Goal: Task Accomplishment & Management: Use online tool/utility

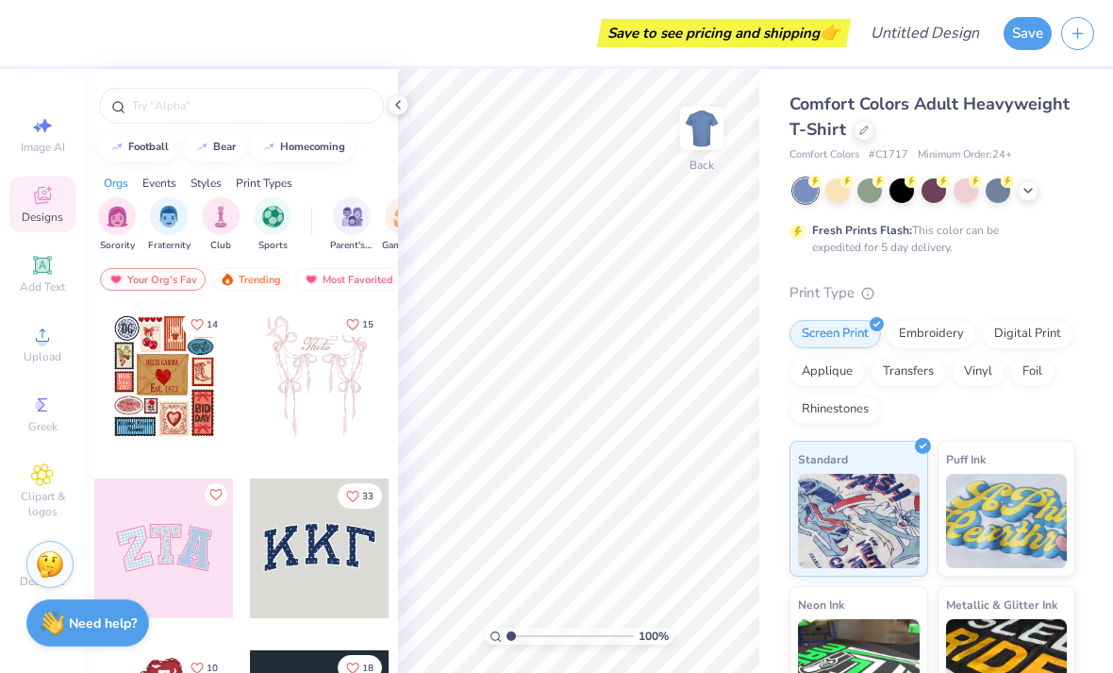
click at [861, 110] on span "Comfort Colors Adult Heavyweight T-Shirt" at bounding box center [930, 116] width 280 height 48
click at [861, 130] on icon at bounding box center [863, 129] width 9 height 9
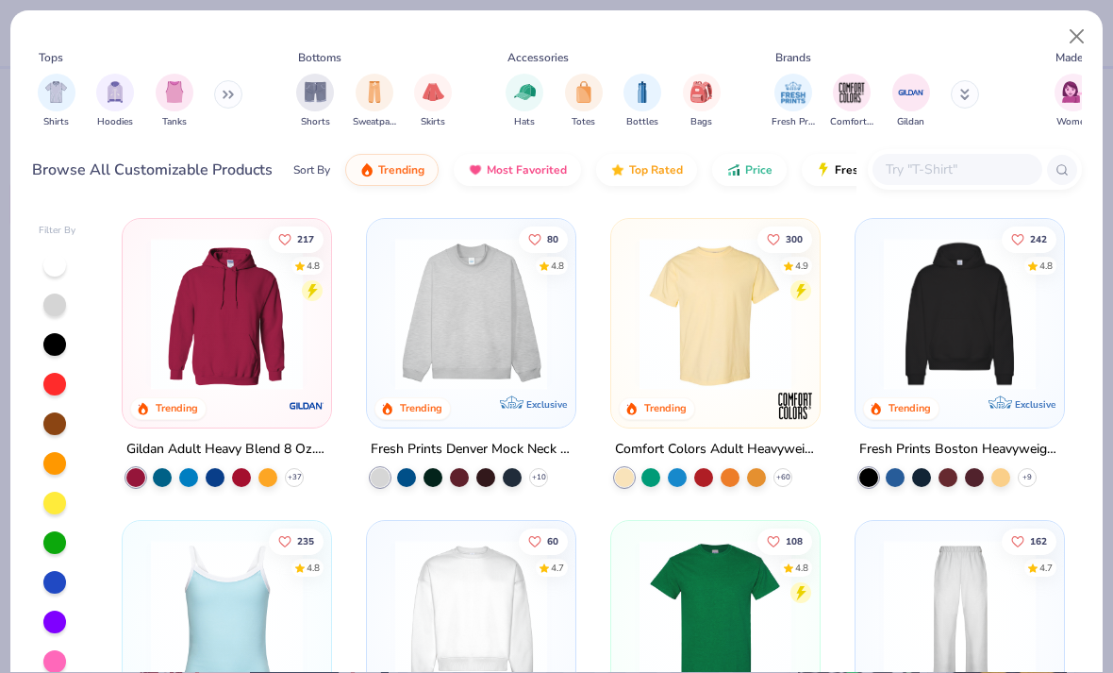
click at [262, 349] on img at bounding box center [226, 314] width 171 height 152
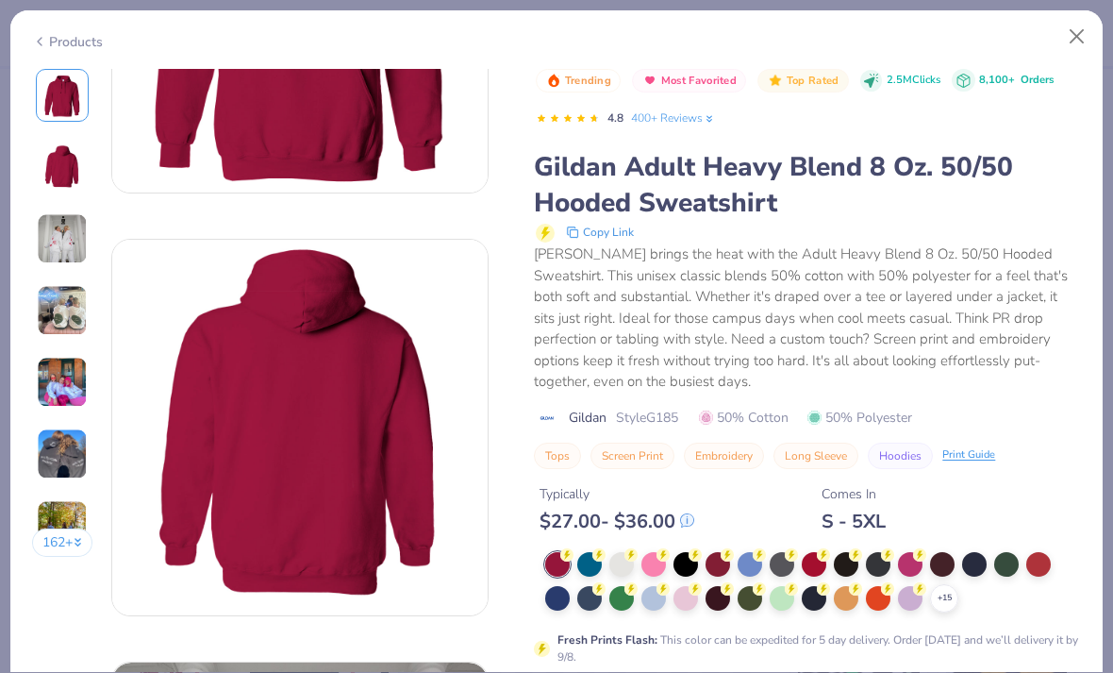
scroll to position [250, 0]
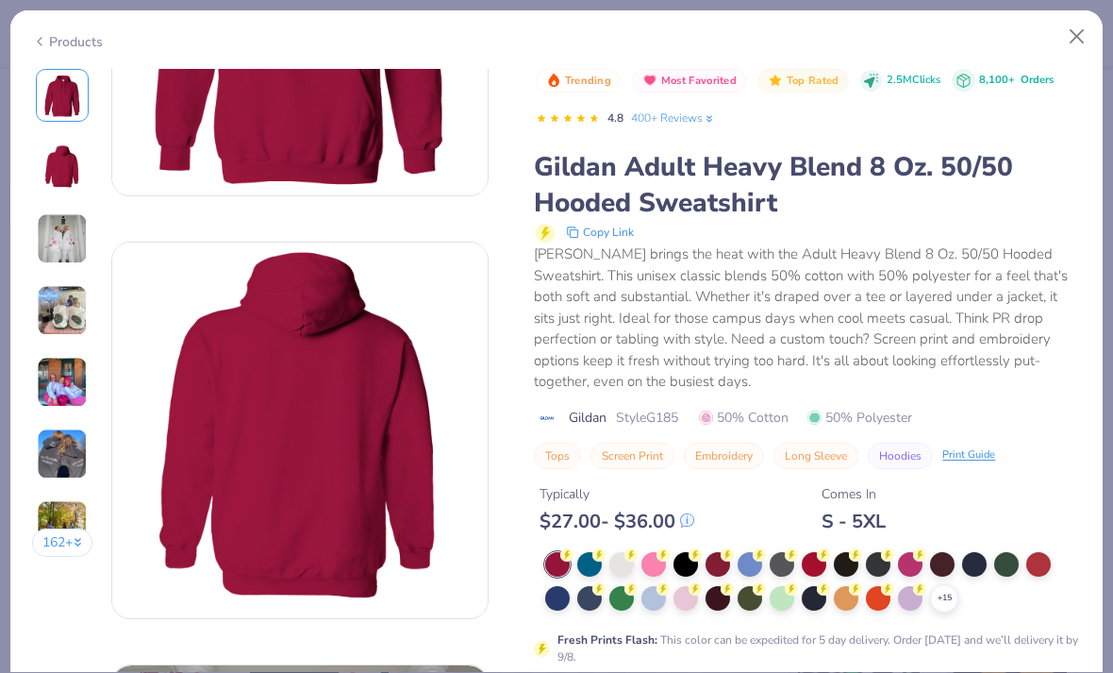
click at [590, 567] on div at bounding box center [589, 564] width 25 height 25
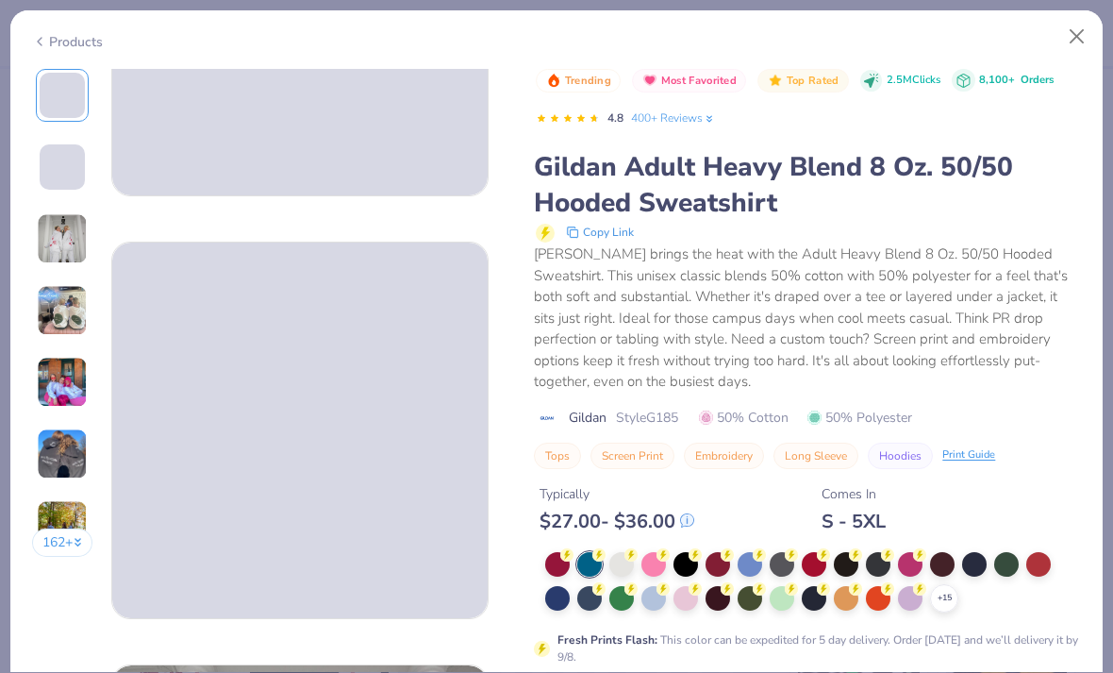
click at [622, 569] on div at bounding box center [621, 564] width 25 height 25
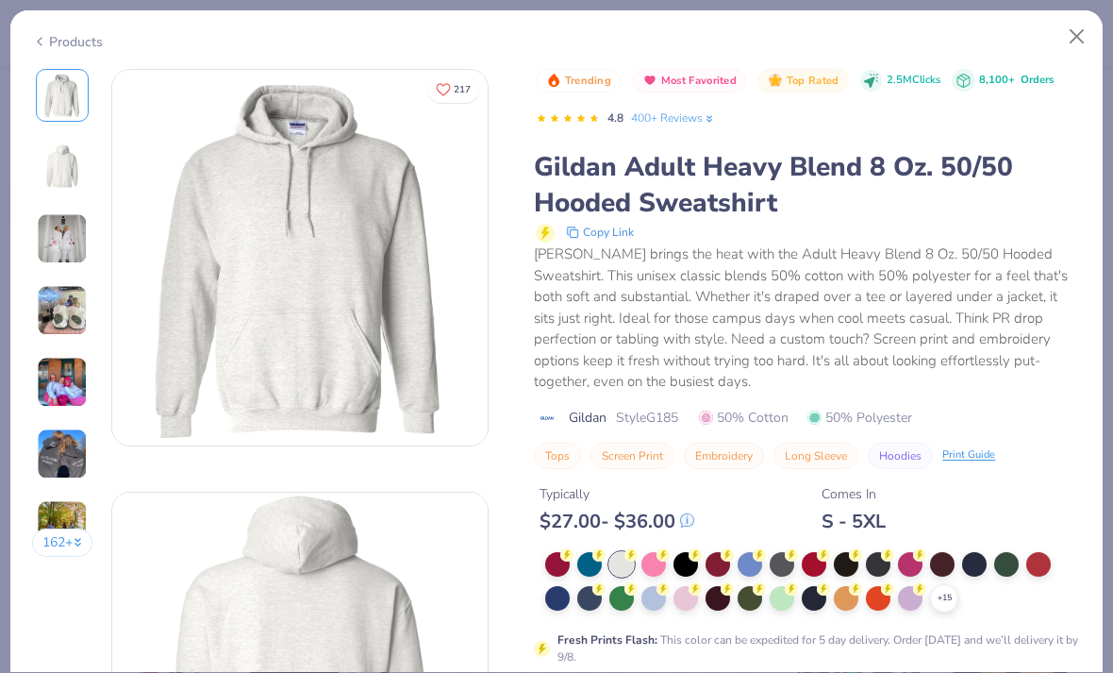
click at [1032, 322] on div "[PERSON_NAME] brings the heat with the Adult Heavy Blend 8 Oz. 50/50 Hooded Swe…" at bounding box center [807, 317] width 547 height 149
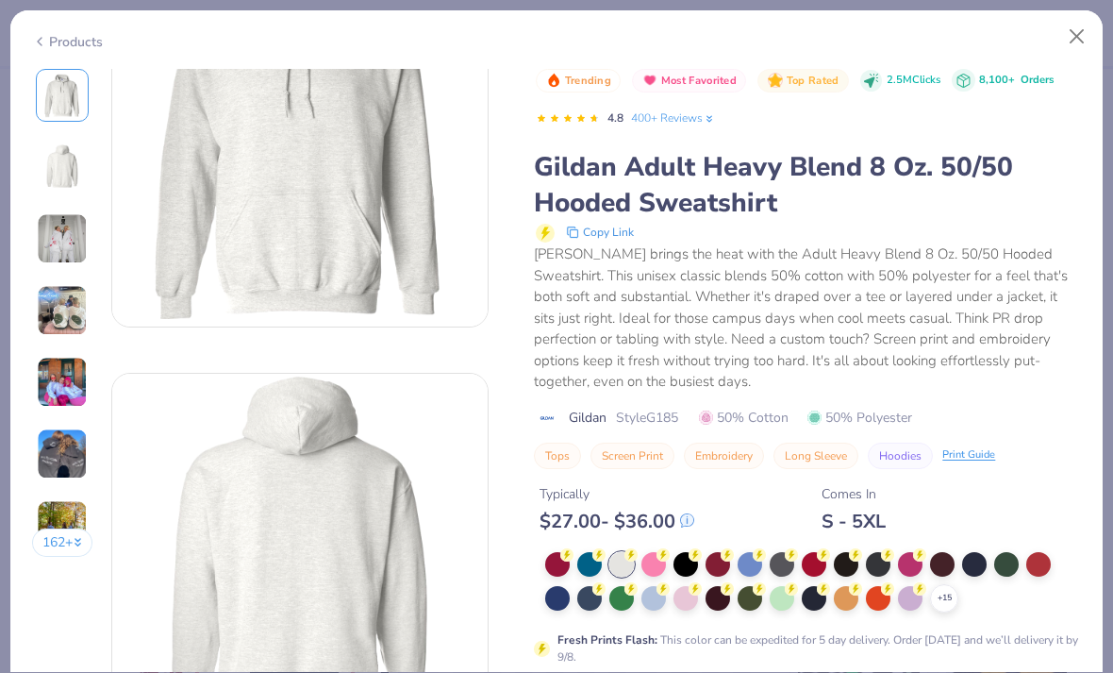
scroll to position [142, 0]
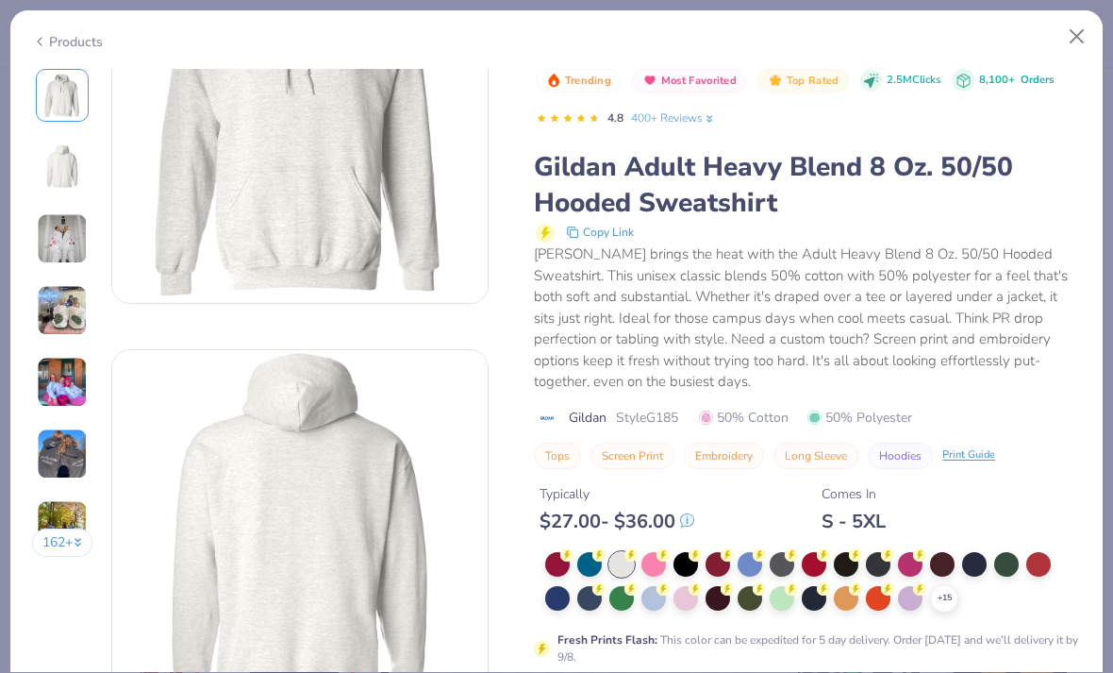
click at [971, 566] on div at bounding box center [974, 564] width 25 height 25
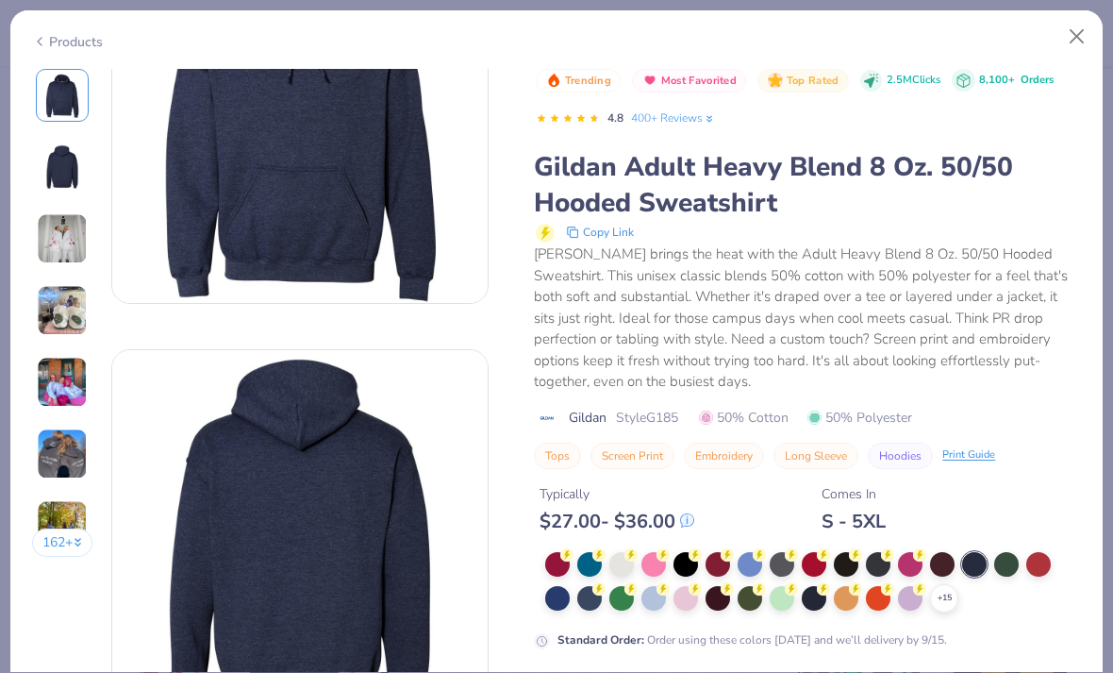
click at [590, 601] on div at bounding box center [589, 598] width 25 height 25
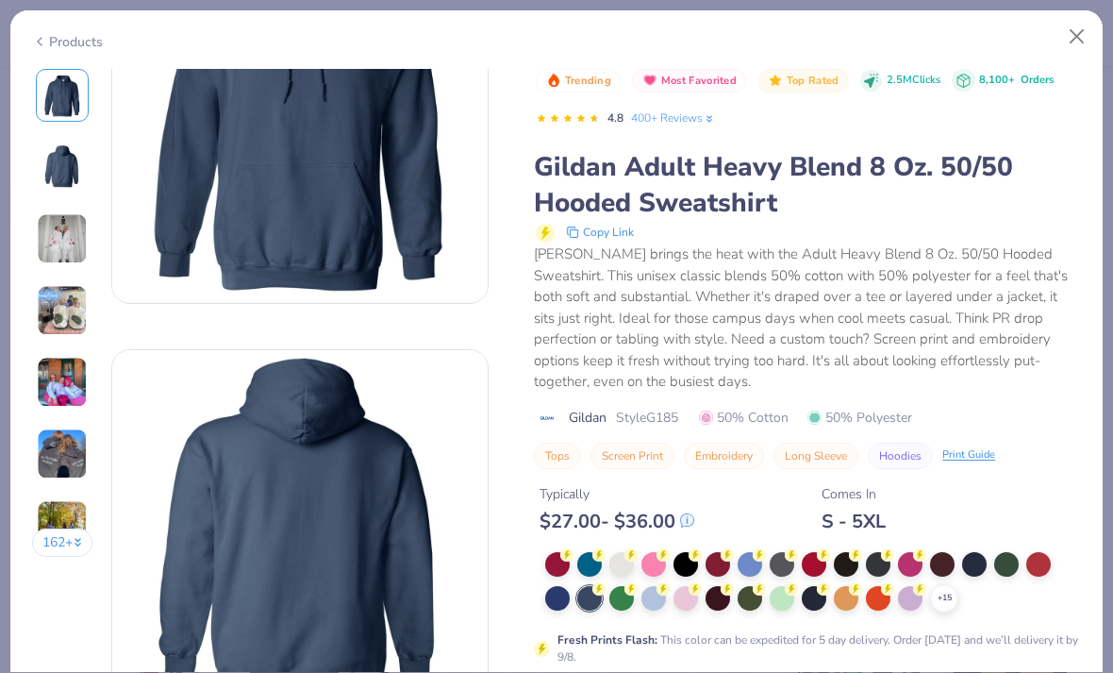
click at [909, 593] on div at bounding box center [910, 598] width 25 height 25
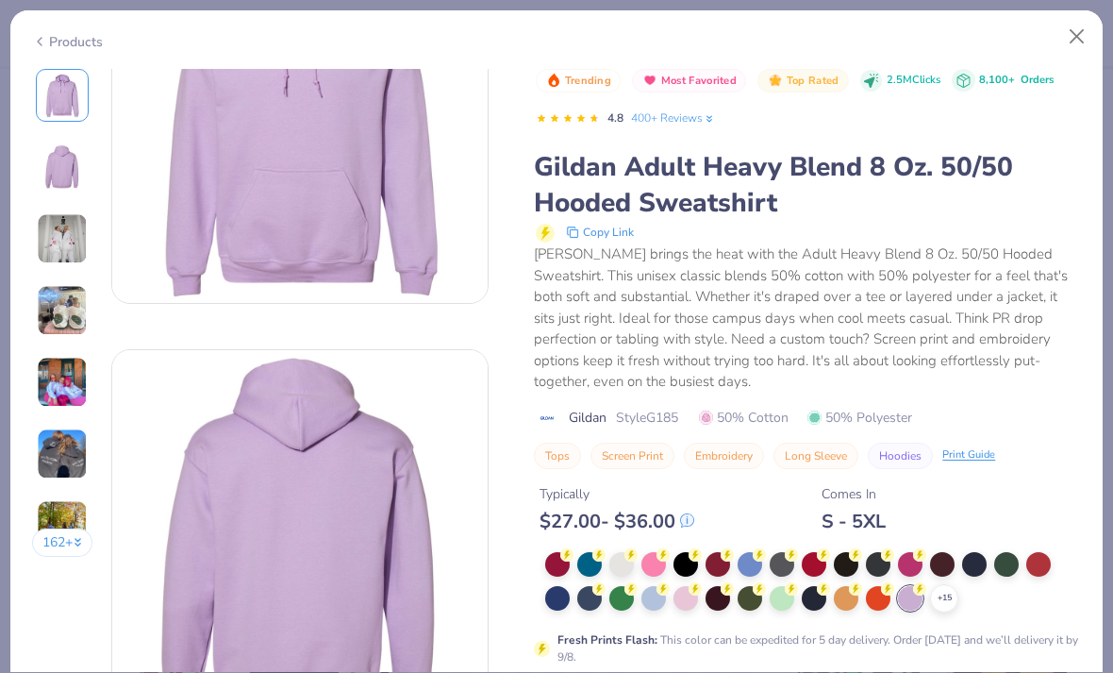
click at [0, 0] on icon at bounding box center [0, 0] width 0 height 0
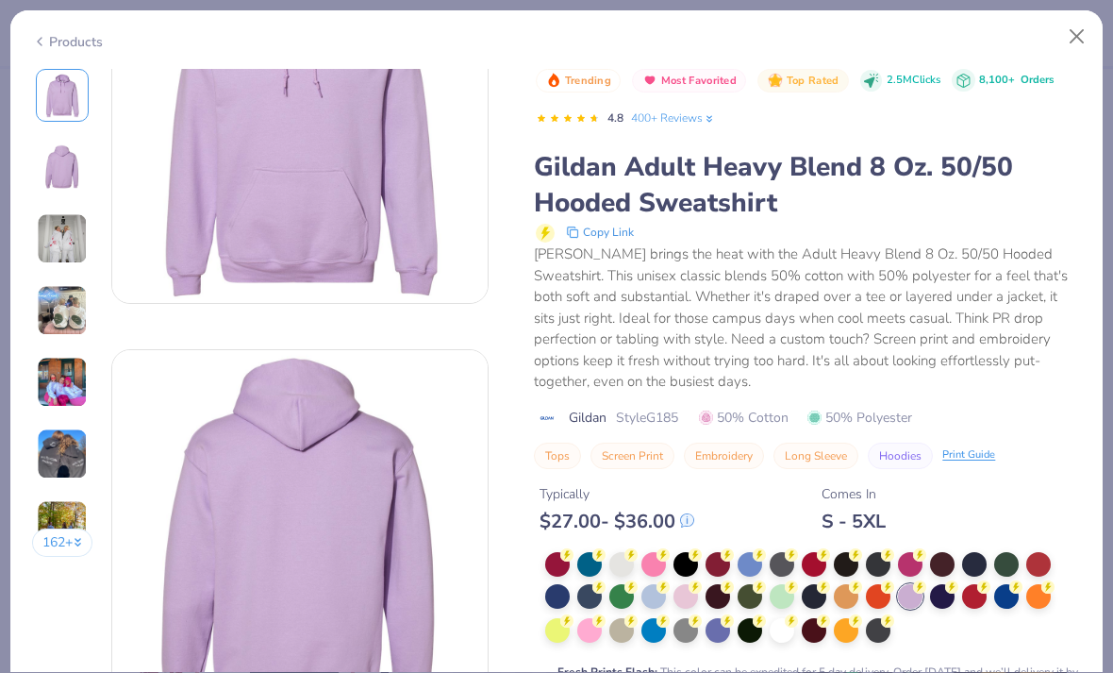
click at [945, 594] on div at bounding box center [942, 596] width 25 height 25
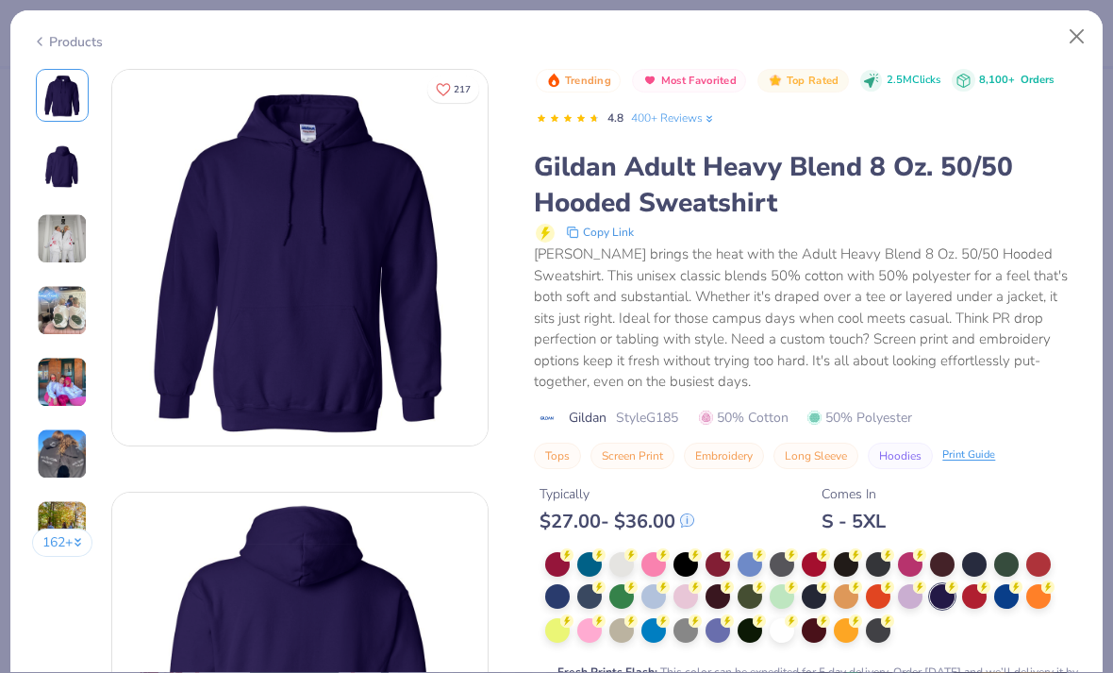
click at [974, 590] on div at bounding box center [974, 596] width 25 height 25
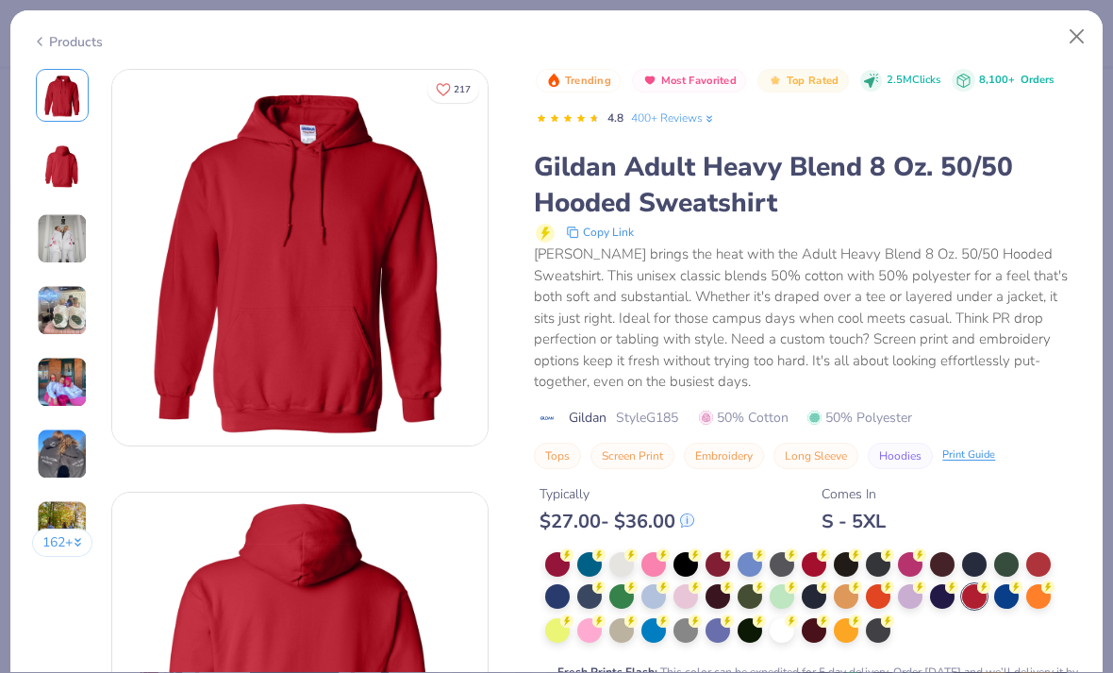
click at [721, 634] on div at bounding box center [718, 630] width 25 height 25
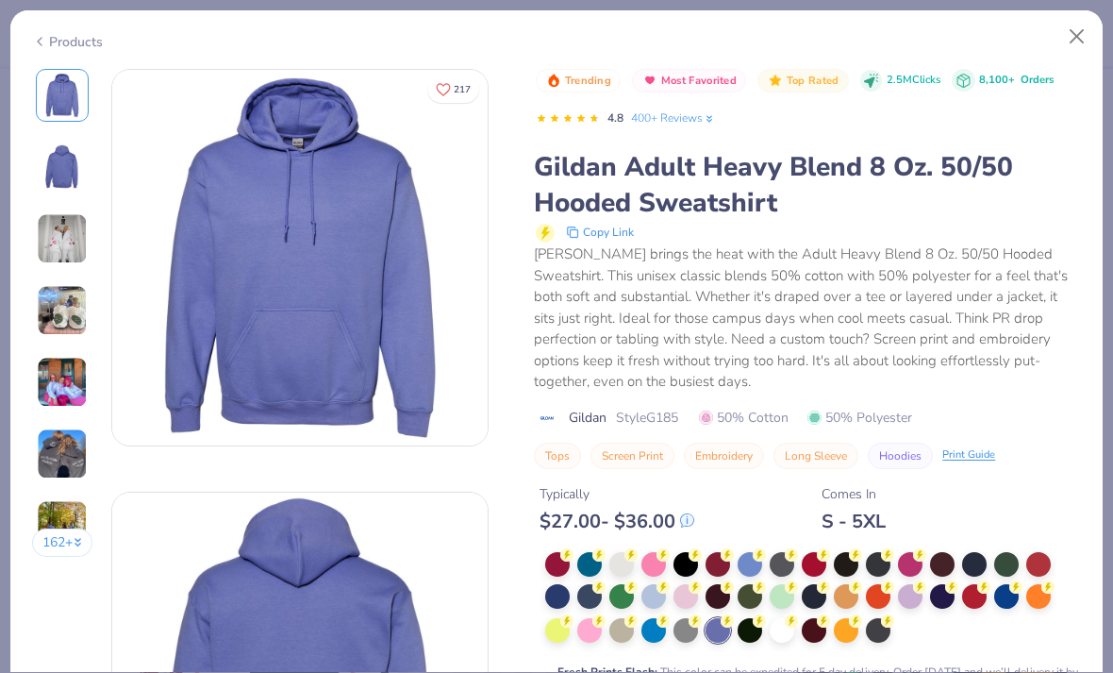
click at [754, 624] on div at bounding box center [750, 630] width 25 height 25
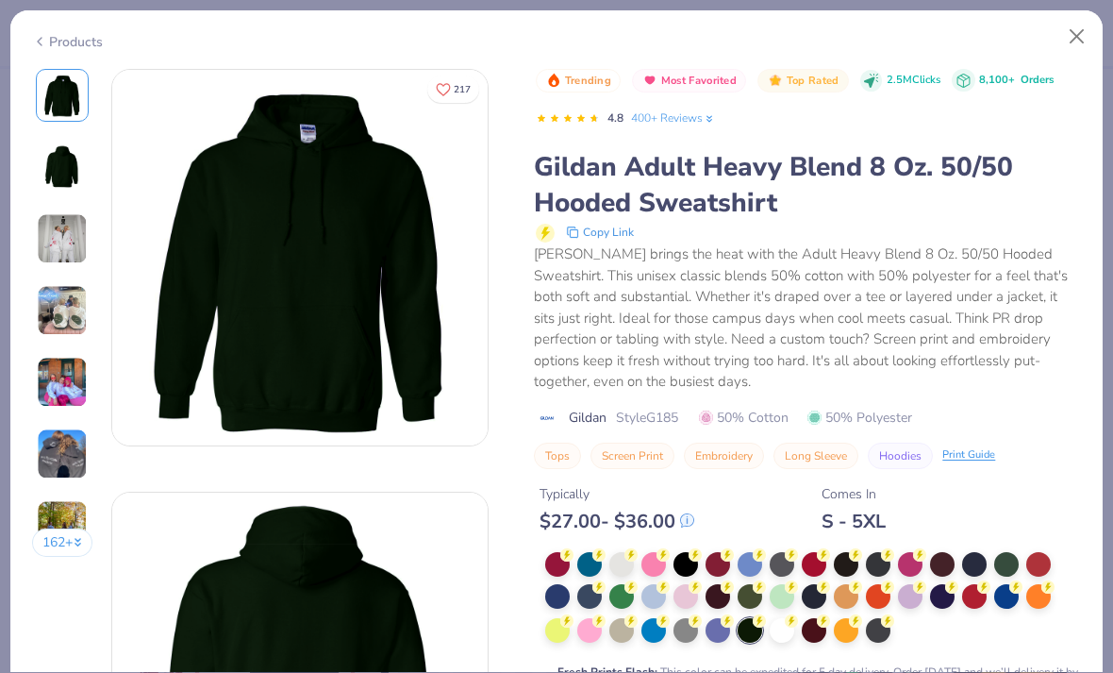
click at [814, 635] on div at bounding box center [814, 630] width 25 height 25
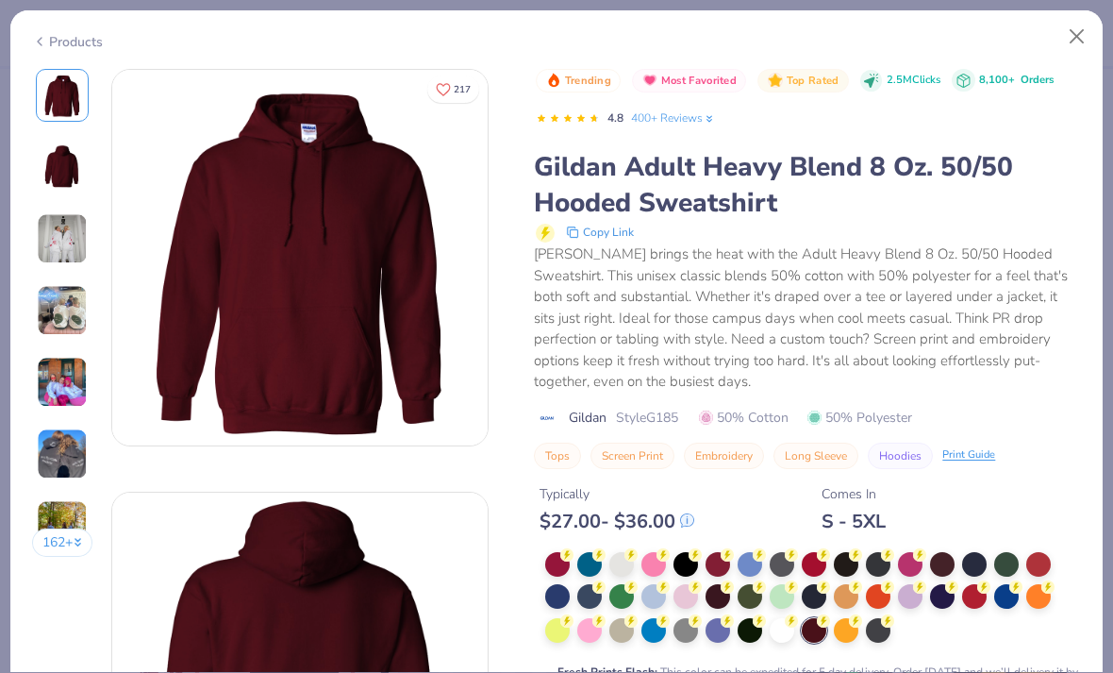
click at [718, 563] on div at bounding box center [718, 564] width 25 height 25
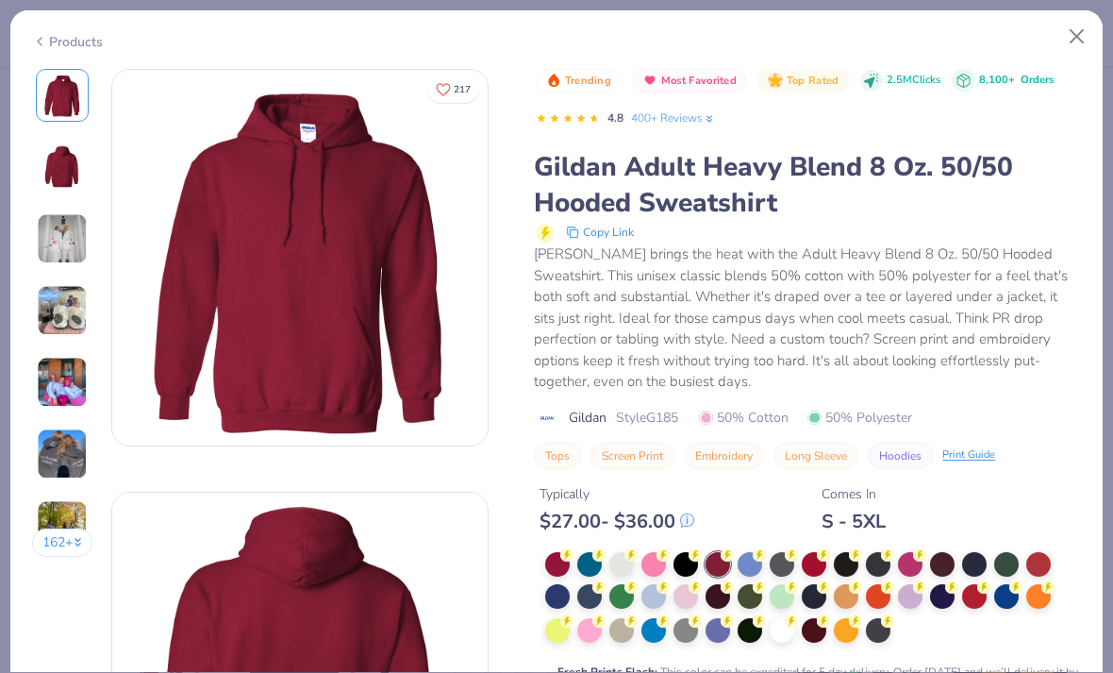
click at [558, 599] on div at bounding box center [557, 596] width 25 height 25
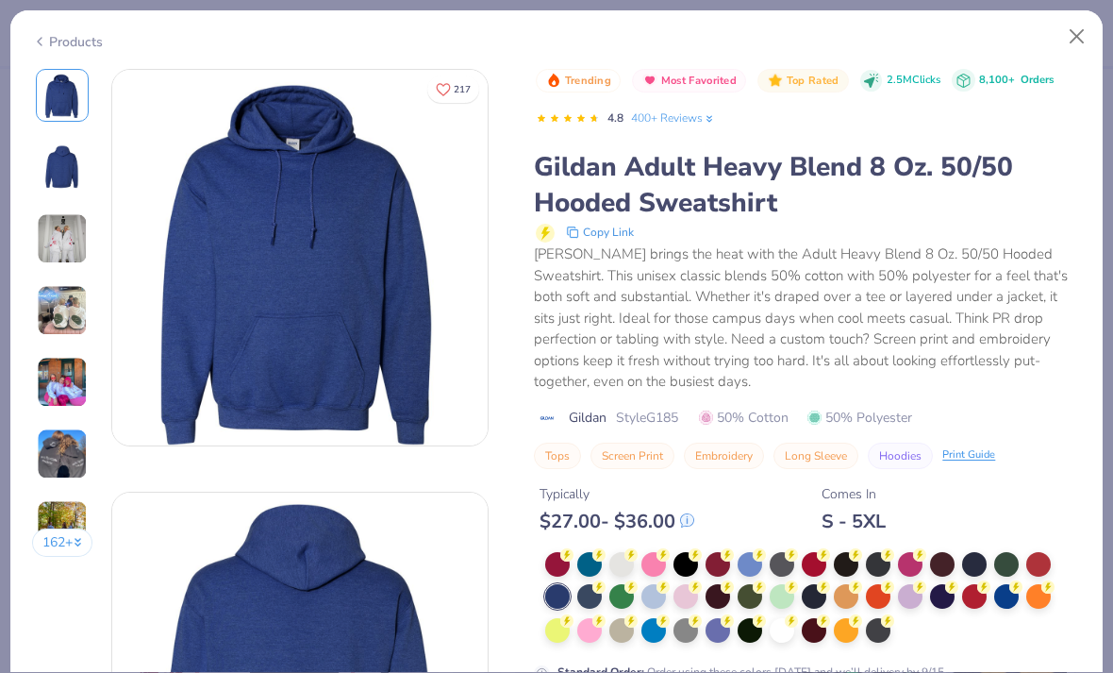
click at [588, 599] on div at bounding box center [589, 596] width 25 height 25
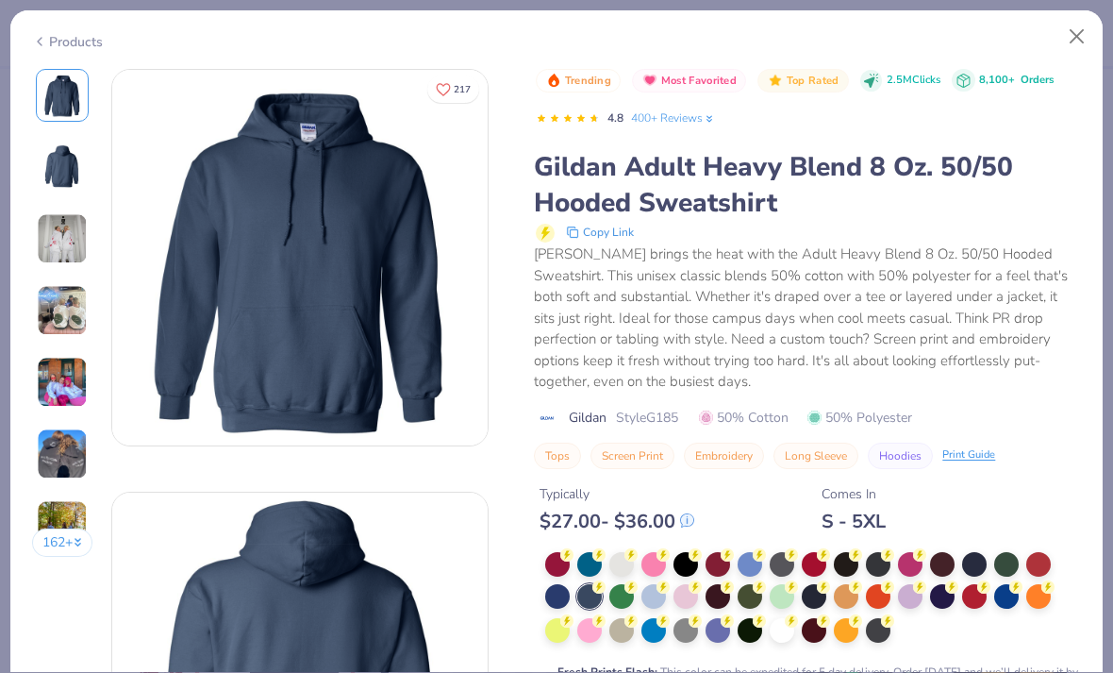
click at [773, 491] on div "Typically $ 27.00 - $ 36.00 Comes In S - 5XL" at bounding box center [807, 501] width 547 height 64
click at [624, 559] on div at bounding box center [621, 564] width 25 height 25
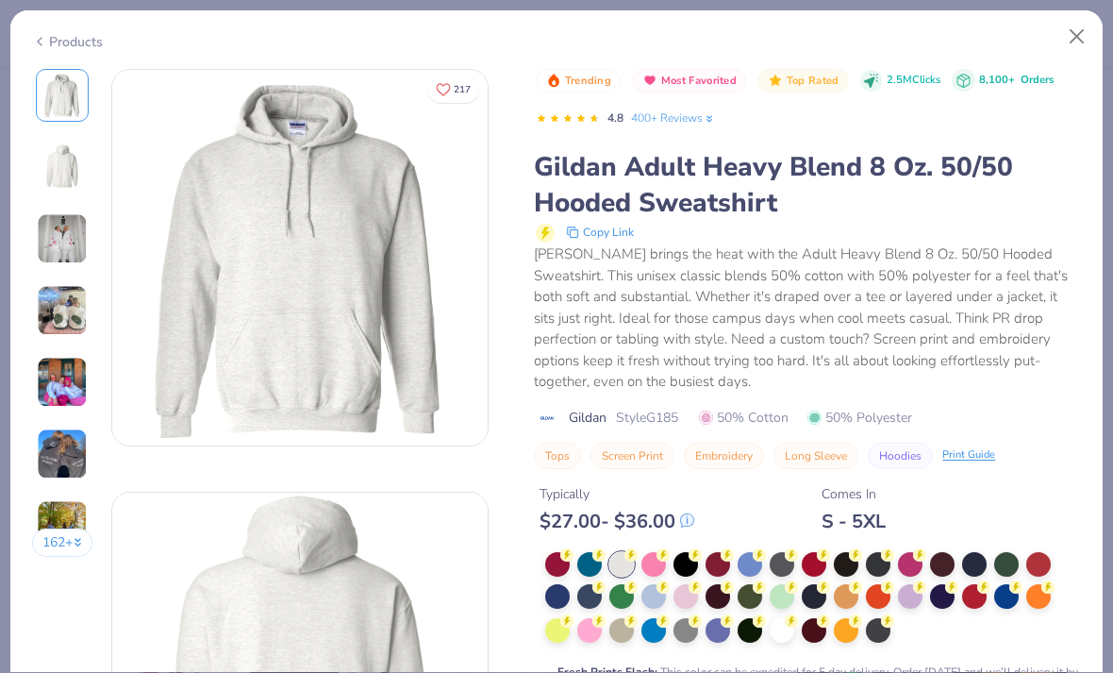
click at [685, 566] on div at bounding box center [686, 564] width 25 height 25
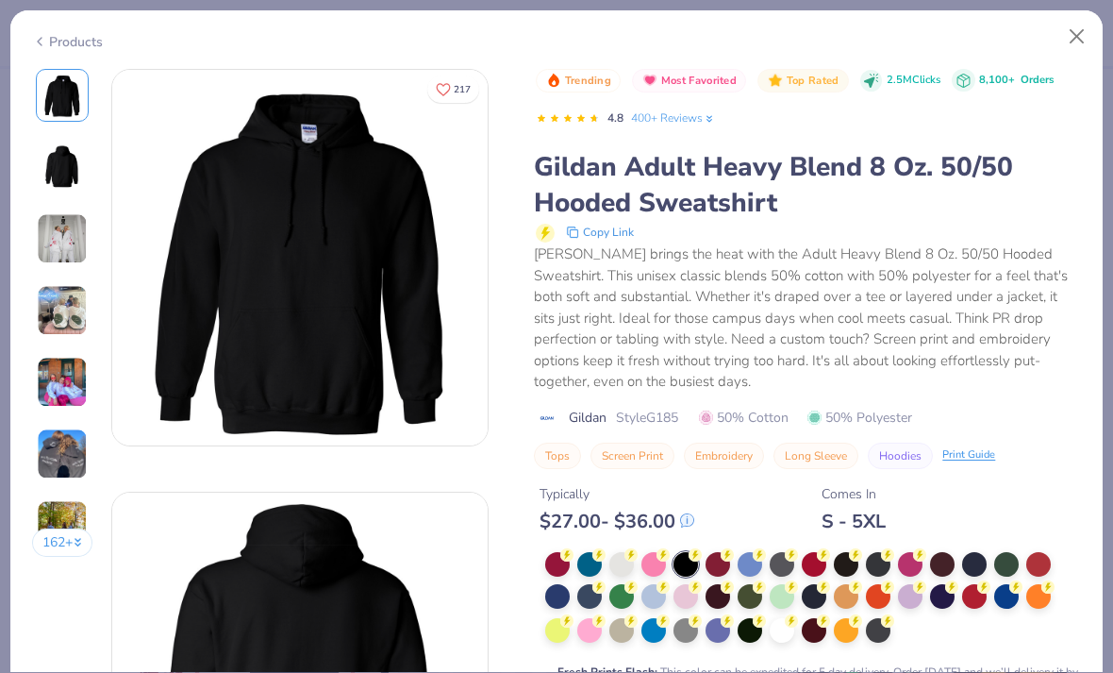
click at [841, 563] on div at bounding box center [846, 564] width 25 height 25
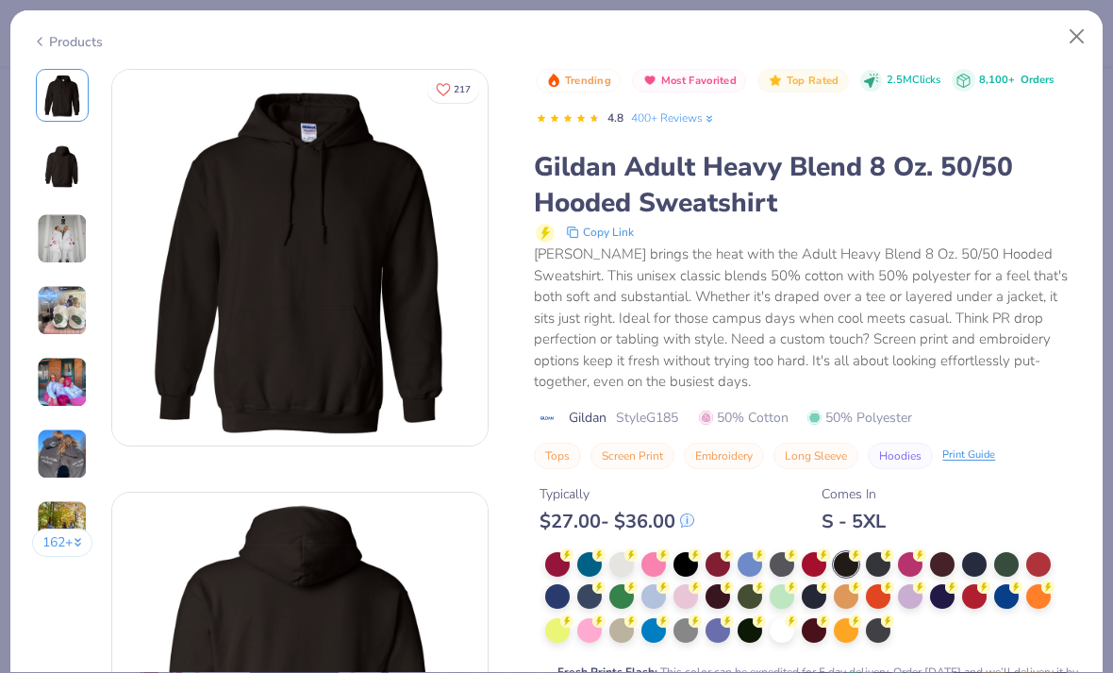
click at [776, 569] on div at bounding box center [782, 564] width 25 height 25
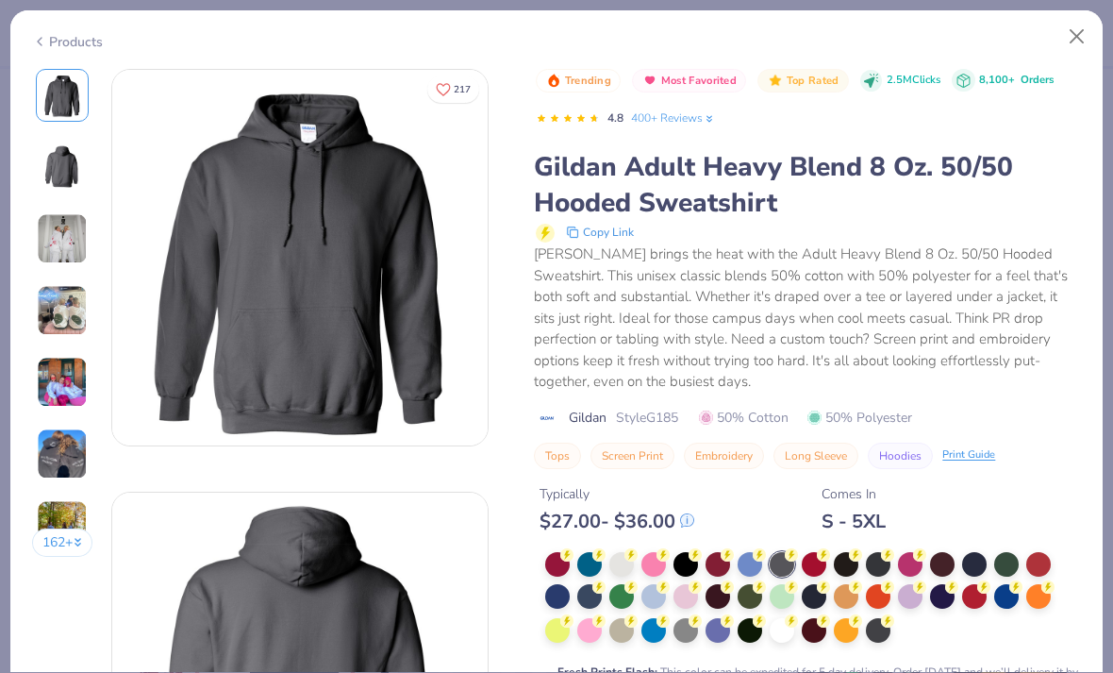
click at [876, 565] on div at bounding box center [878, 564] width 25 height 25
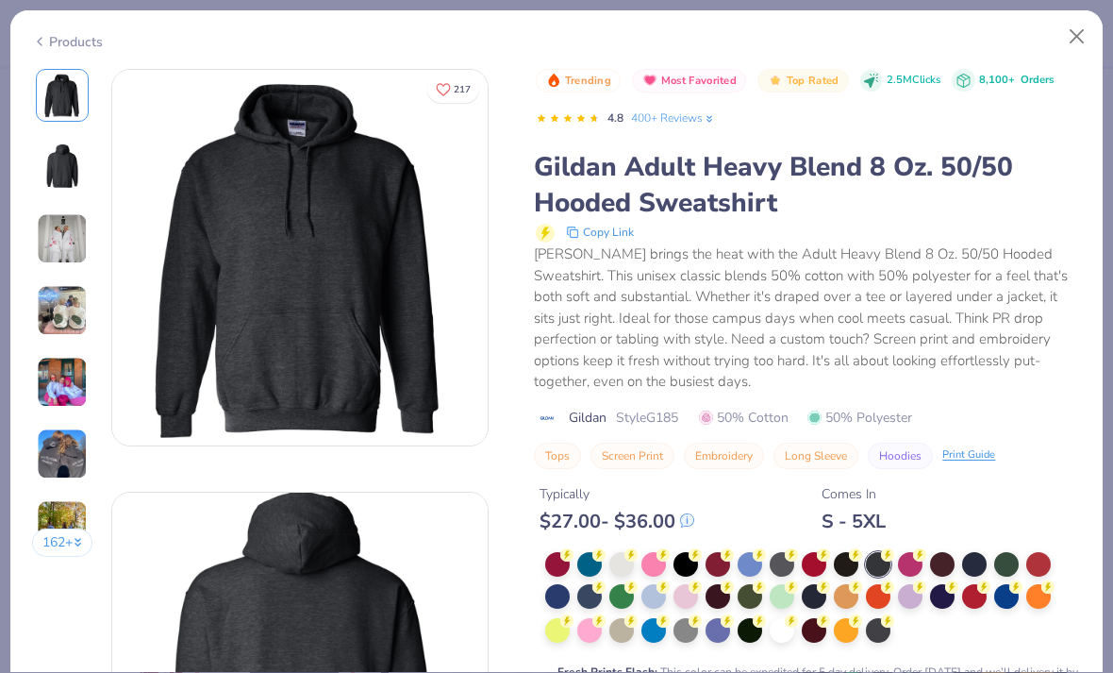
click at [940, 562] on div at bounding box center [942, 564] width 25 height 25
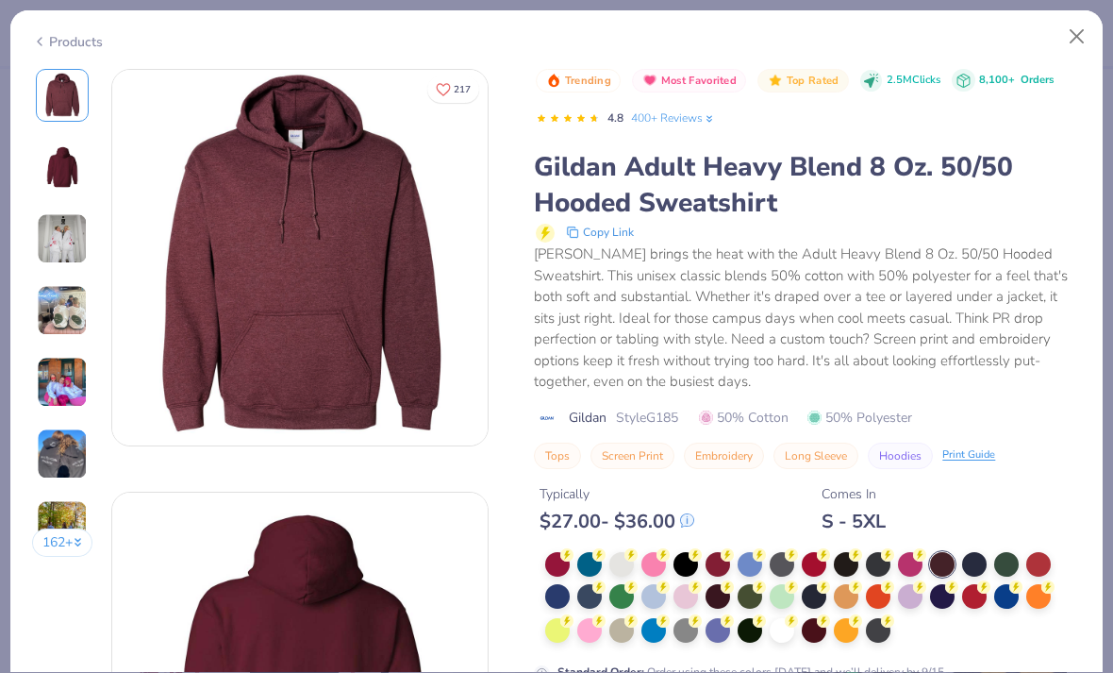
click at [975, 553] on div at bounding box center [974, 564] width 25 height 25
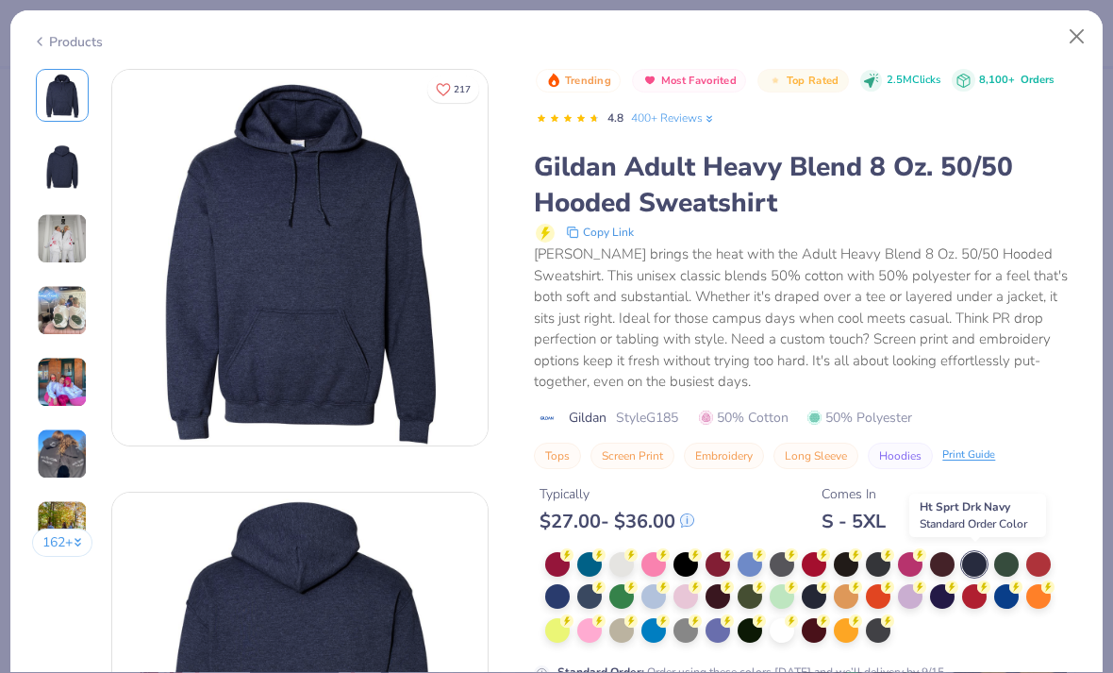
scroll to position [89, 0]
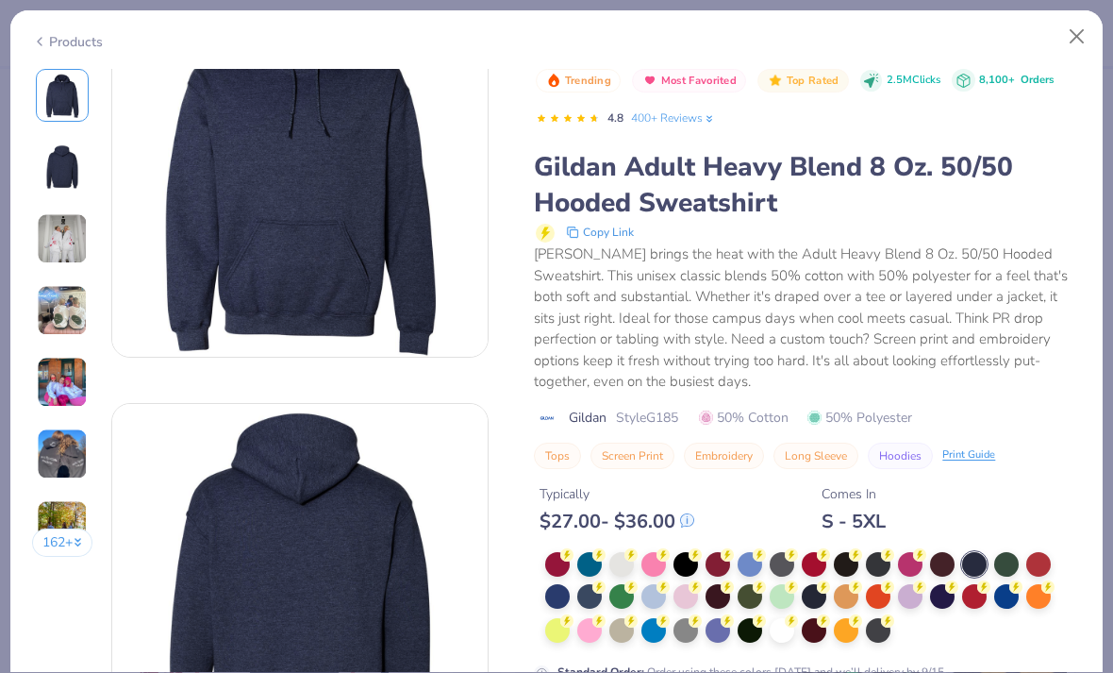
click at [555, 588] on div at bounding box center [557, 596] width 25 height 25
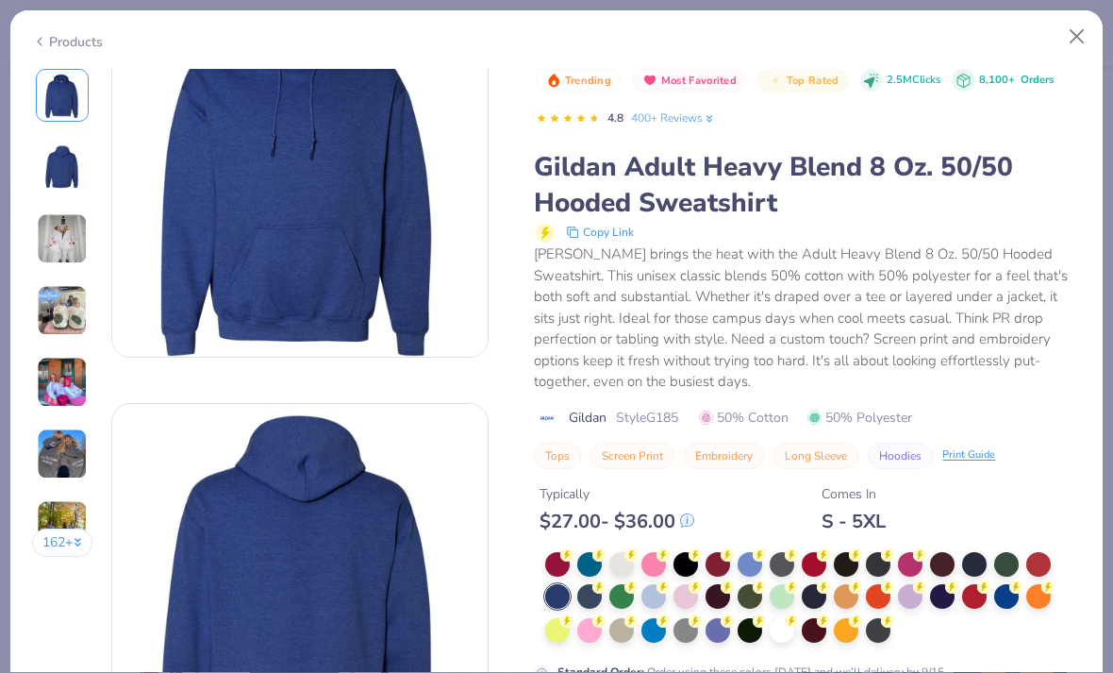
click at [681, 626] on div at bounding box center [686, 630] width 25 height 25
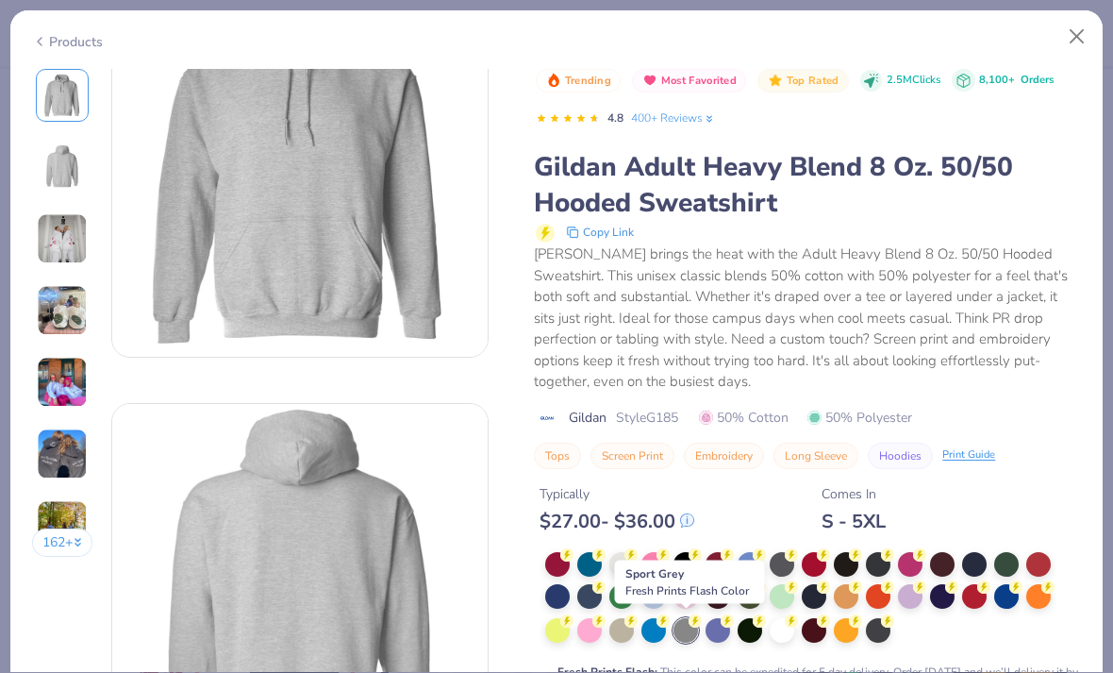
click at [701, 451] on button "Embroidery" at bounding box center [724, 455] width 80 height 26
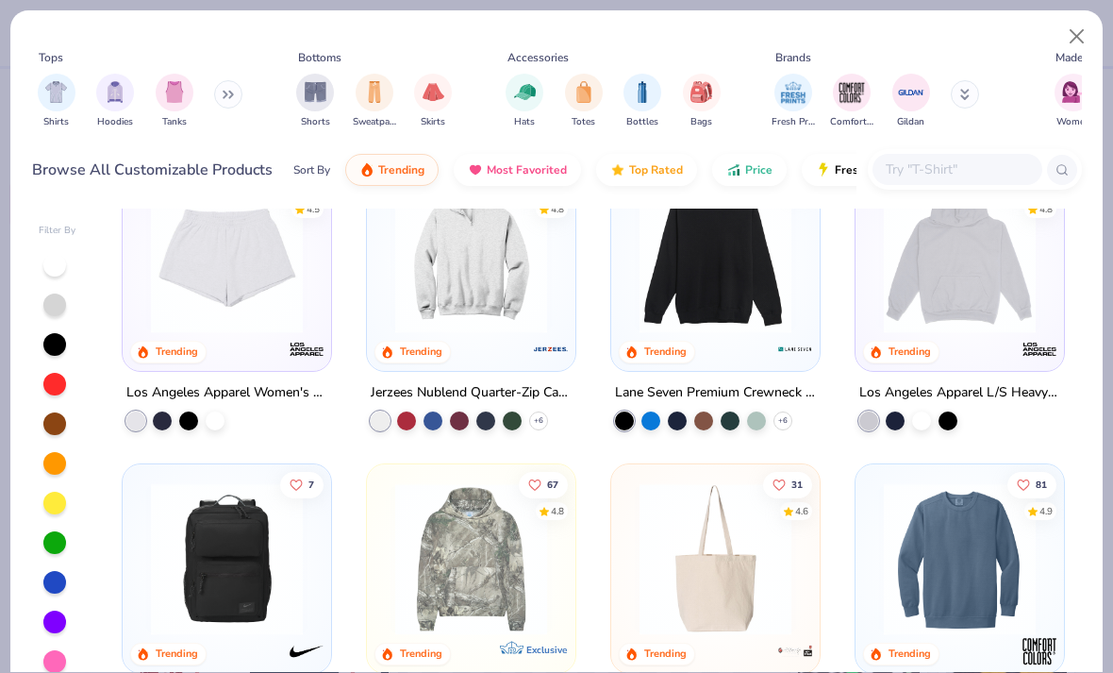
scroll to position [960, 0]
click at [492, 292] on img at bounding box center [471, 258] width 171 height 152
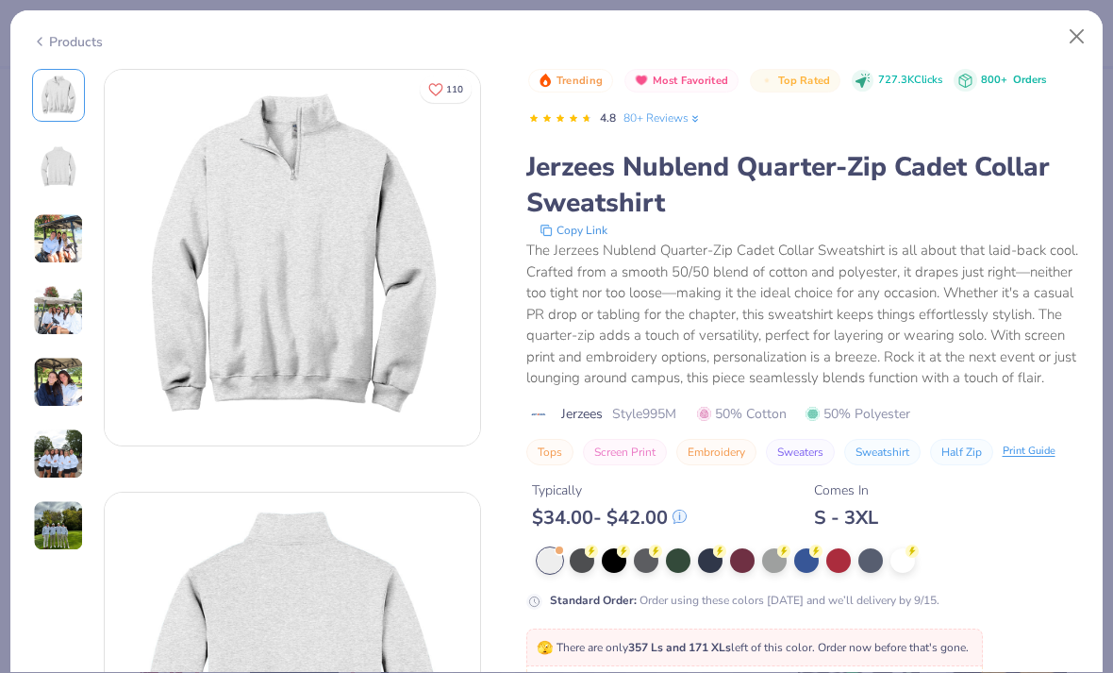
click at [580, 557] on div at bounding box center [582, 560] width 25 height 25
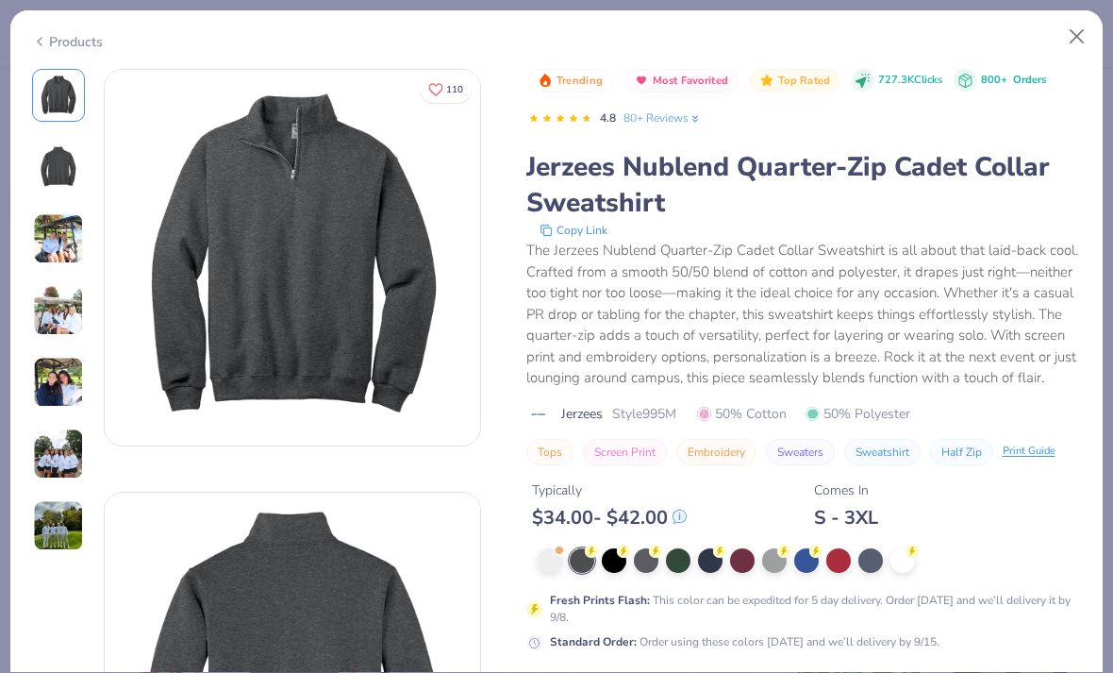
click at [610, 562] on div at bounding box center [614, 560] width 25 height 25
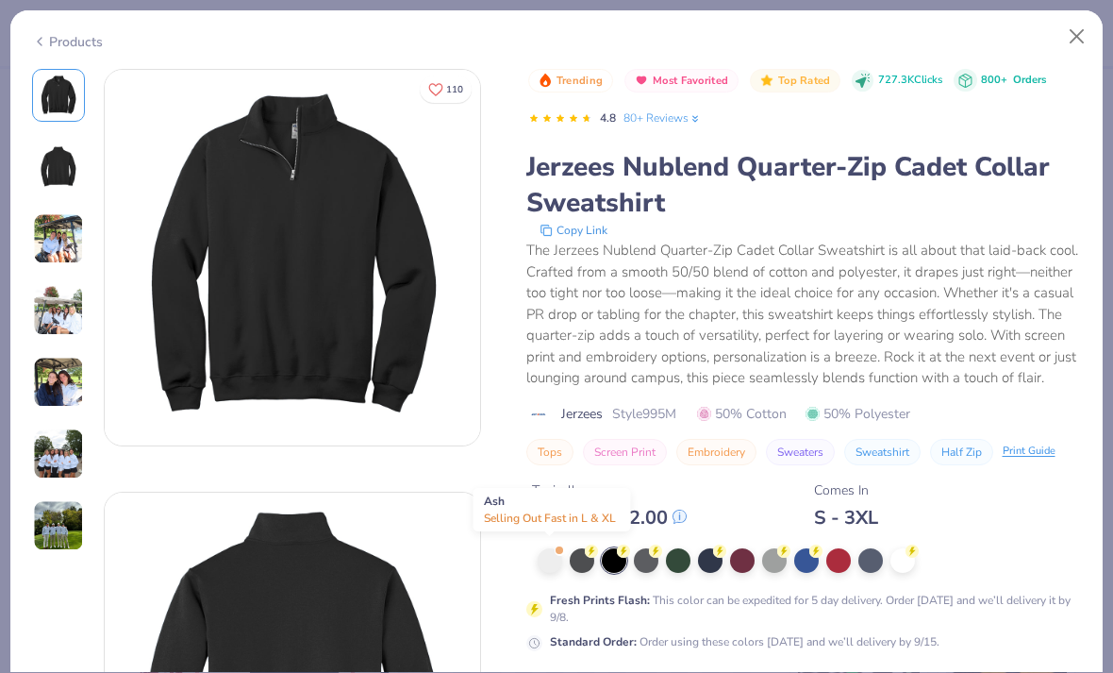
click at [845, 344] on div "The Jerzees Nublend Quarter-Zip Cadet Collar Sweatshirt is all about that laid-…" at bounding box center [804, 314] width 556 height 149
click at [59, 42] on div "Products" at bounding box center [67, 42] width 71 height 20
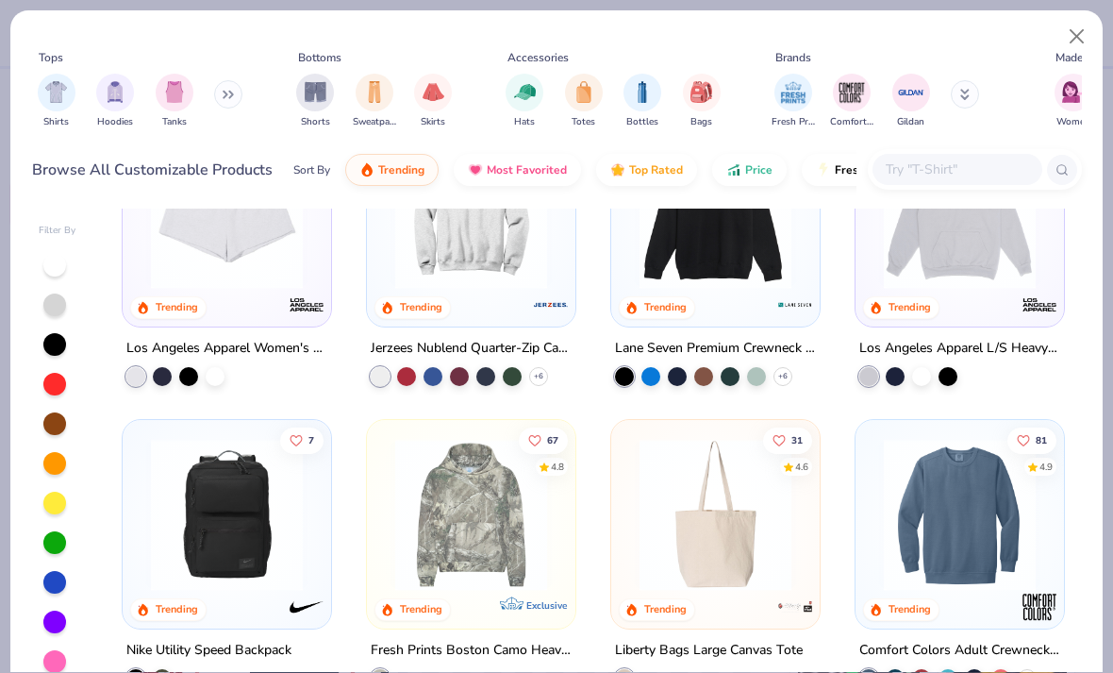
scroll to position [1007, 0]
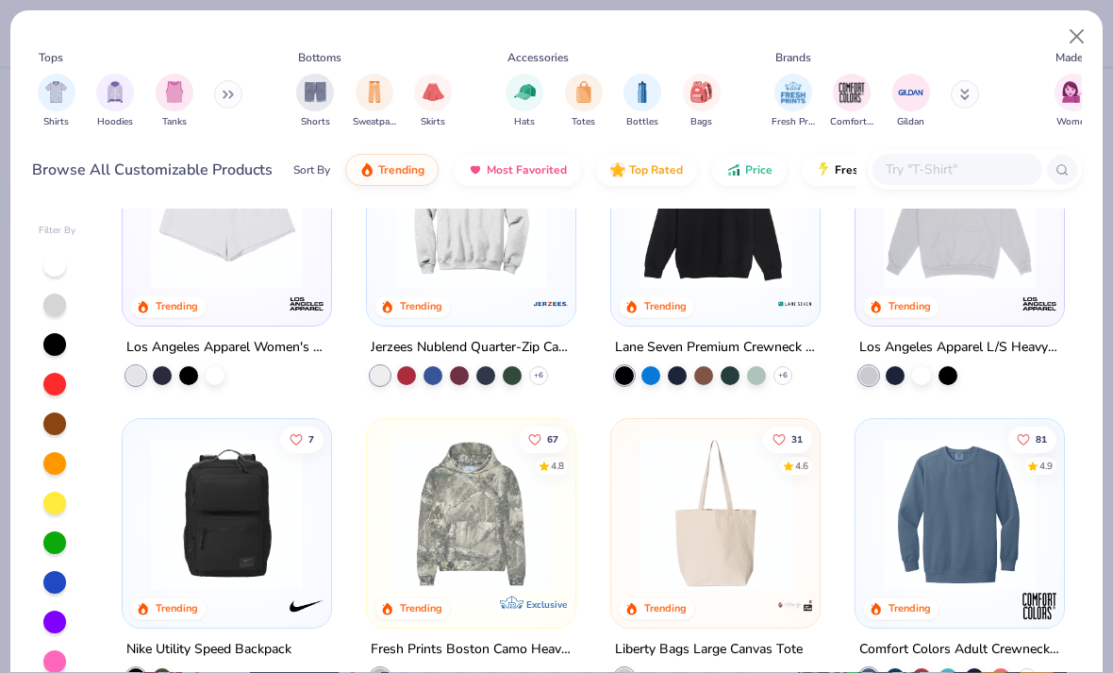
click at [982, 244] on img at bounding box center [959, 212] width 171 height 152
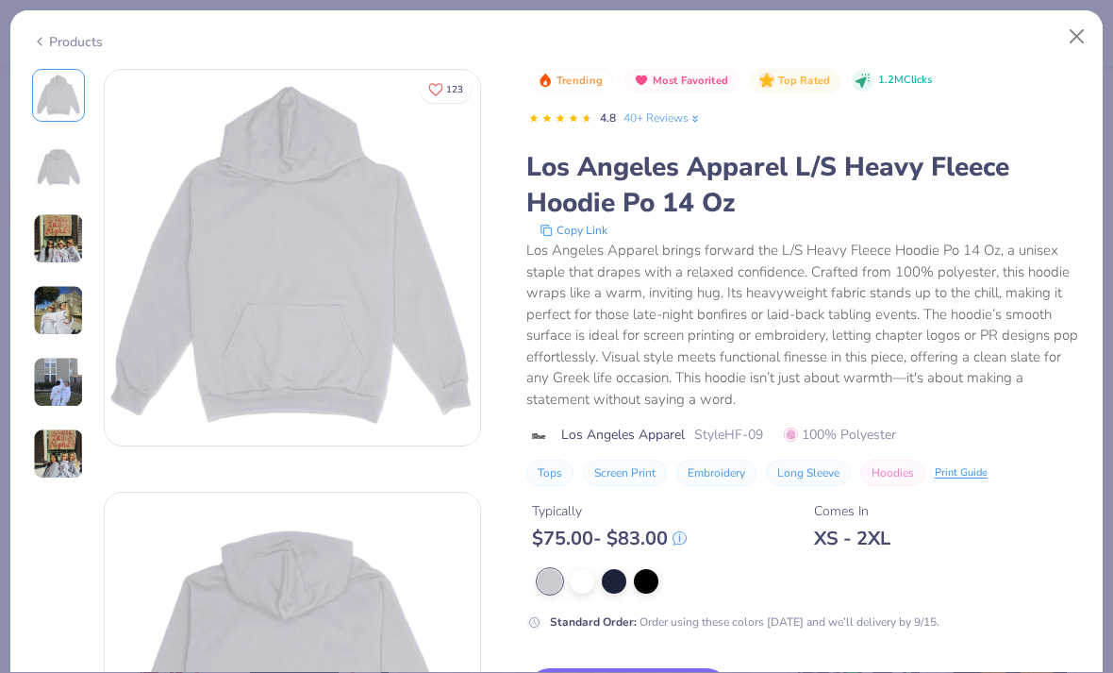
click at [1078, 30] on button "Close" at bounding box center [1077, 37] width 36 height 36
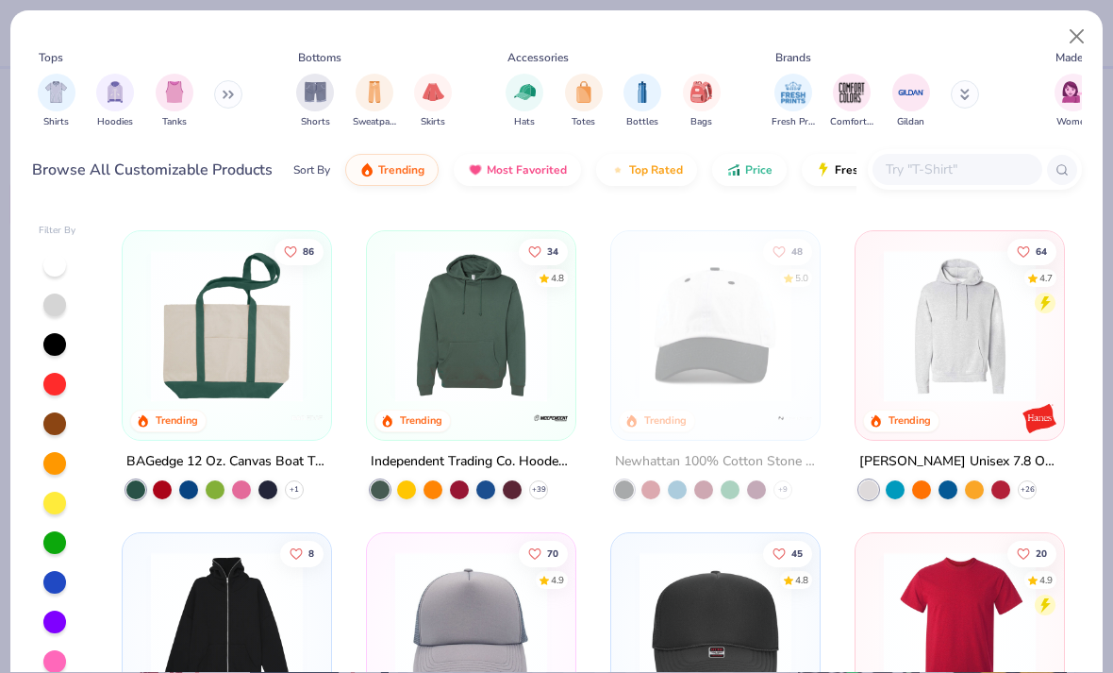
scroll to position [1504, 0]
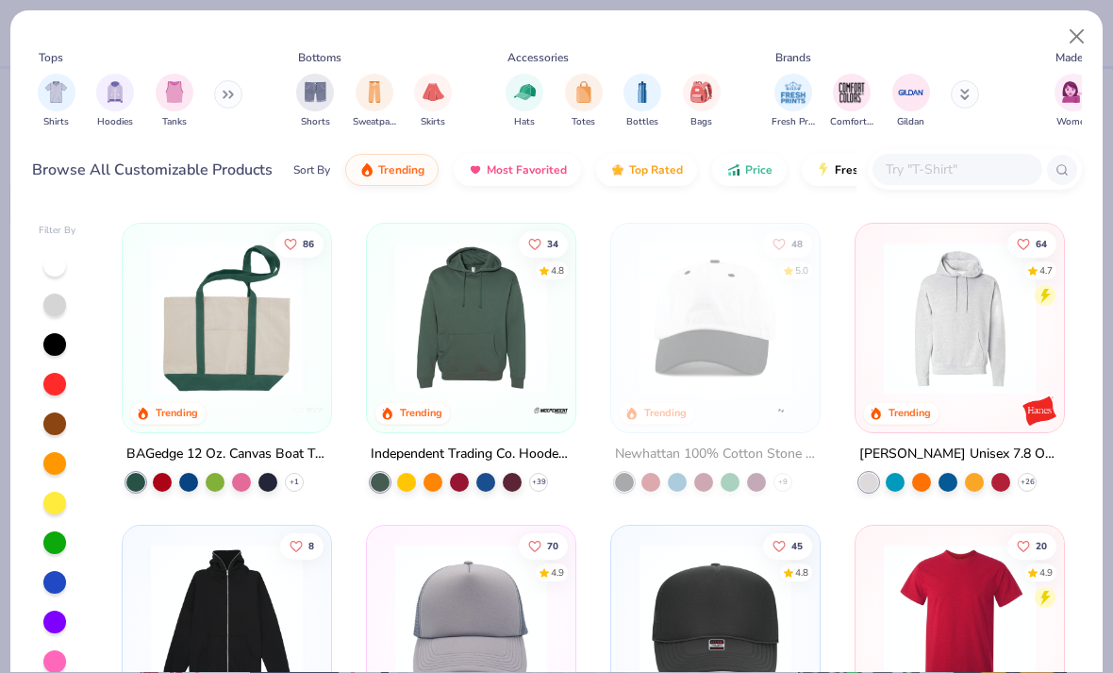
click at [472, 360] on img at bounding box center [471, 318] width 171 height 152
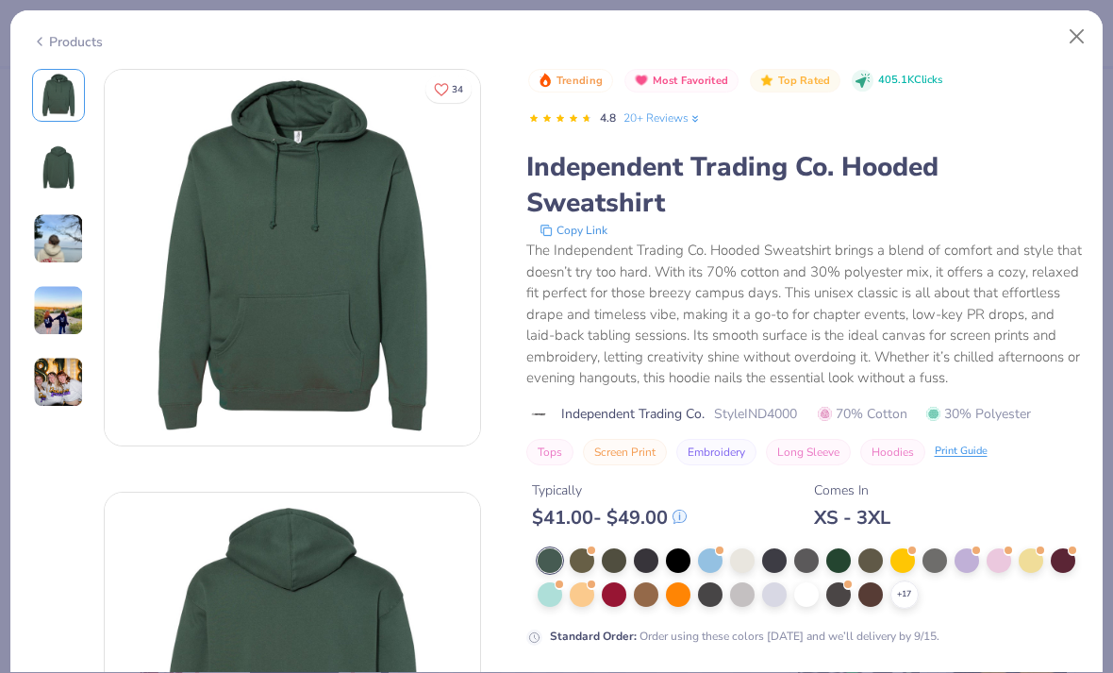
click at [1072, 32] on button "Close" at bounding box center [1077, 37] width 36 height 36
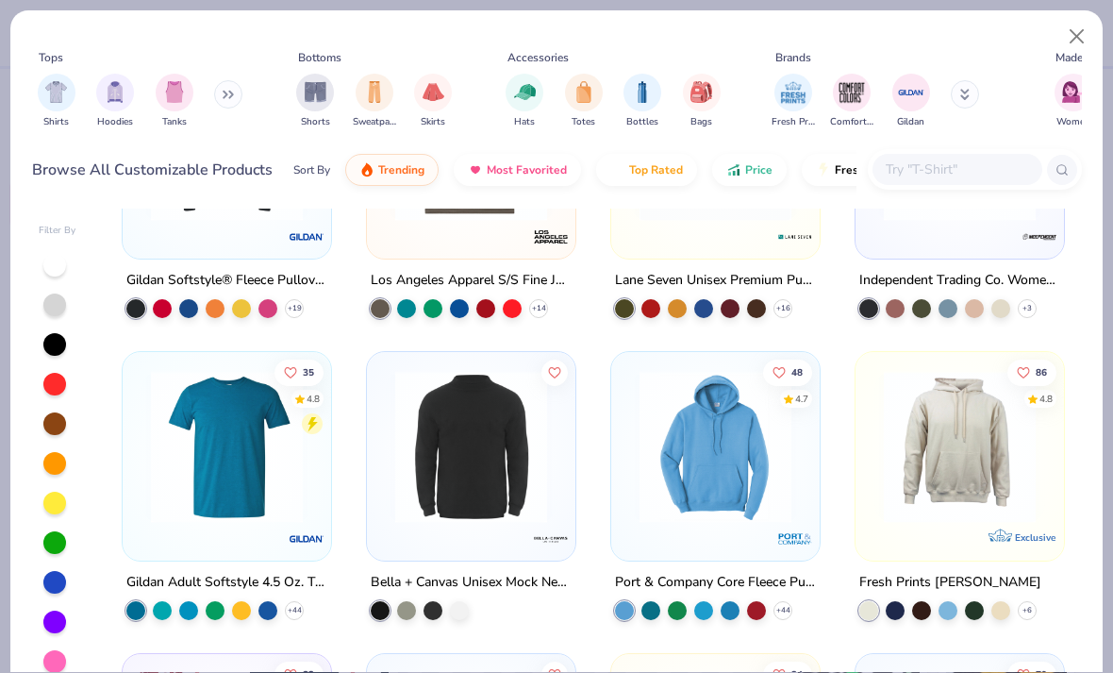
scroll to position [2422, 0]
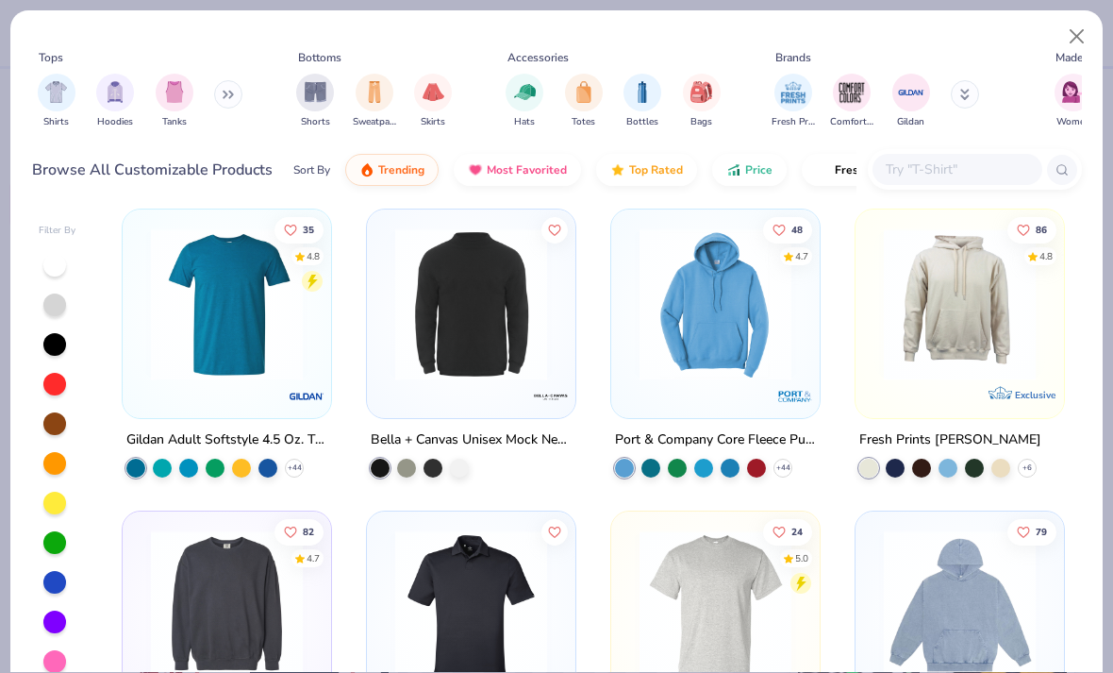
click at [1009, 317] on img at bounding box center [959, 304] width 171 height 152
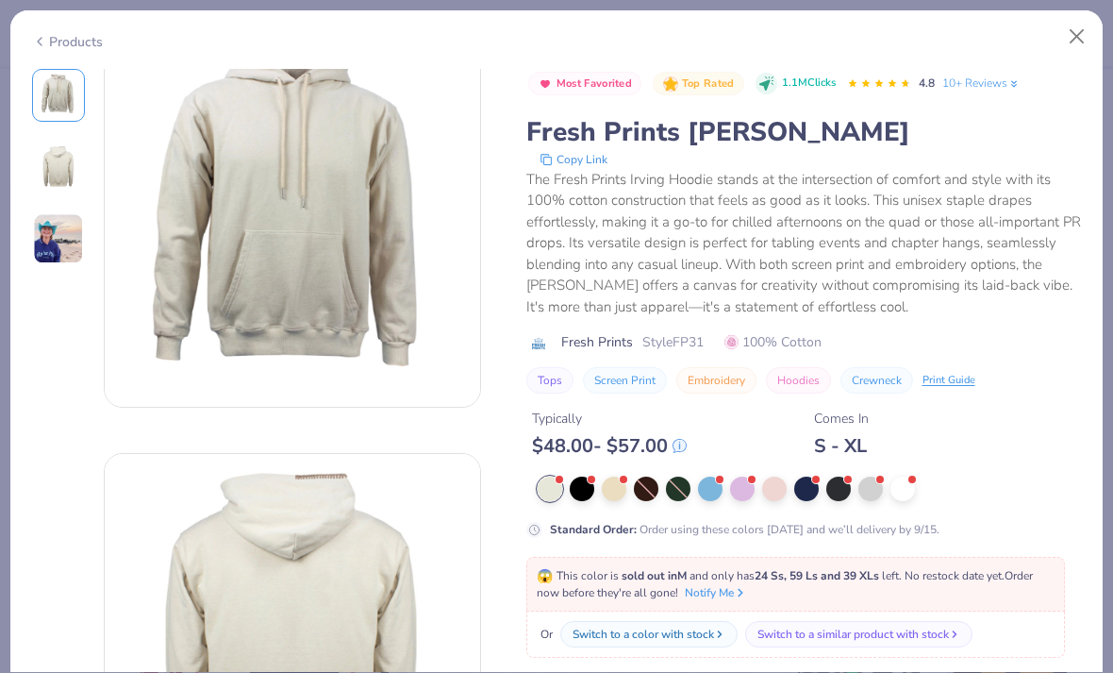
scroll to position [-12, 0]
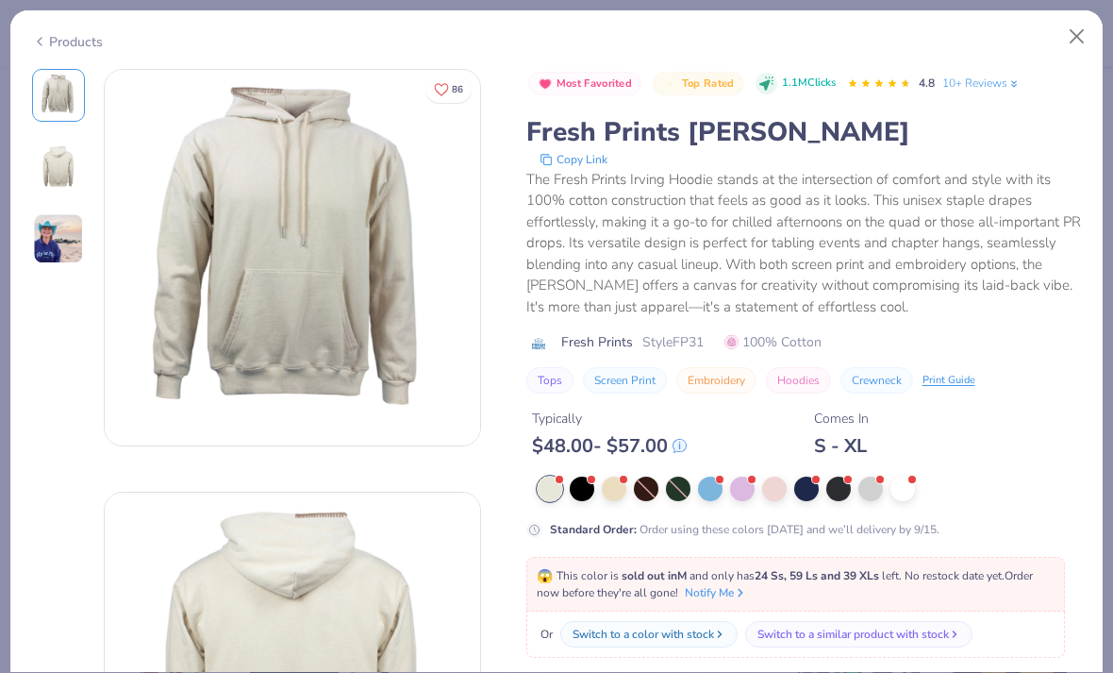
click at [1075, 38] on button "Close" at bounding box center [1077, 37] width 36 height 36
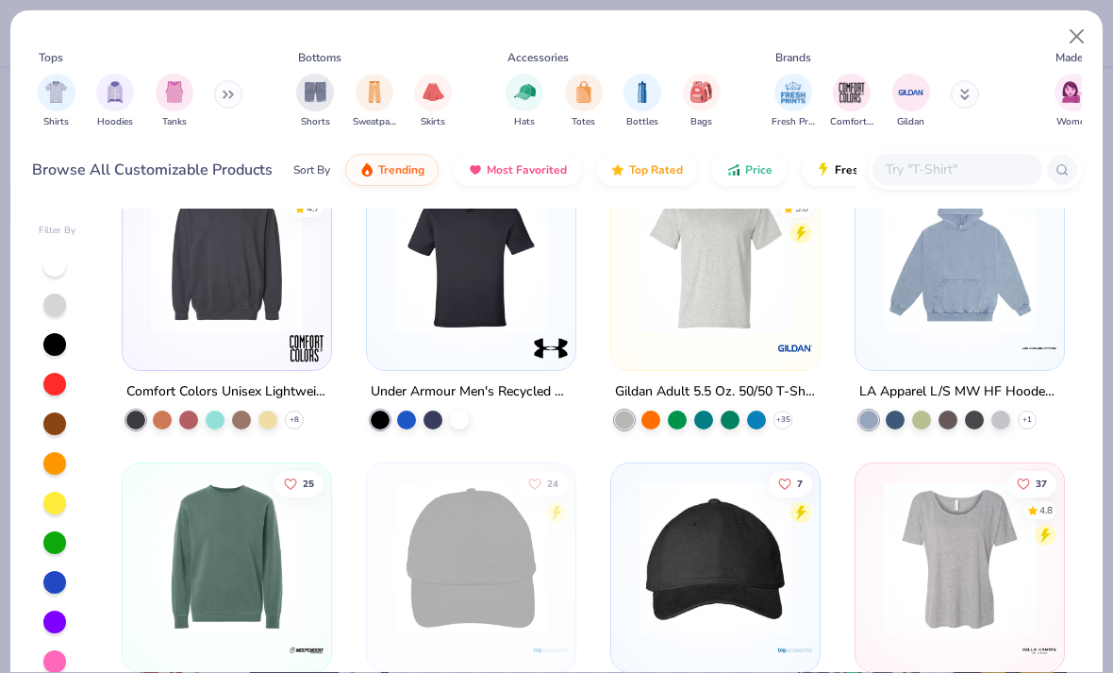
scroll to position [2768, 0]
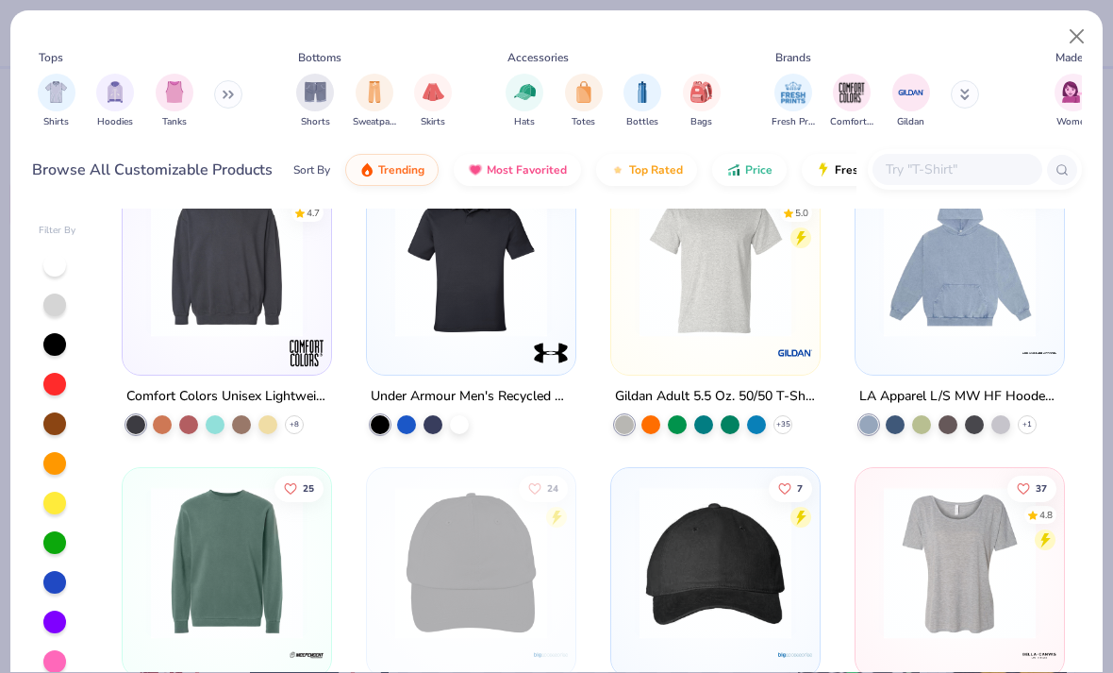
click at [958, 297] on img at bounding box center [959, 261] width 171 height 152
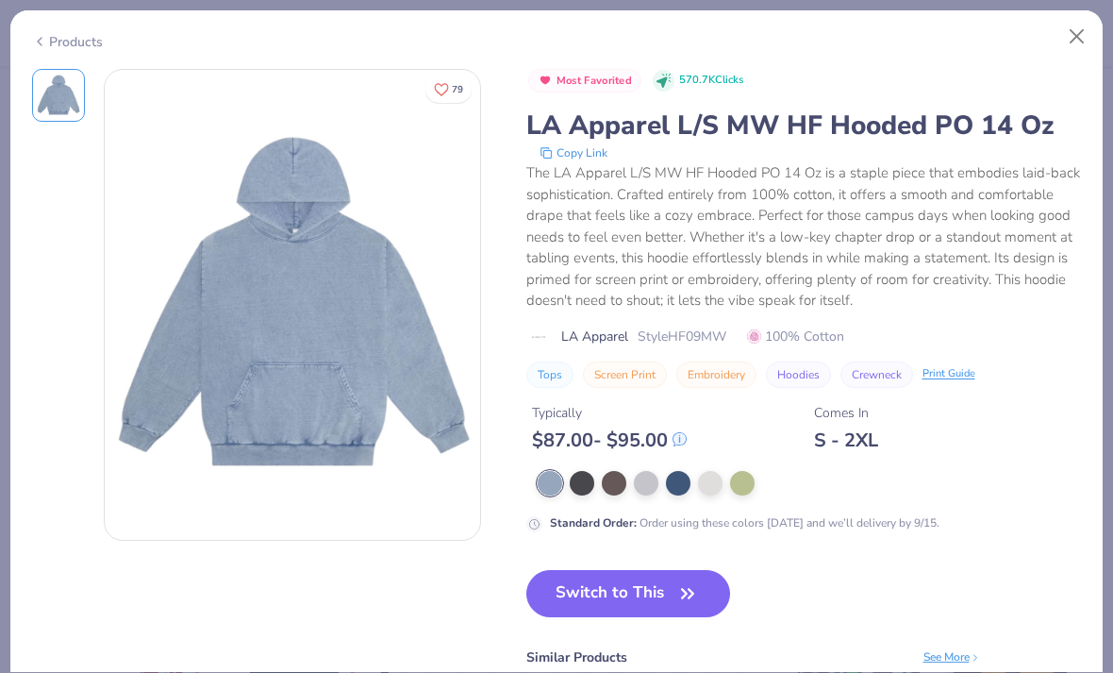
click at [1073, 29] on button "Close" at bounding box center [1077, 37] width 36 height 36
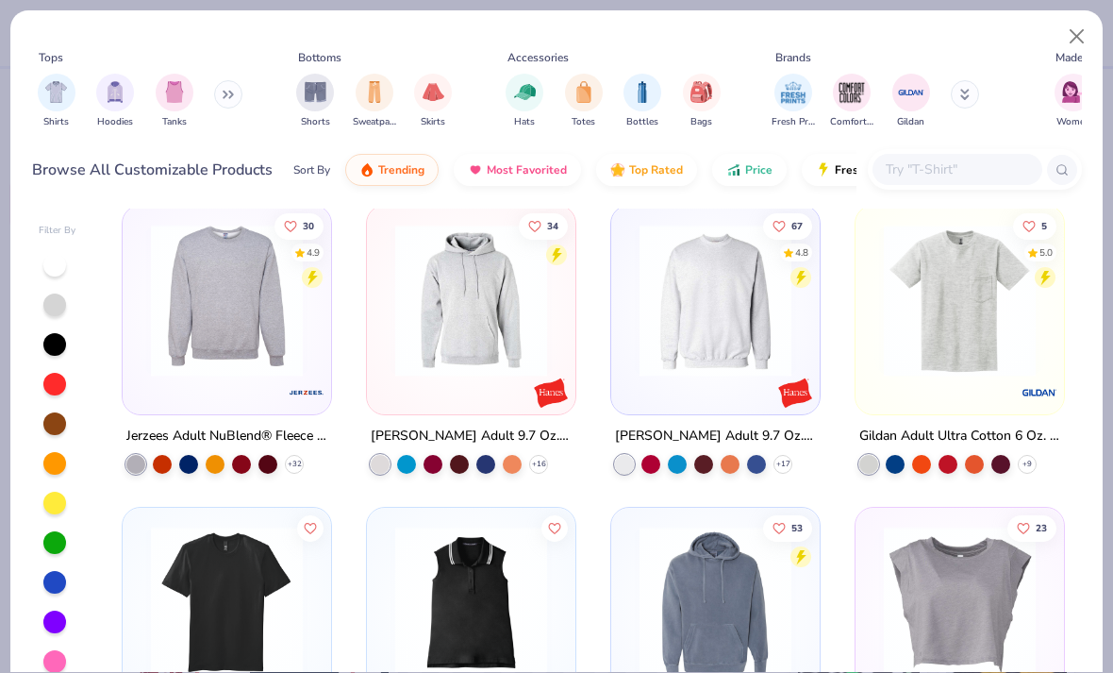
scroll to position [5143, 0]
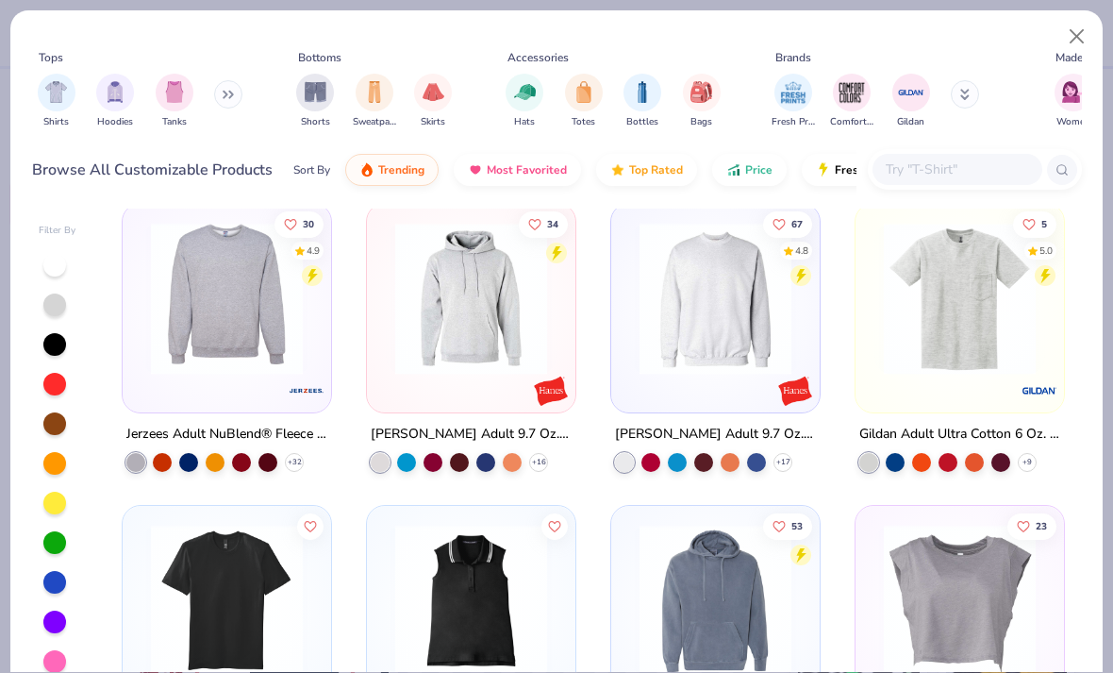
click at [503, 290] on img at bounding box center [471, 299] width 171 height 152
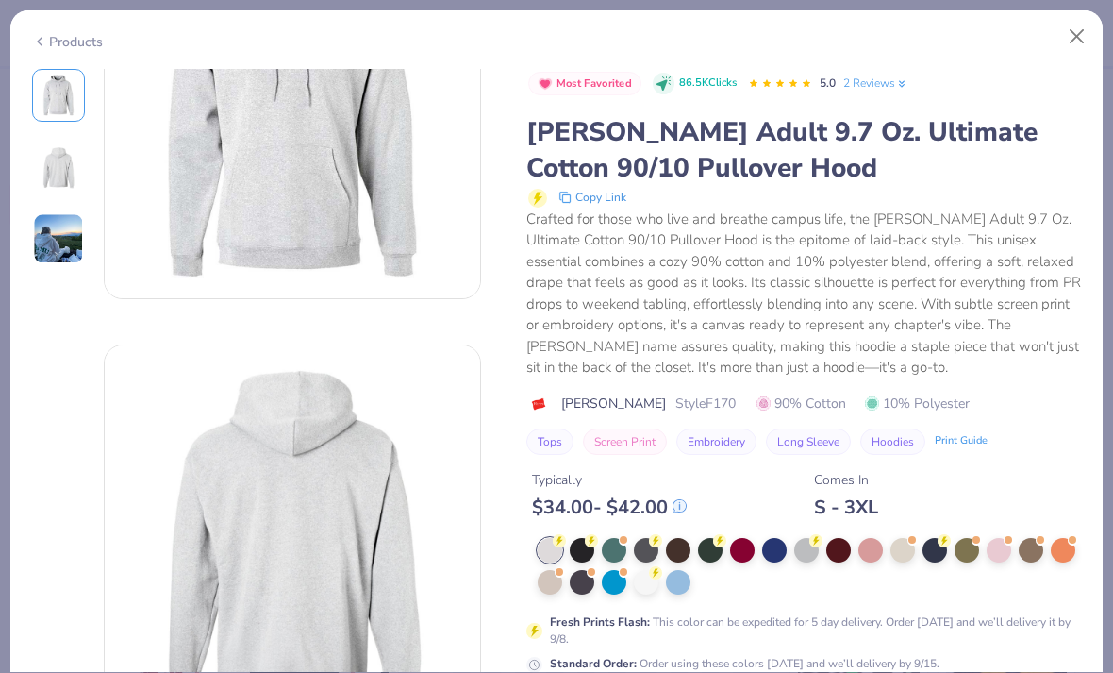
scroll to position [155, 0]
click at [645, 574] on div at bounding box center [646, 582] width 25 height 25
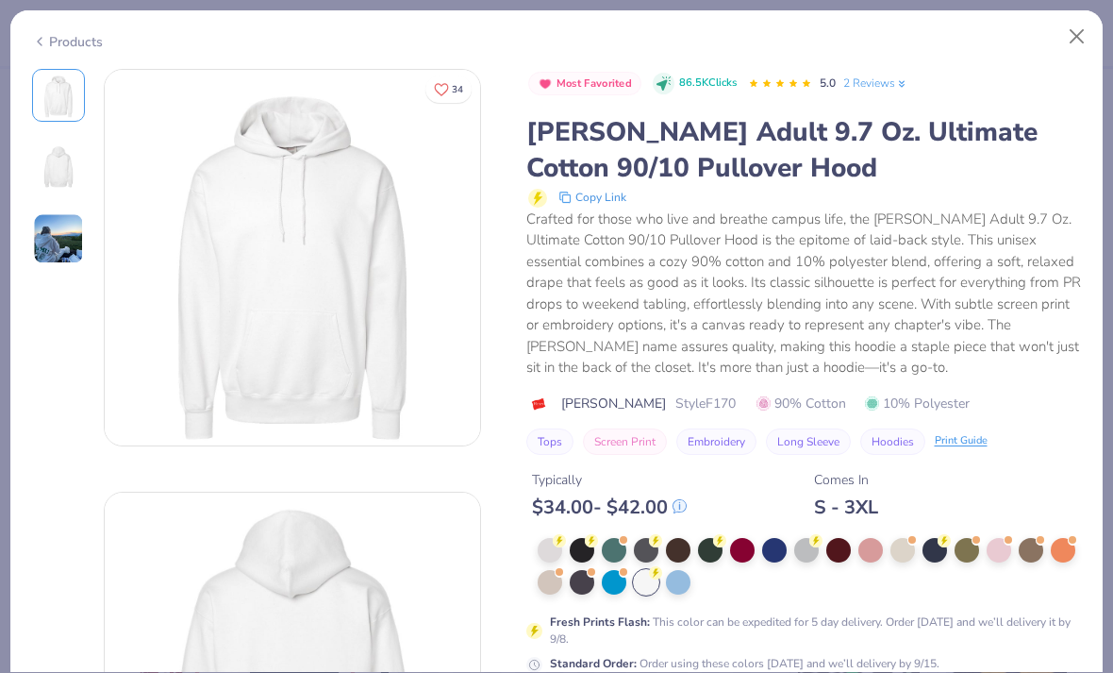
click at [938, 543] on div at bounding box center [935, 550] width 25 height 25
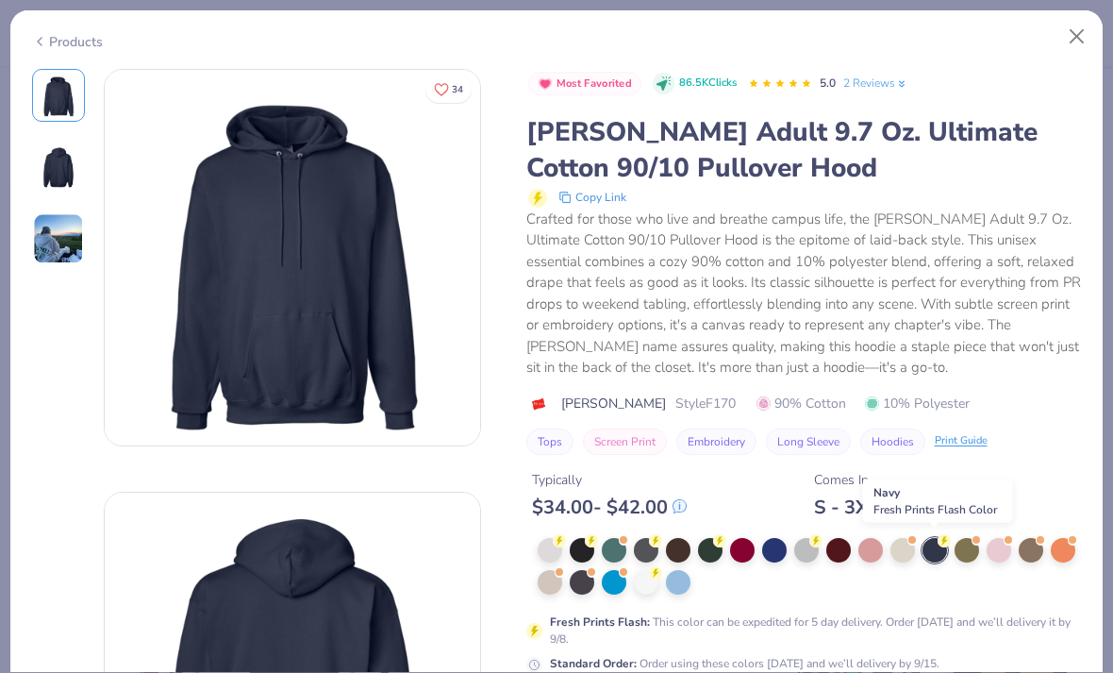
click at [883, 582] on div at bounding box center [810, 566] width 544 height 57
click at [935, 248] on div "Crafted for those who live and breathe campus life, the [PERSON_NAME] Adult 9.7…" at bounding box center [804, 293] width 556 height 170
click at [1079, 32] on button "Close" at bounding box center [1077, 37] width 36 height 36
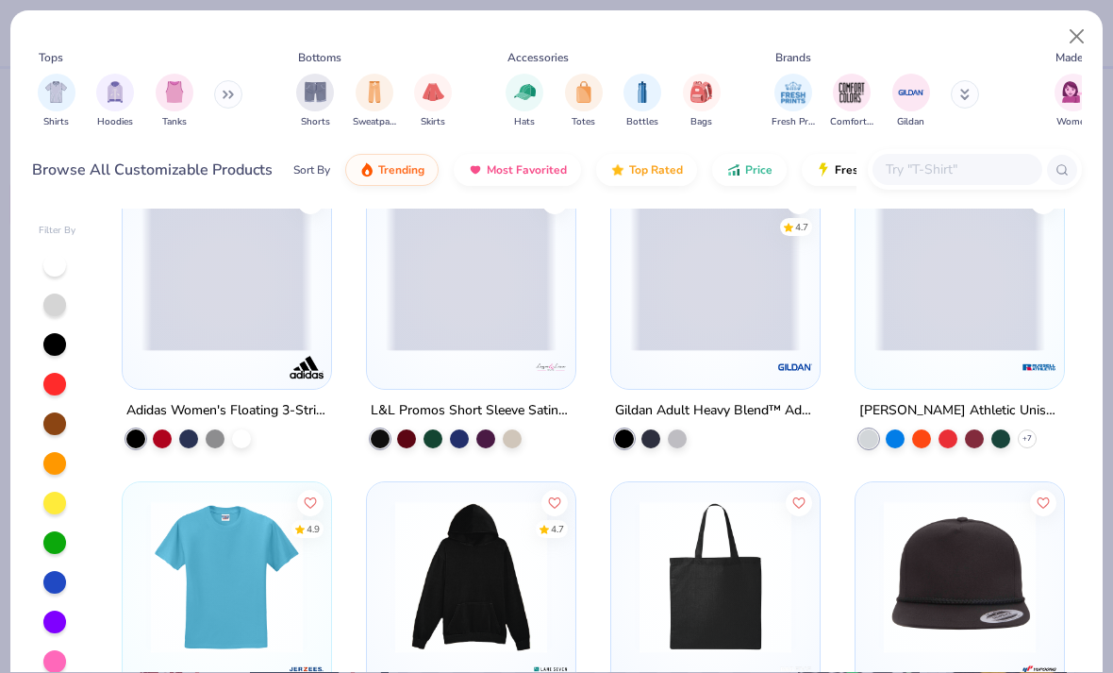
scroll to position [7279, 0]
click at [114, 101] on img "filter for Hoodies" at bounding box center [115, 92] width 21 height 22
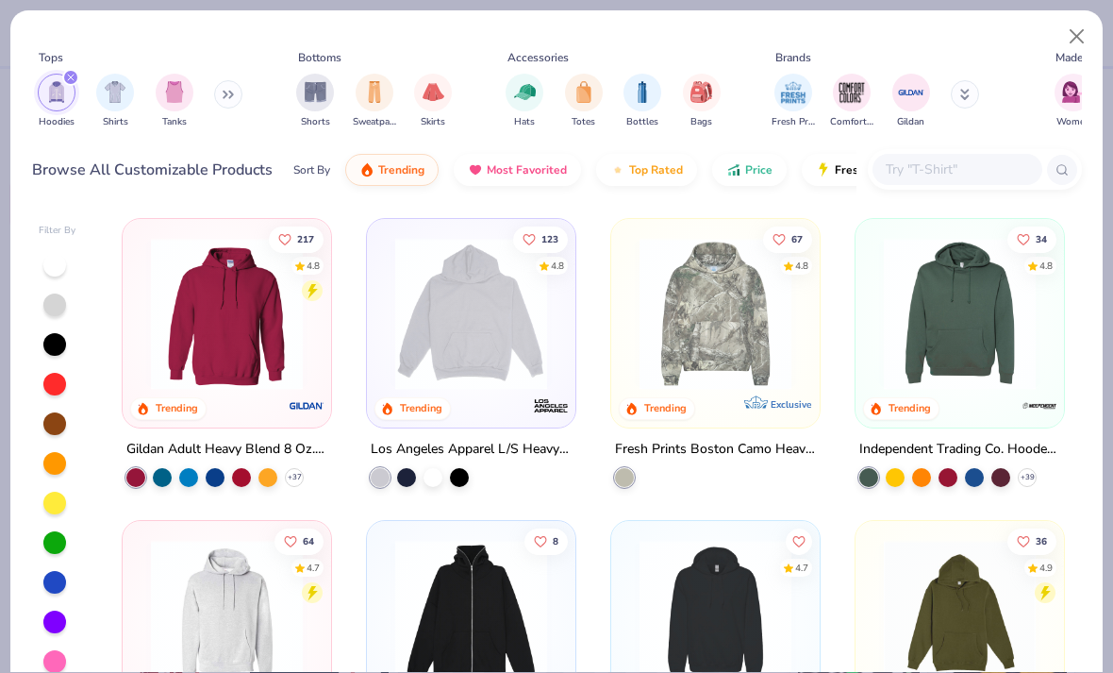
click at [972, 288] on img at bounding box center [959, 314] width 171 height 152
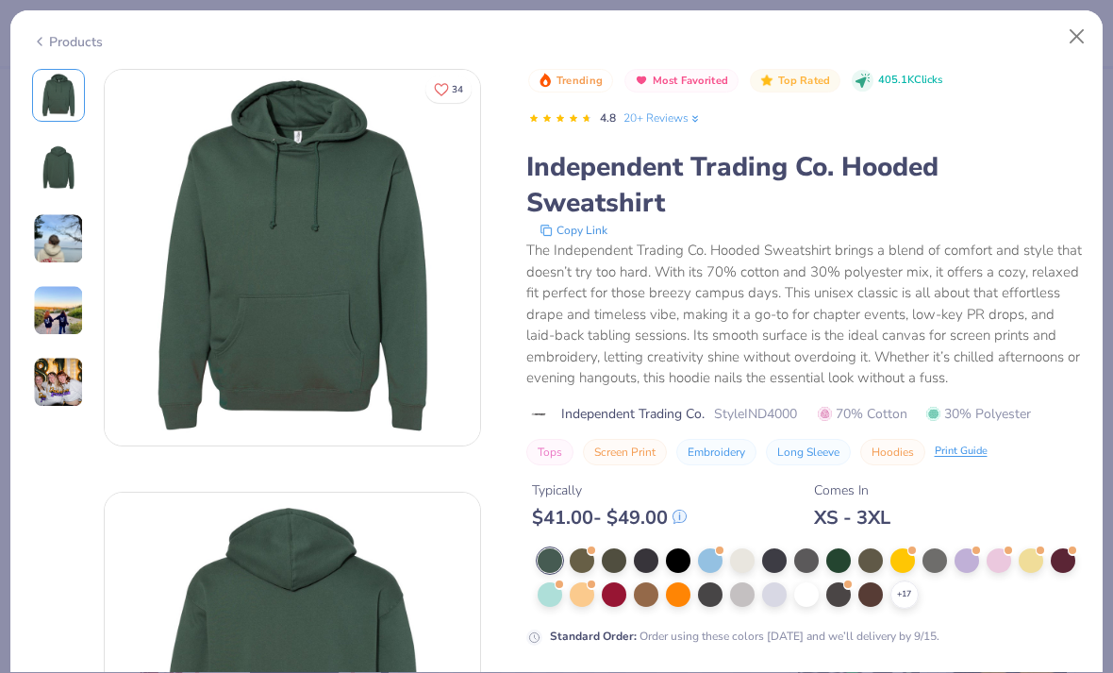
click at [48, 245] on img at bounding box center [58, 238] width 51 height 51
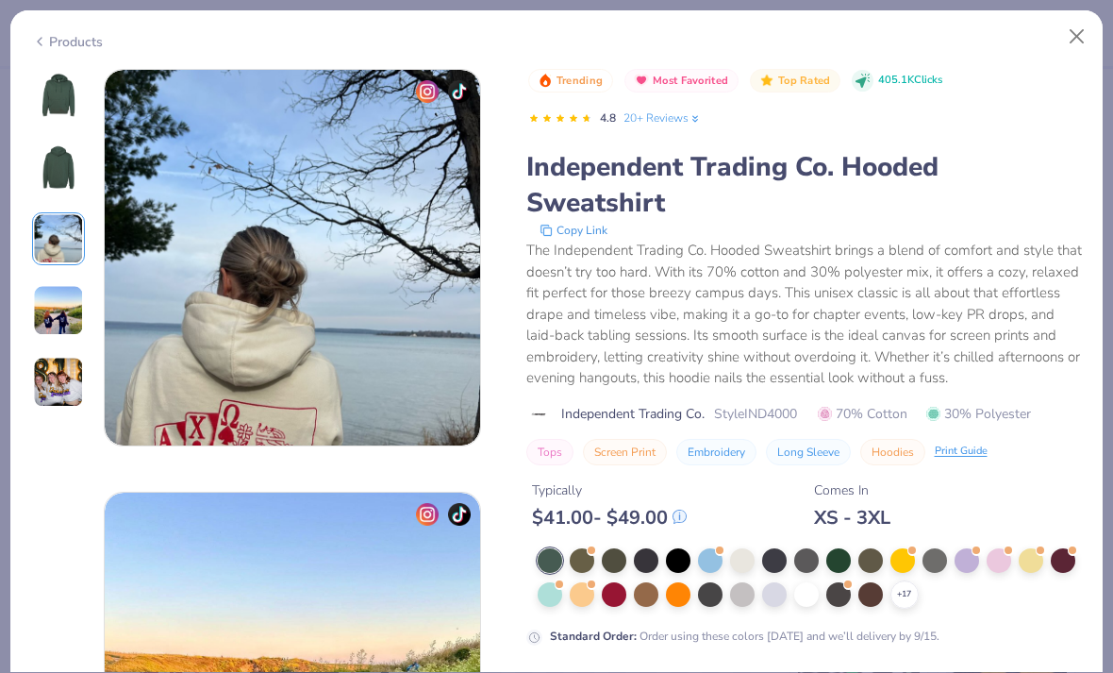
click at [50, 334] on img at bounding box center [58, 310] width 51 height 51
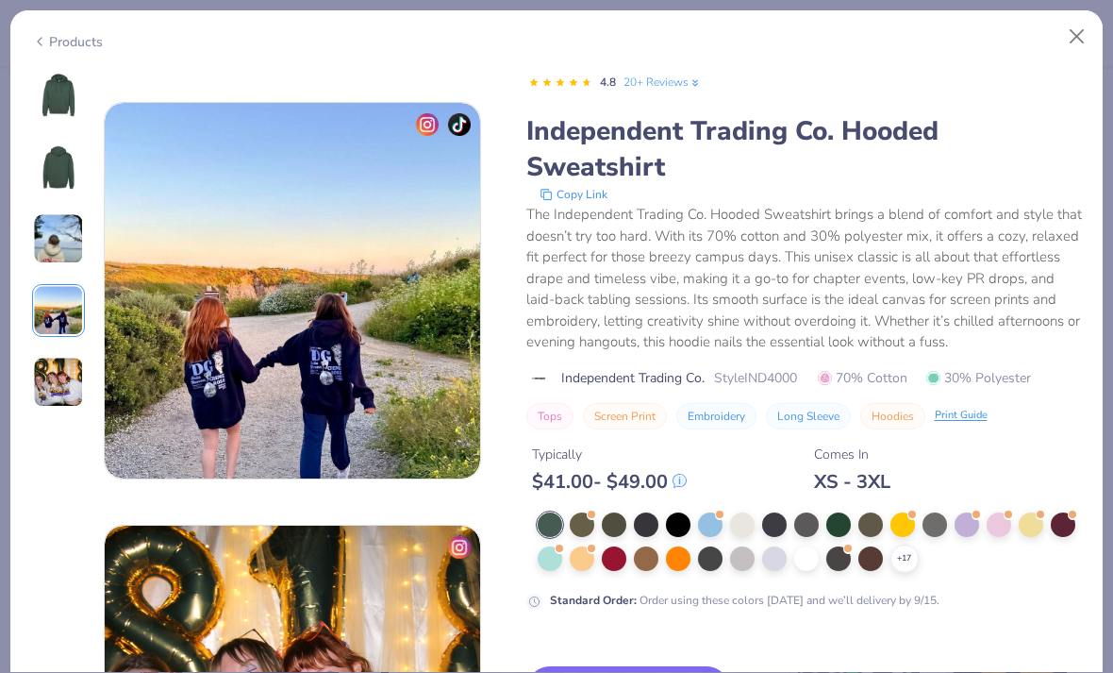
scroll to position [1268, 0]
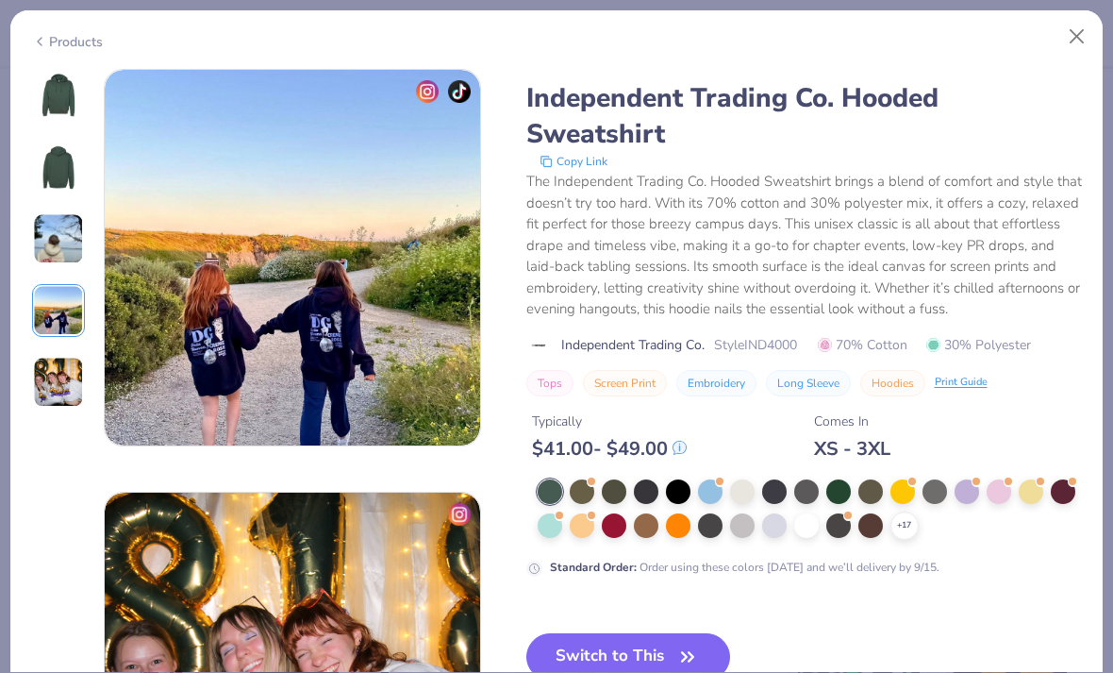
click at [57, 372] on img at bounding box center [58, 382] width 51 height 51
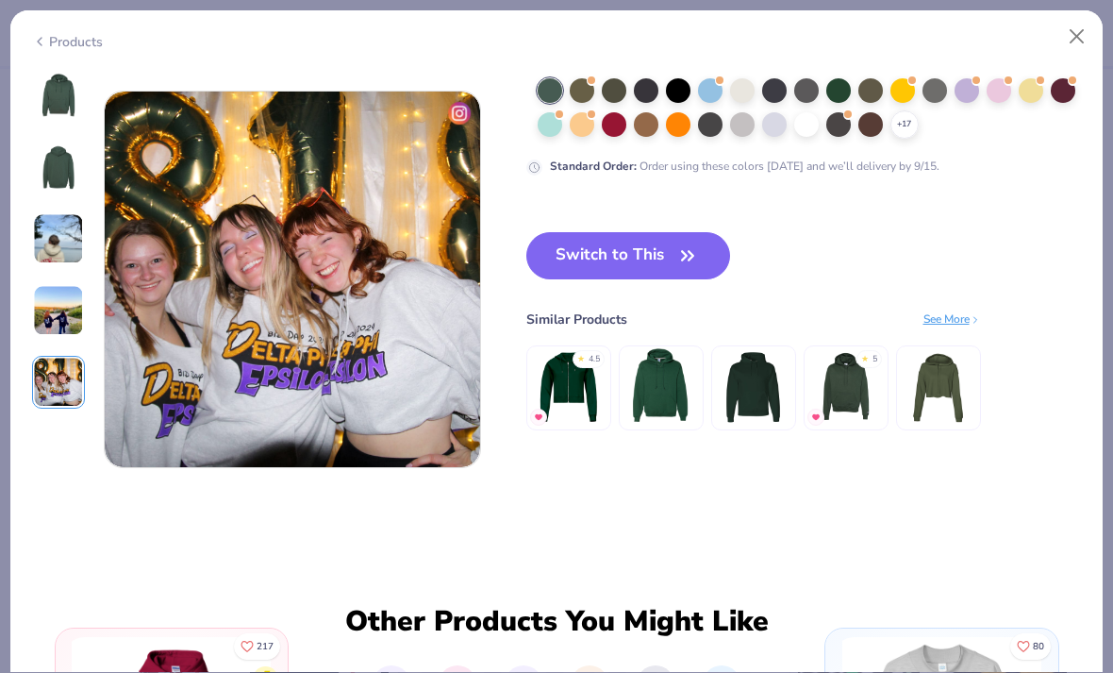
scroll to position [1690, 0]
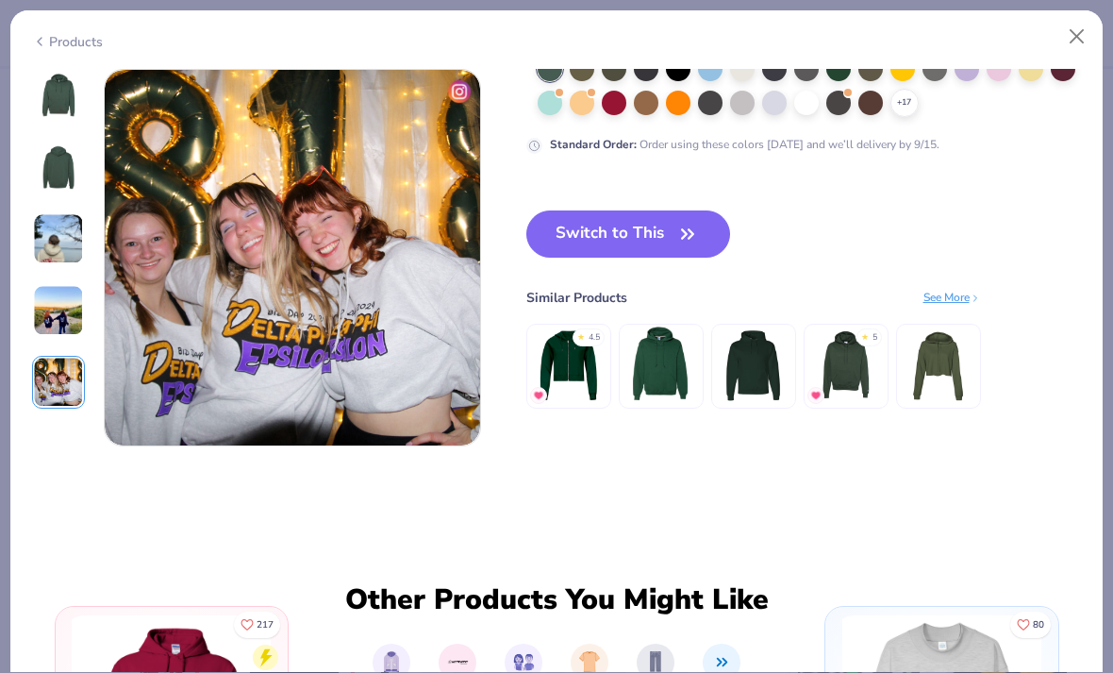
click at [53, 234] on img at bounding box center [58, 238] width 51 height 51
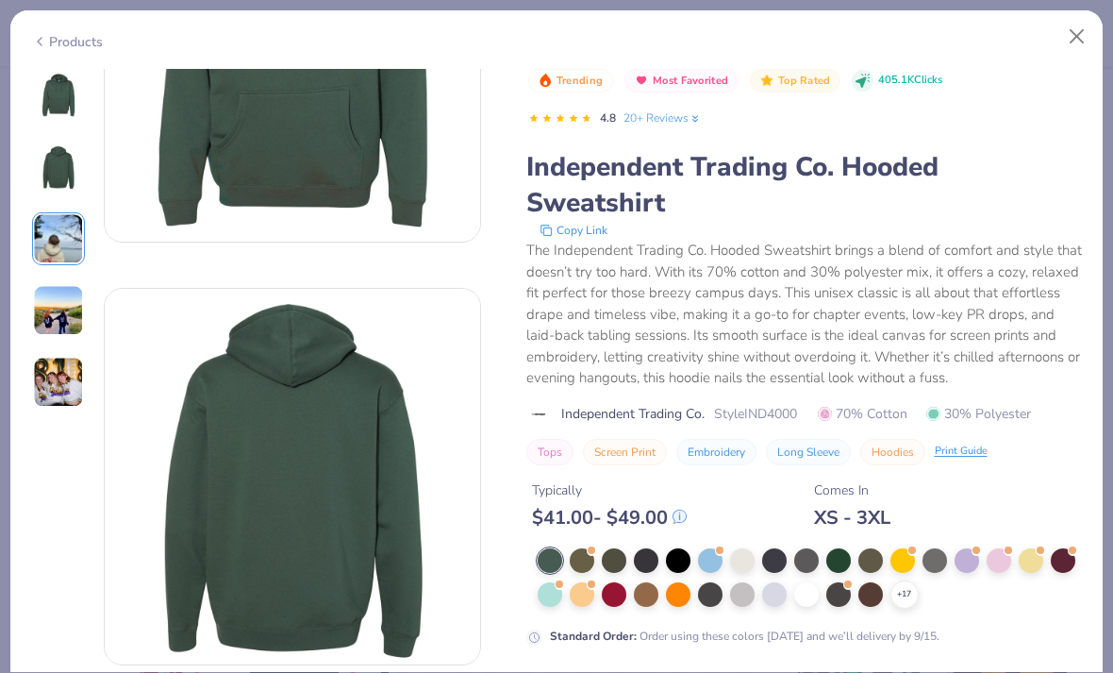
scroll to position [199, 0]
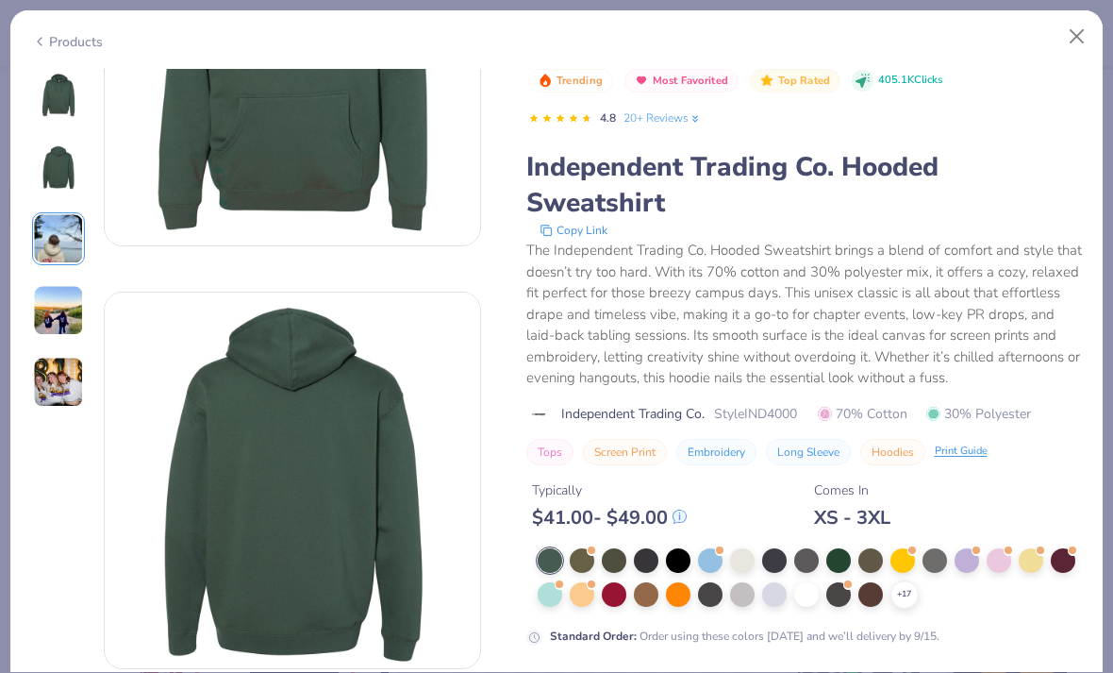
click at [1077, 36] on button "Close" at bounding box center [1077, 37] width 36 height 36
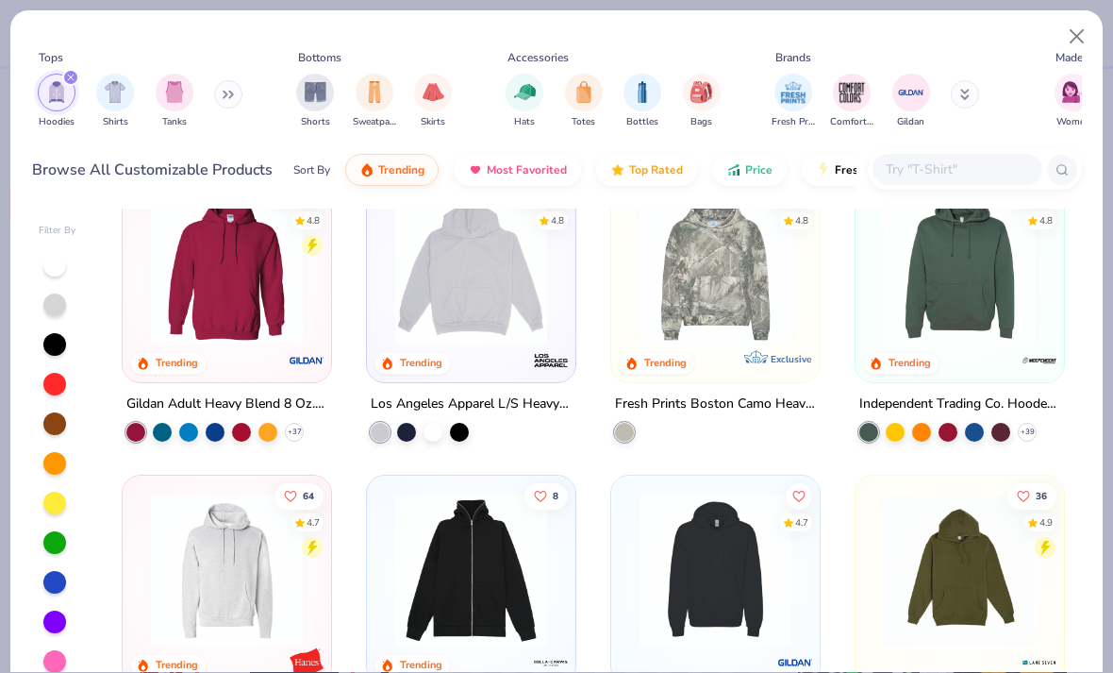
scroll to position [59, 0]
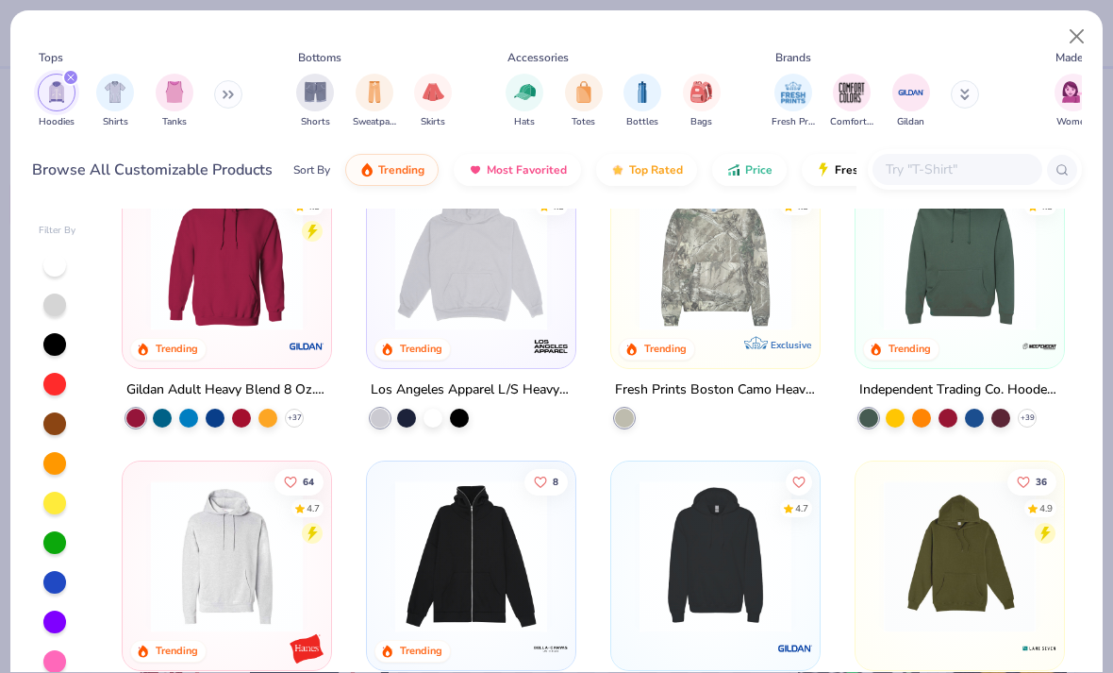
click at [247, 318] on img at bounding box center [226, 254] width 171 height 152
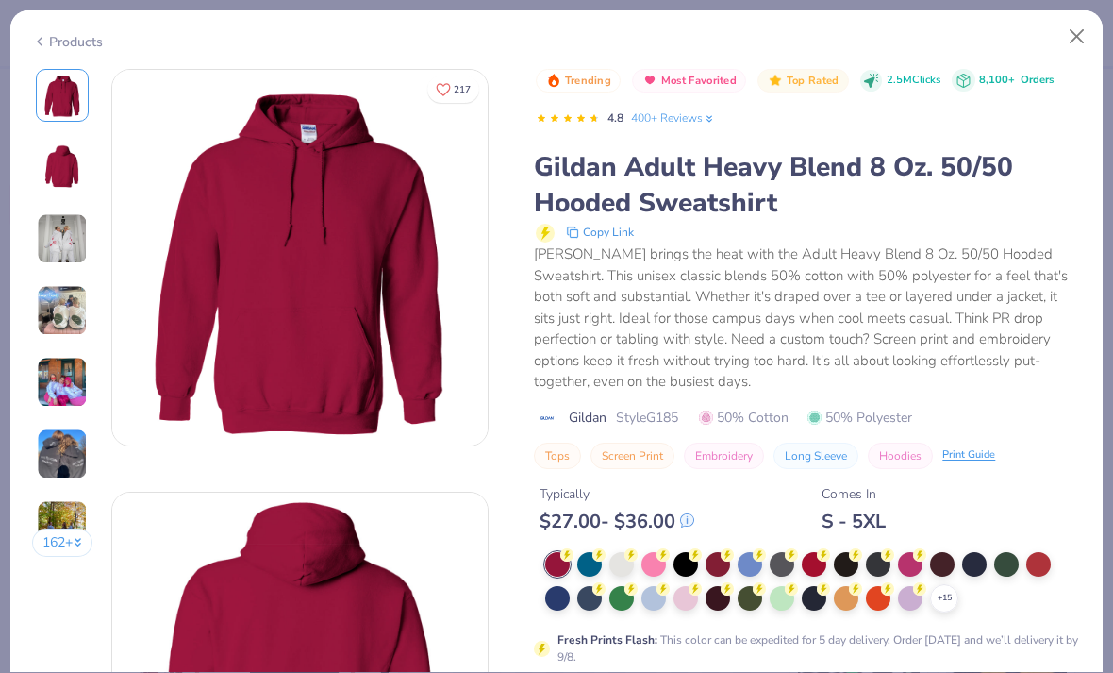
click at [617, 556] on div at bounding box center [621, 564] width 25 height 25
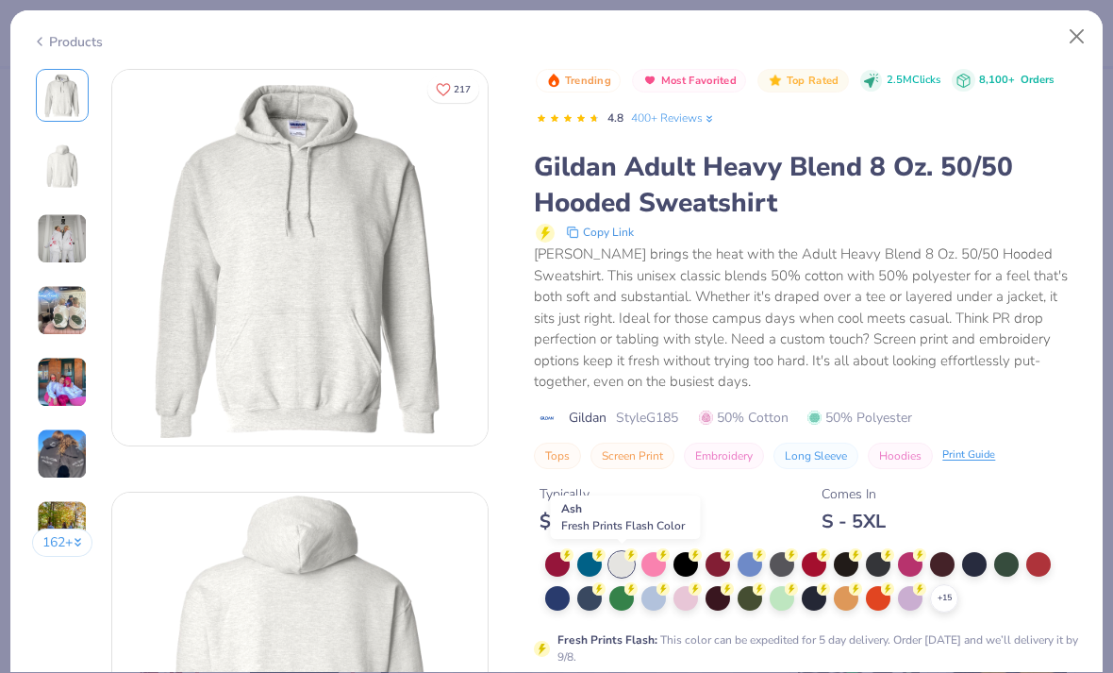
click at [1083, 39] on button "Close" at bounding box center [1077, 37] width 36 height 36
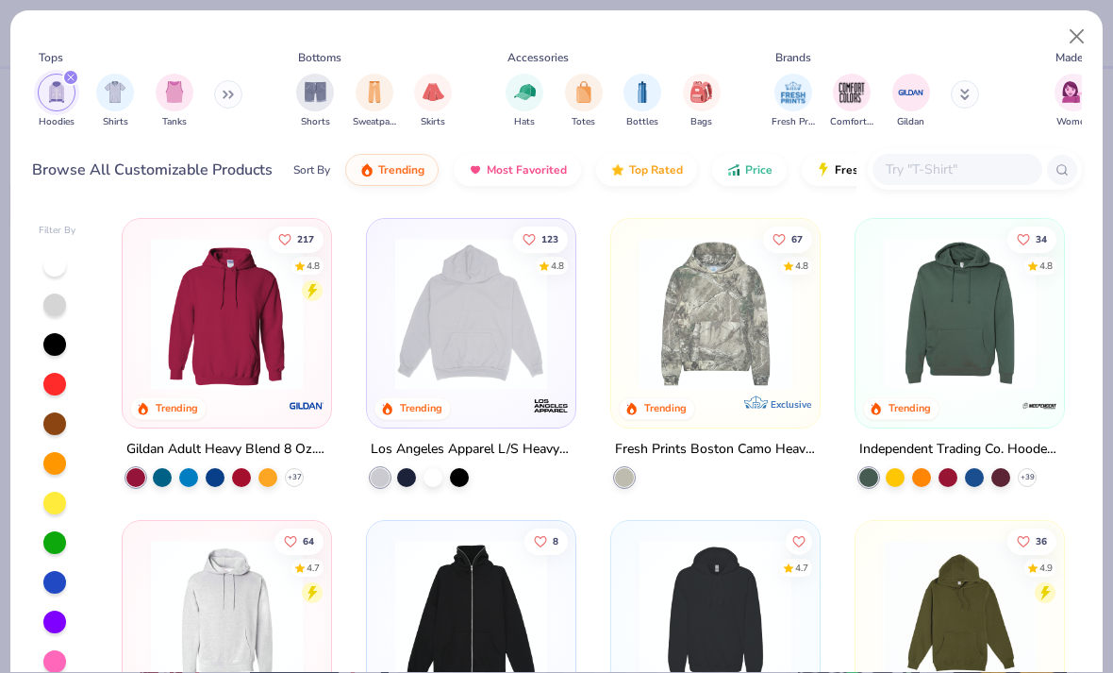
click at [510, 326] on img at bounding box center [471, 314] width 171 height 152
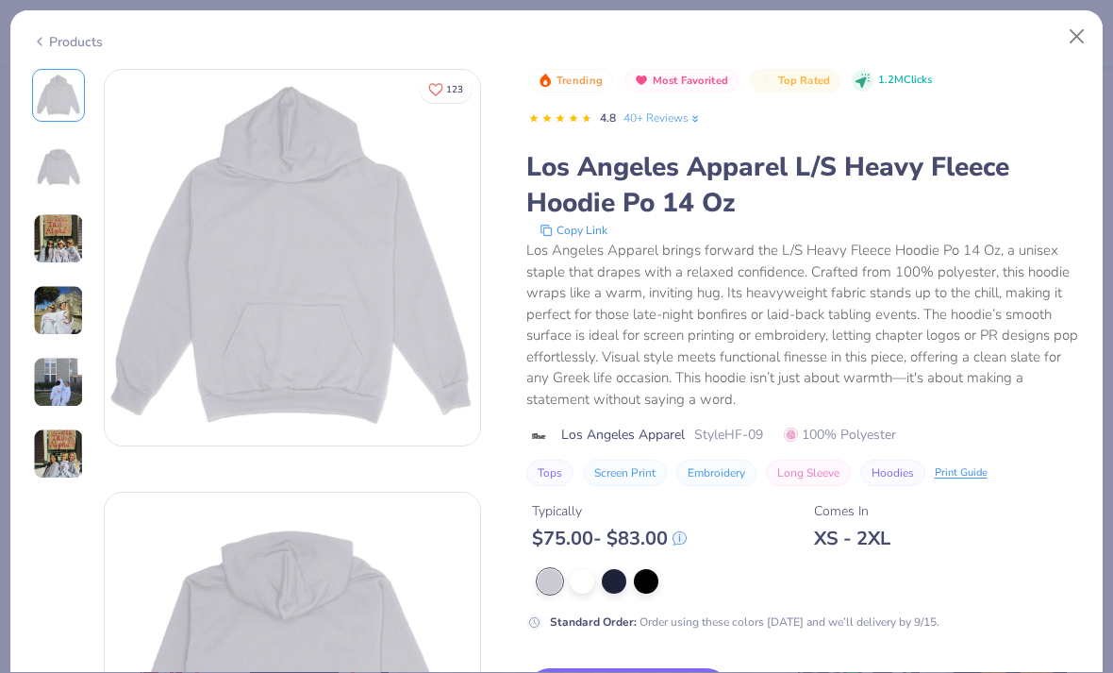
click at [1072, 40] on button "Close" at bounding box center [1077, 37] width 36 height 36
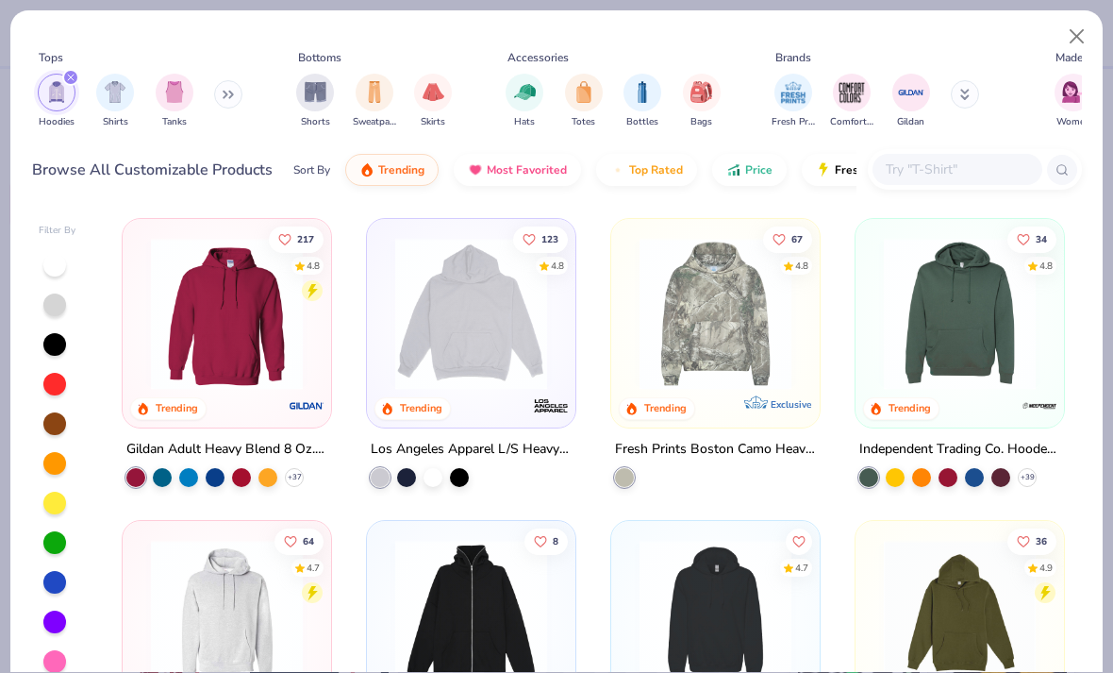
click at [242, 336] on img at bounding box center [226, 314] width 171 height 152
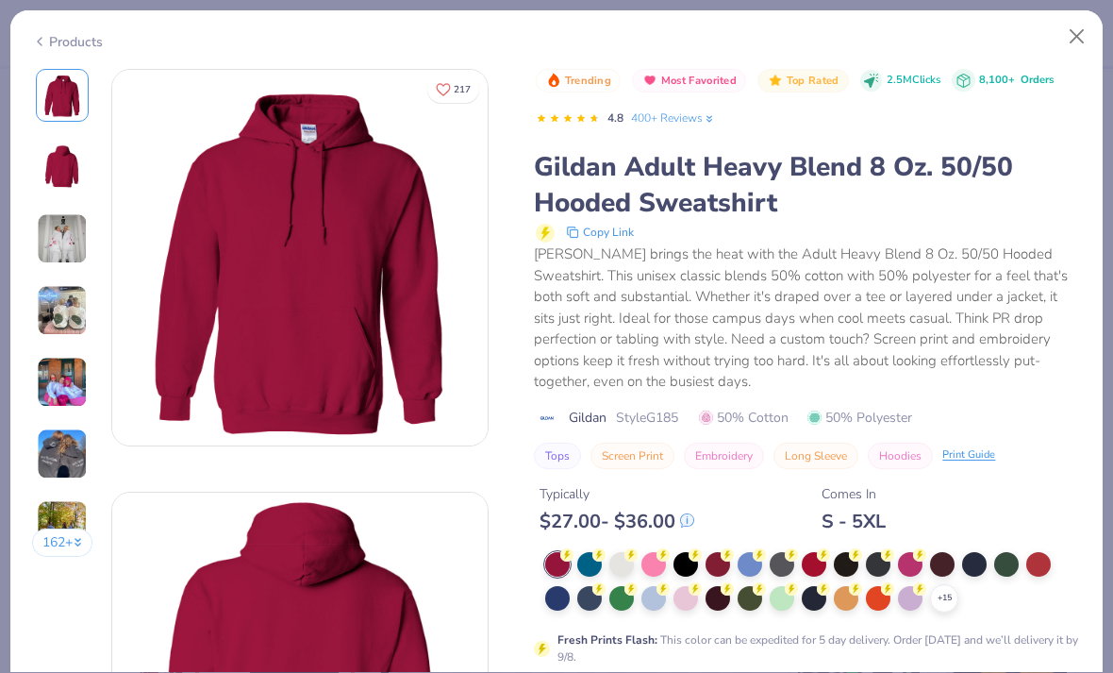
click at [213, 305] on img at bounding box center [299, 257] width 375 height 375
click at [1087, 35] on button "Close" at bounding box center [1077, 37] width 36 height 36
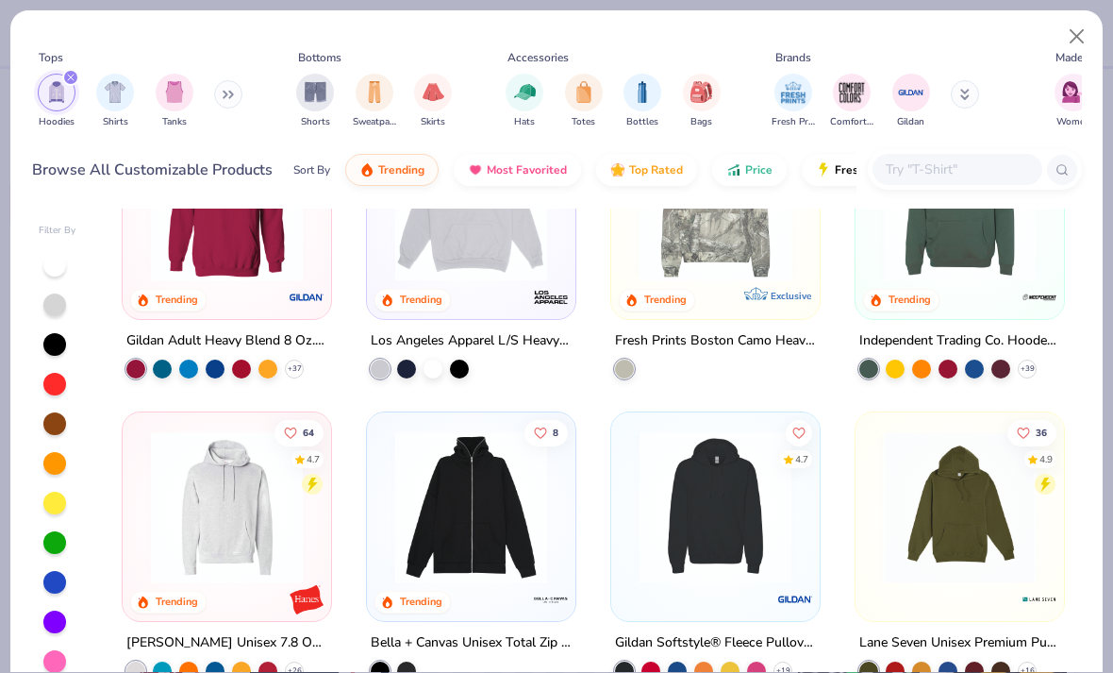
scroll to position [154, 0]
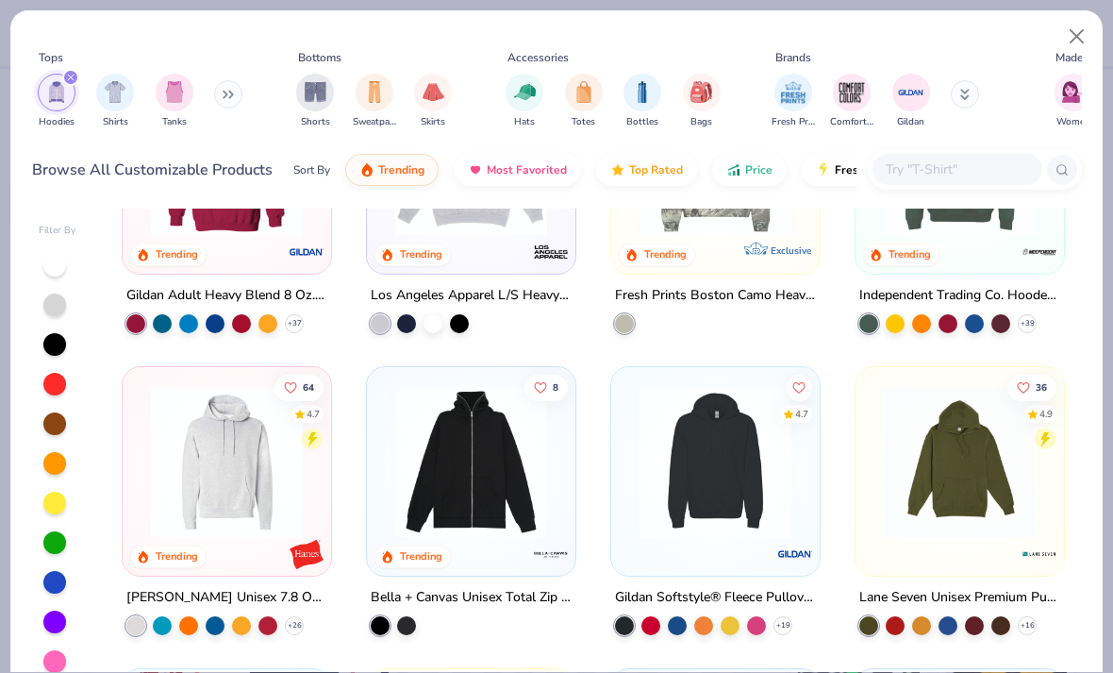
click at [250, 476] on img at bounding box center [226, 462] width 171 height 152
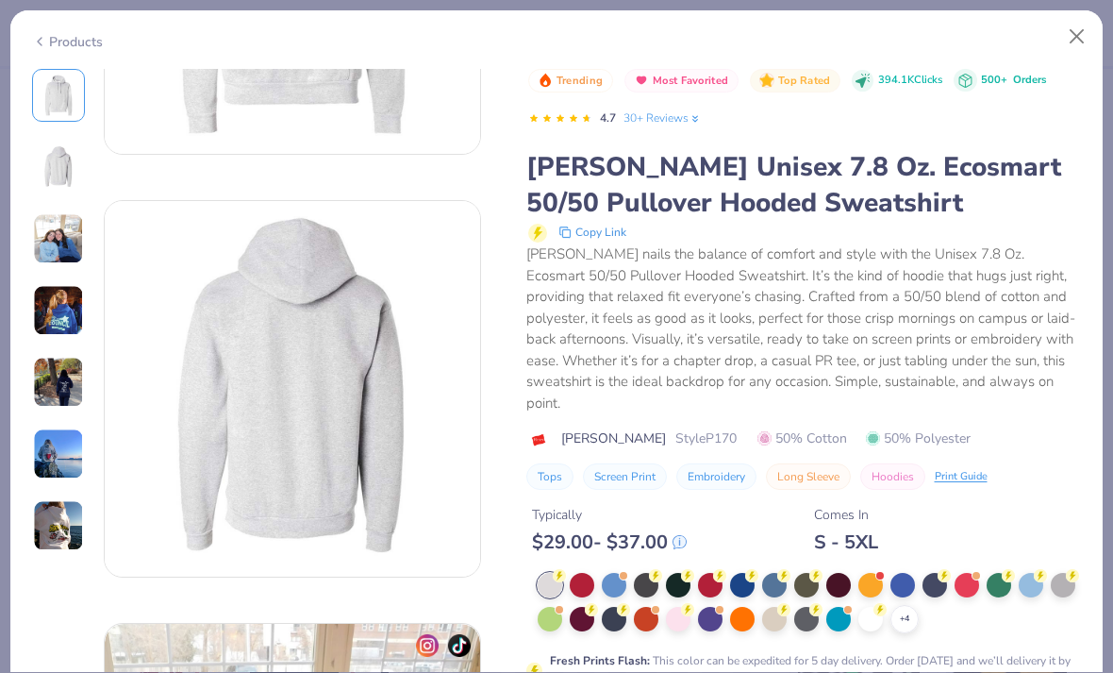
scroll to position [292, 0]
click at [875, 607] on div at bounding box center [870, 619] width 25 height 25
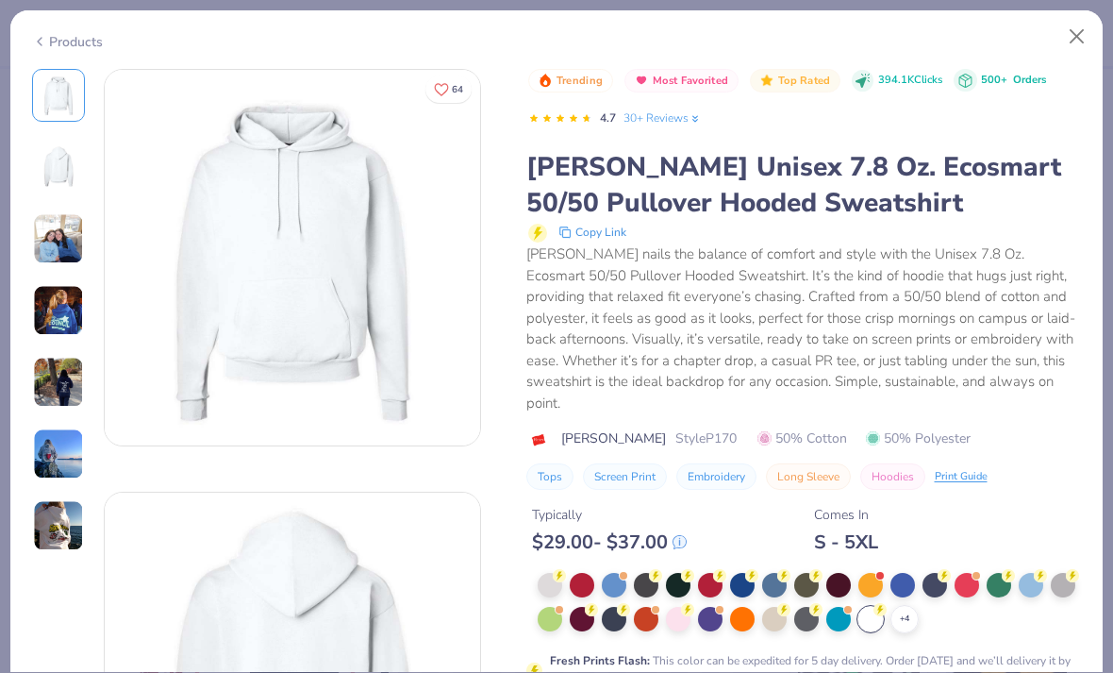
click at [819, 232] on div "Copy Link" at bounding box center [805, 232] width 554 height 23
click at [56, 250] on img at bounding box center [58, 238] width 51 height 51
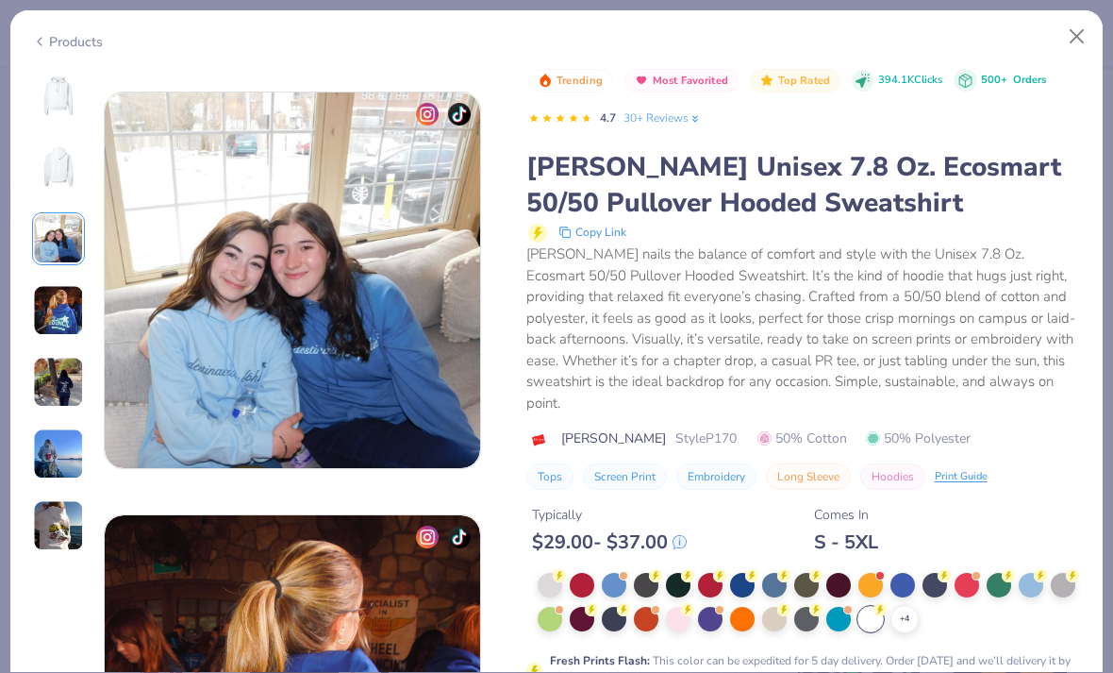
scroll to position [845, 0]
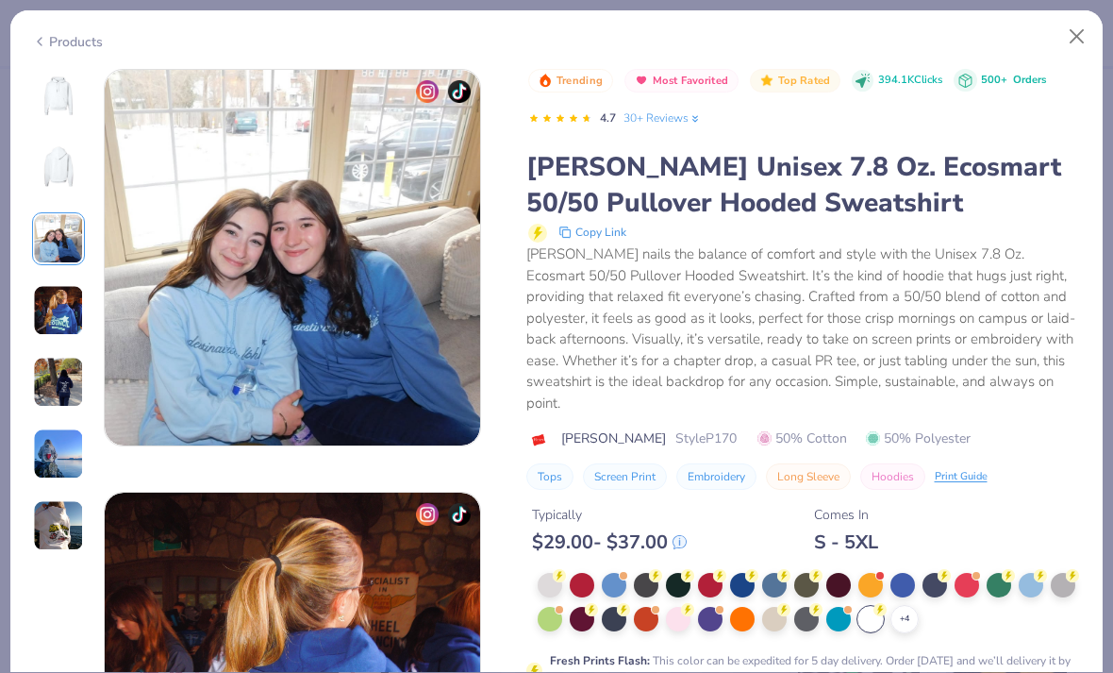
click at [60, 334] on img at bounding box center [58, 310] width 51 height 51
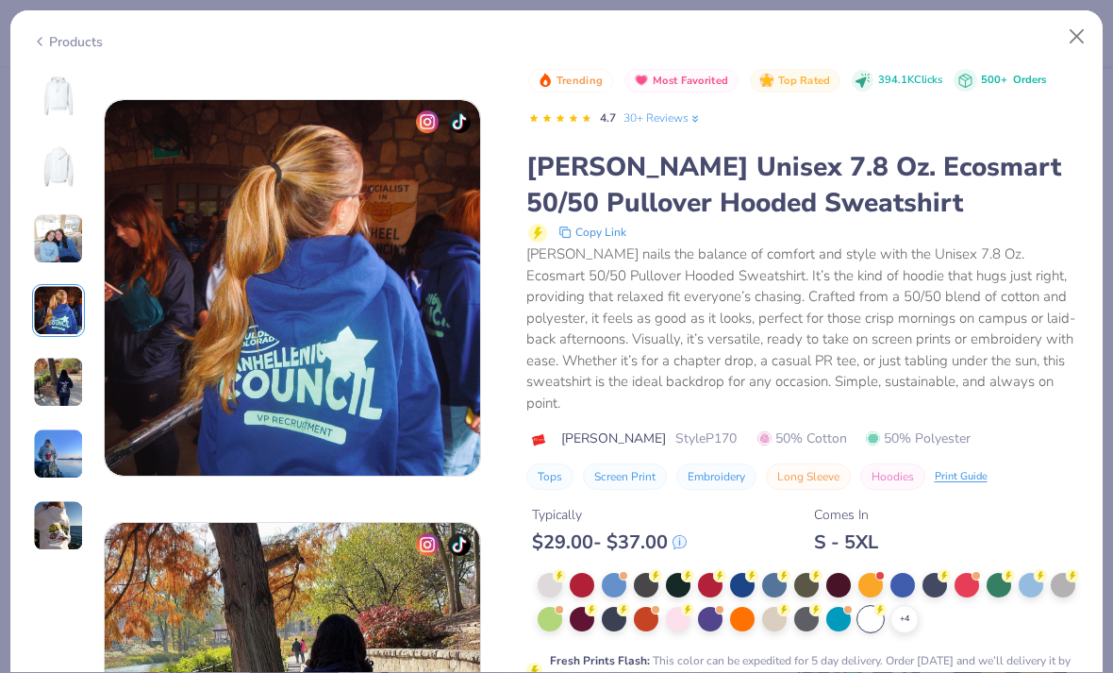
scroll to position [1268, 0]
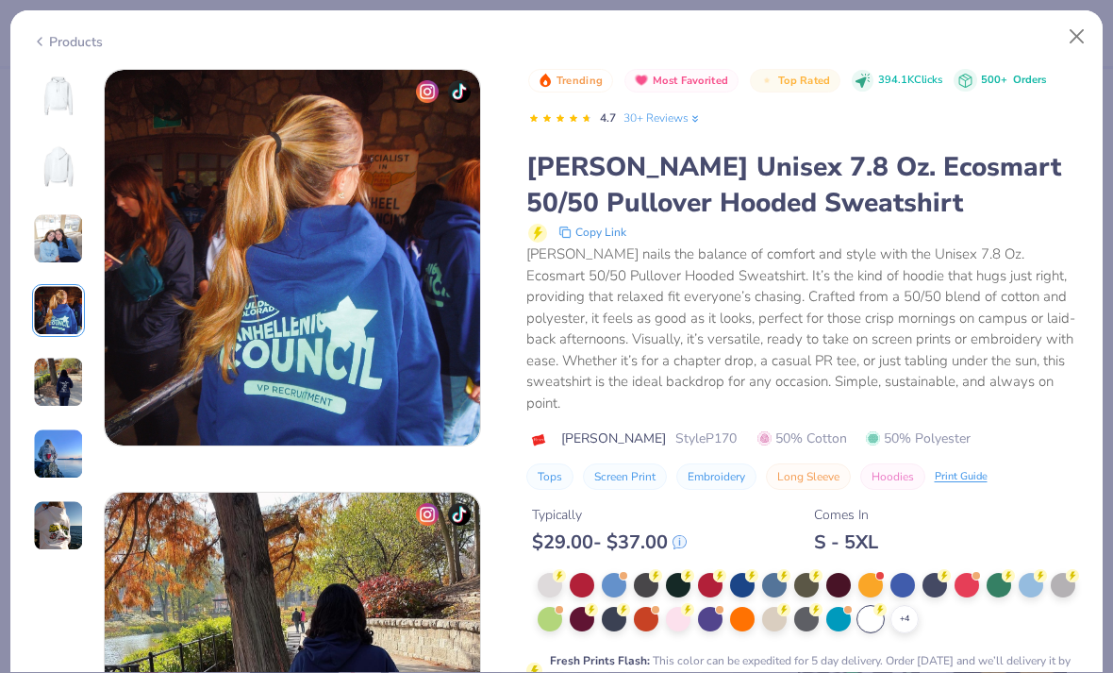
click at [63, 455] on img at bounding box center [58, 453] width 51 height 51
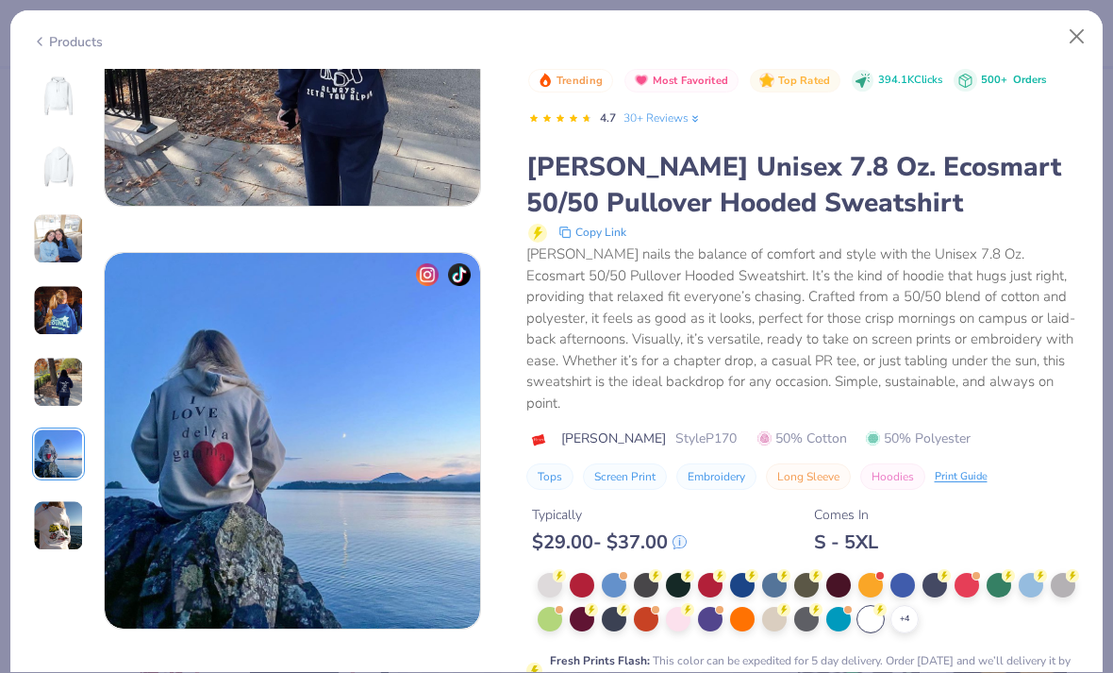
scroll to position [2113, 0]
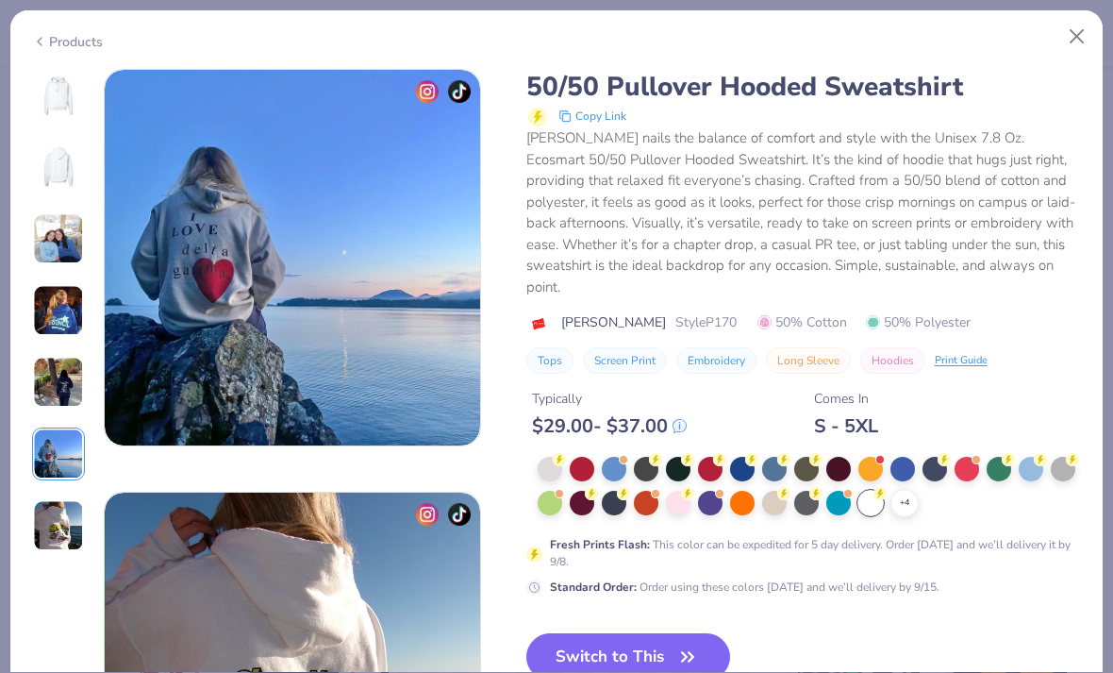
click at [60, 522] on img at bounding box center [58, 525] width 51 height 51
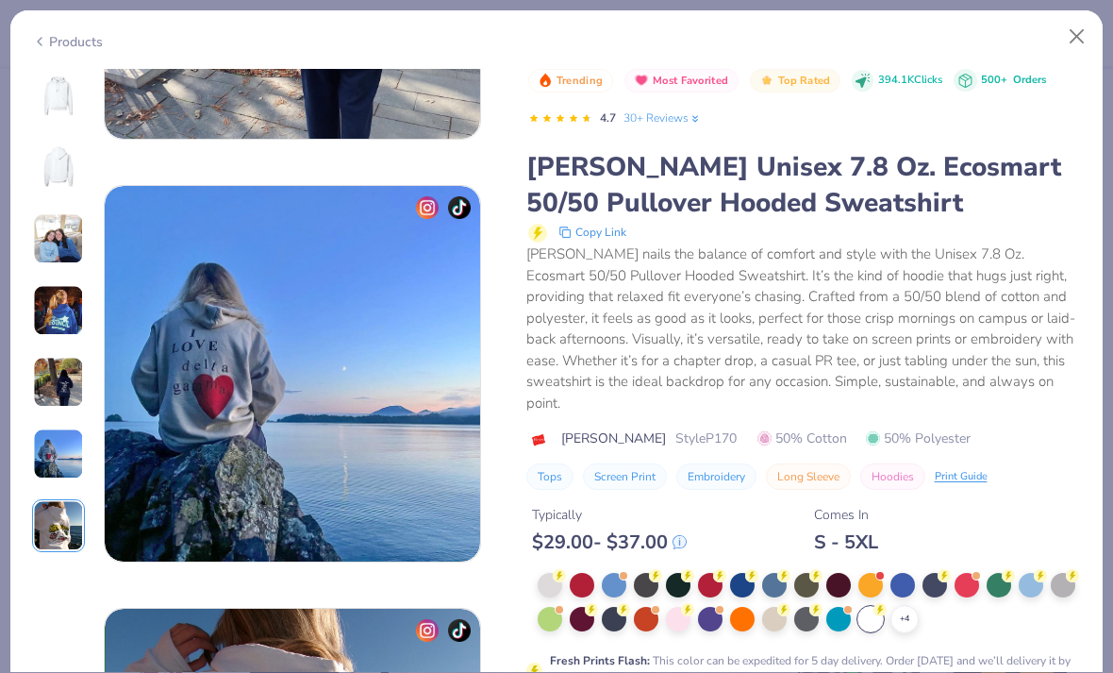
scroll to position [2049, 0]
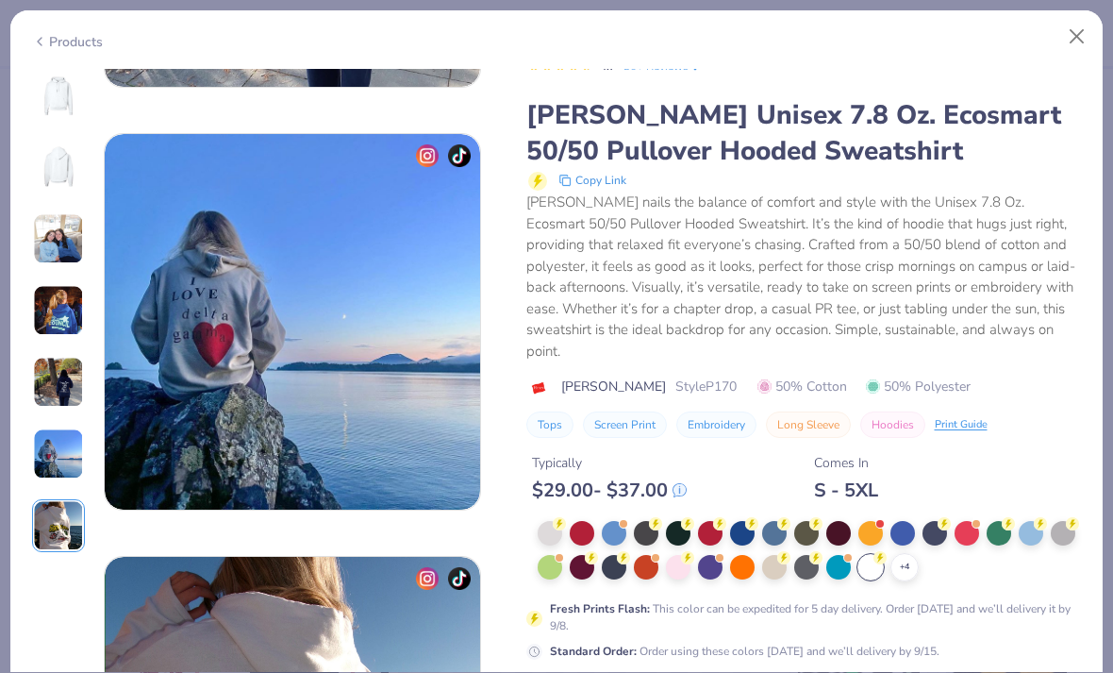
click at [771, 557] on div at bounding box center [774, 567] width 25 height 25
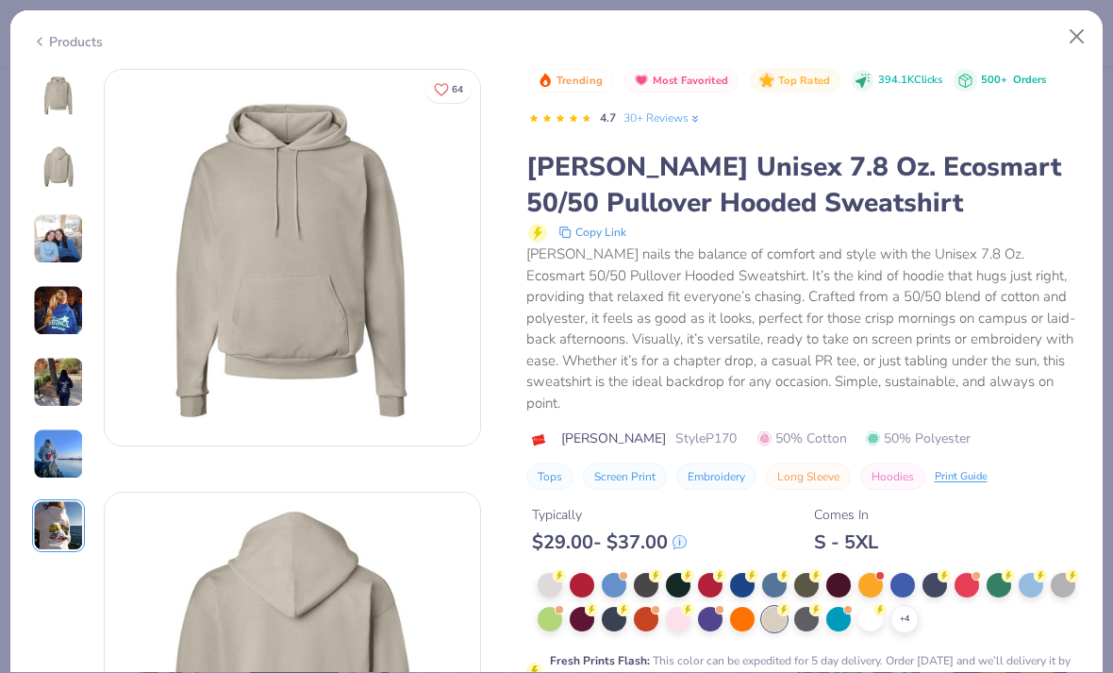
click at [553, 573] on div at bounding box center [550, 585] width 25 height 25
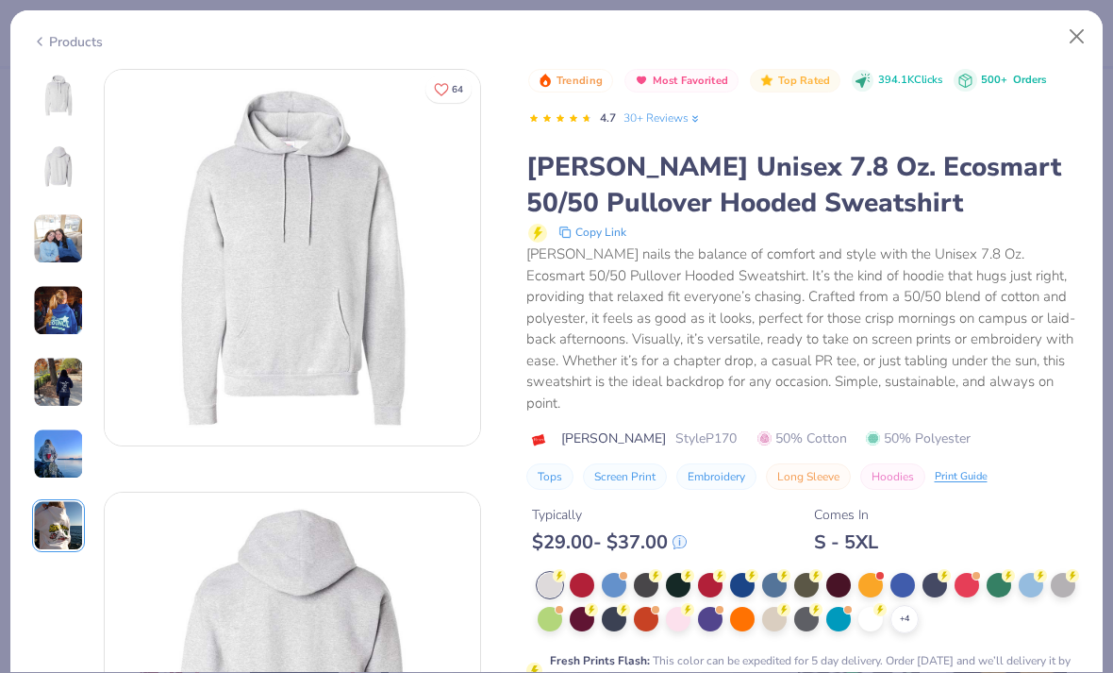
click at [892, 605] on div "+ 4" at bounding box center [904, 619] width 28 height 28
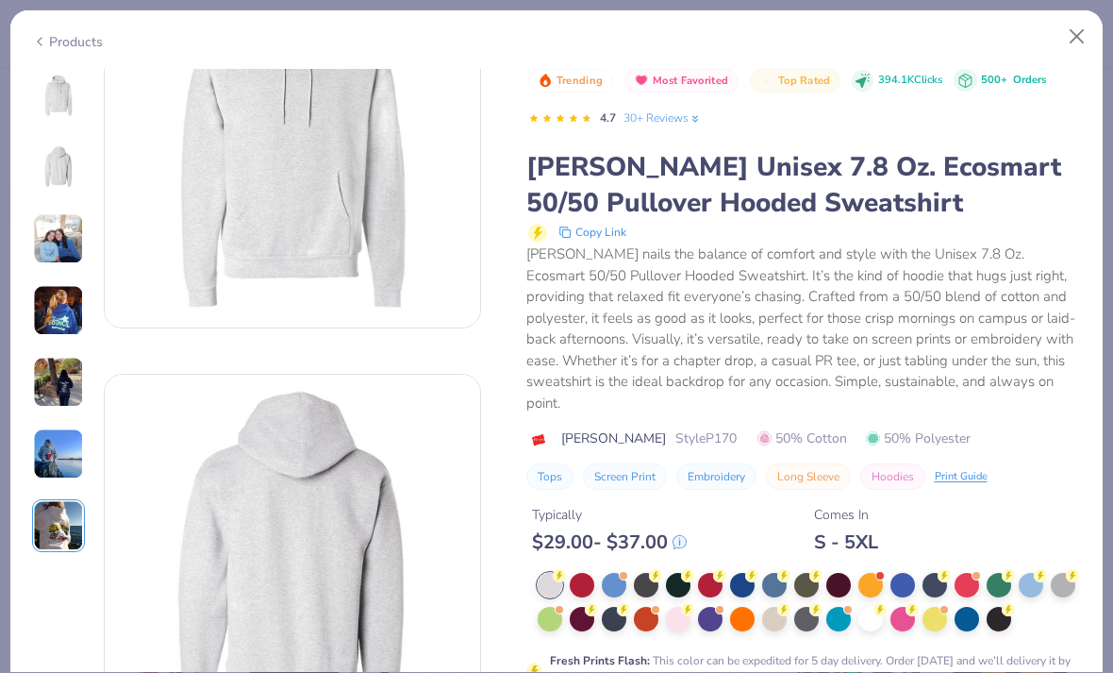
scroll to position [118, 0]
click at [1065, 573] on div at bounding box center [1063, 585] width 25 height 25
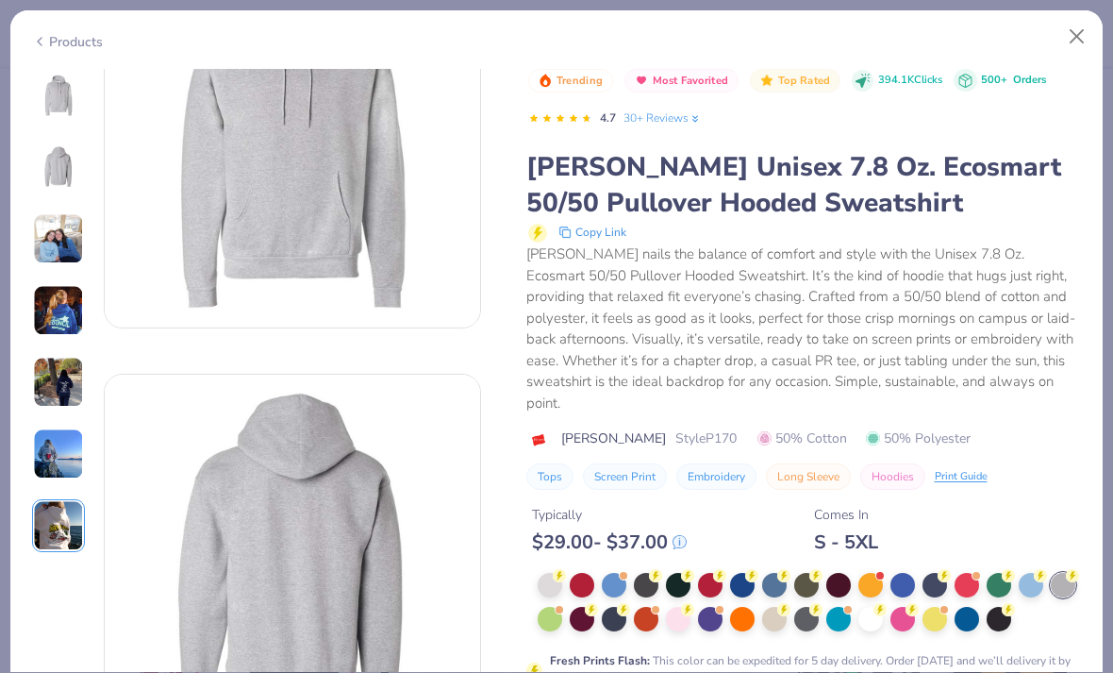
click at [866, 607] on div at bounding box center [870, 619] width 25 height 25
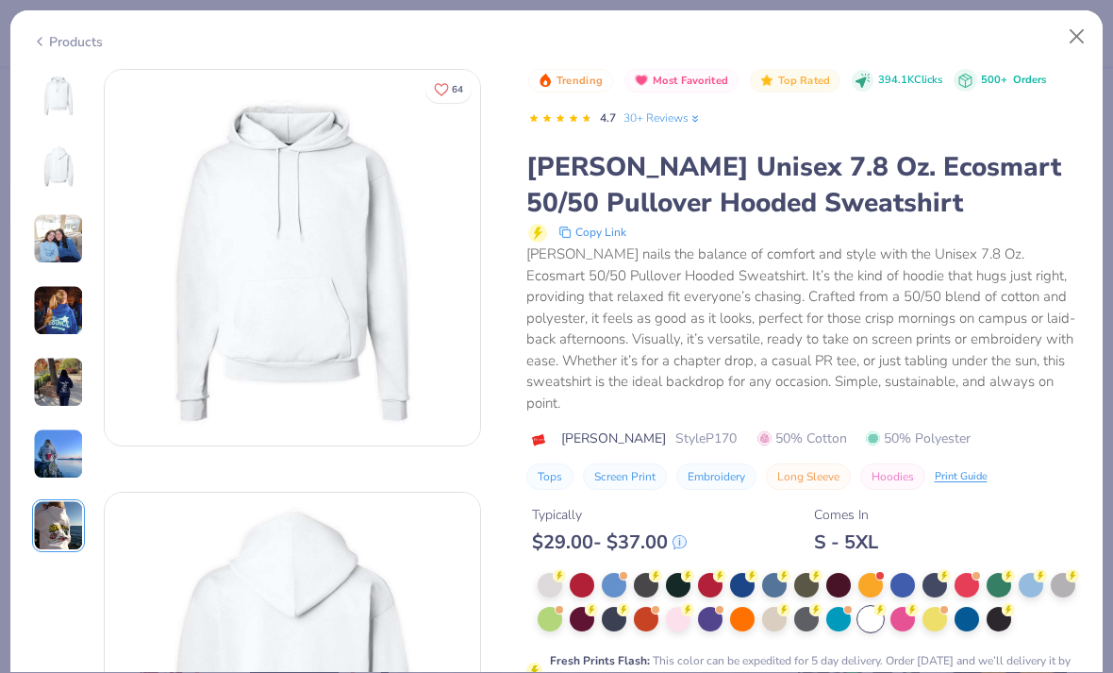
click at [361, 375] on img at bounding box center [292, 257] width 375 height 375
click at [1074, 40] on button "Close" at bounding box center [1077, 37] width 36 height 36
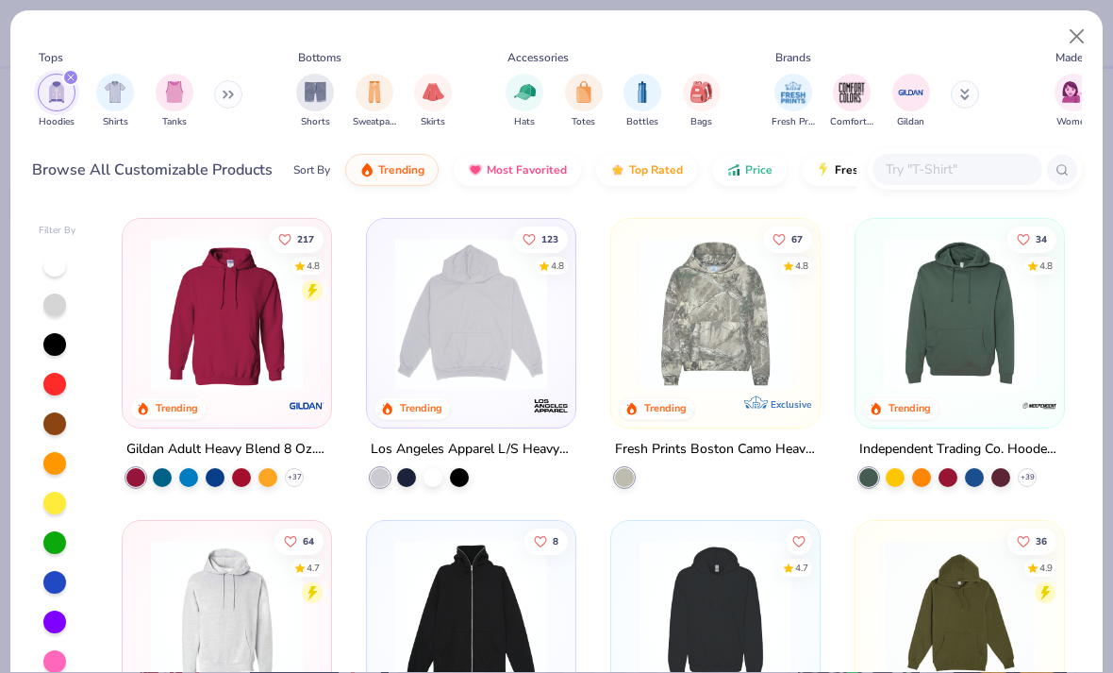
click at [76, 82] on div "filter for Hoodies" at bounding box center [70, 77] width 17 height 17
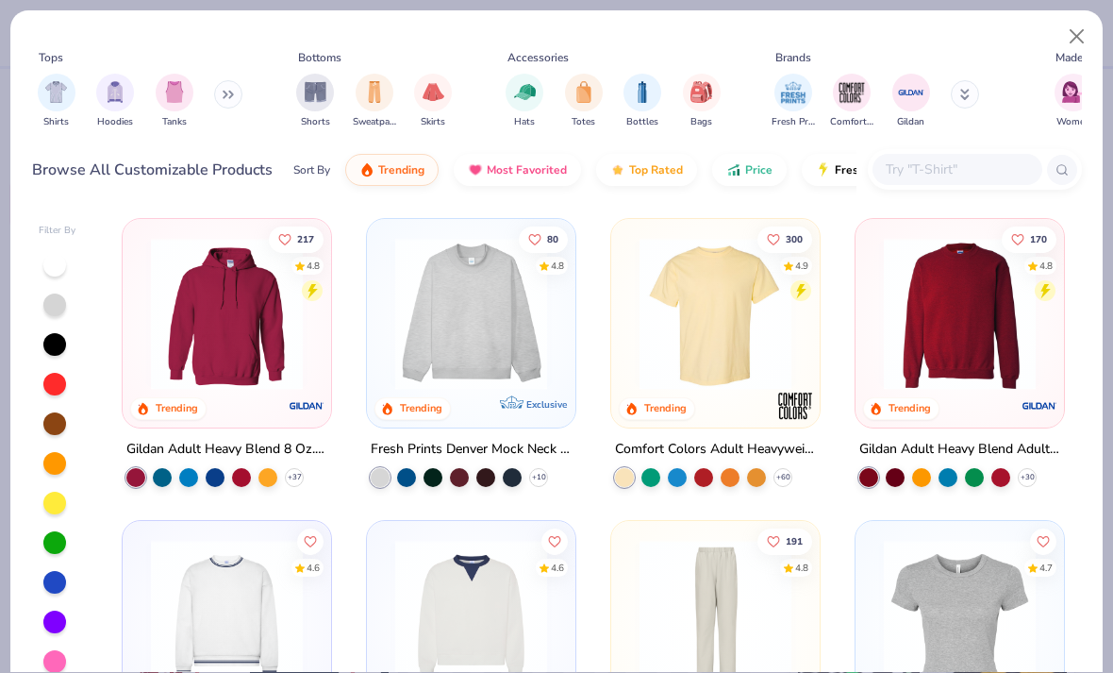
click at [164, 93] on img "filter for Tanks" at bounding box center [174, 92] width 21 height 22
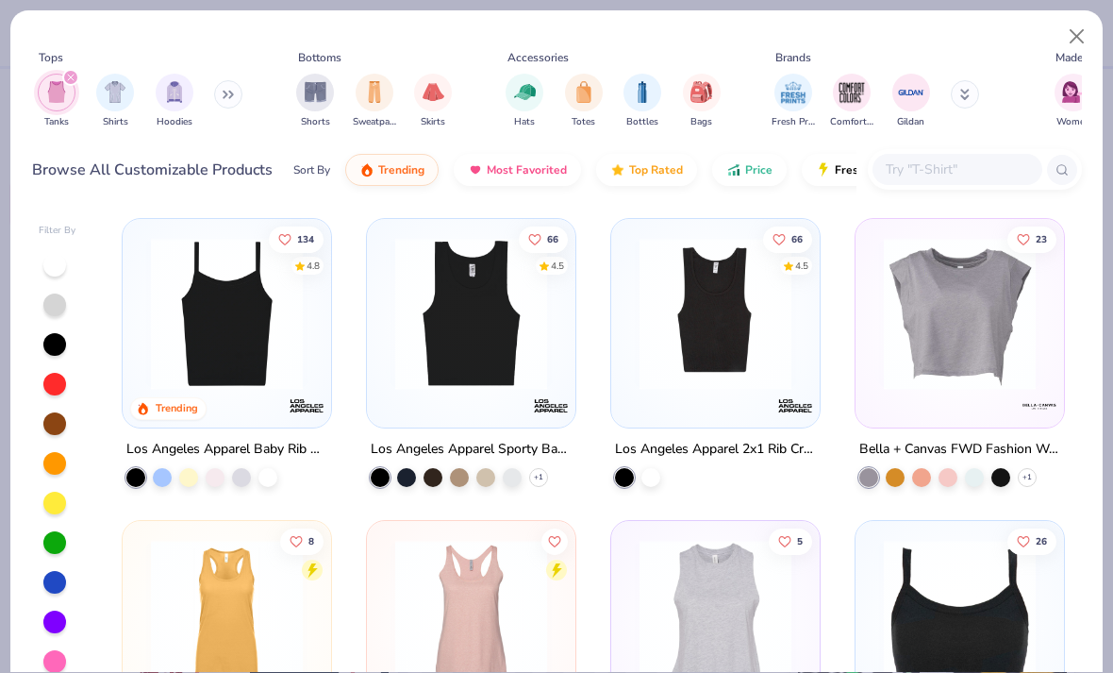
click at [74, 76] on icon "filter for Tanks" at bounding box center [71, 78] width 8 height 8
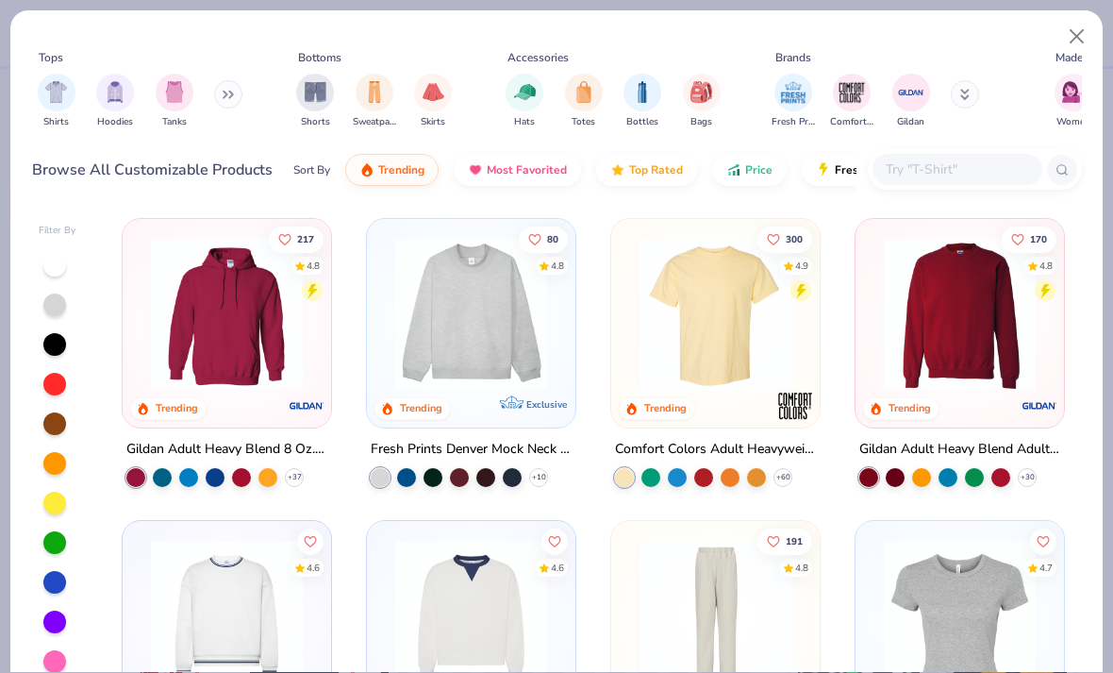
click at [373, 94] on img "filter for Sweatpants" at bounding box center [374, 92] width 21 height 22
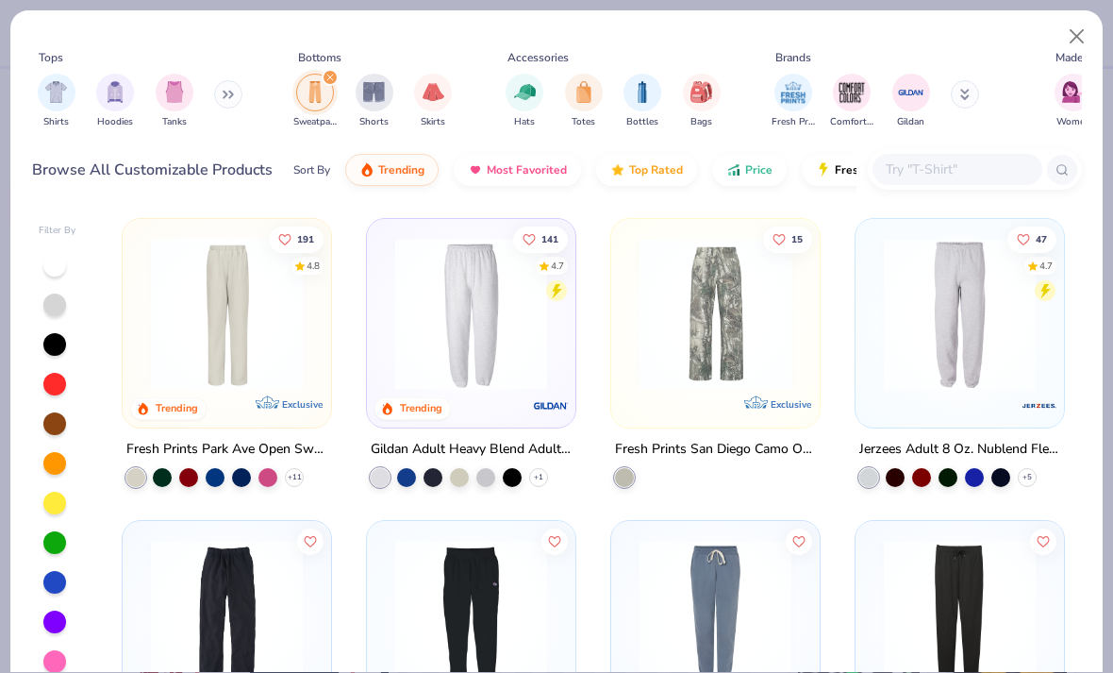
scroll to position [-2, 0]
click at [322, 79] on div "filter for Sweatpants" at bounding box center [330, 77] width 17 height 17
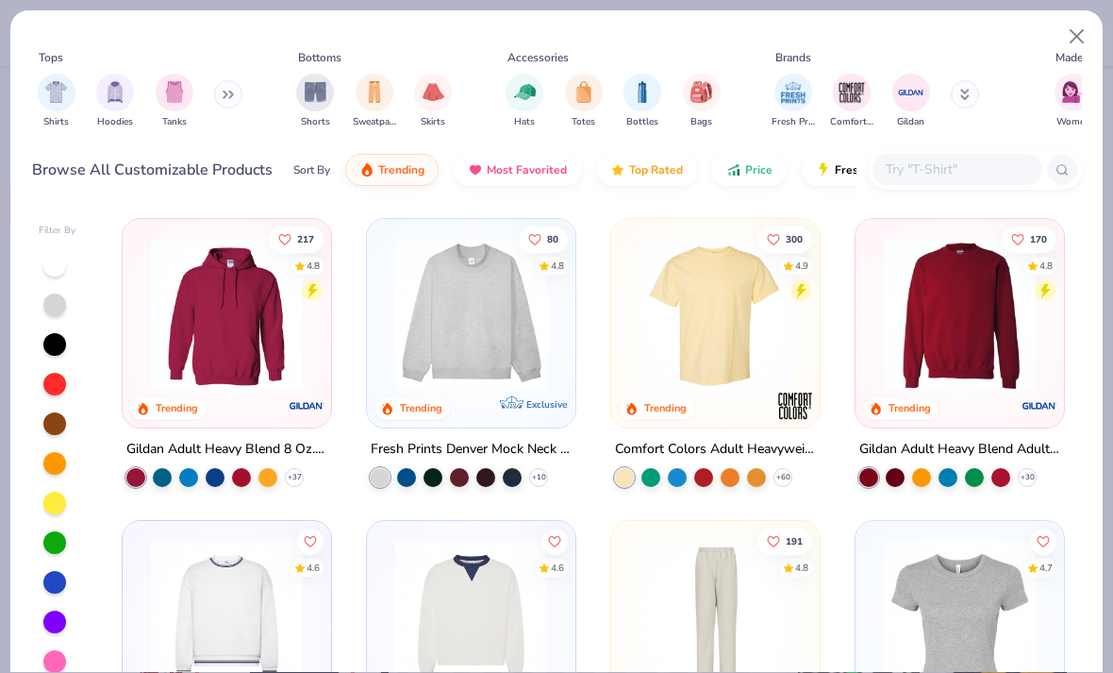
click at [527, 86] on img "filter for Hats" at bounding box center [525, 92] width 22 height 22
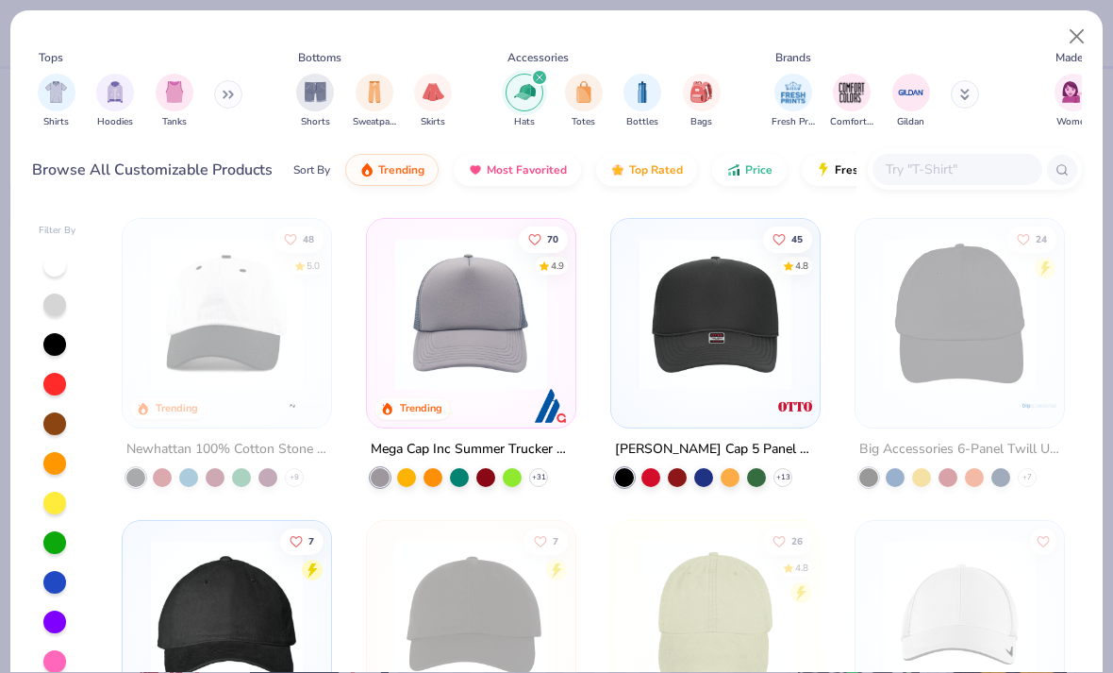
click at [545, 66] on div "Hats Totes Bottles Bags" at bounding box center [613, 101] width 226 height 70
click at [543, 71] on div "filter for Hats" at bounding box center [539, 77] width 17 height 17
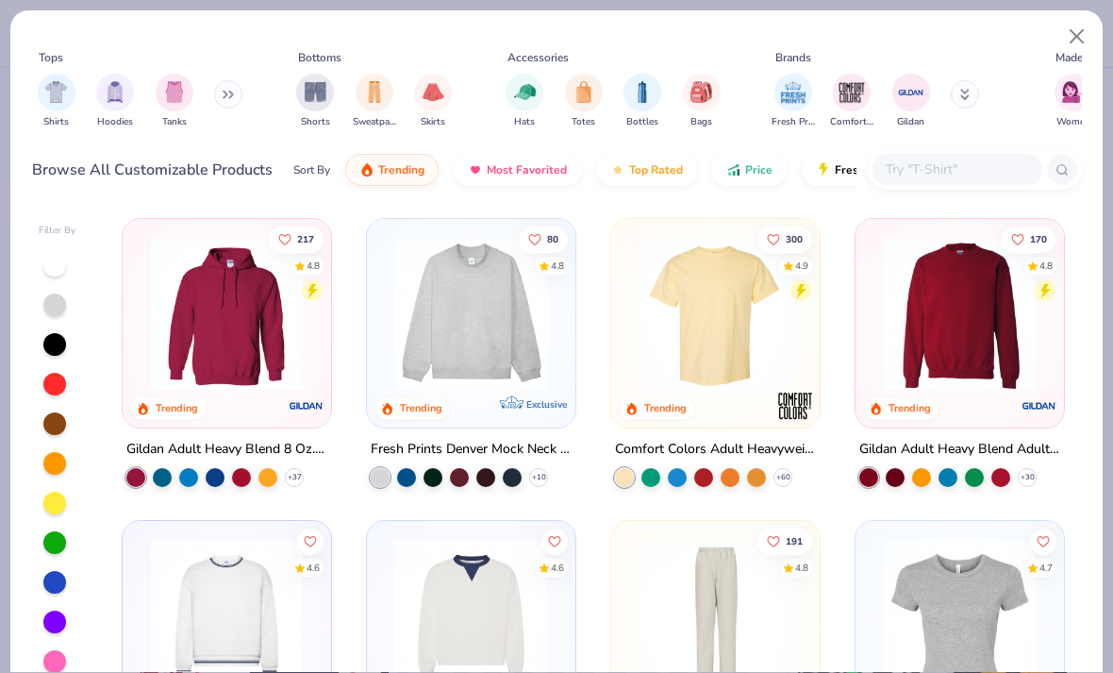
click at [582, 96] on img "filter for Totes" at bounding box center [584, 92] width 21 height 22
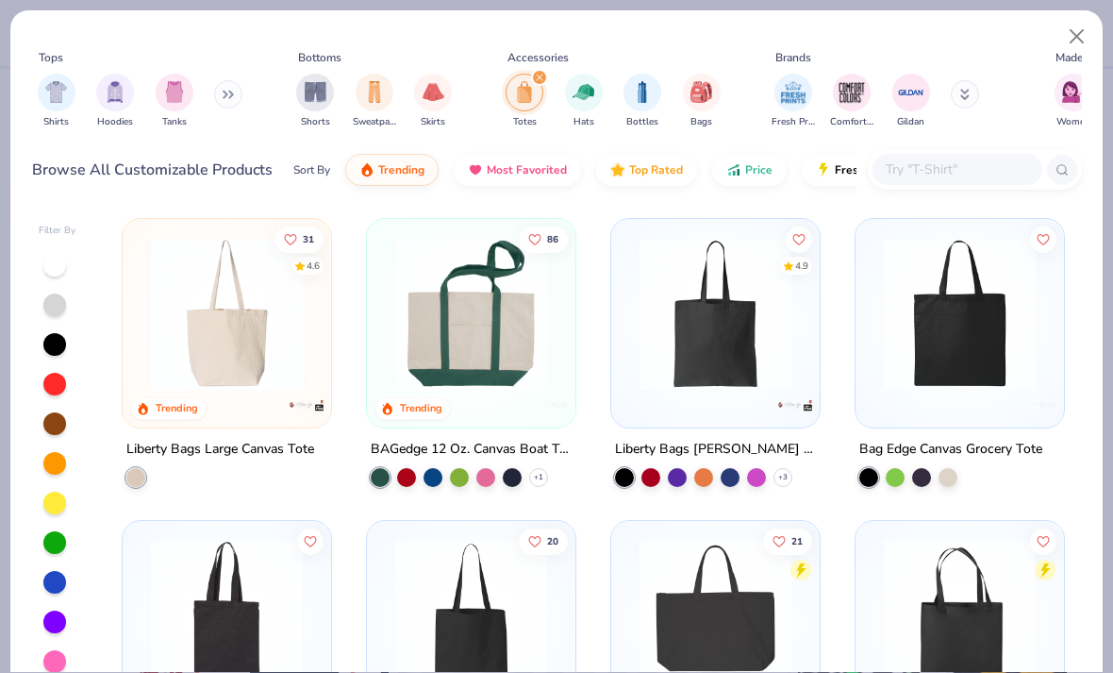
click at [234, 308] on img at bounding box center [226, 314] width 171 height 152
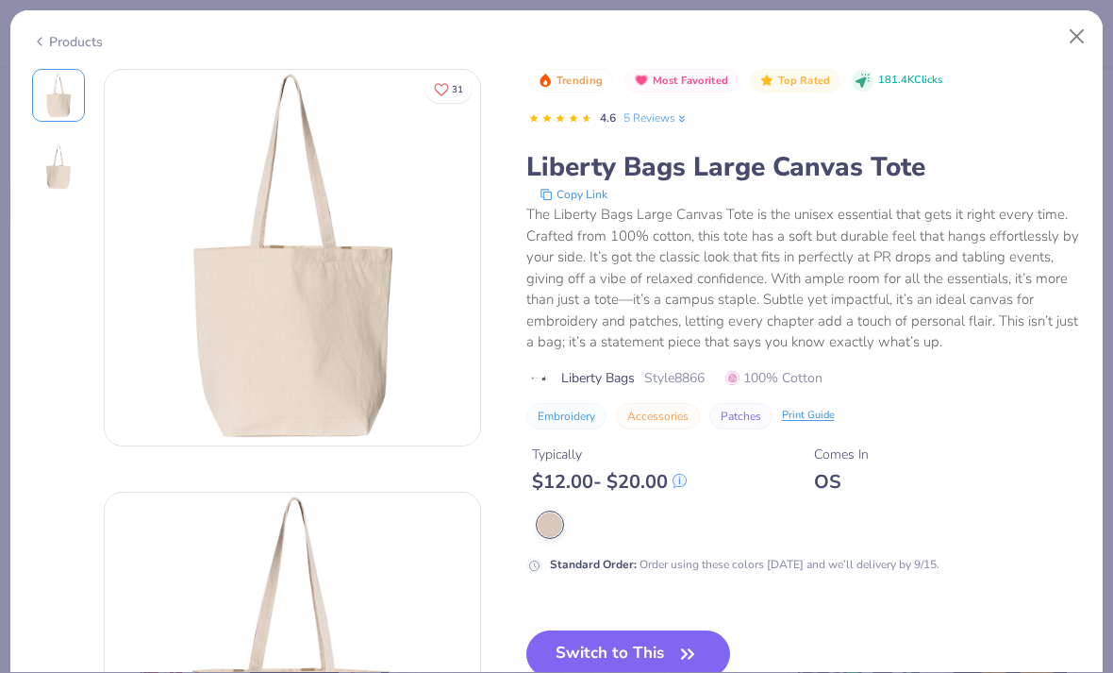
click at [1076, 30] on button "Close" at bounding box center [1077, 37] width 36 height 36
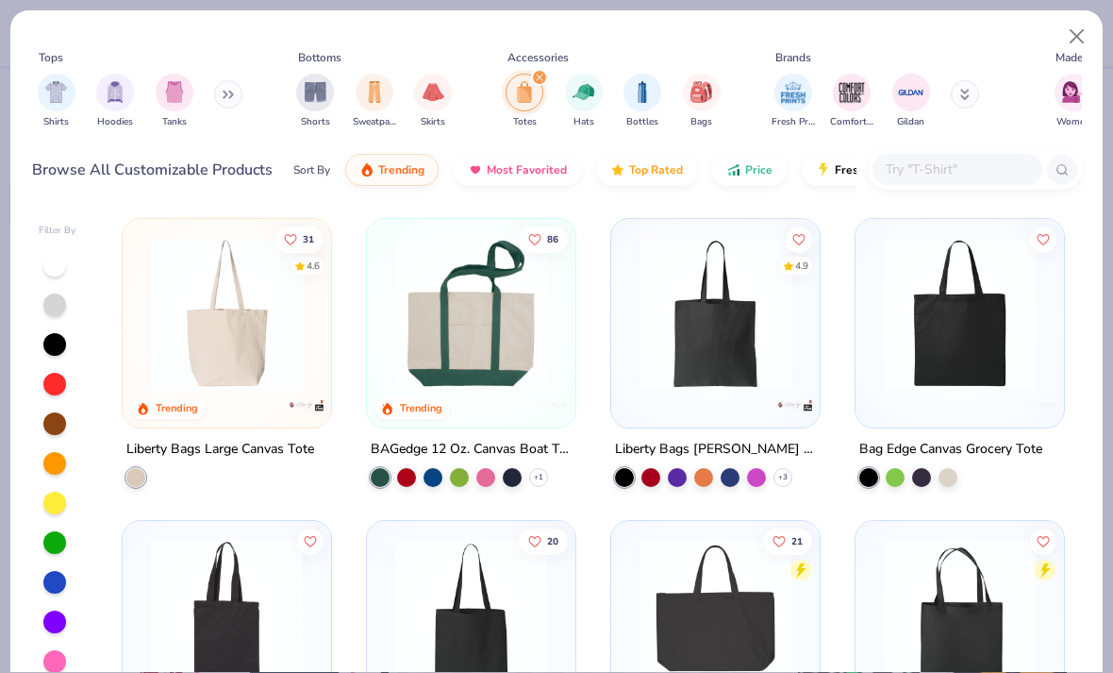
click at [534, 73] on div "filter for Totes" at bounding box center [539, 77] width 17 height 17
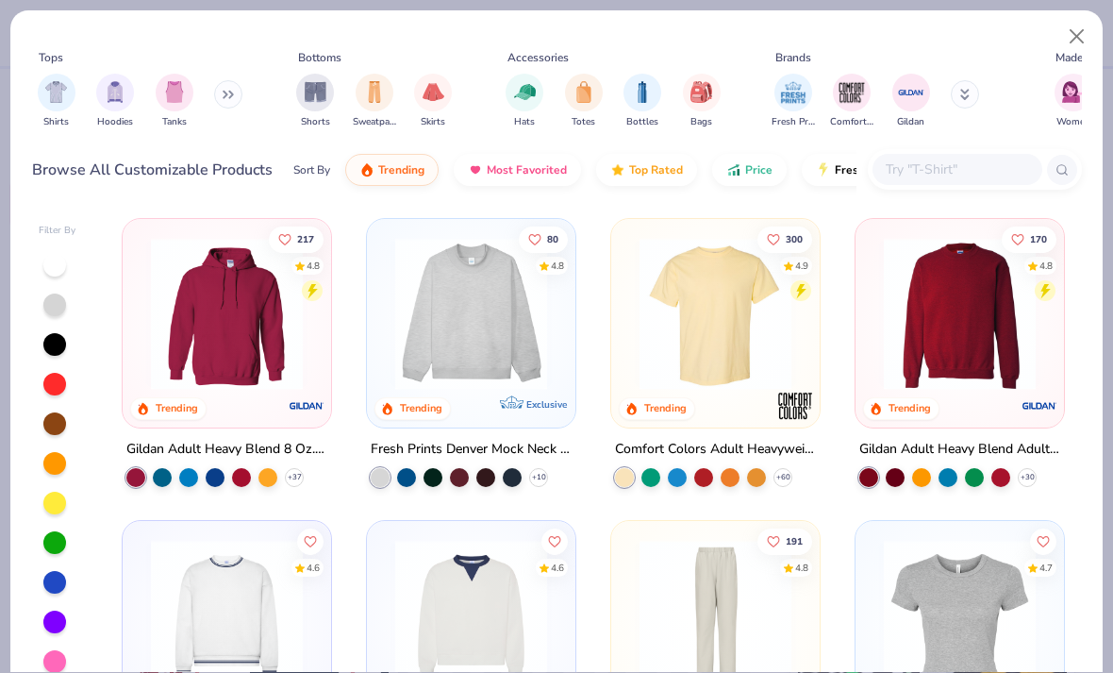
click at [694, 87] on img "filter for Bags" at bounding box center [700, 92] width 21 height 22
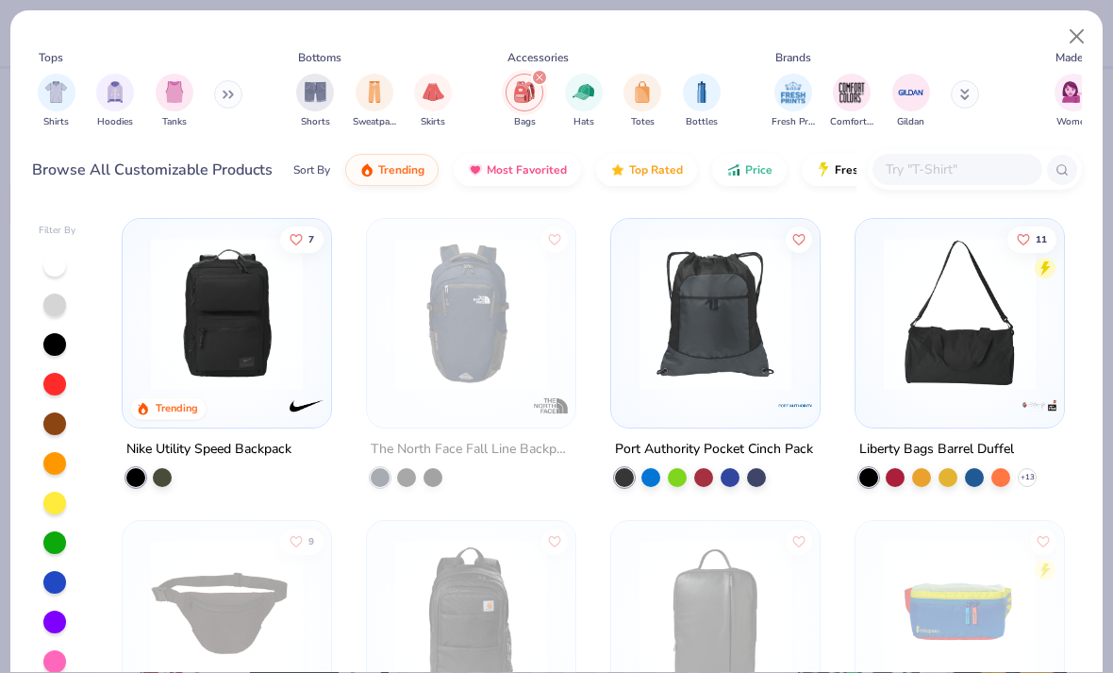
click at [527, 84] on img "filter for Bags" at bounding box center [524, 92] width 21 height 22
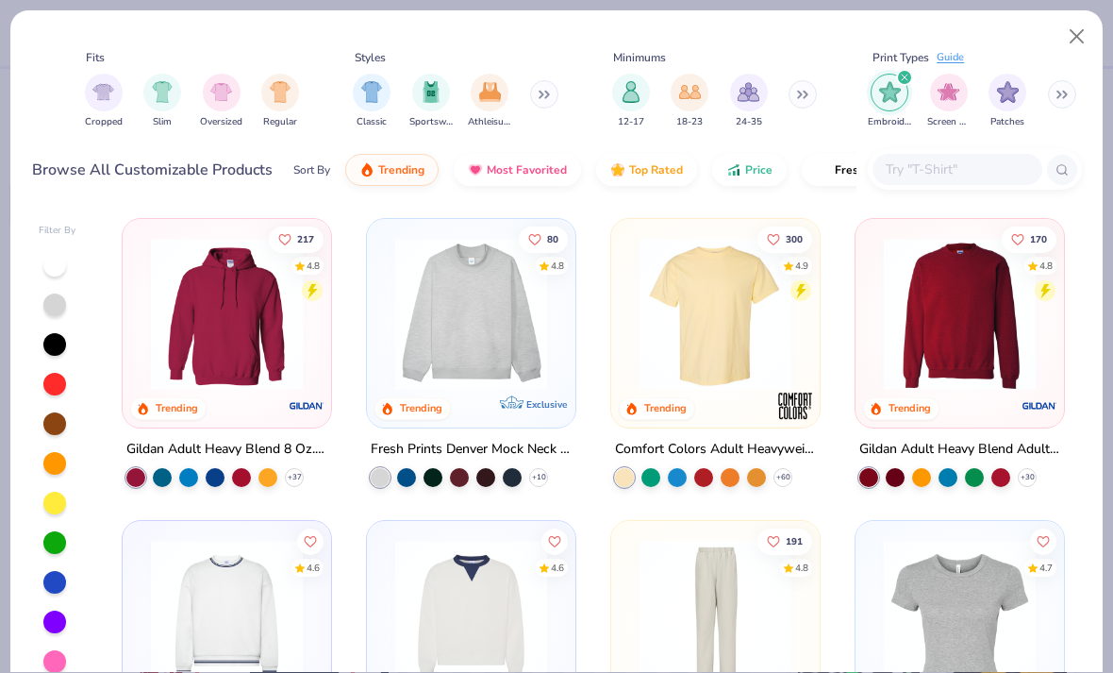
scroll to position [0, 1179]
click at [945, 89] on img "filter for Screen Print" at bounding box center [949, 92] width 22 height 22
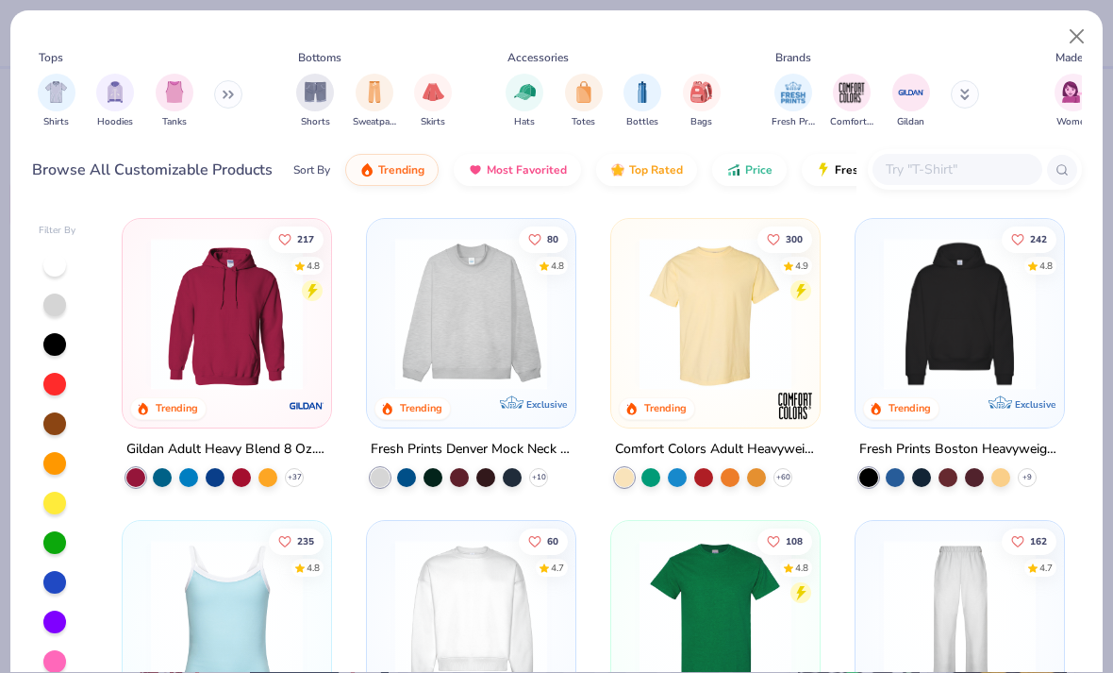
click at [1001, 307] on img at bounding box center [959, 314] width 171 height 152
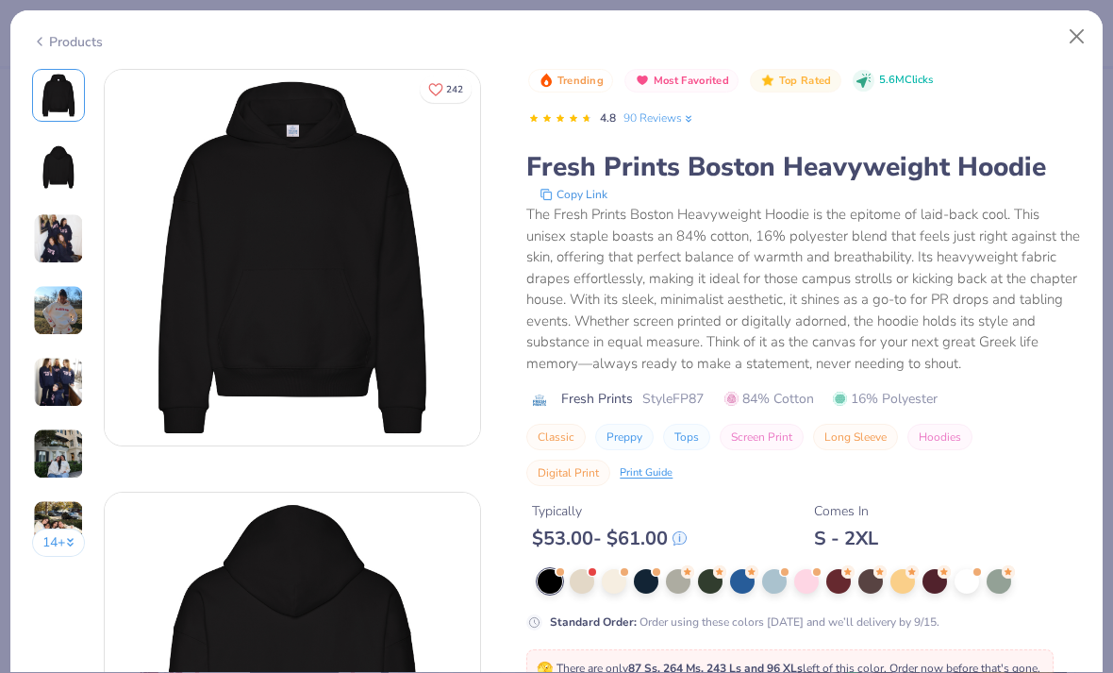
click at [1063, 37] on button "Close" at bounding box center [1077, 37] width 36 height 36
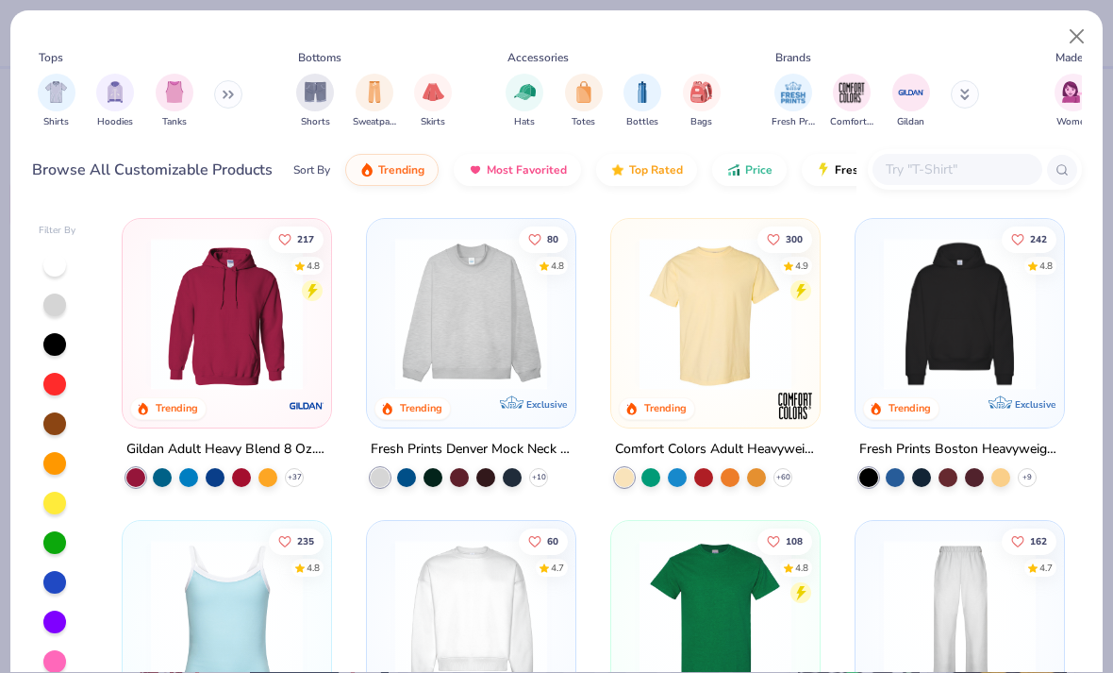
click at [109, 98] on img "filter for Hoodies" at bounding box center [115, 92] width 21 height 22
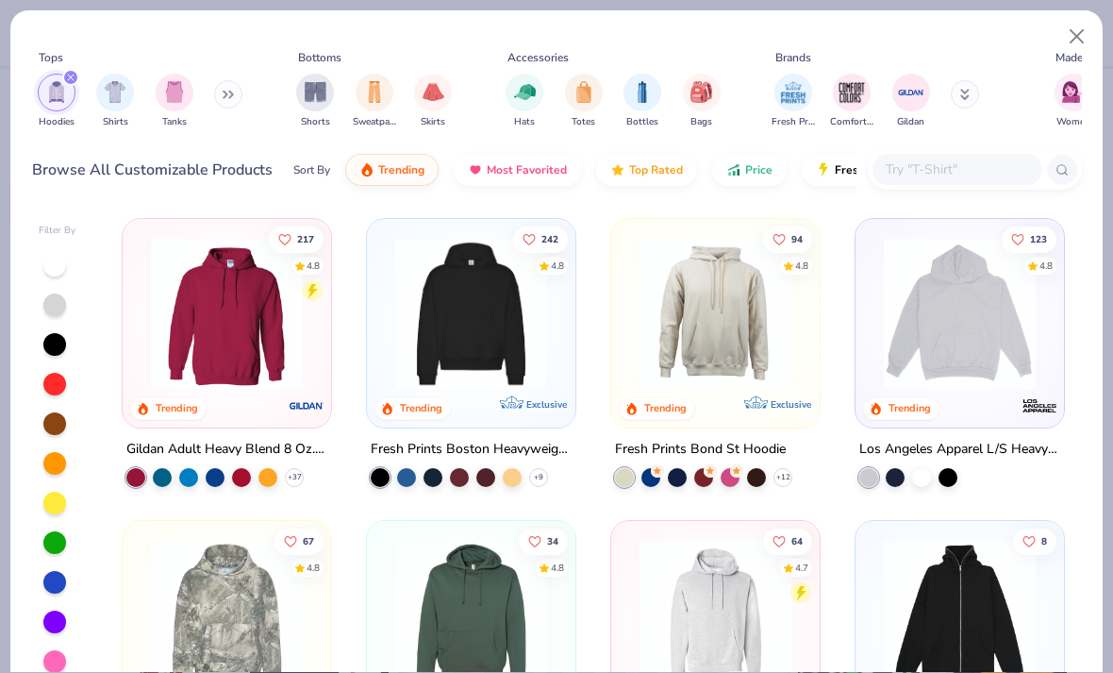
click at [227, 329] on img at bounding box center [226, 314] width 171 height 152
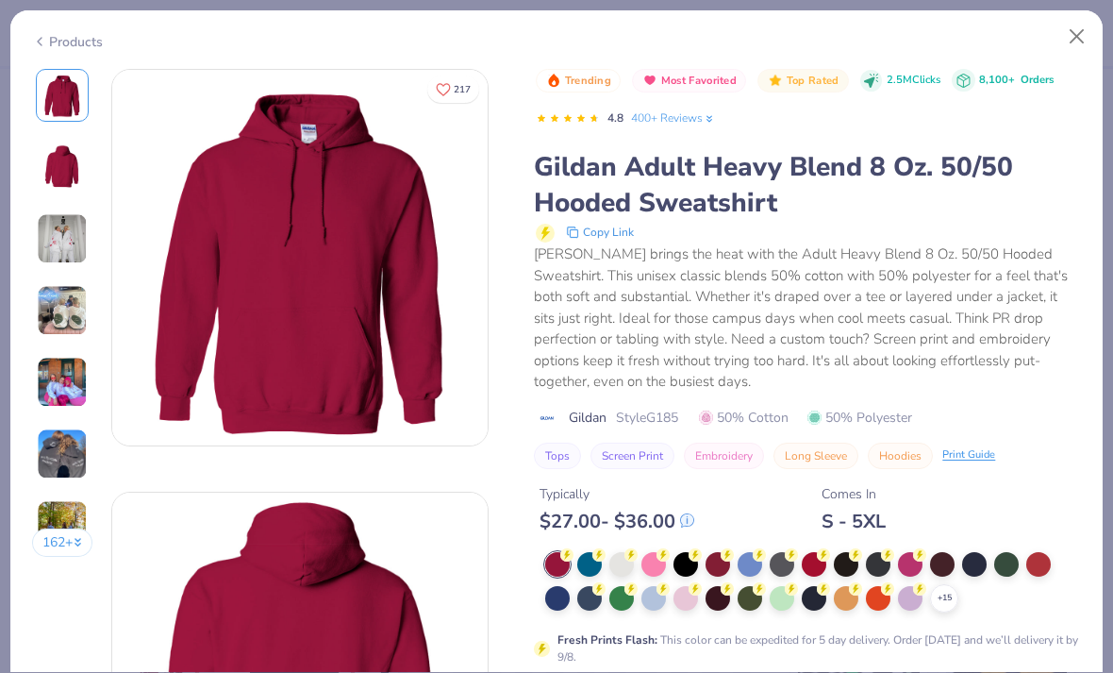
click at [1075, 25] on button "Close" at bounding box center [1077, 37] width 36 height 36
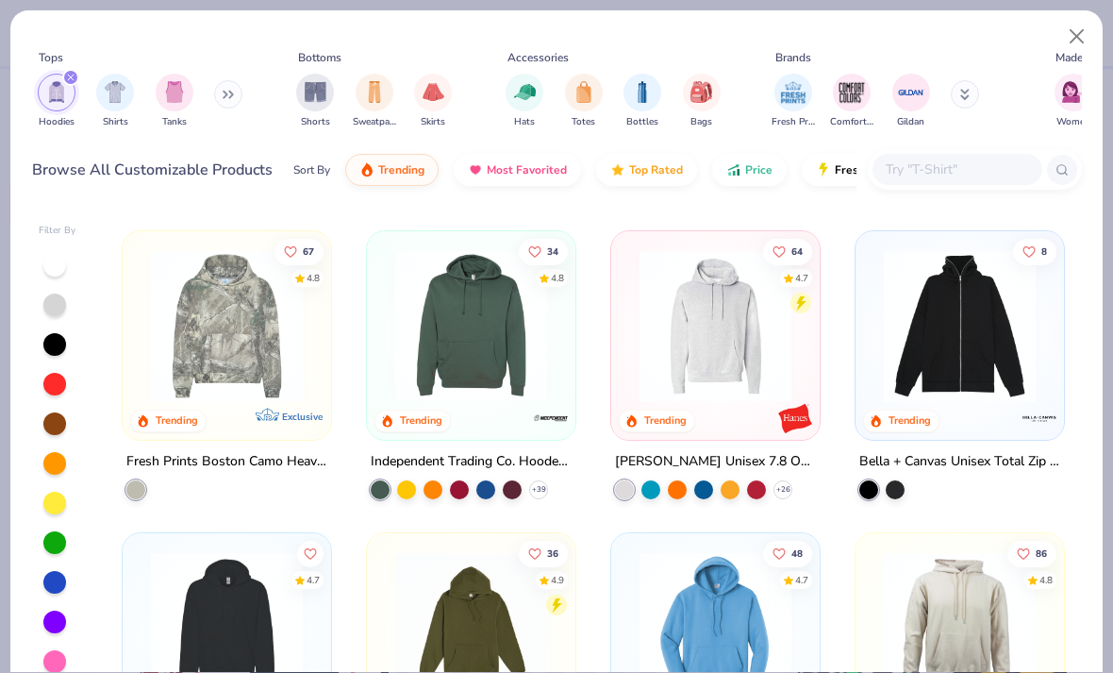
scroll to position [292, 0]
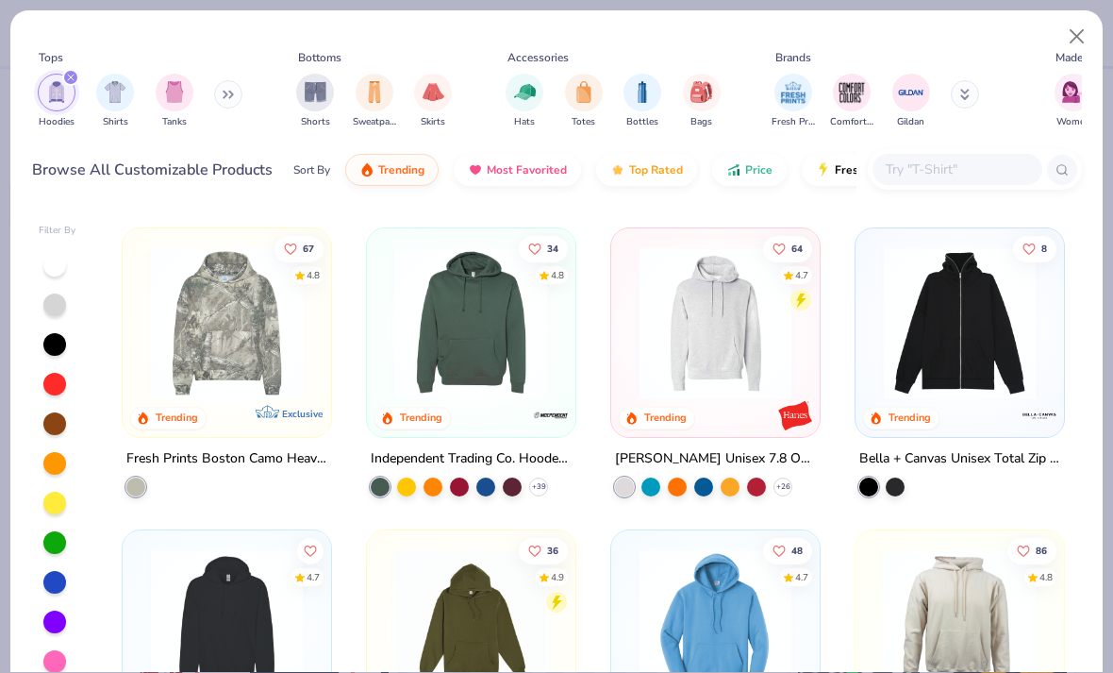
click at [730, 331] on img at bounding box center [715, 323] width 171 height 152
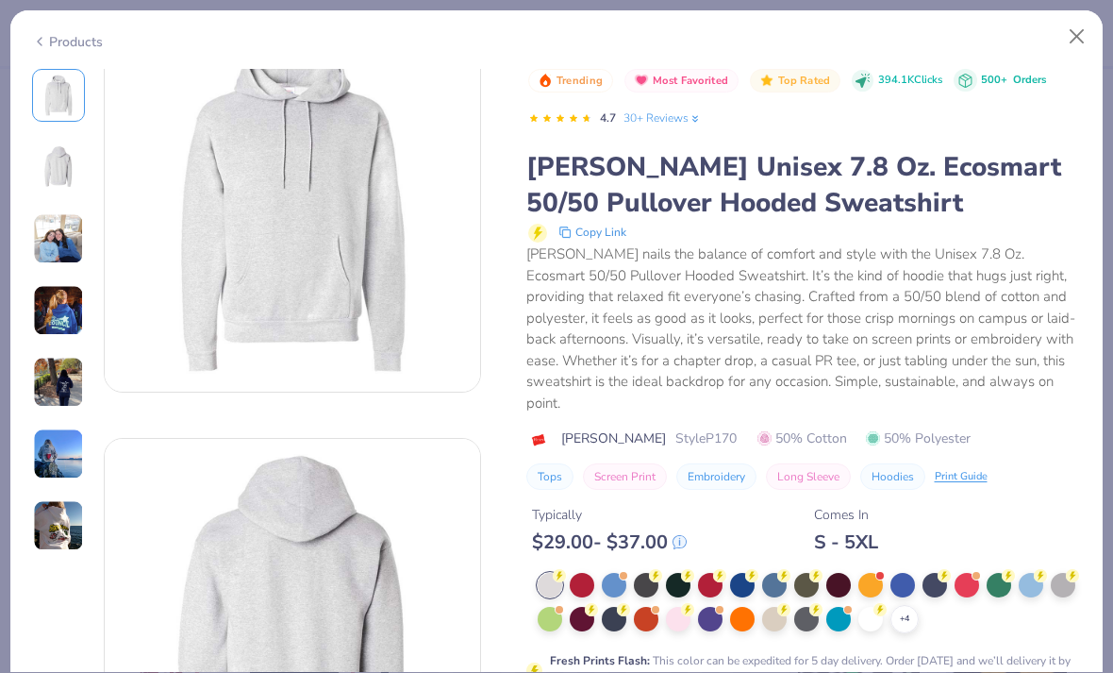
scroll to position [92, 0]
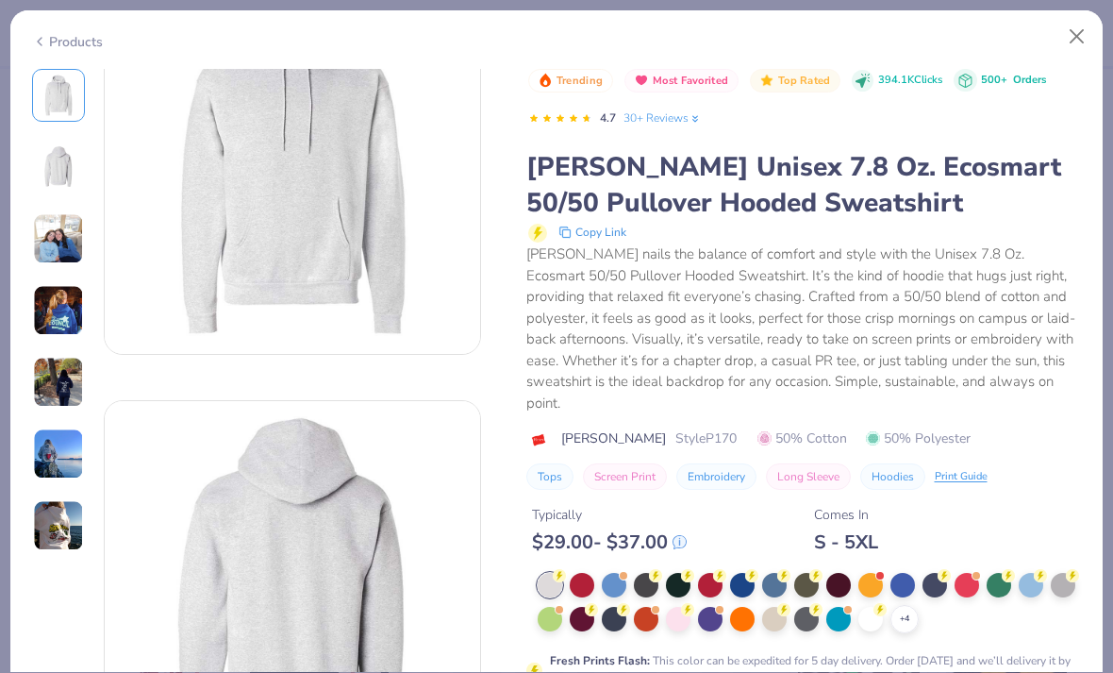
click at [869, 607] on div at bounding box center [870, 619] width 25 height 25
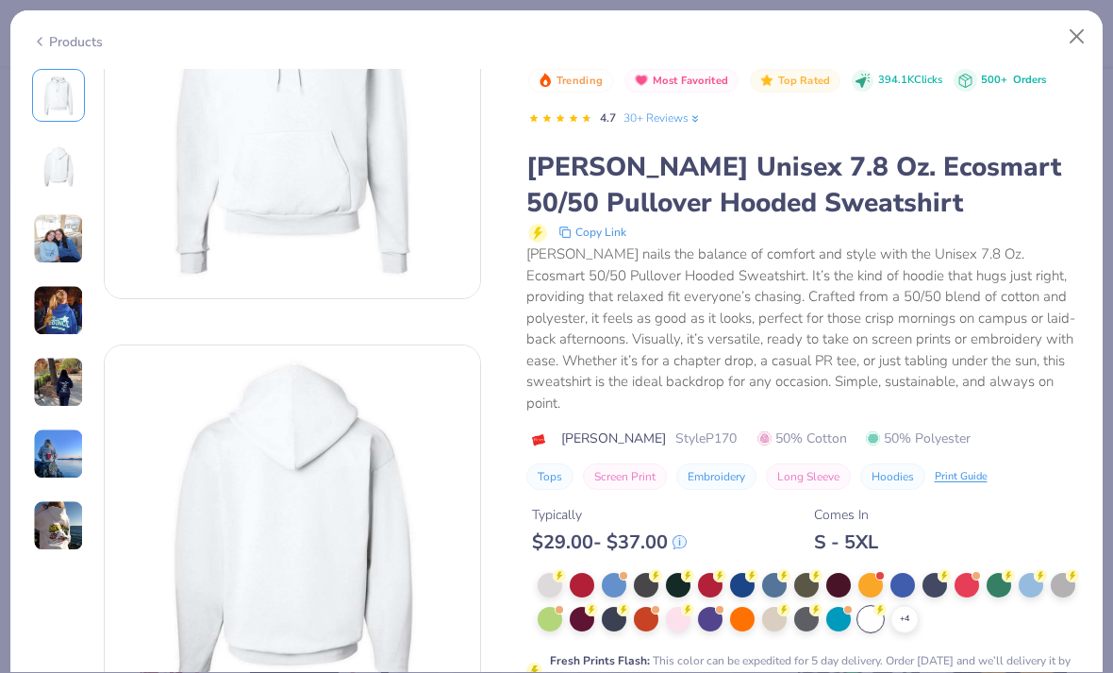
click at [967, 241] on div "Copy Link" at bounding box center [805, 232] width 554 height 23
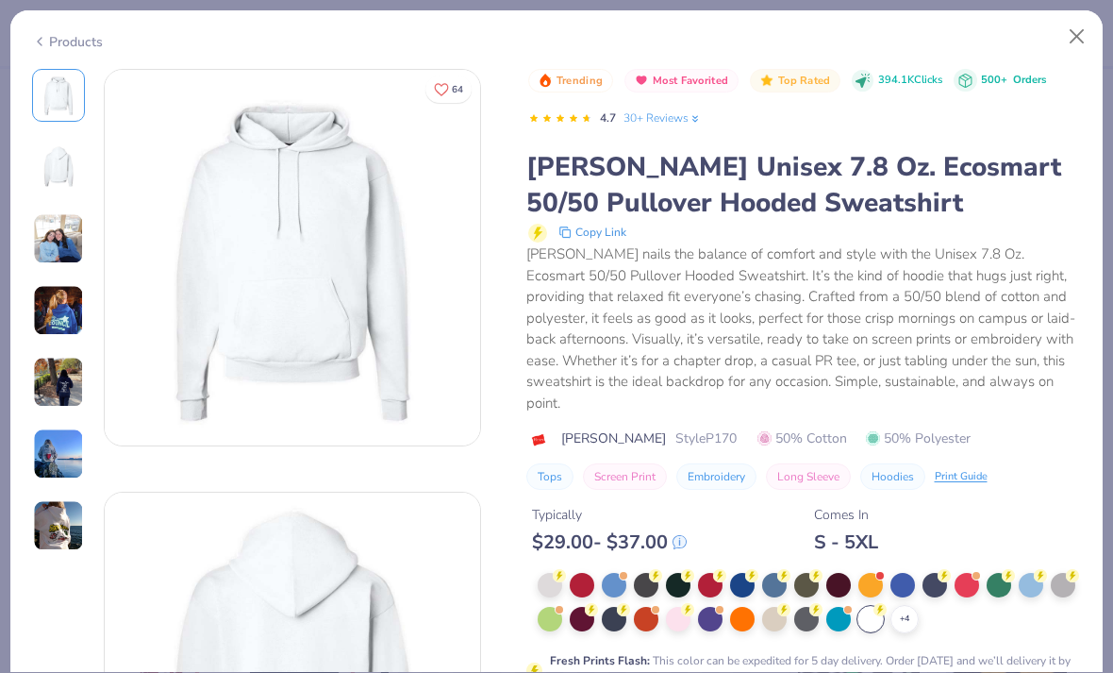
click at [1070, 41] on button "Close" at bounding box center [1077, 37] width 36 height 36
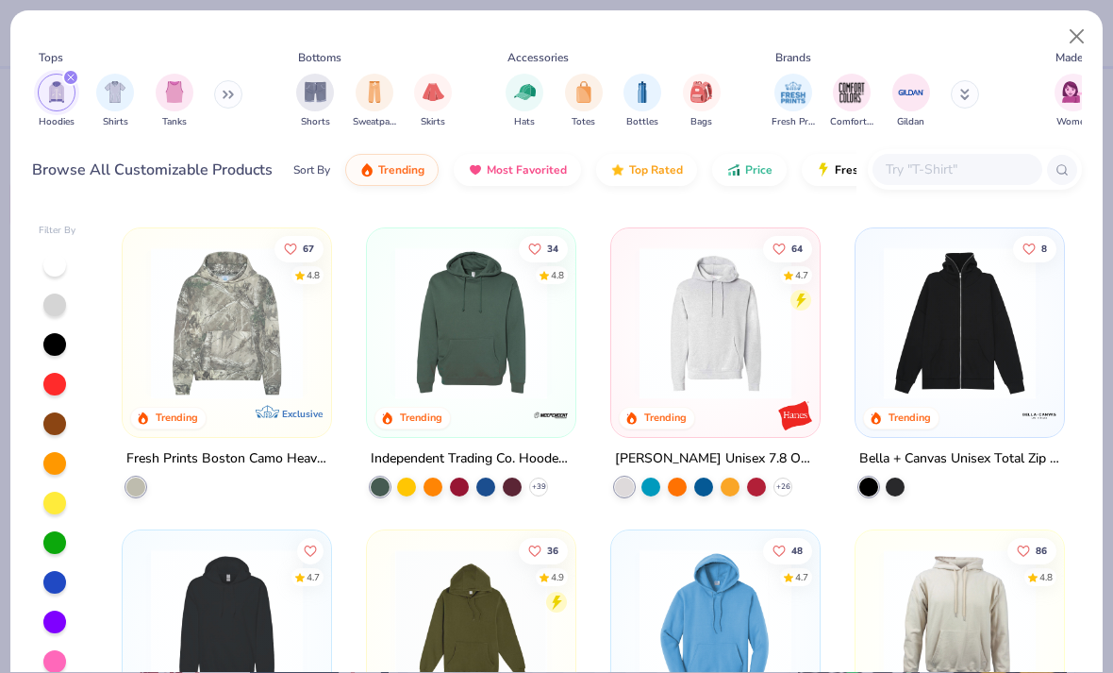
click at [725, 317] on img at bounding box center [715, 323] width 171 height 152
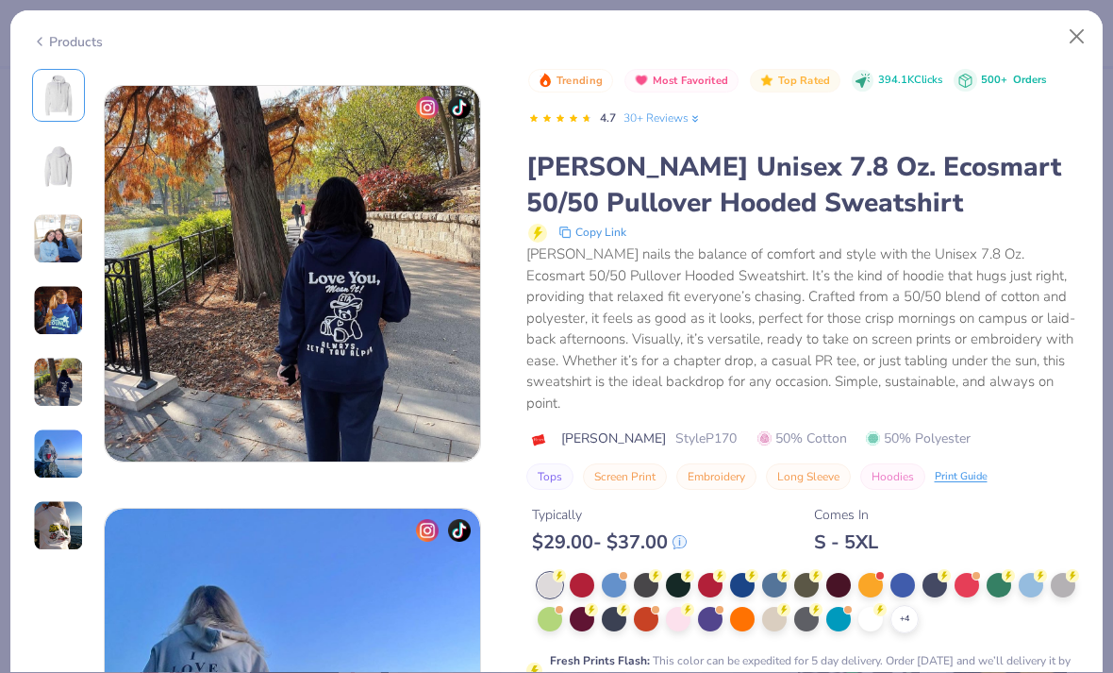
click at [1073, 31] on button "Close" at bounding box center [1077, 37] width 36 height 36
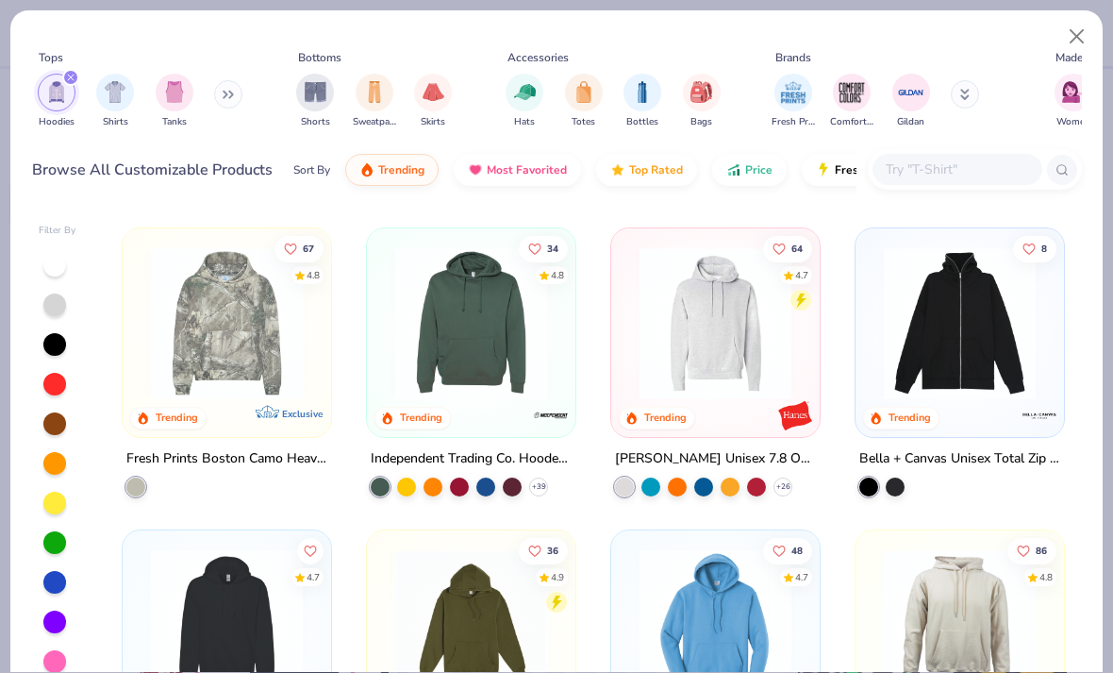
click at [1080, 29] on button "Close" at bounding box center [1077, 37] width 36 height 36
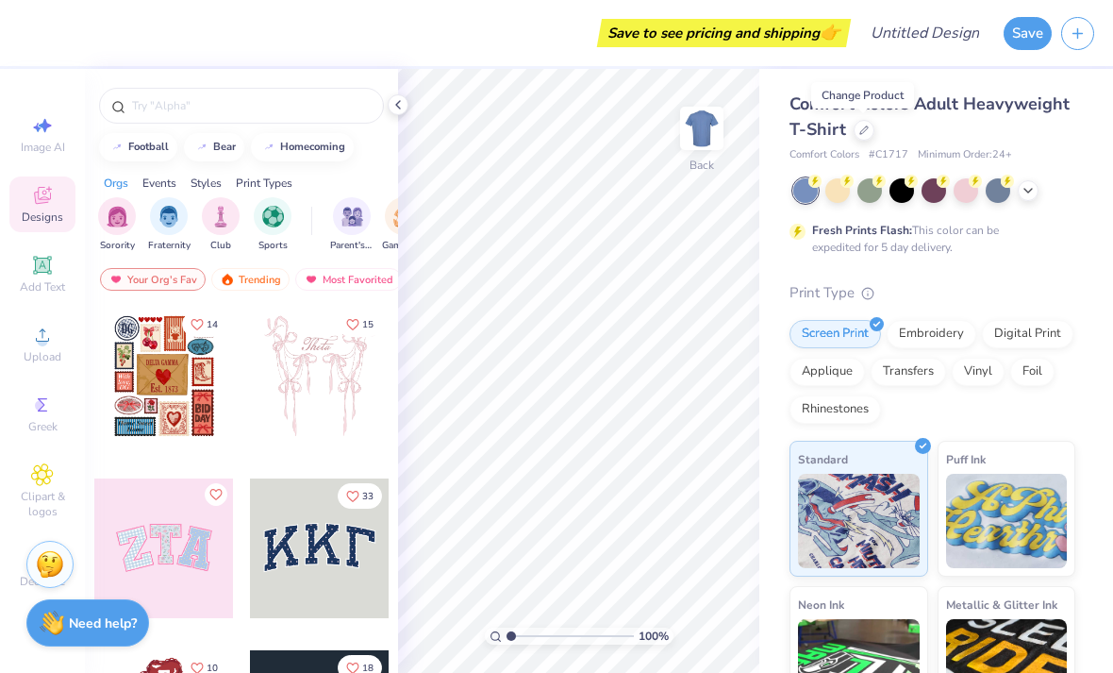
click at [948, 110] on span "Comfort Colors Adult Heavyweight T-Shirt" at bounding box center [930, 116] width 280 height 48
click at [863, 128] on icon at bounding box center [863, 129] width 9 height 9
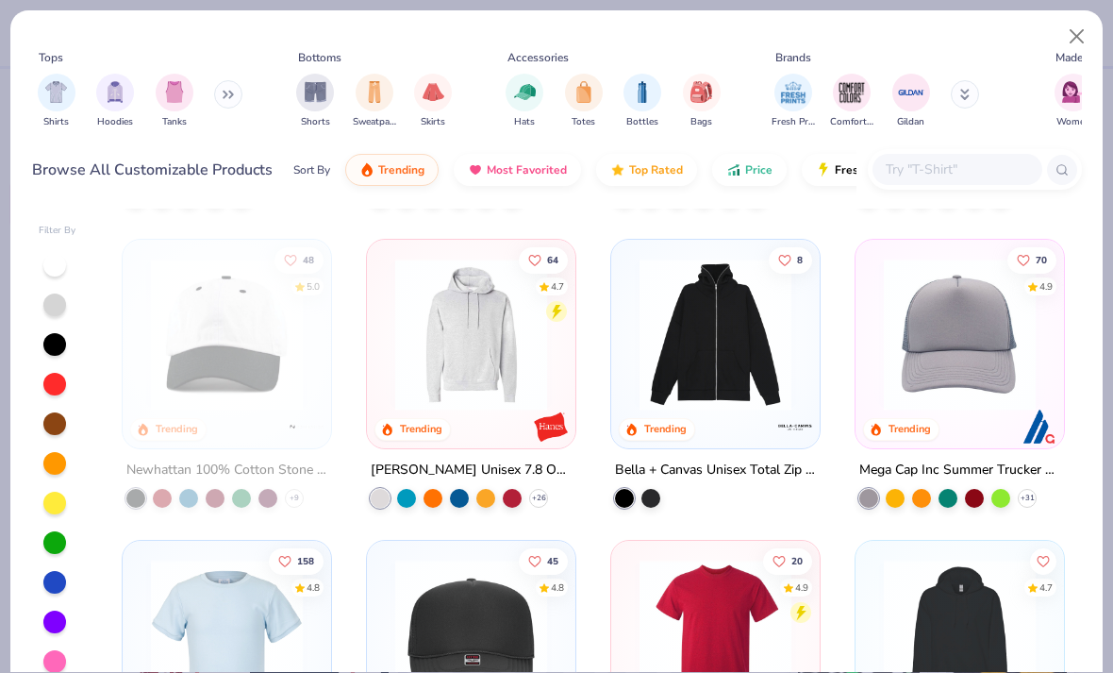
scroll to position [3003, 0]
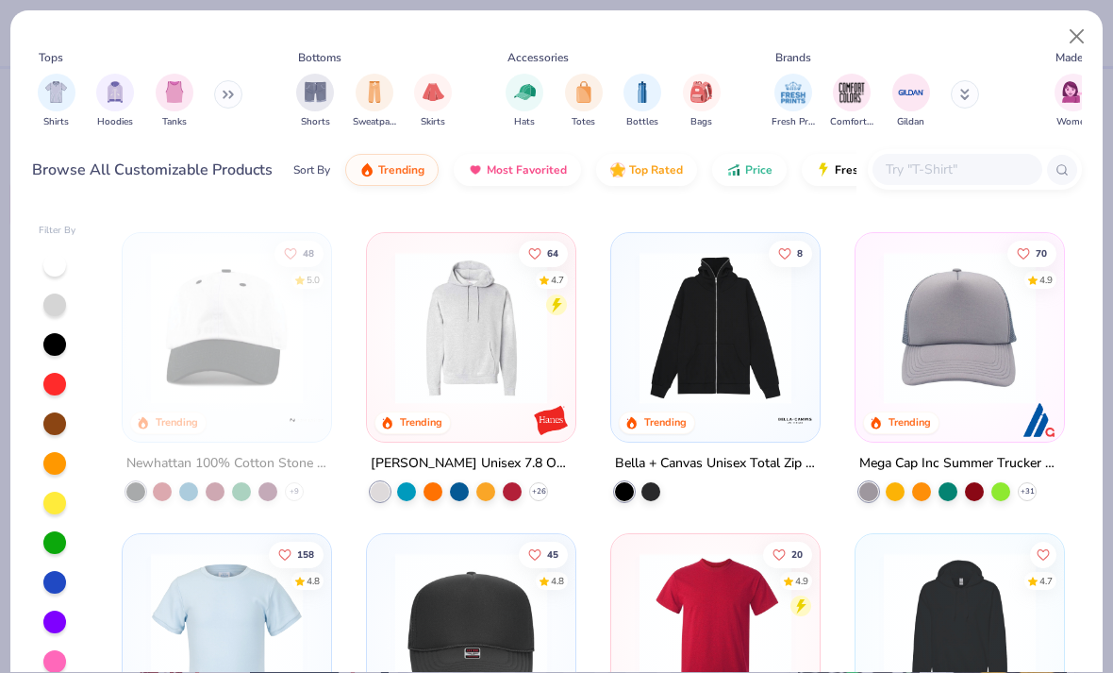
click at [510, 350] on img at bounding box center [471, 327] width 171 height 152
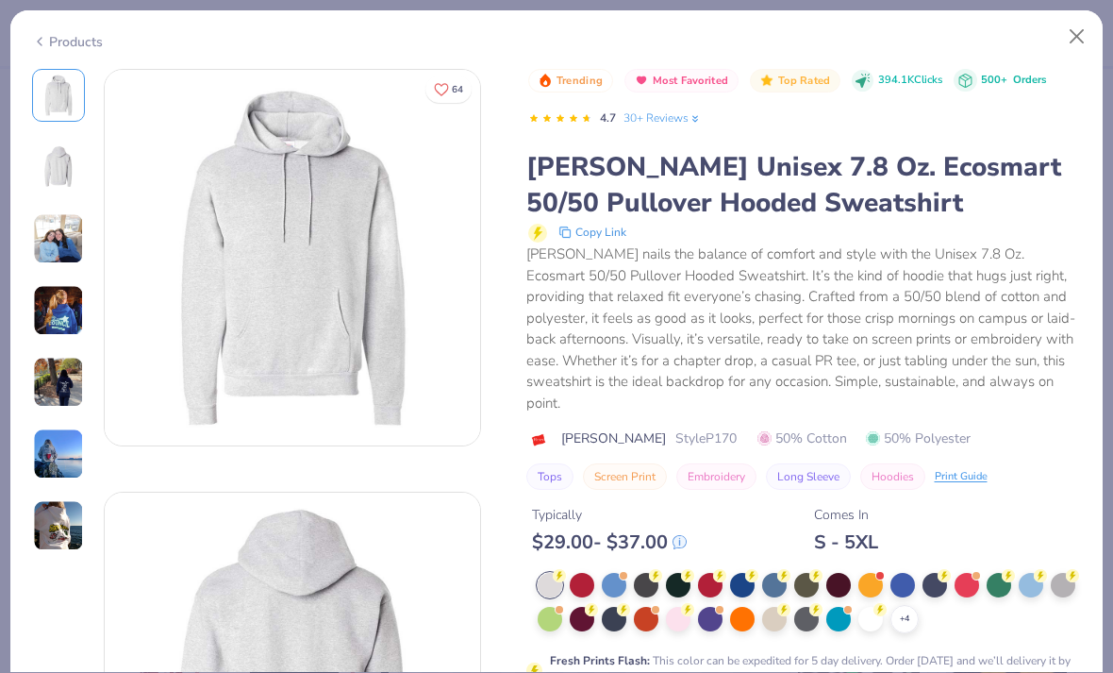
click at [867, 607] on div at bounding box center [870, 619] width 25 height 25
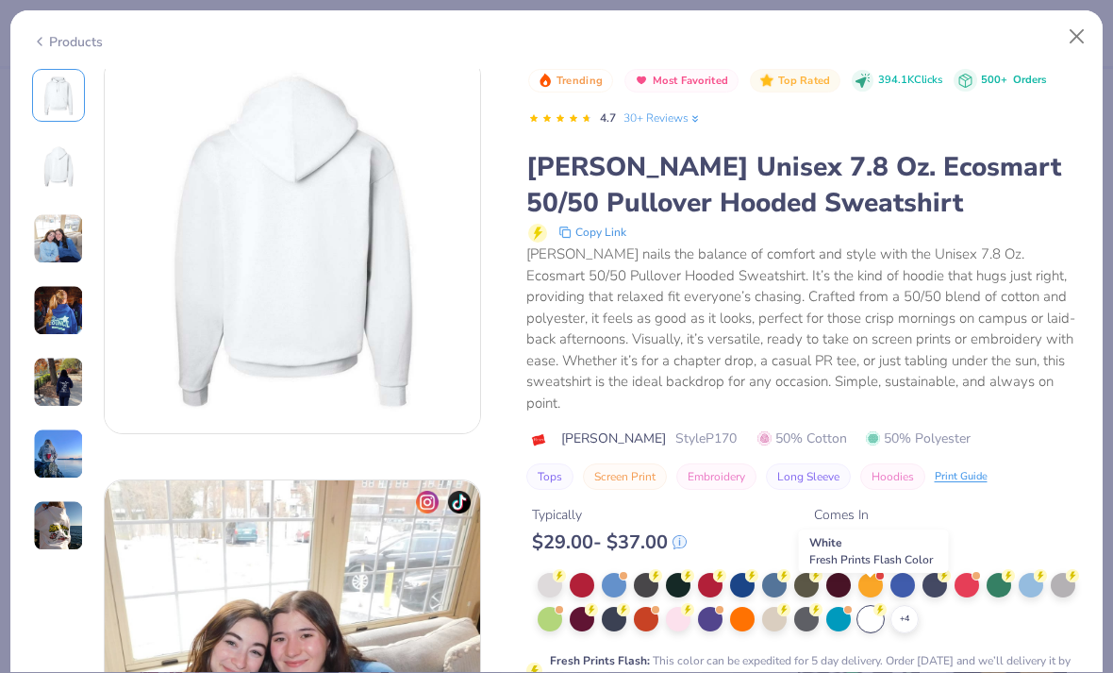
scroll to position [482, 0]
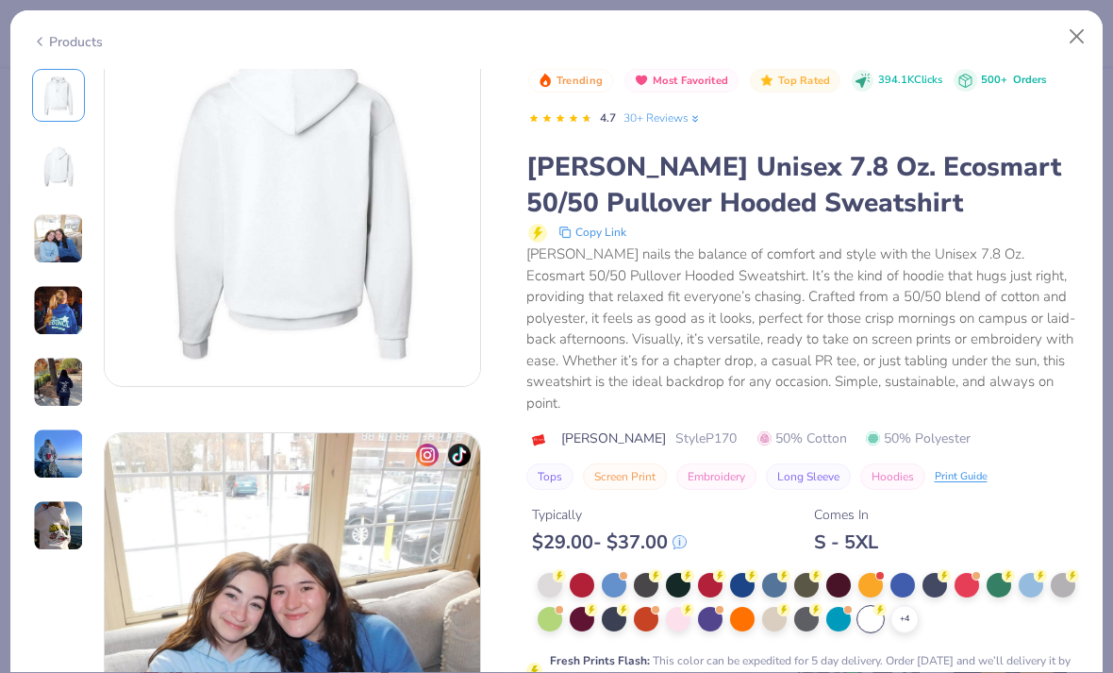
click at [889, 212] on div "[PERSON_NAME] Unisex 7.8 Oz. Ecosmart 50/50 Pullover Hooded Sweatshirt" at bounding box center [804, 185] width 556 height 72
click at [696, 79] on span "Most Favorited" at bounding box center [690, 80] width 75 height 10
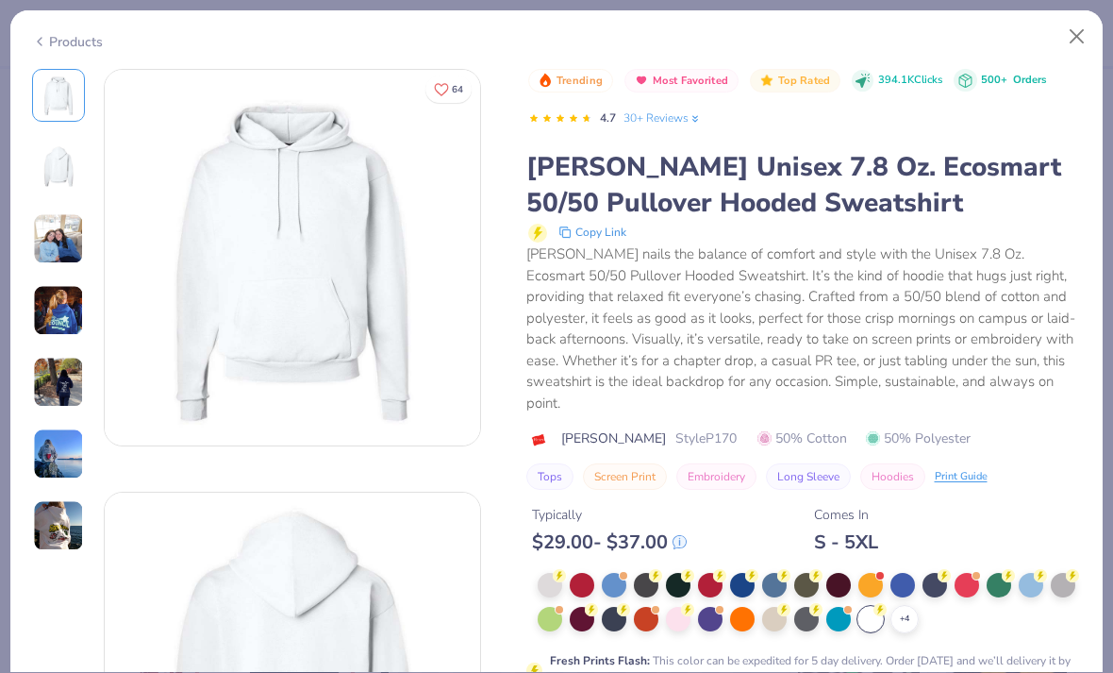
scroll to position [0, 0]
click at [1080, 33] on button "Close" at bounding box center [1077, 37] width 36 height 36
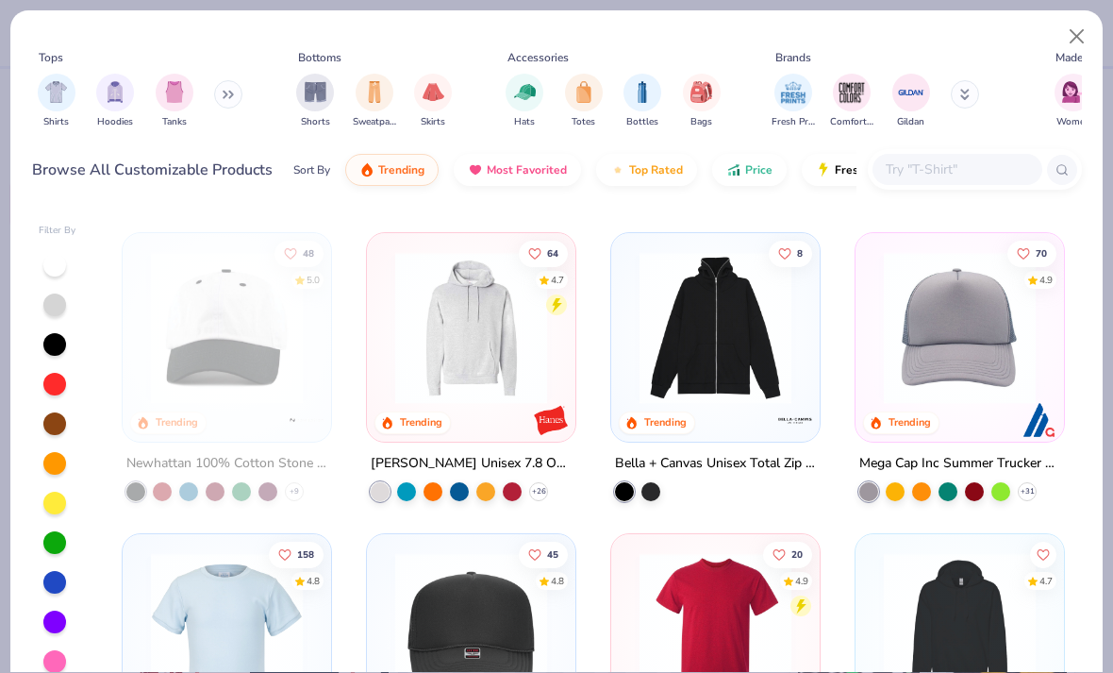
click at [507, 455] on div "[PERSON_NAME] Unisex 7.8 Oz. Ecosmart 50/50 Pullover Hooded Sweatshirt" at bounding box center [471, 463] width 201 height 24
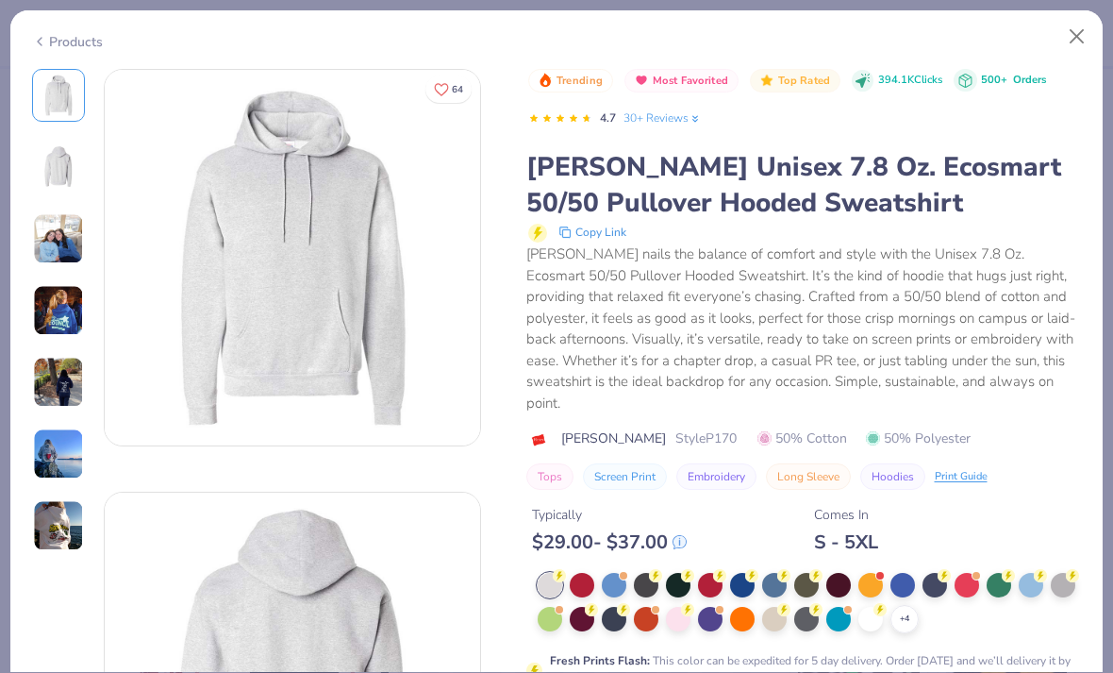
click at [1072, 29] on button "Close" at bounding box center [1077, 37] width 36 height 36
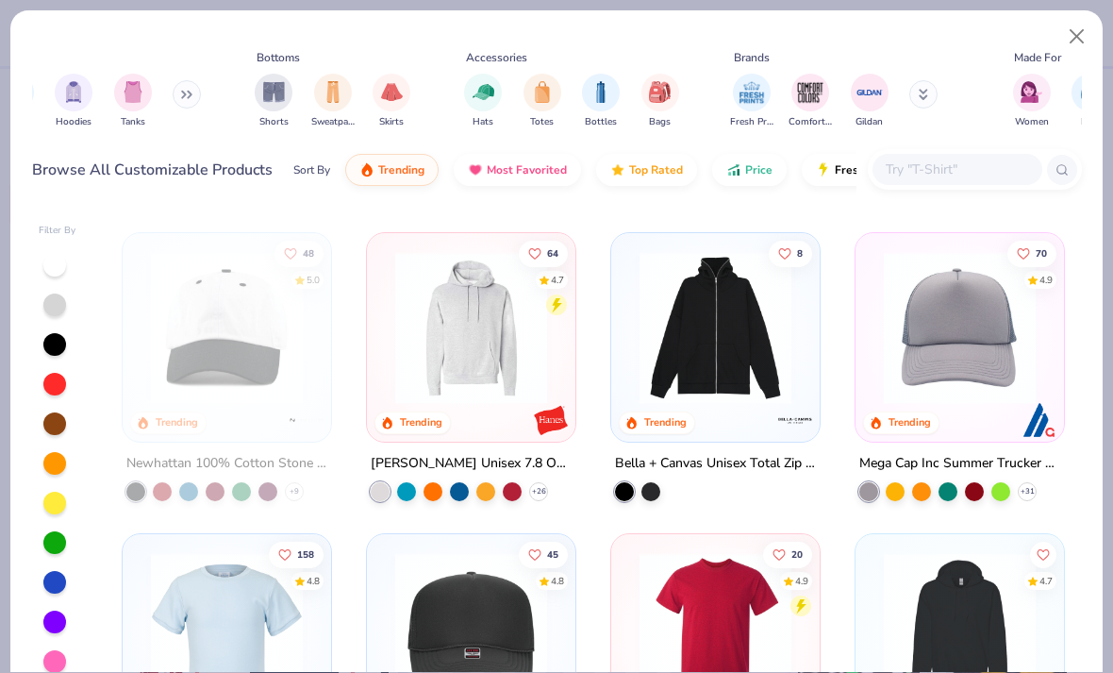
scroll to position [0, 41]
click at [1073, 25] on button "Close" at bounding box center [1077, 37] width 36 height 36
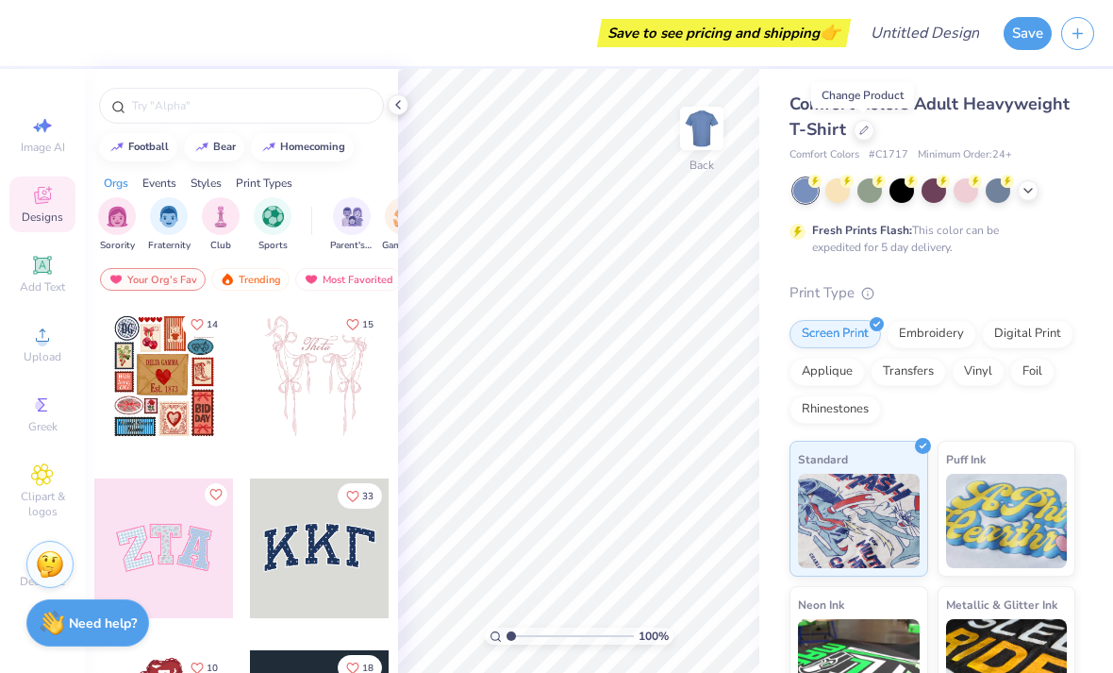
click at [1078, 28] on line "button" at bounding box center [1078, 32] width 0 height 9
click at [1079, 27] on icon "button" at bounding box center [1078, 33] width 16 height 16
click at [1072, 36] on icon "button" at bounding box center [1078, 33] width 16 height 16
click at [1066, 37] on button "button" at bounding box center [1077, 33] width 33 height 33
click at [1052, 235] on div "Fresh Prints Flash: This color can be expedited for 5 day delivery." at bounding box center [933, 216] width 286 height 77
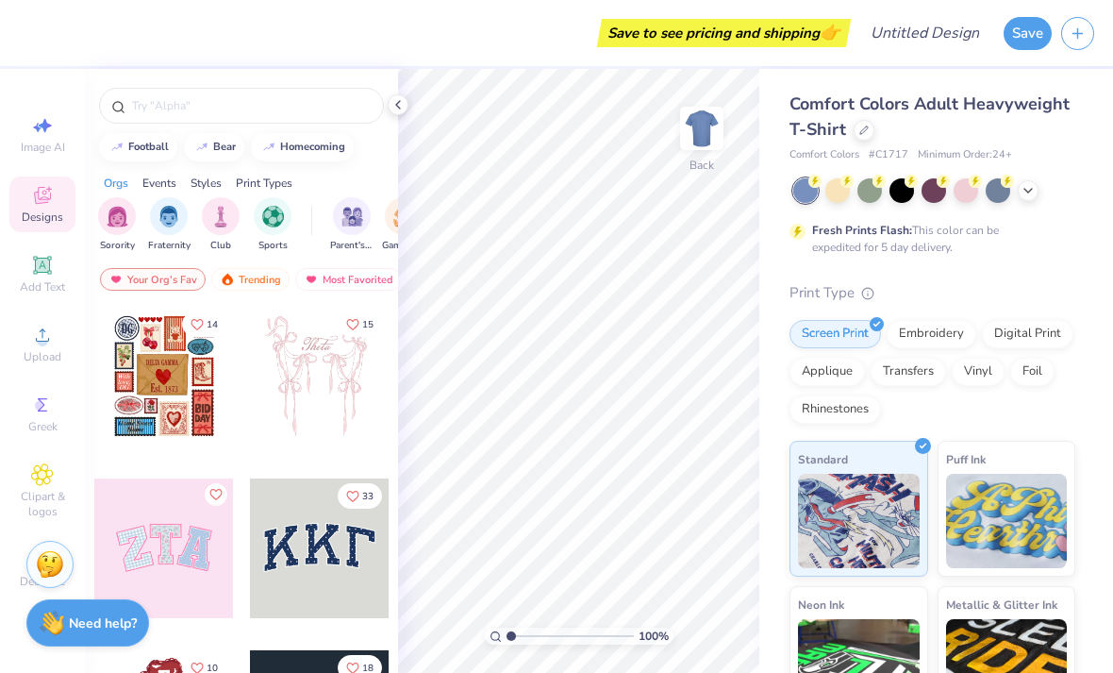
click at [1078, 40] on icon "button" at bounding box center [1078, 33] width 16 height 16
click at [1069, 41] on button "button" at bounding box center [1077, 33] width 33 height 33
click at [1072, 37] on icon "button" at bounding box center [1078, 33] width 16 height 16
click at [1072, 36] on icon "button" at bounding box center [1078, 33] width 16 height 16
click at [189, 399] on div at bounding box center [164, 377] width 140 height 140
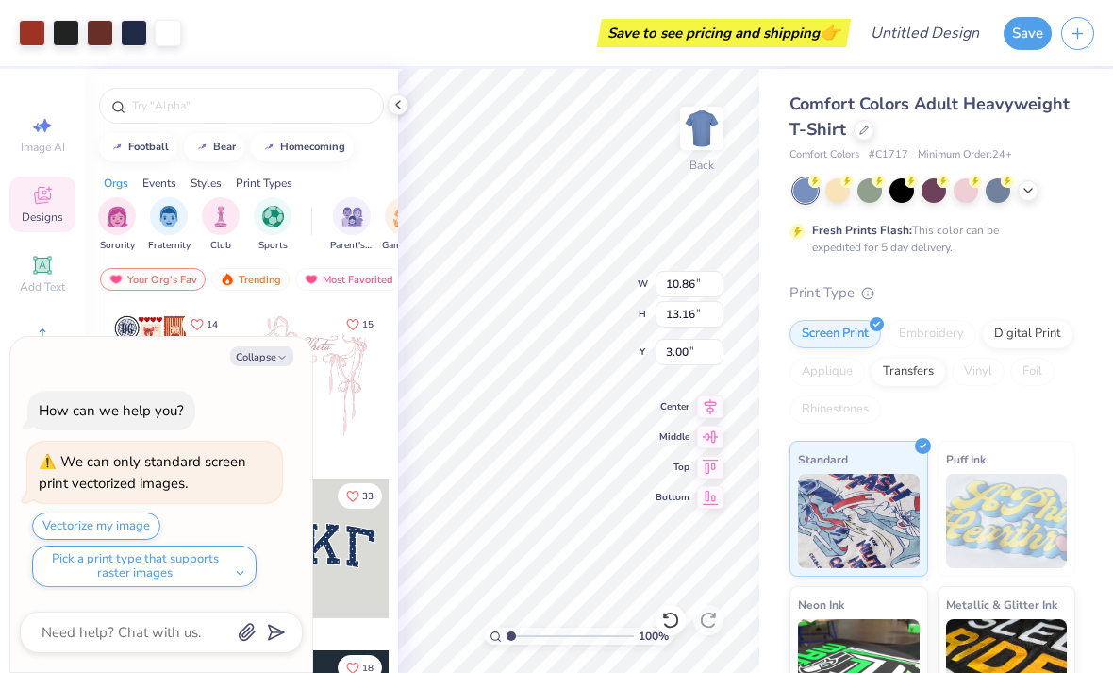
type textarea "x"
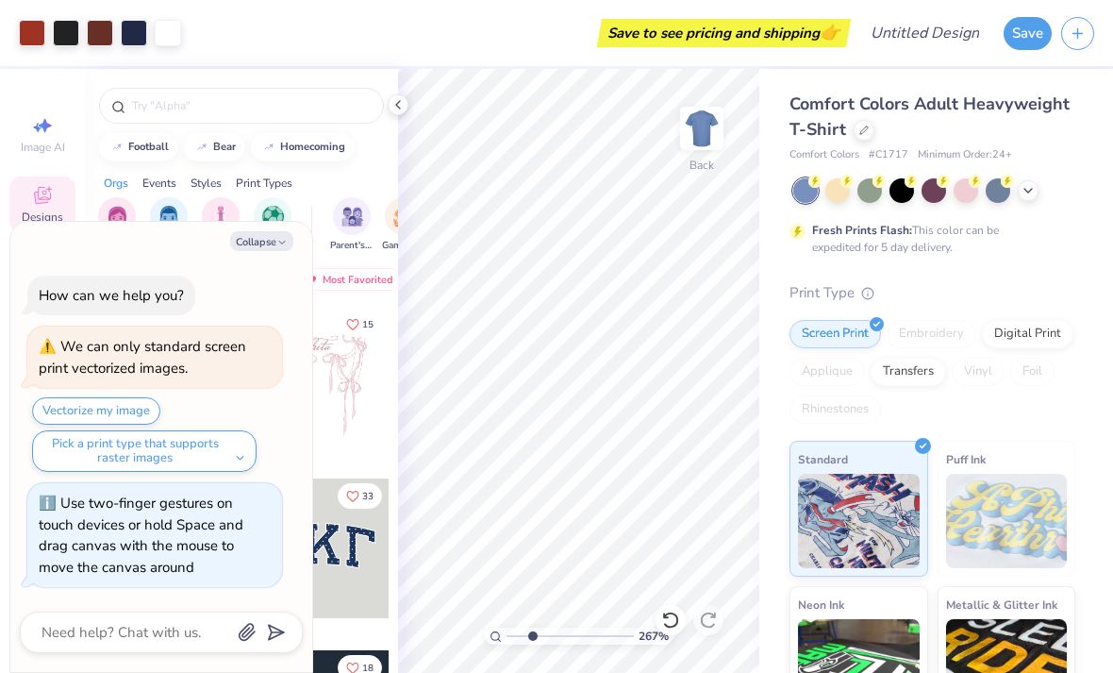
type input "2.67130786682401"
type textarea "x"
click at [398, 109] on icon at bounding box center [398, 104] width 15 height 15
type input "2.80475364445397"
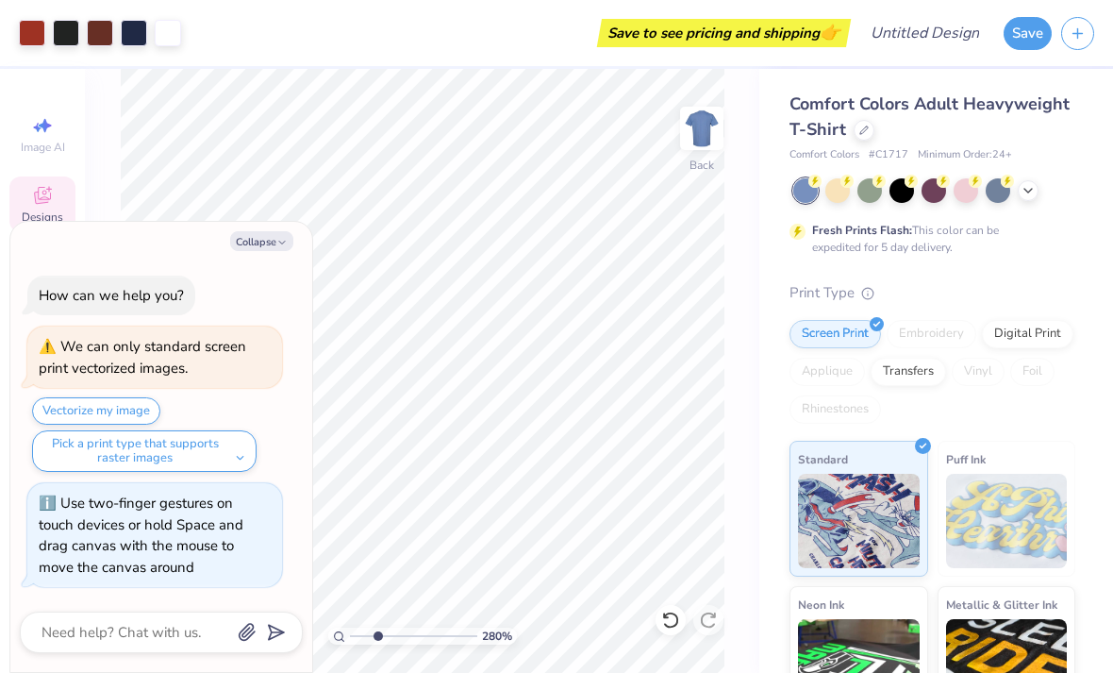
click at [111, 117] on div "280 % Back" at bounding box center [422, 371] width 674 height 604
click at [270, 239] on button "Collapse" at bounding box center [261, 241] width 63 height 20
type textarea "x"
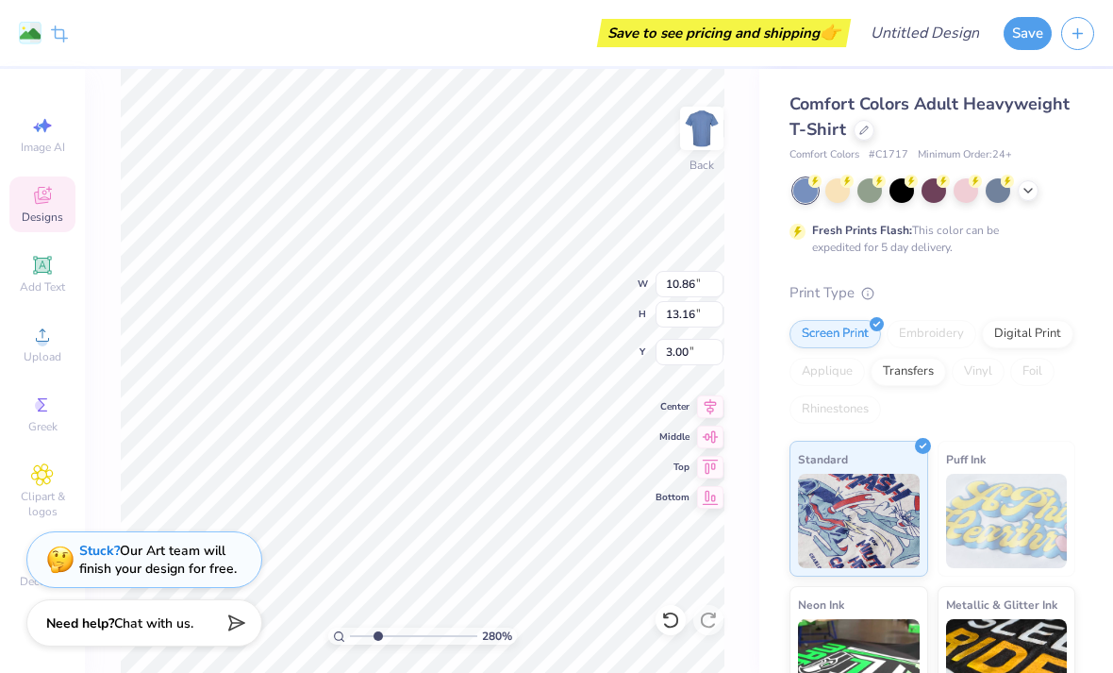
type input "2.80475364445397"
type input "3.66"
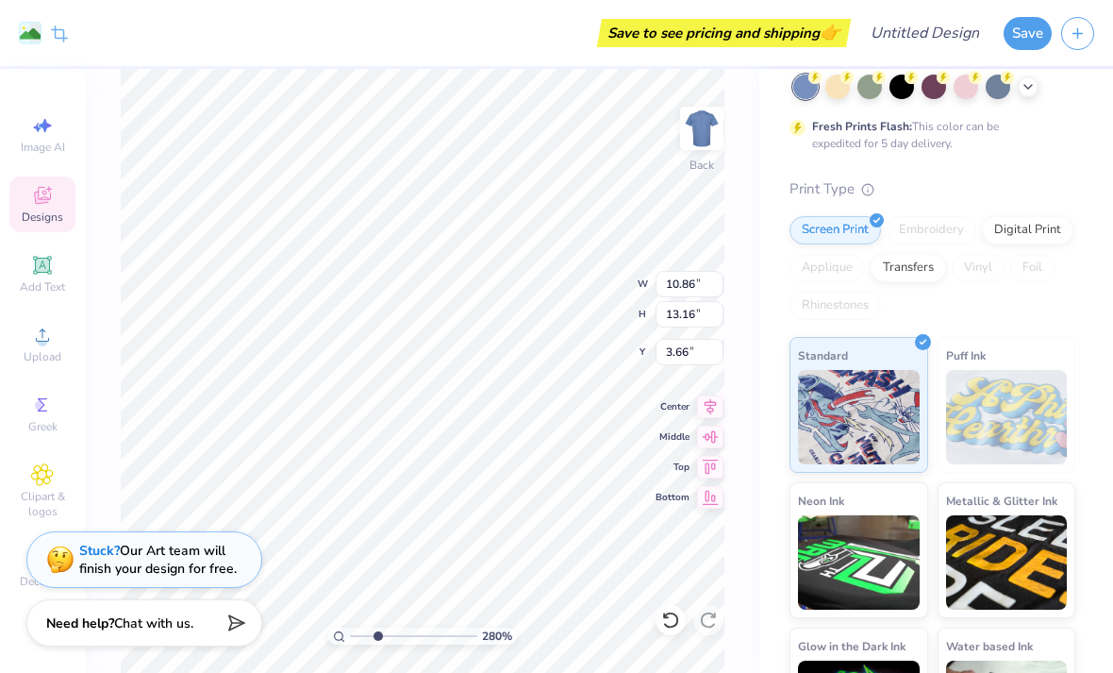
scroll to position [113, 0]
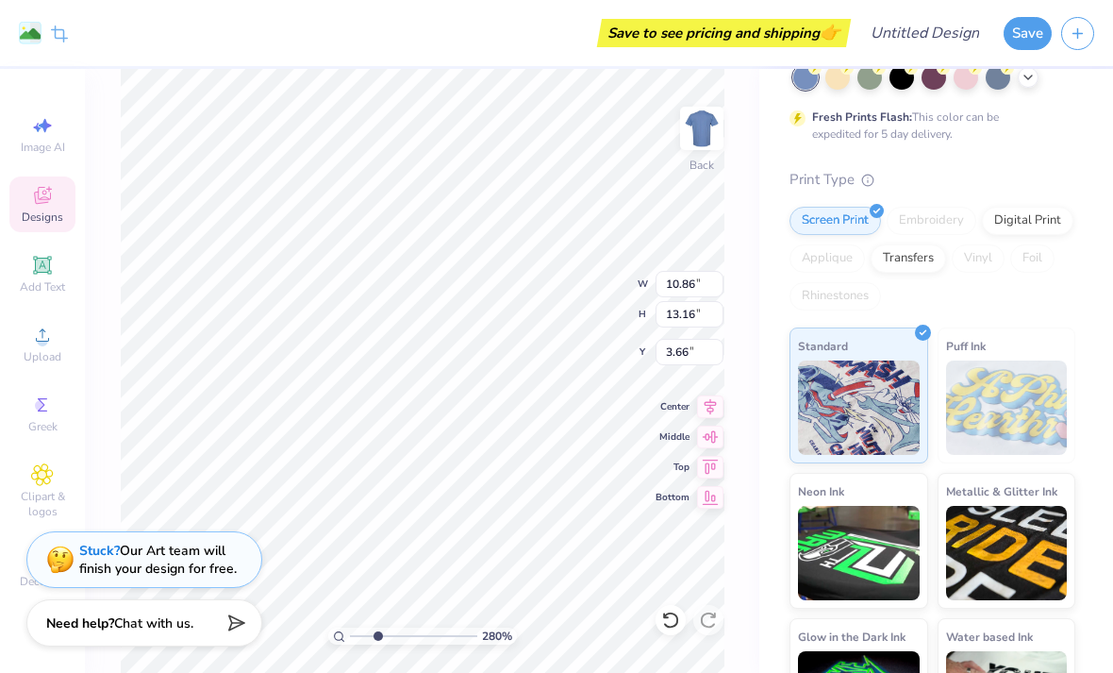
type input "2.80475364445397"
type input "2.87"
click at [642, 55] on div "Save to see pricing and shipping 👉" at bounding box center [461, 33] width 769 height 66
type input "2.80475364445397"
type input "3.00"
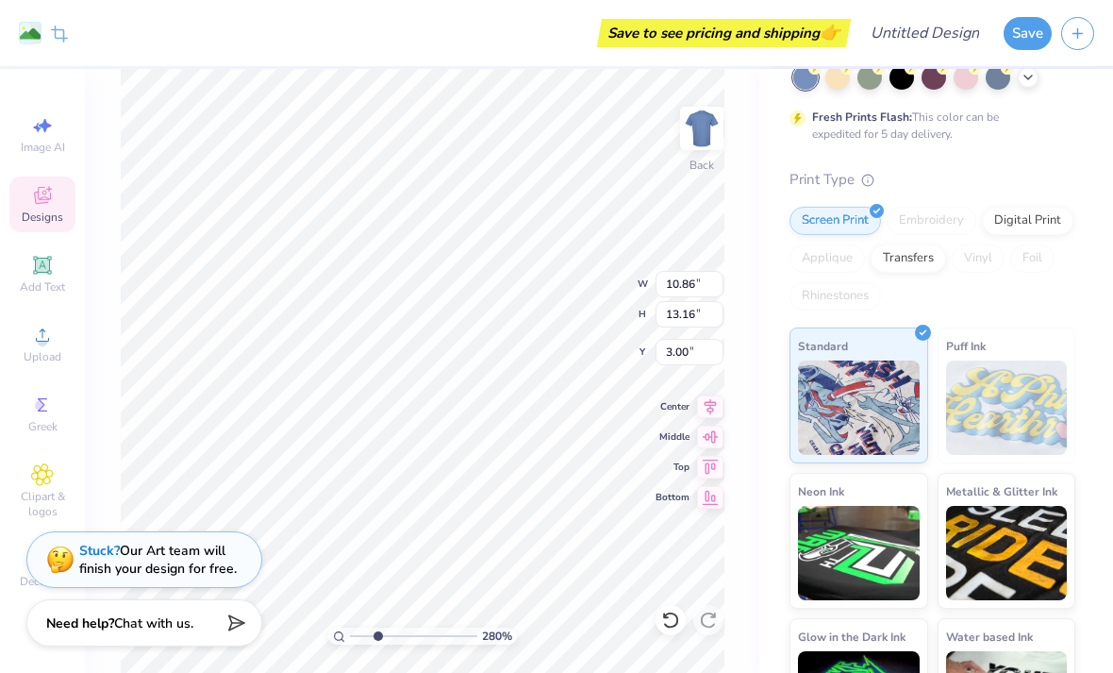
click at [343, 45] on div "Save to see pricing and shipping 👉" at bounding box center [461, 33] width 769 height 66
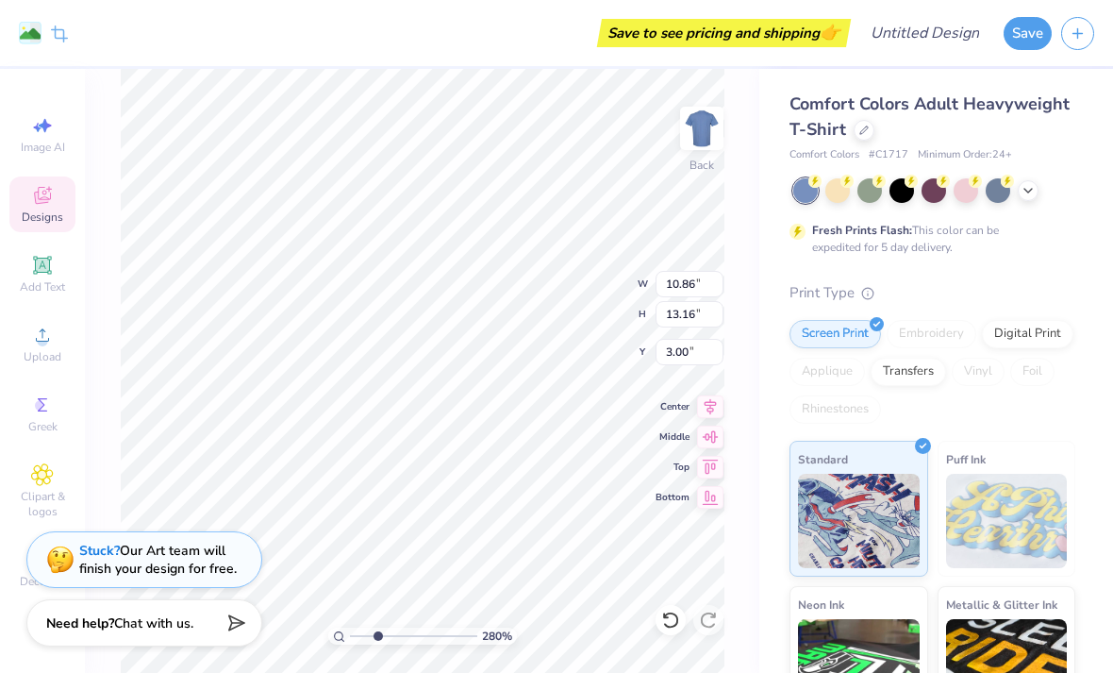
scroll to position [0, 0]
click at [1023, 194] on icon at bounding box center [1028, 190] width 15 height 15
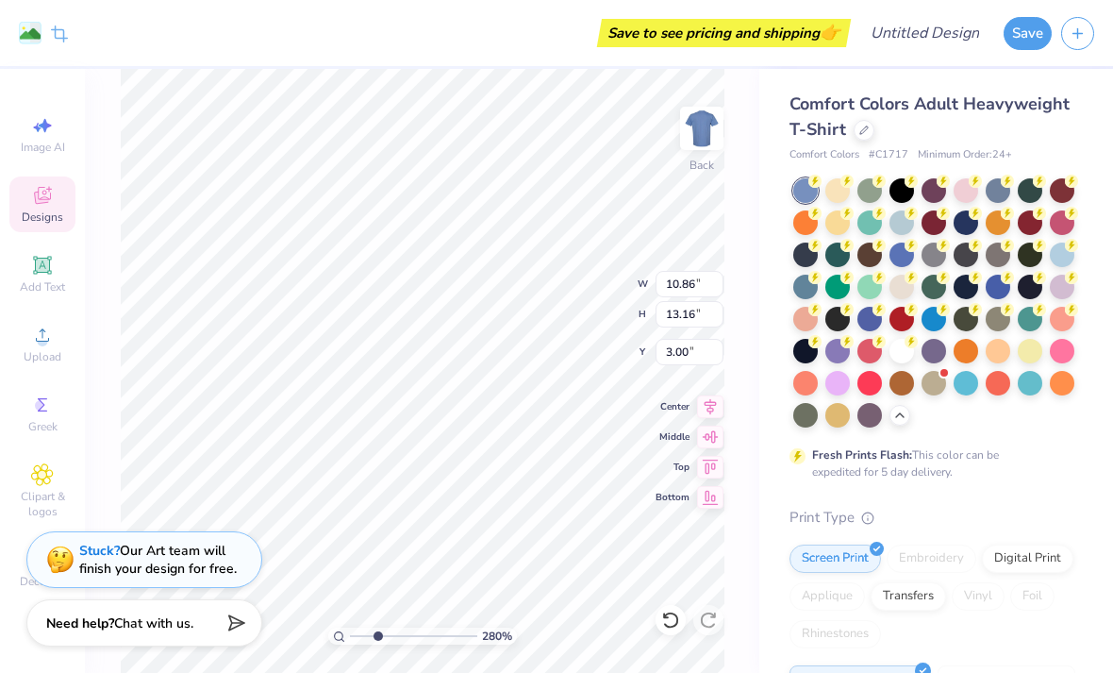
scroll to position [3, 0]
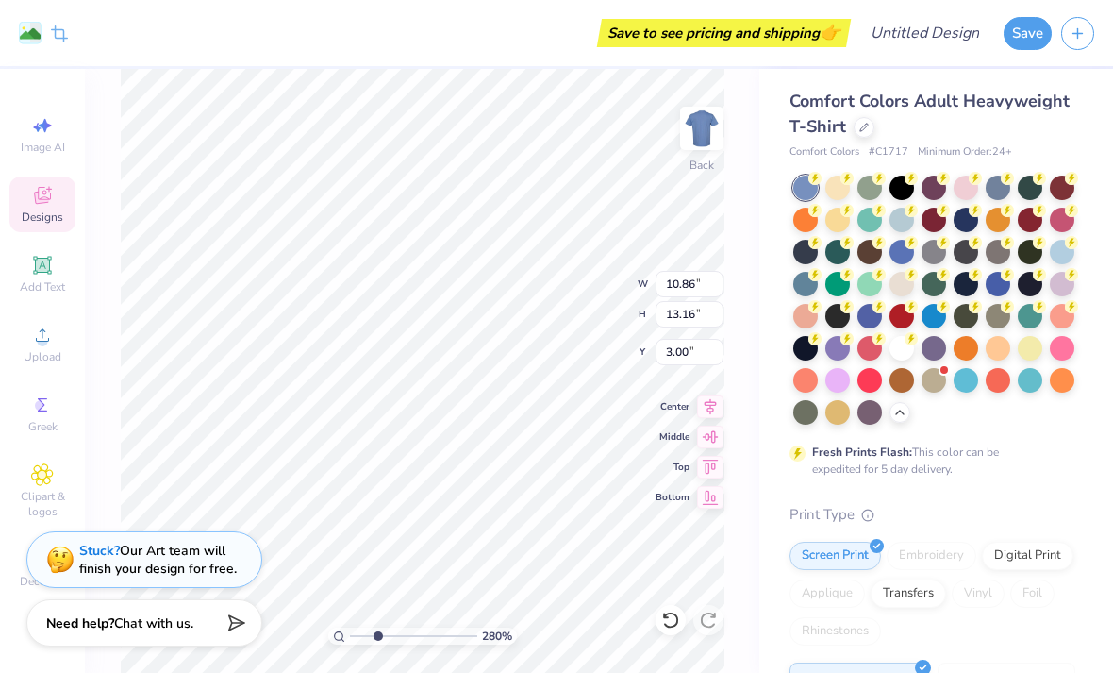
click at [901, 357] on div at bounding box center [902, 348] width 25 height 25
click at [902, 288] on div at bounding box center [902, 284] width 25 height 25
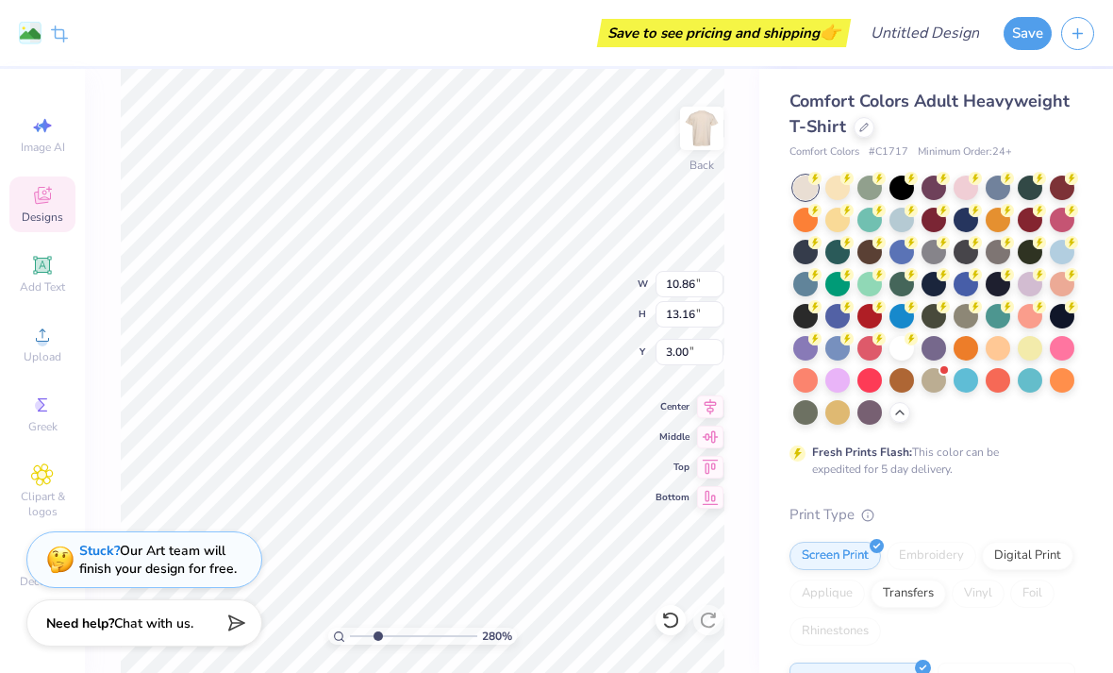
click at [902, 351] on div at bounding box center [902, 348] width 25 height 25
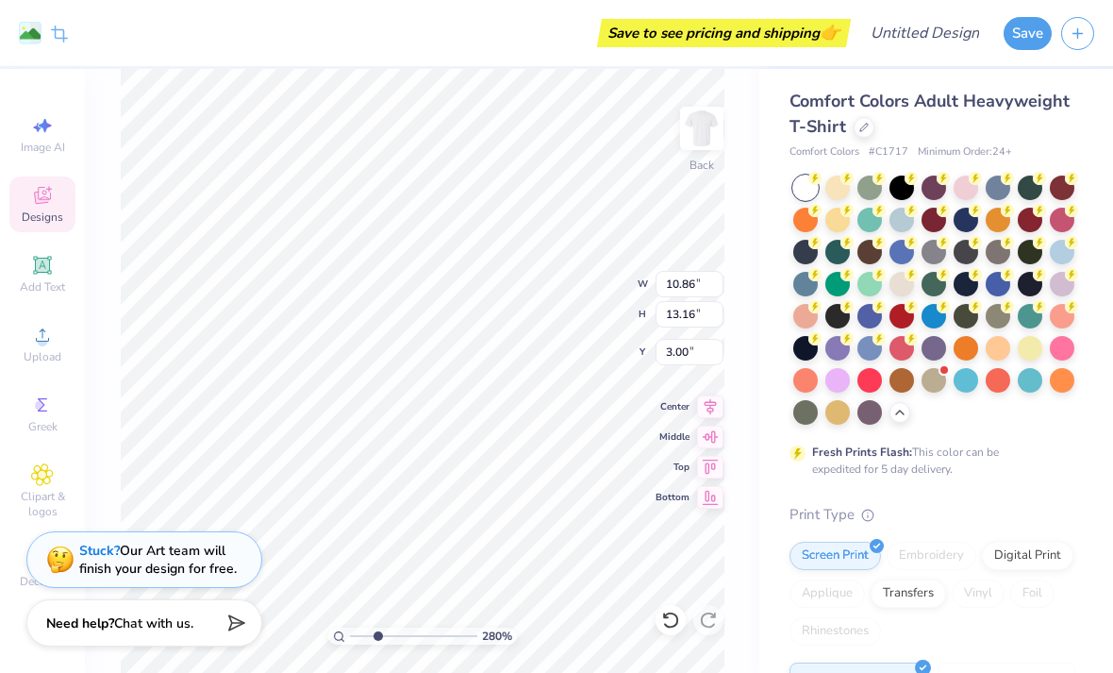
click at [575, 43] on div "Save to see pricing and shipping 👉" at bounding box center [461, 33] width 769 height 66
type input "2.80475364445397"
type input "3.12"
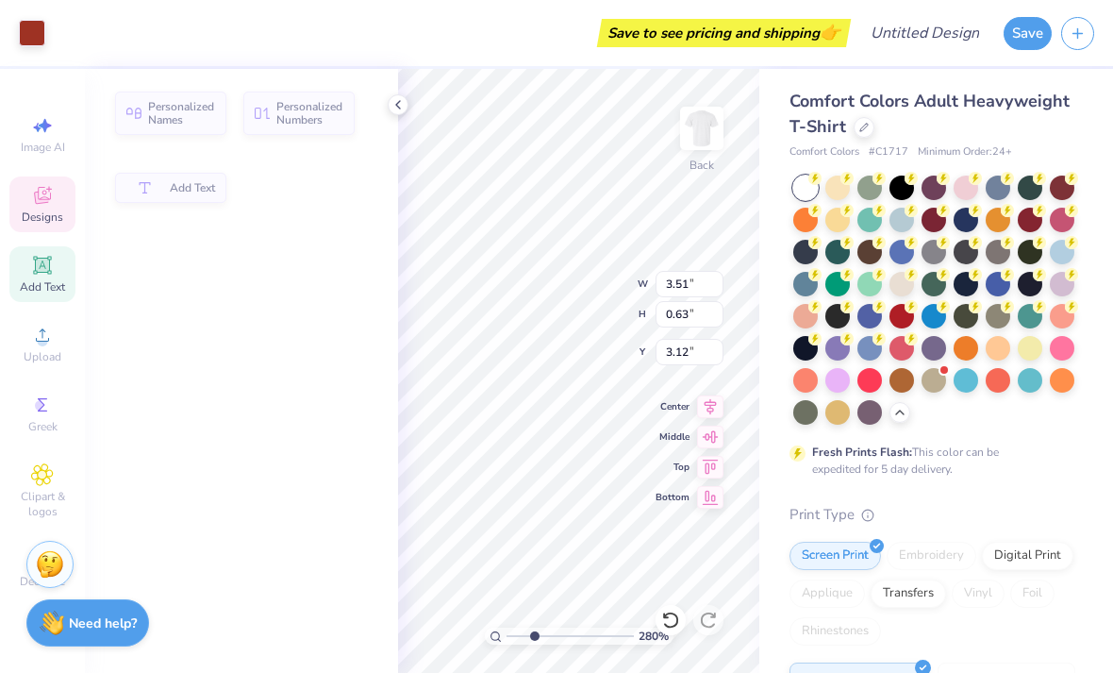
type input "2.80475364445397"
type input "3.51"
type input "0.63"
type input "7.77"
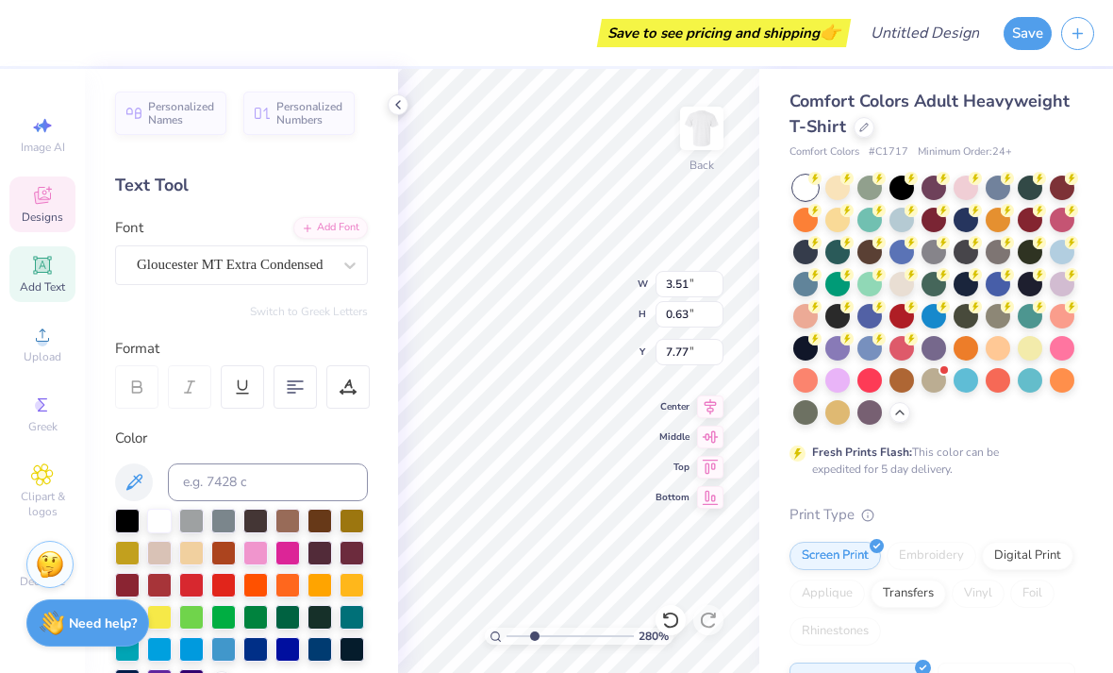
type input "2.80475364445397"
type input "7.89"
click at [661, 414] on div "Center" at bounding box center [690, 406] width 68 height 23
type input "2.80475364445397"
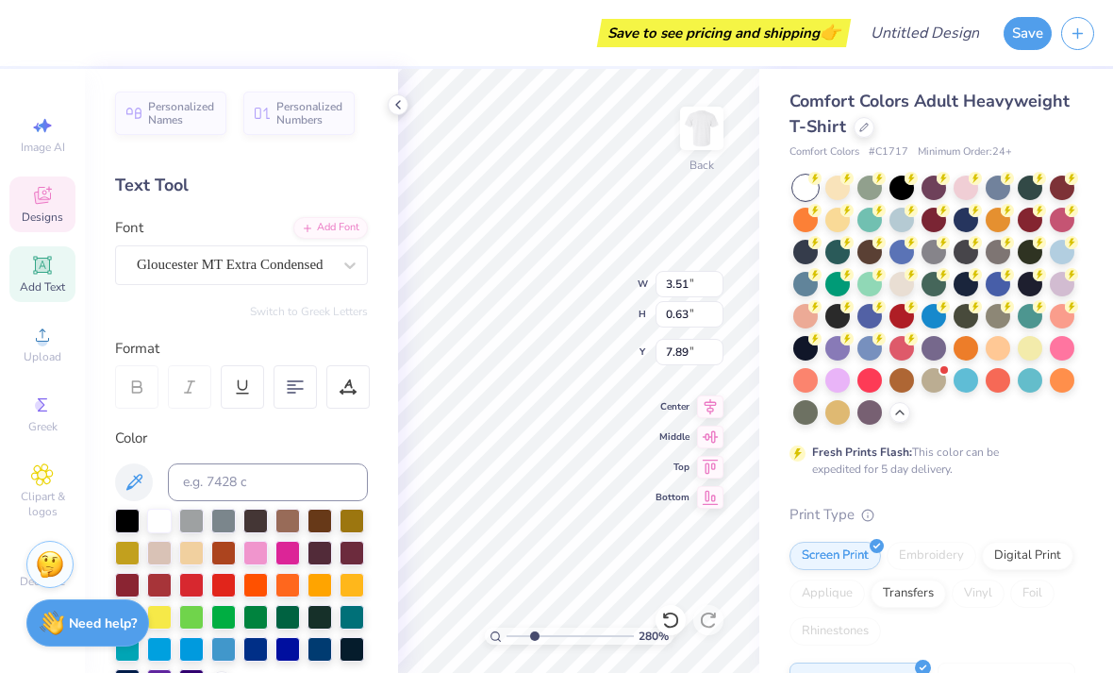
type input "10.86"
type input "13.16"
type input "3.12"
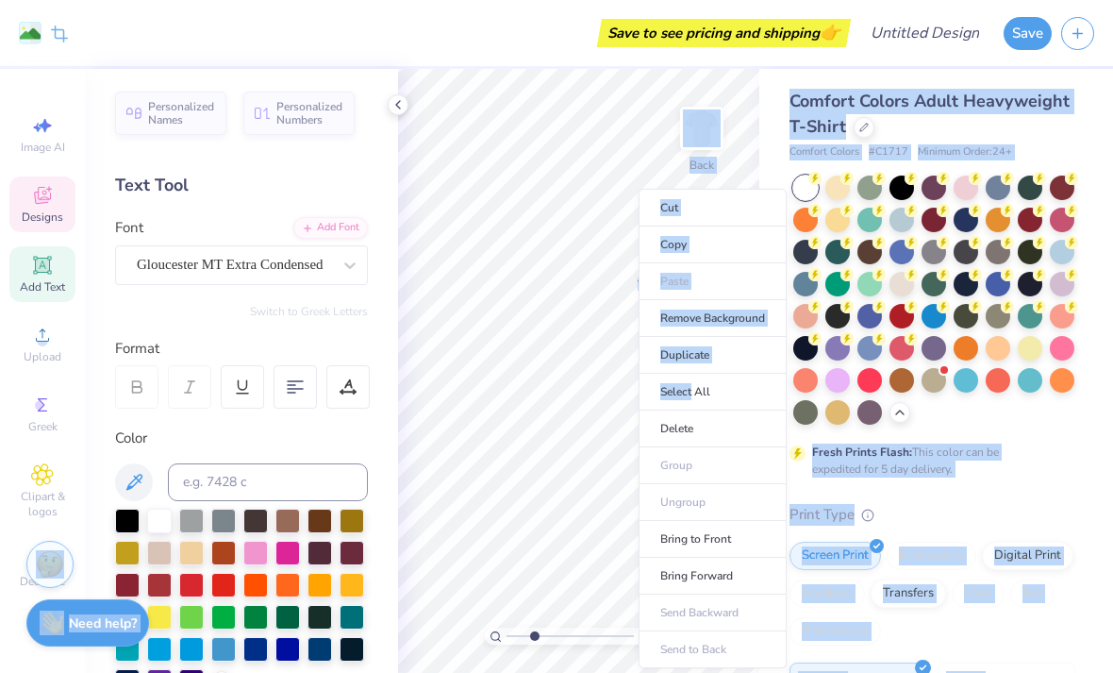
click at [832, 74] on div "Comfort Colors Adult Heavyweight T-Shirt Comfort Colors # C1717 Minimum Order: …" at bounding box center [936, 577] width 354 height 1023
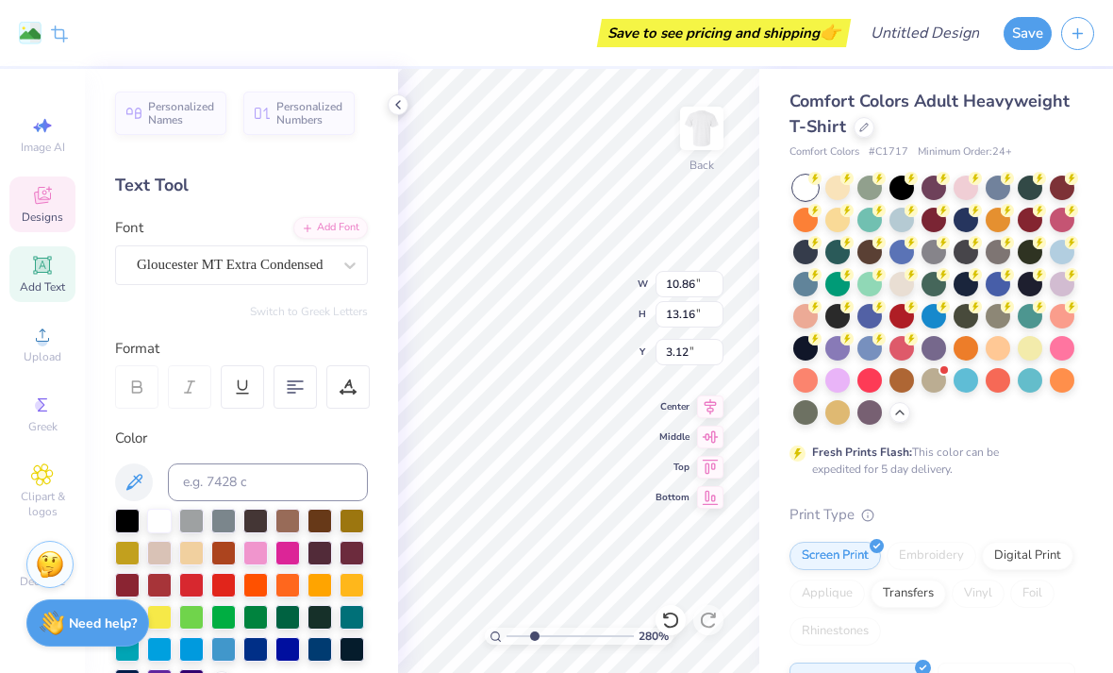
click at [401, 105] on icon at bounding box center [398, 104] width 15 height 15
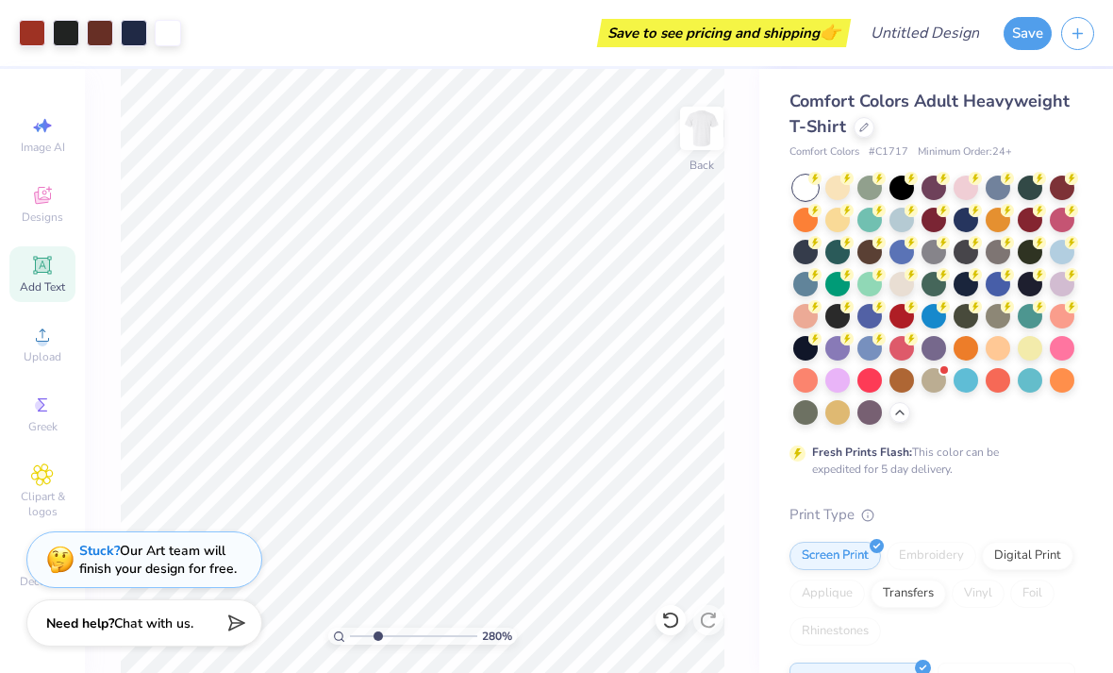
type input "2.80475364445397"
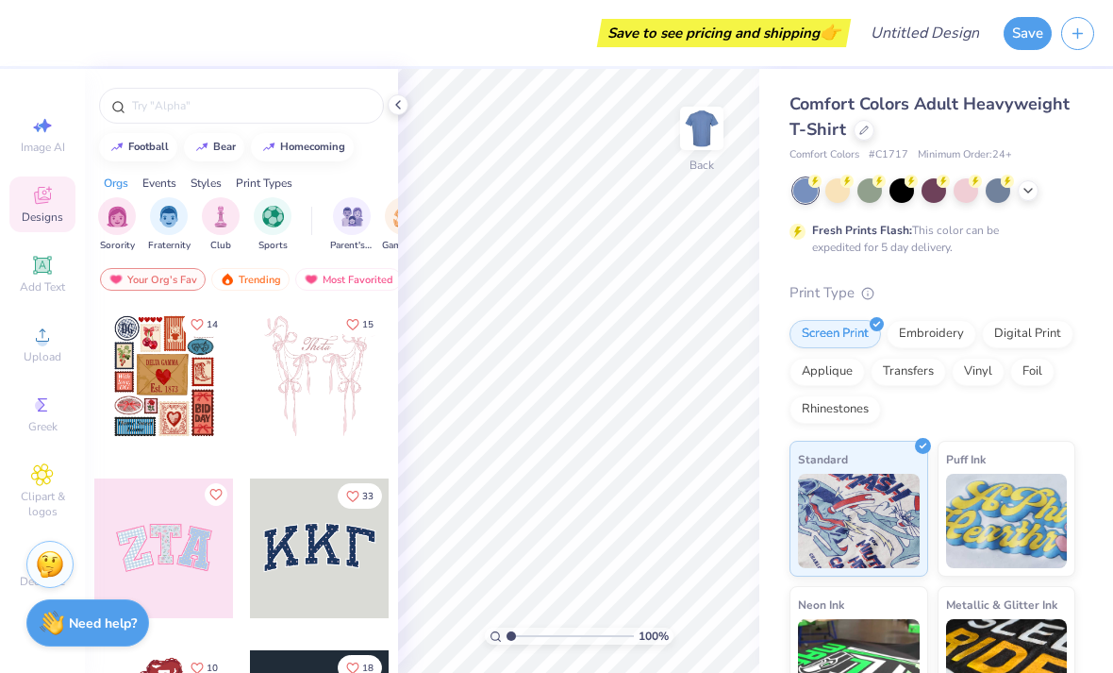
click at [164, 385] on div at bounding box center [164, 377] width 140 height 140
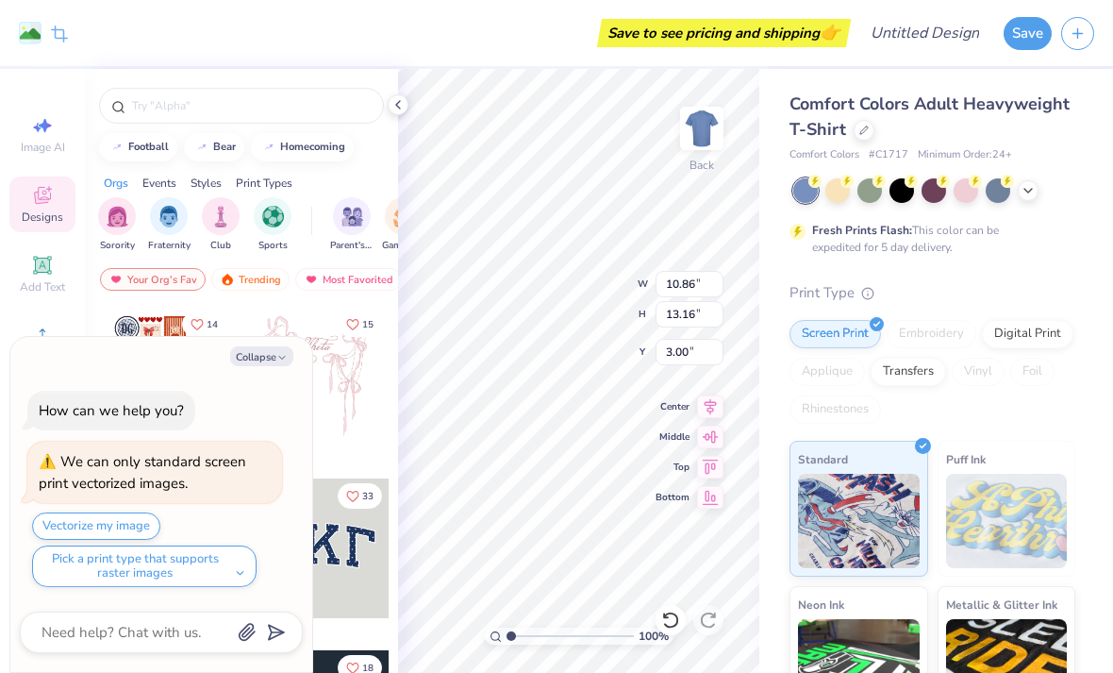
type textarea "x"
type input "2.26"
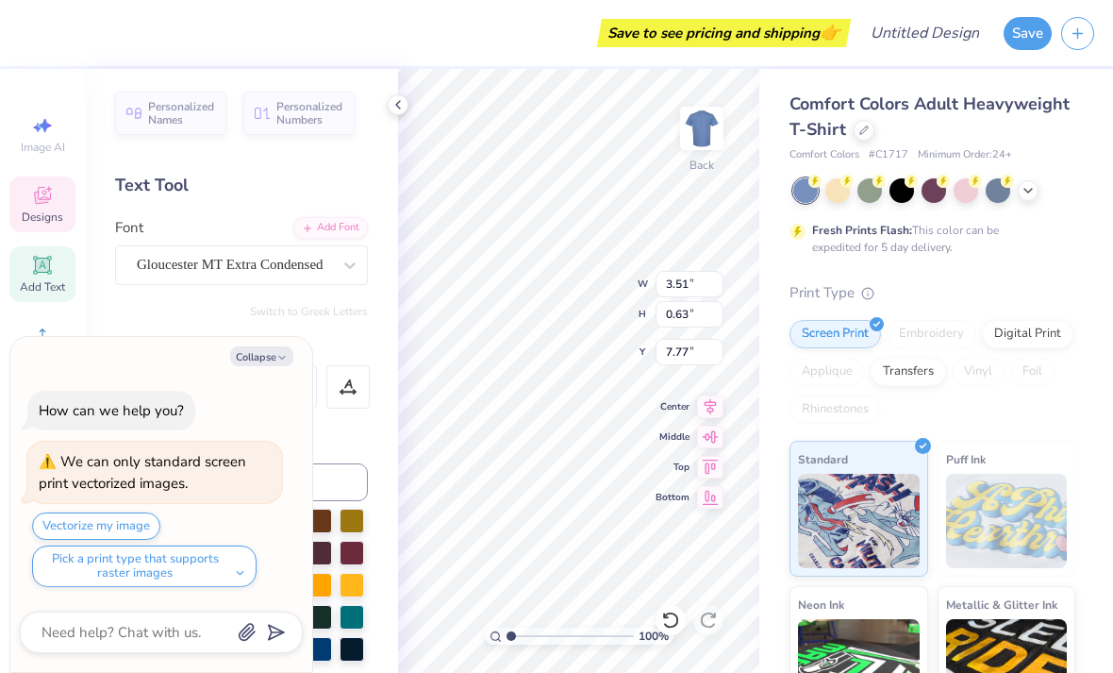
click at [254, 356] on button "Collapse" at bounding box center [261, 356] width 63 height 20
type textarea "x"
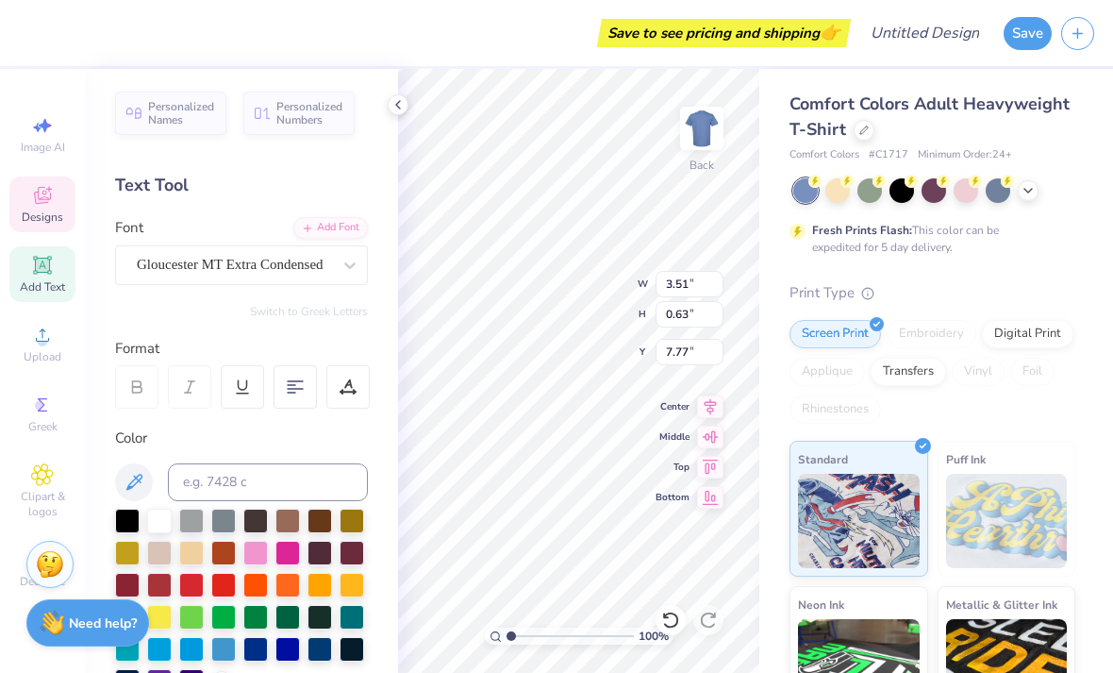
scroll to position [1, 1]
type textarea "TAKE NOTEMMA"
click at [1075, 168] on div "Comfort Colors Adult Heavyweight T-Shirt Comfort Colors # C1717 Minimum Order: …" at bounding box center [936, 468] width 354 height 798
type input "3.86"
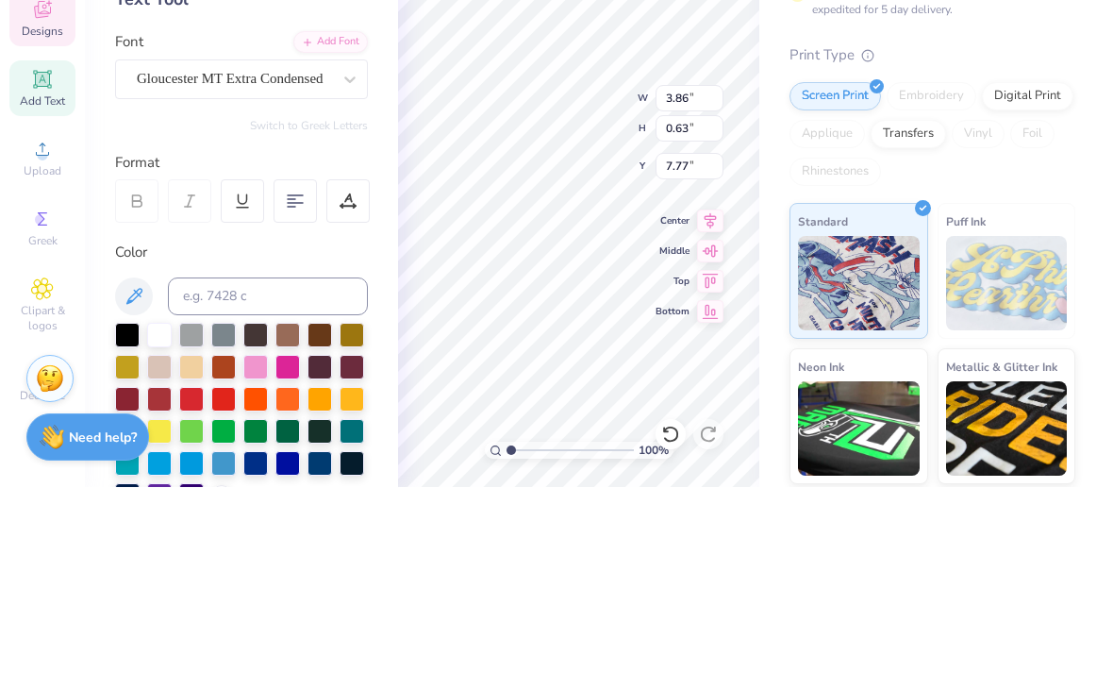
scroll to position [1, 3]
type textarea "TAKE NOTE"
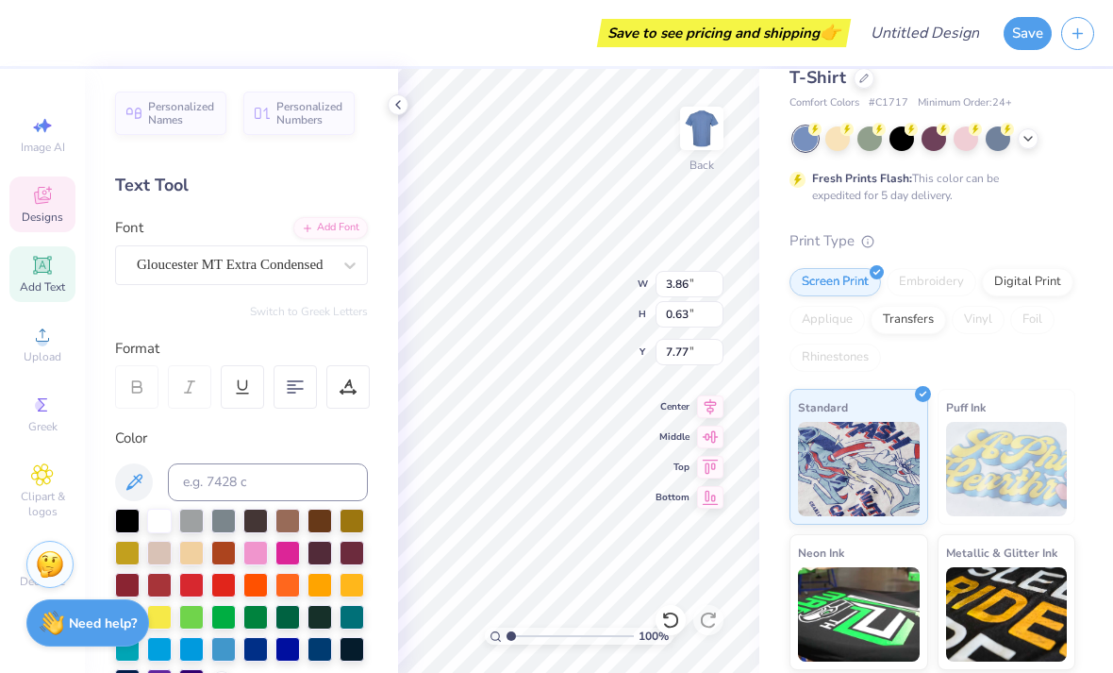
type input "1.37"
type input "0.71"
type input "10.65"
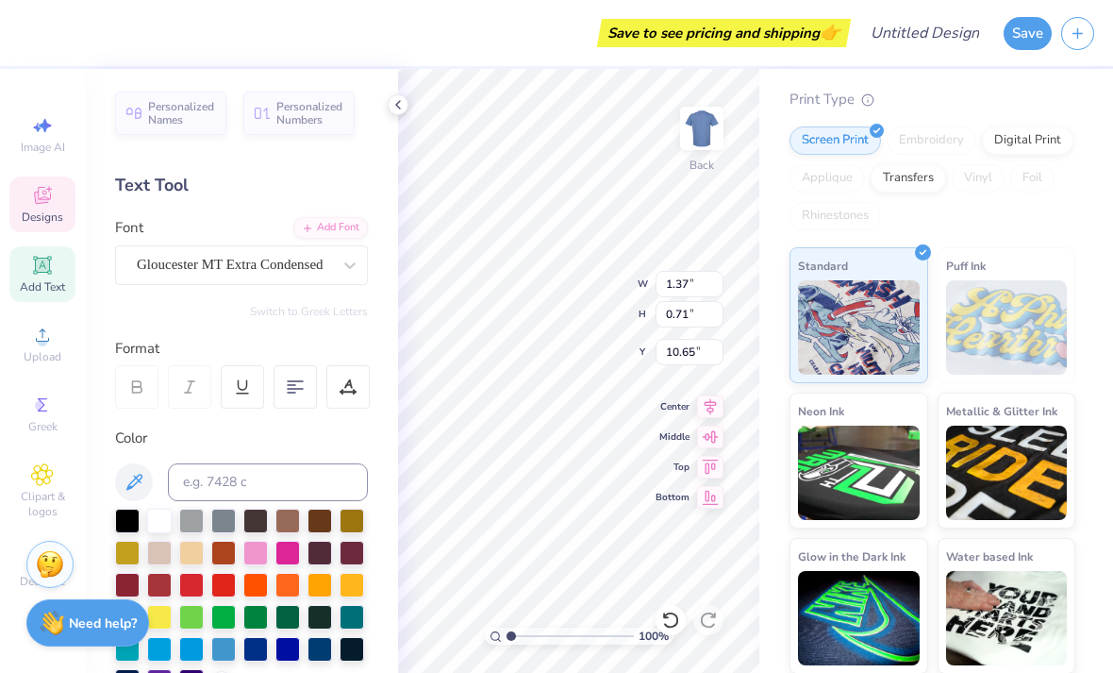
type input "10.86"
type input "13.16"
type input "3.00"
type input "1.37"
type input "0.71"
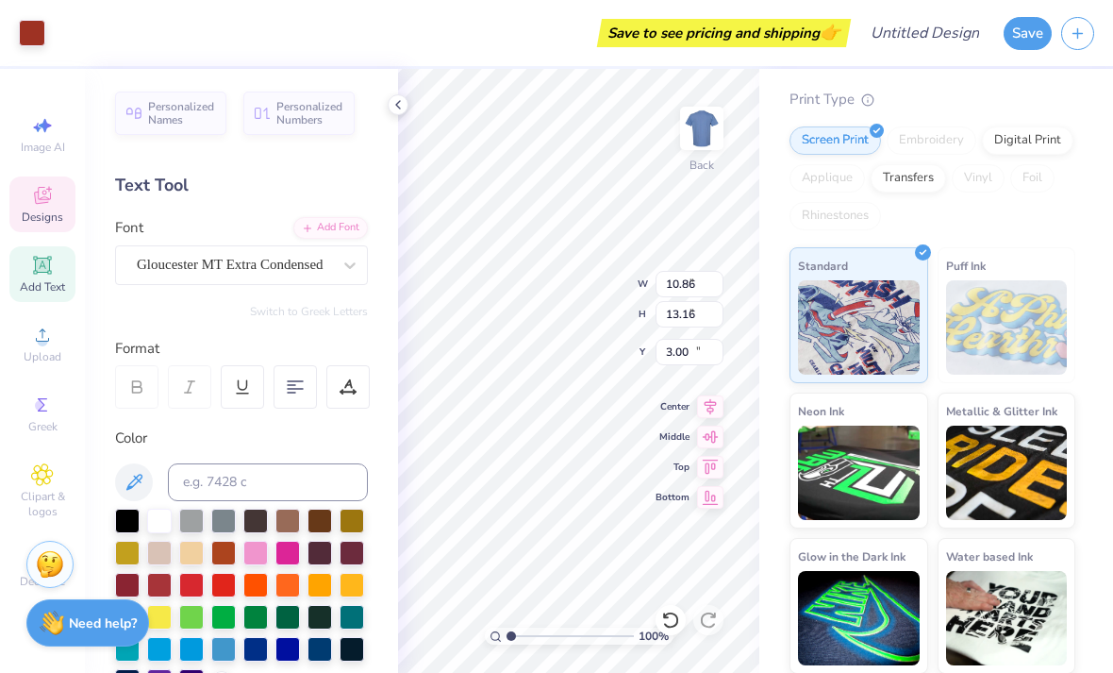
type input "10.65"
click at [517, 632] on input "range" at bounding box center [570, 635] width 127 height 17
type input "1.48"
type input "10.86"
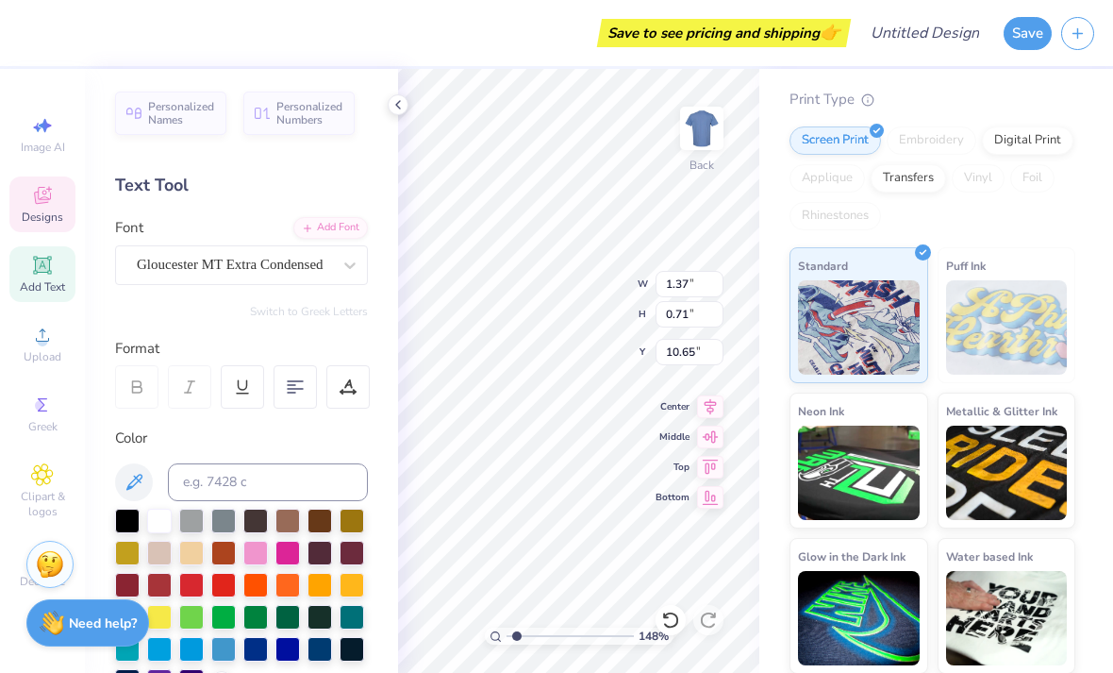
type input "13.16"
type input "3.00"
type input "1.37"
type input "0.71"
type input "10.65"
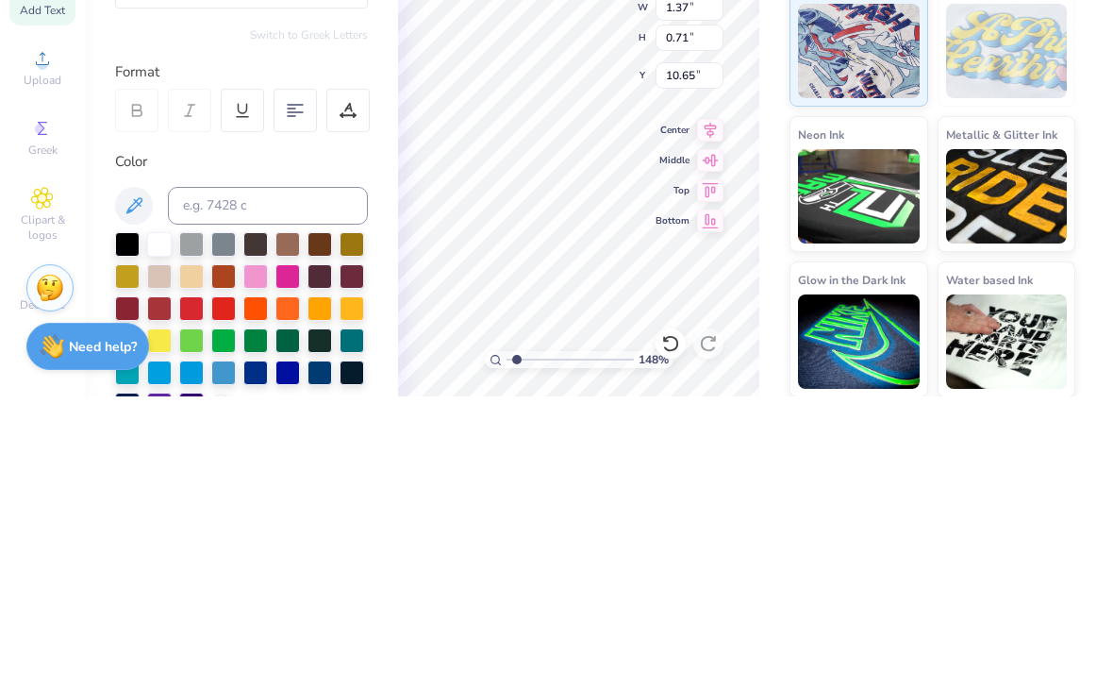
scroll to position [0, 1]
type textarea "1997"
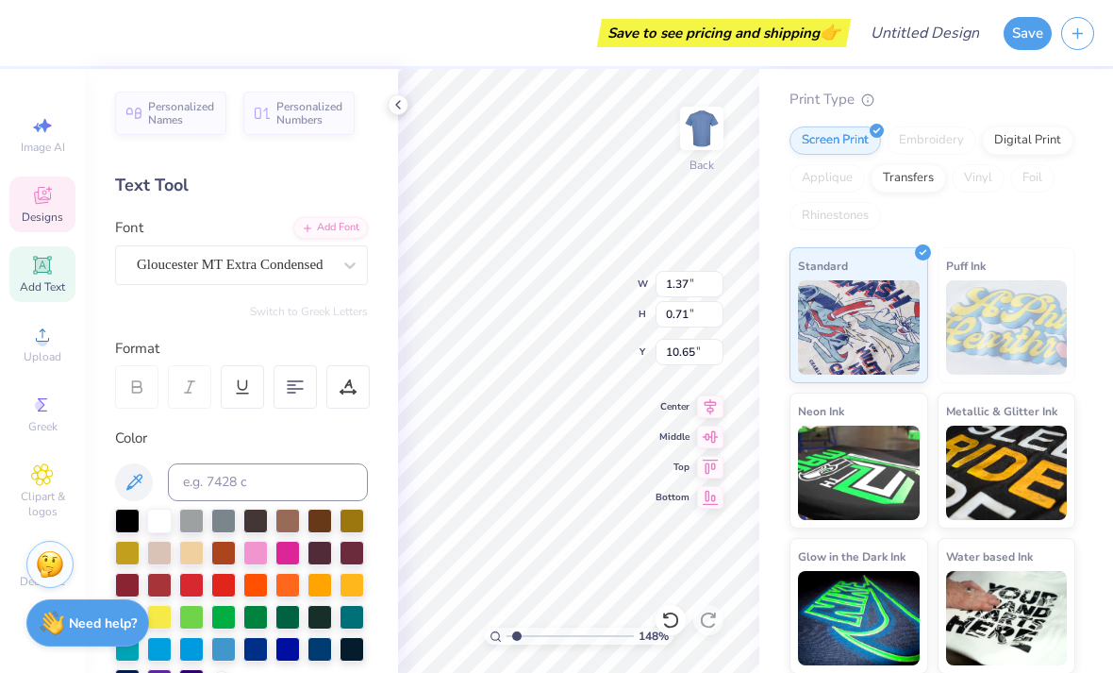
type input "1.27"
type input "0.59"
type input "9.95"
type input "1.18"
type input "1.12"
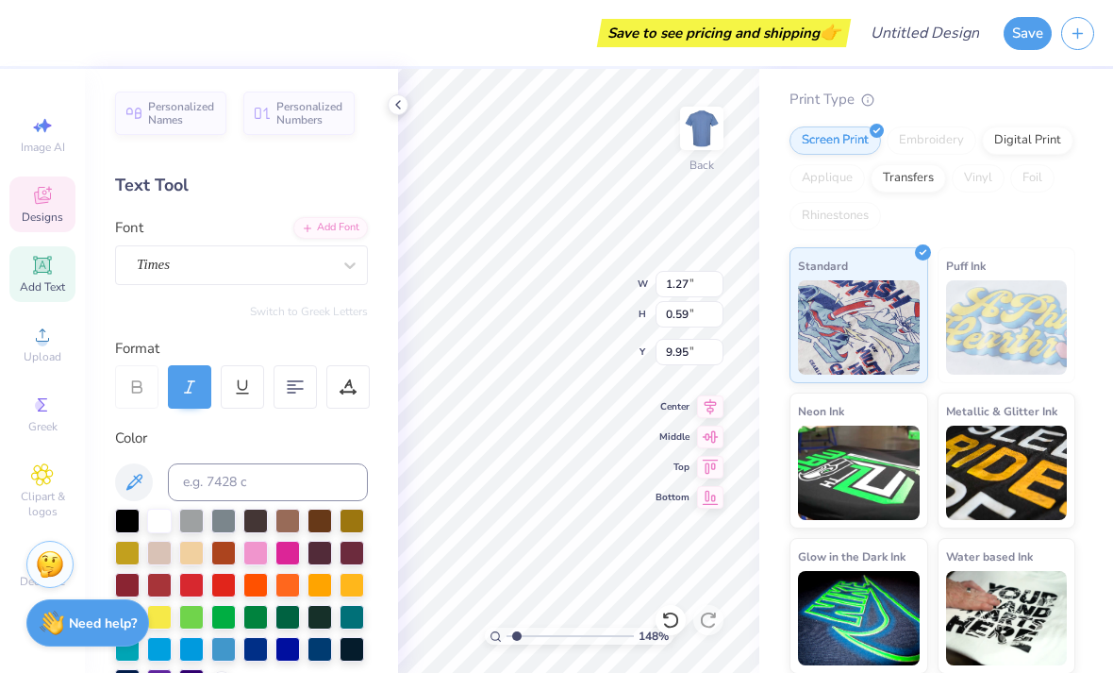
type input "3.82"
type textarea "TKN"
click at [346, 398] on div at bounding box center [347, 386] width 43 height 43
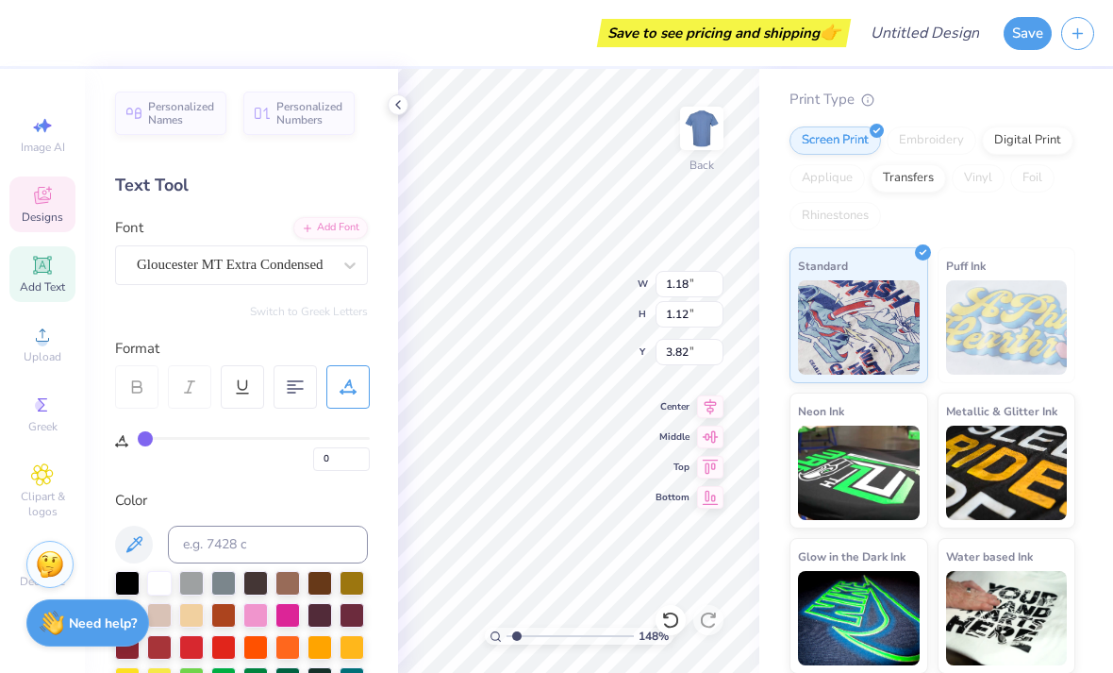
click at [292, 391] on icon at bounding box center [295, 386] width 17 height 17
type input "1.74"
type input "1.11"
type input "3.83"
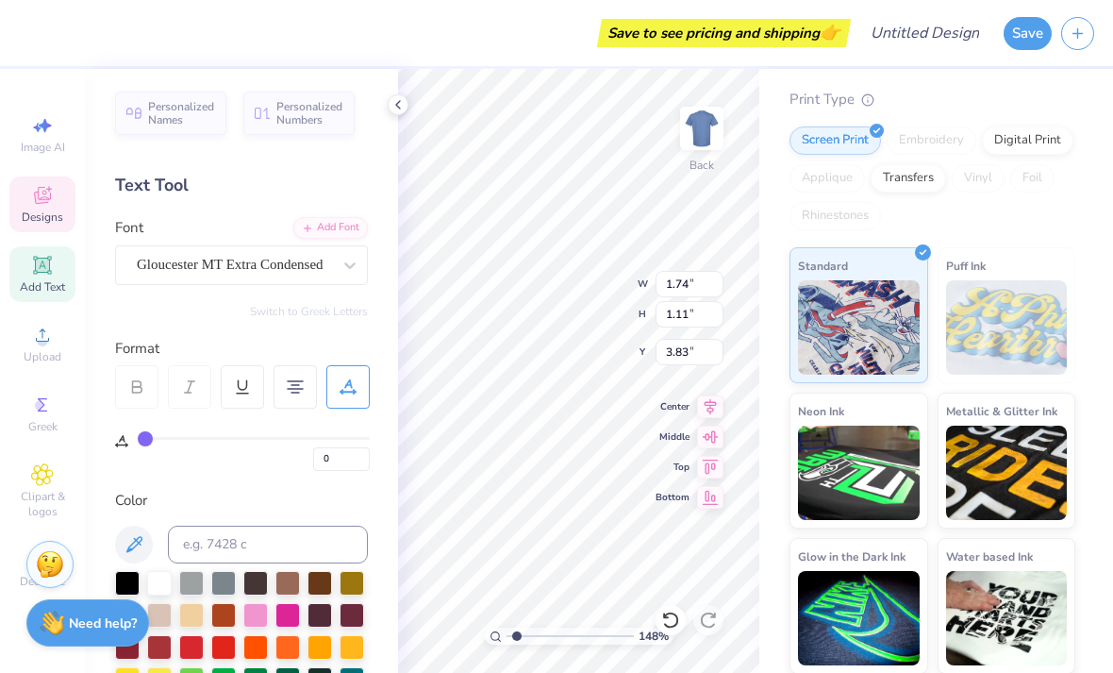
type input "10.86"
type input "13.16"
type input "3.00"
type input "1.25459514106007"
type input "1.74"
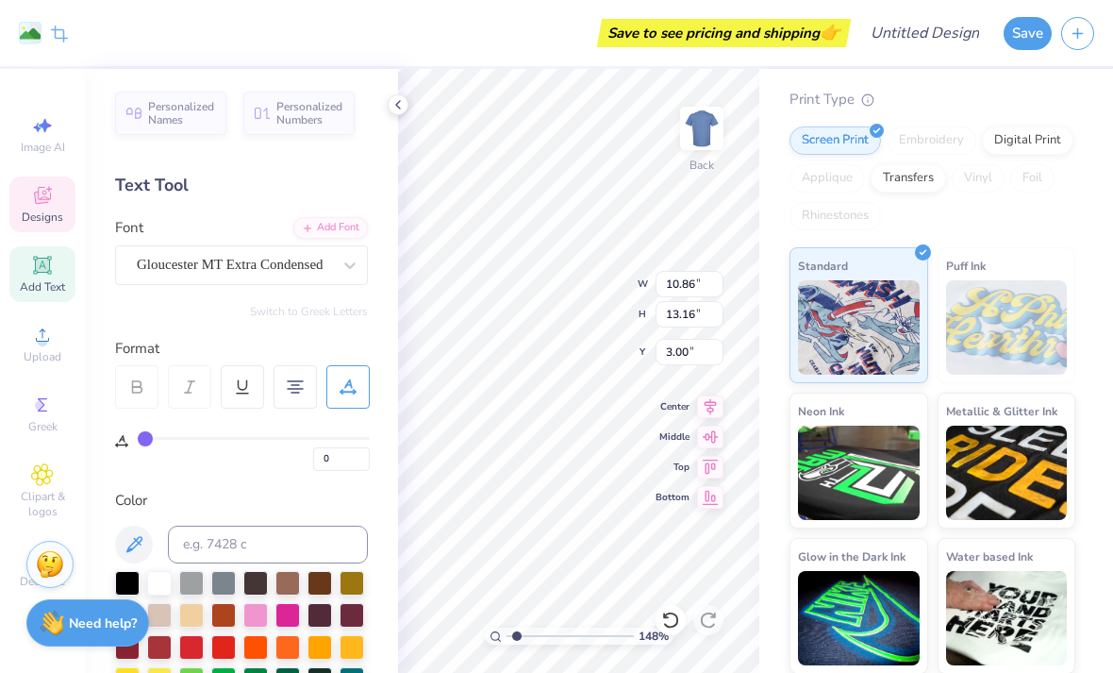
type input "1.11"
type input "3.83"
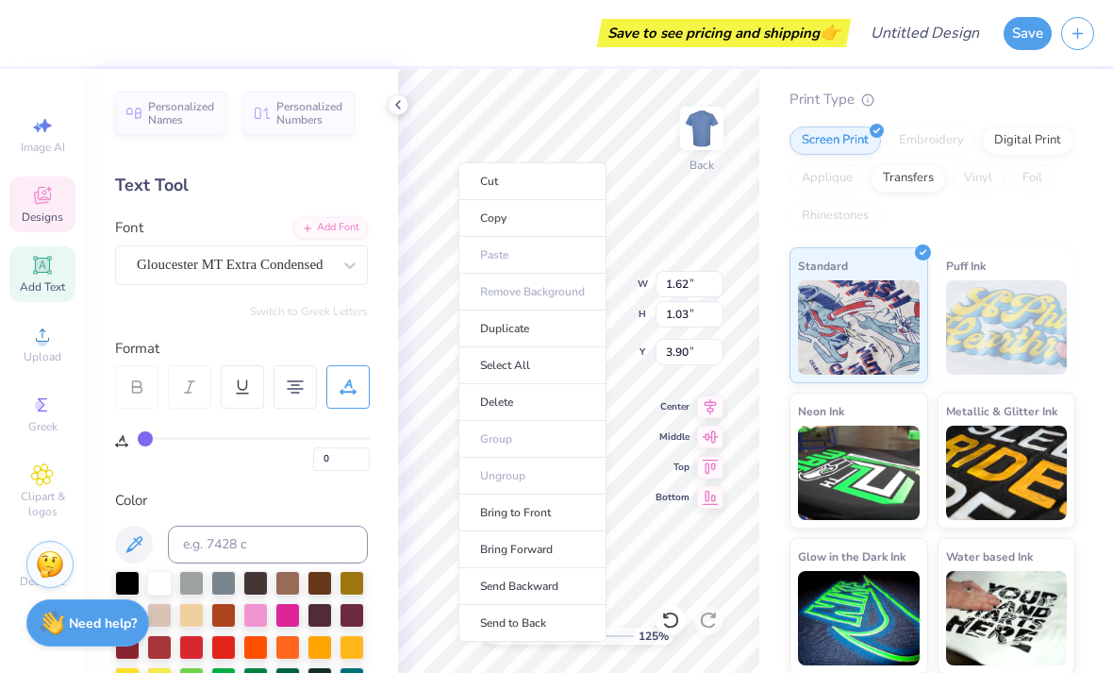
type input "1.25459514106007"
type input "3.65"
click at [461, 162] on li "Cut" at bounding box center [532, 181] width 148 height 38
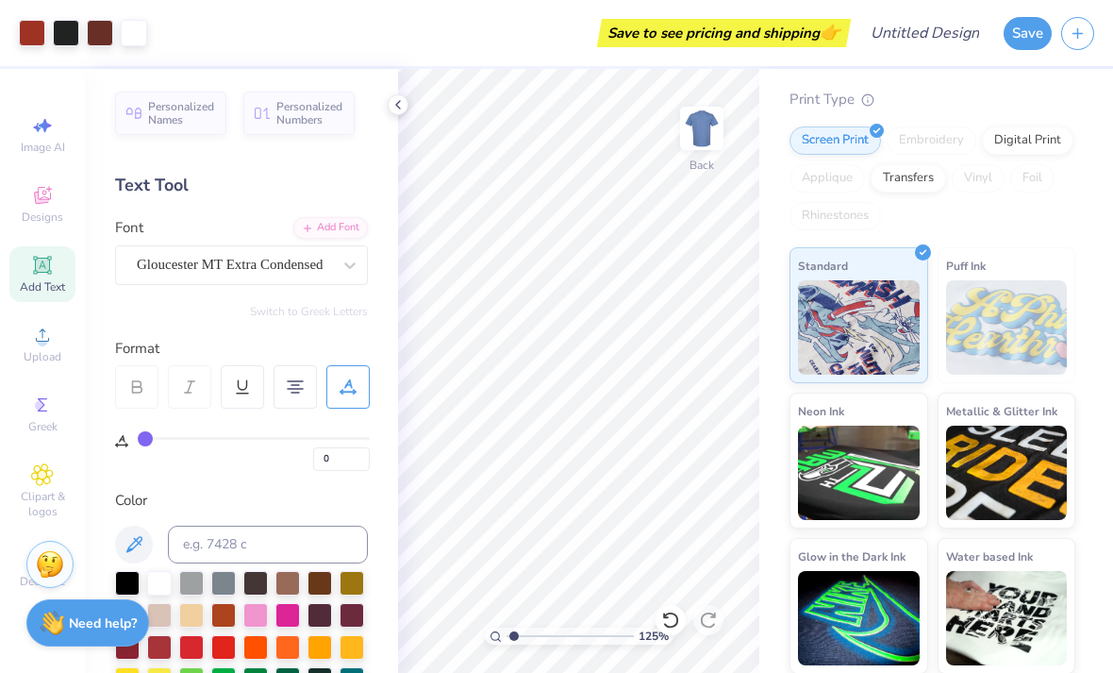
click at [667, 613] on icon at bounding box center [670, 619] width 16 height 17
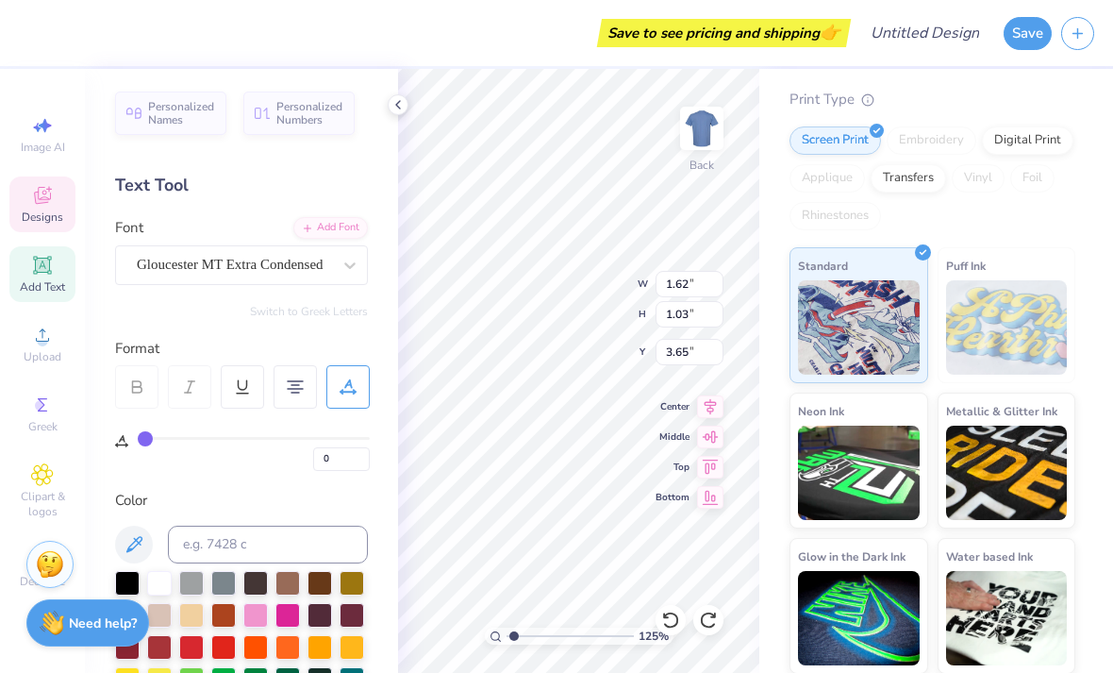
scroll to position [1, 0]
click at [549, 63] on div "Save to see pricing and shipping 👉" at bounding box center [437, 33] width 818 height 66
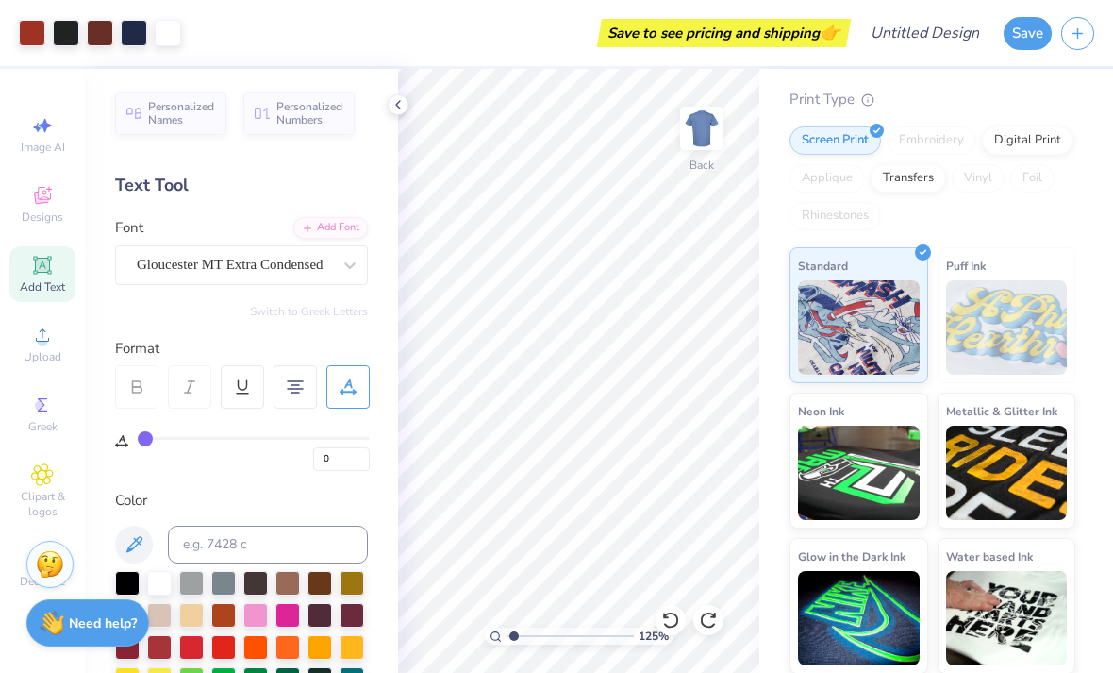
click at [519, 632] on input "range" at bounding box center [570, 635] width 127 height 17
type input "1.63"
click at [397, 111] on icon at bounding box center [398, 104] width 15 height 15
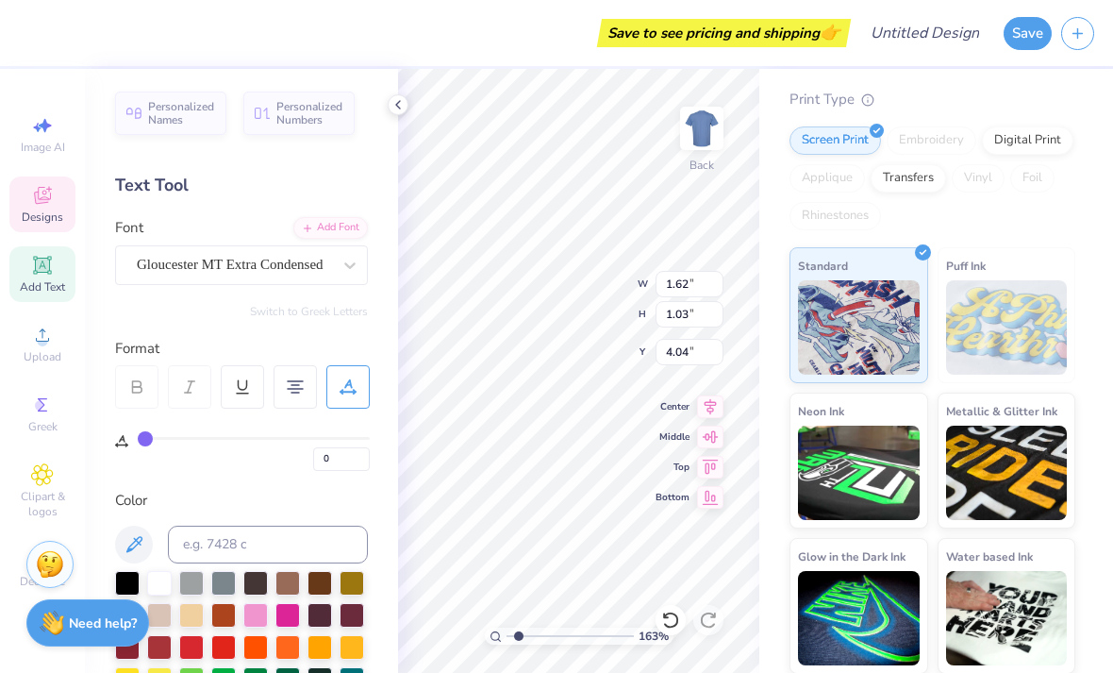
click at [400, 103] on icon at bounding box center [398, 104] width 15 height 15
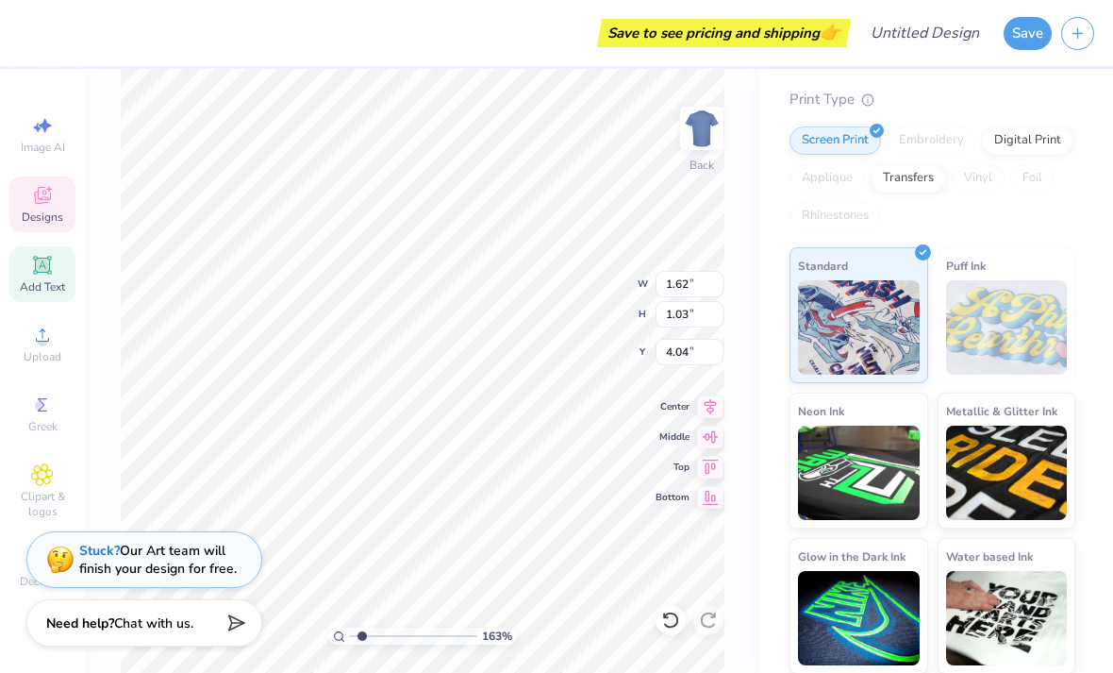
type input "3.65"
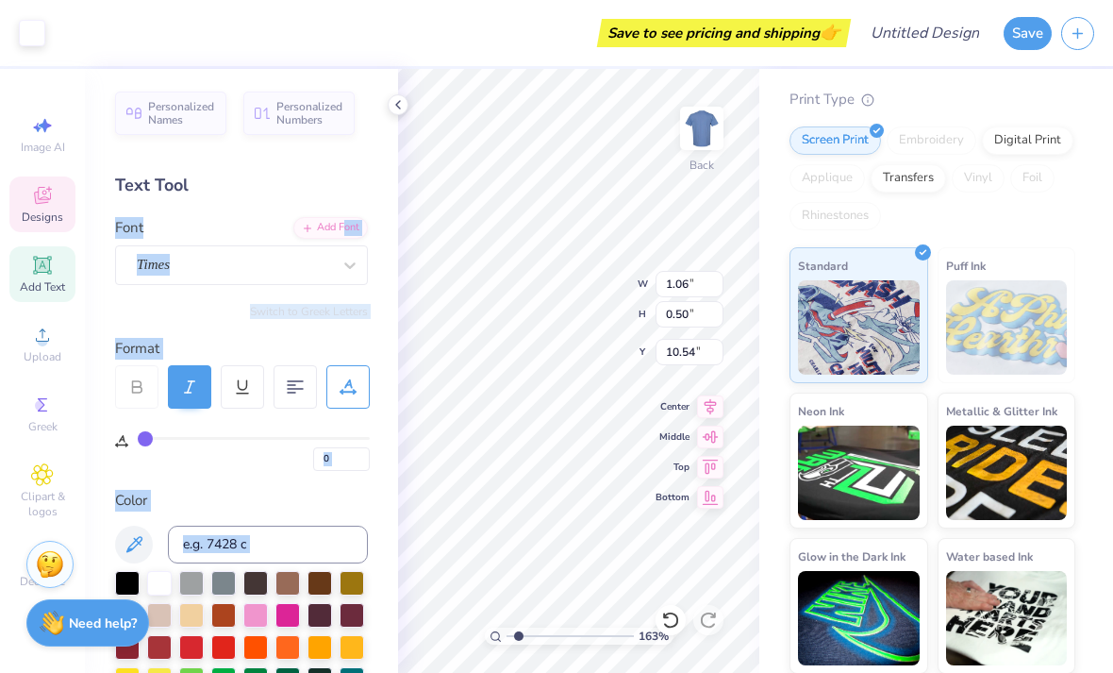
scroll to position [0, 0]
click at [982, 101] on div "Print Type" at bounding box center [933, 100] width 286 height 22
click at [399, 101] on icon at bounding box center [398, 104] width 15 height 15
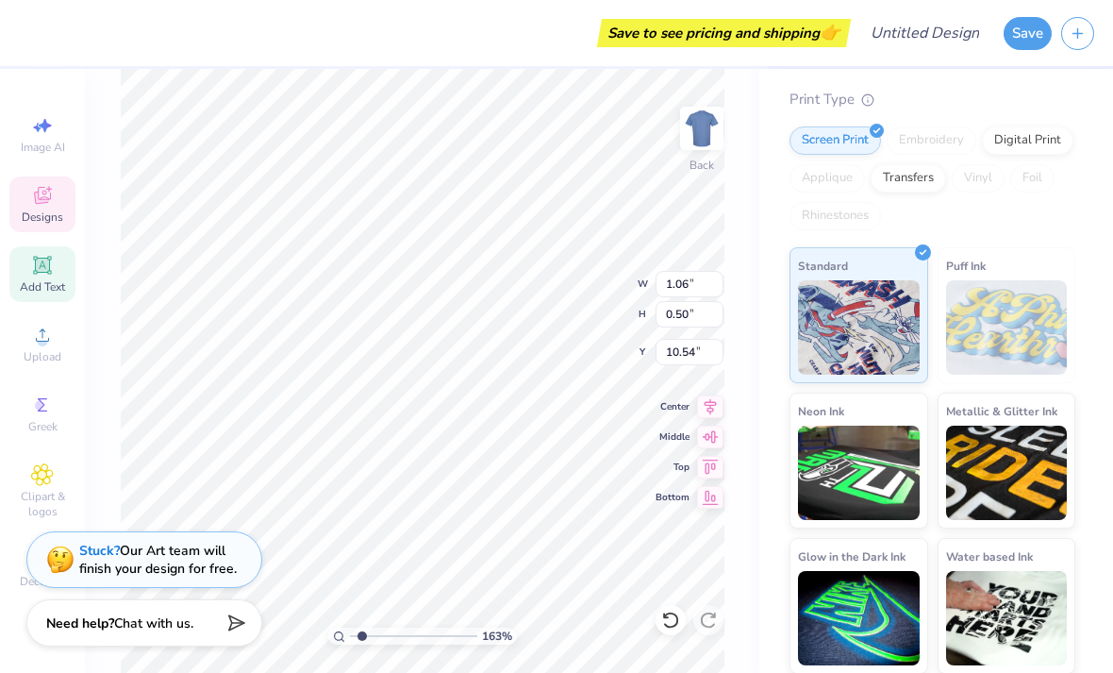
click at [991, 81] on div "Comfort Colors Adult Heavyweight T-Shirt Comfort Colors # C1717 Minimum Order: …" at bounding box center [933, 285] width 286 height 775
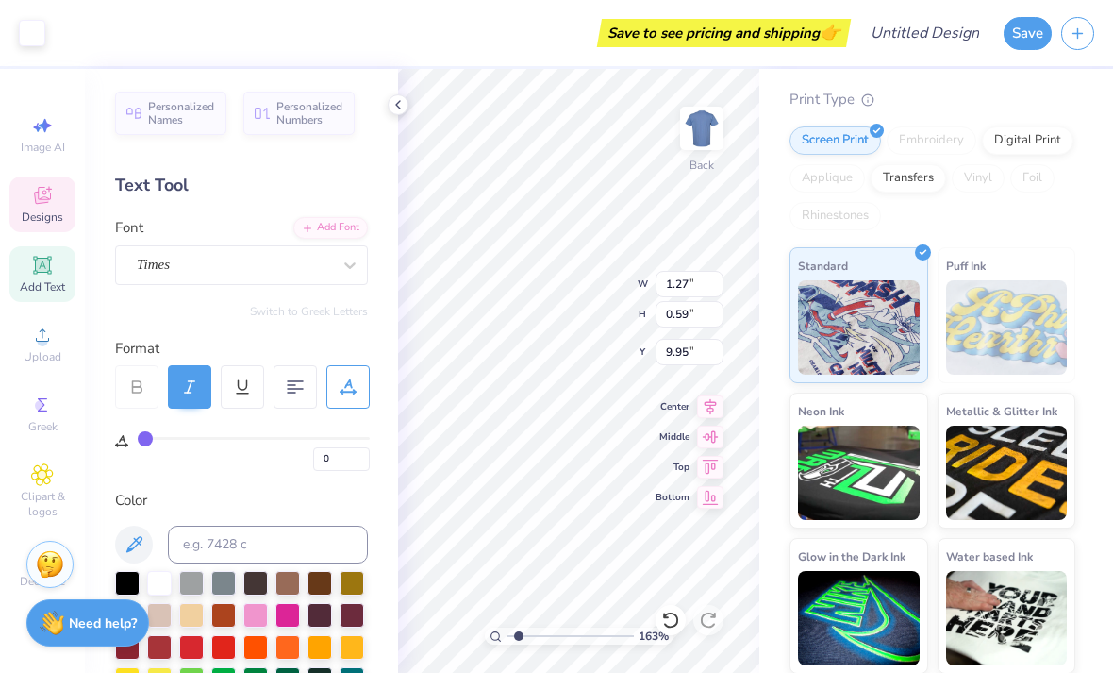
type input "9.86"
click at [251, 288] on div "Personalized Names Personalized Numbers Text Tool Add Font Font Times Switch to…" at bounding box center [241, 371] width 313 height 604
click at [394, 108] on icon at bounding box center [398, 104] width 15 height 15
type input "0.51"
type input "9.32"
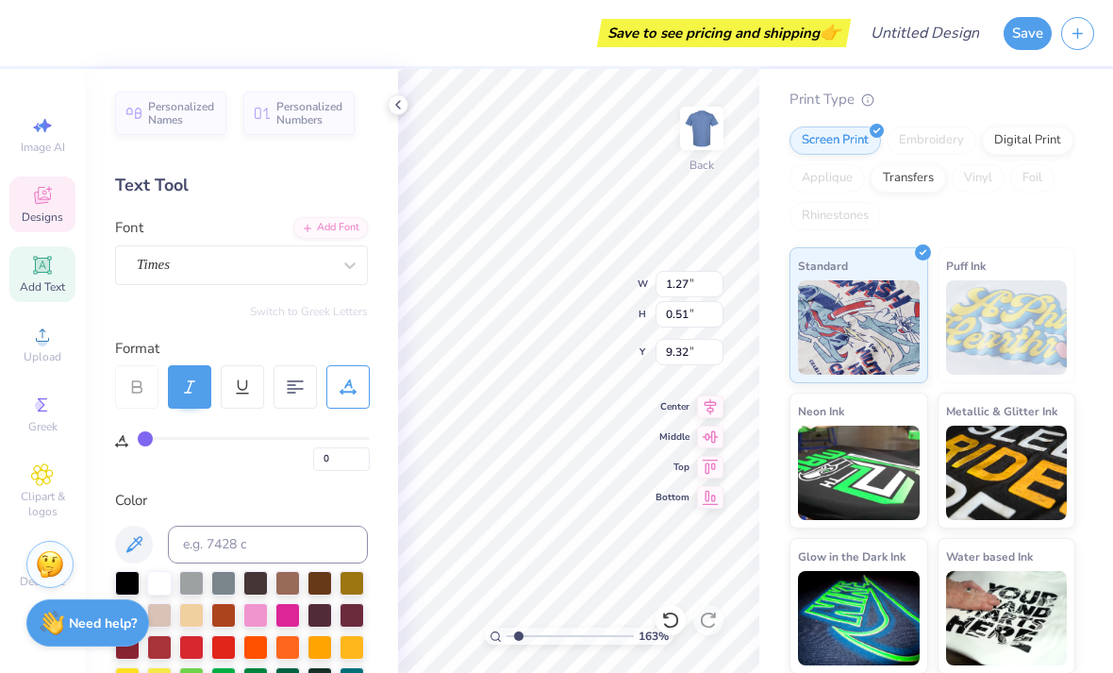
click at [397, 108] on icon at bounding box center [398, 104] width 15 height 15
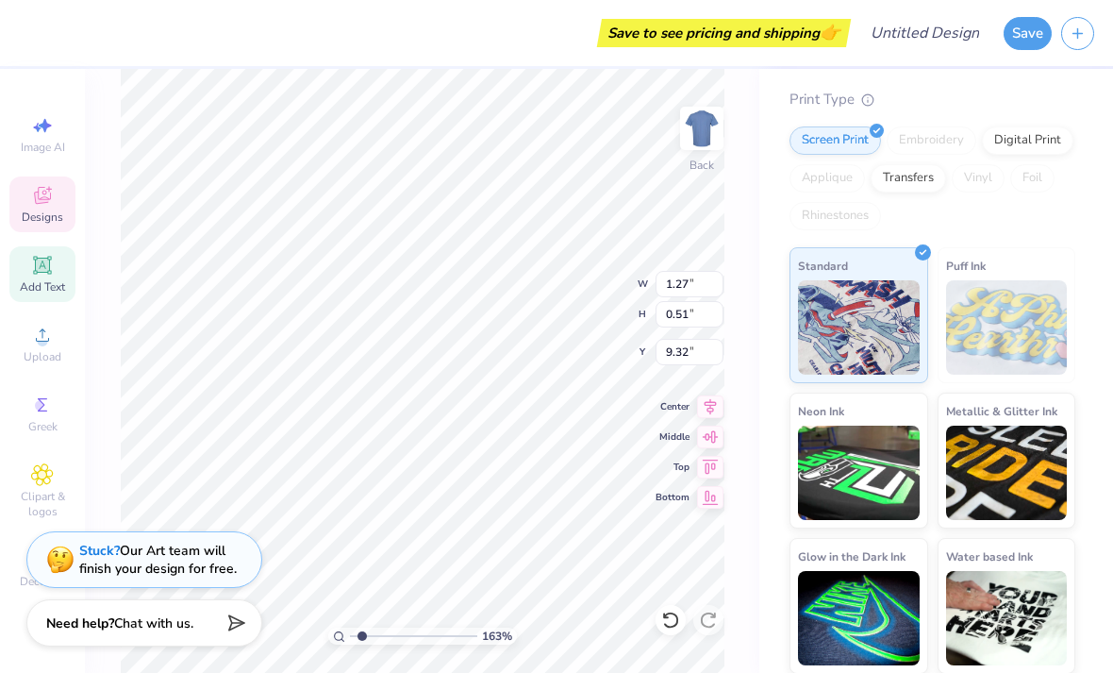
scroll to position [0, 1]
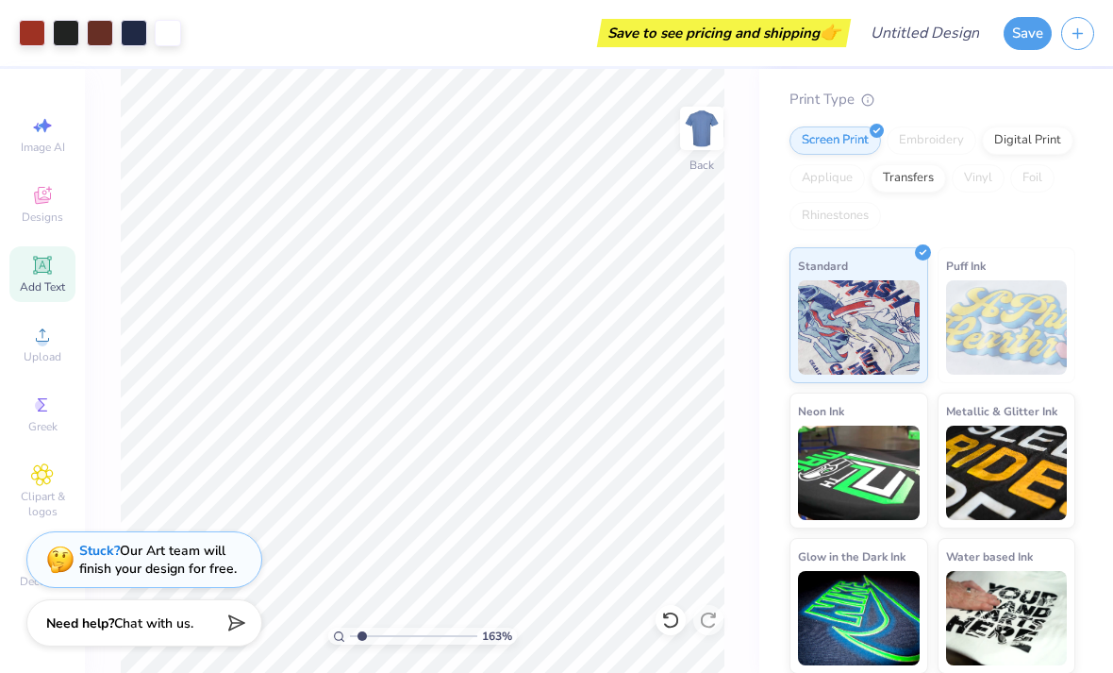
click at [1028, 77] on div "Comfort Colors Adult Heavyweight T-Shirt Comfort Colors # C1717 Minimum Order: …" at bounding box center [933, 285] width 286 height 775
click at [29, 41] on div at bounding box center [32, 33] width 26 height 26
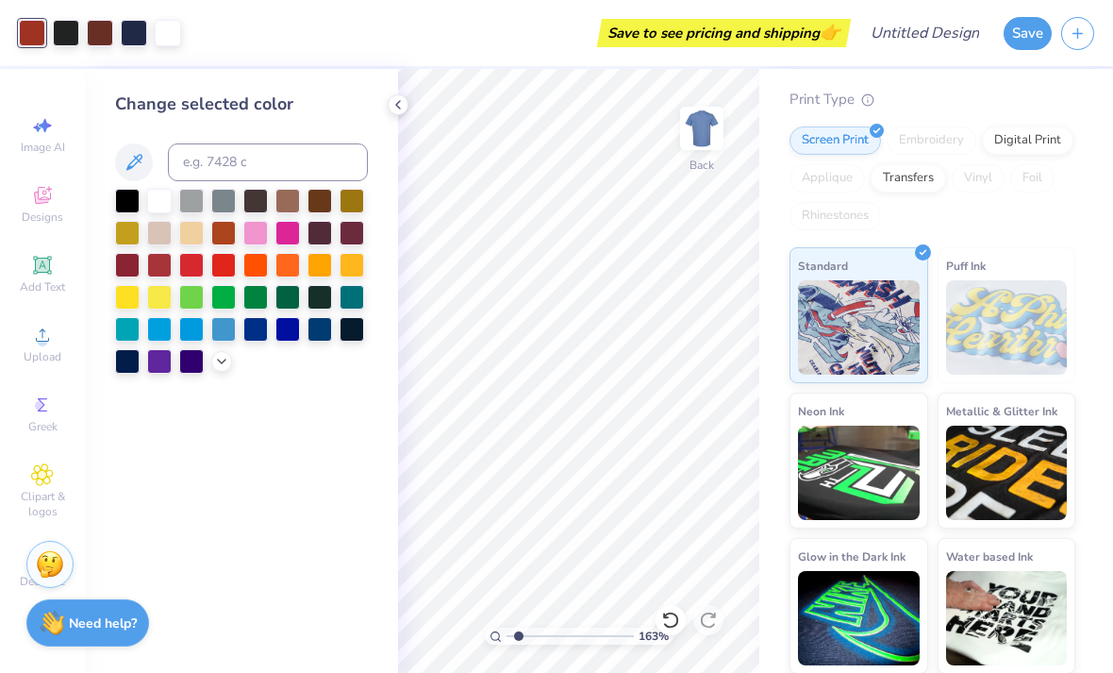
click at [282, 339] on div at bounding box center [287, 329] width 25 height 25
click at [287, 330] on div at bounding box center [287, 329] width 25 height 25
click at [159, 370] on div at bounding box center [159, 361] width 25 height 25
click at [187, 365] on div at bounding box center [191, 361] width 25 height 25
click at [220, 368] on icon at bounding box center [221, 361] width 15 height 15
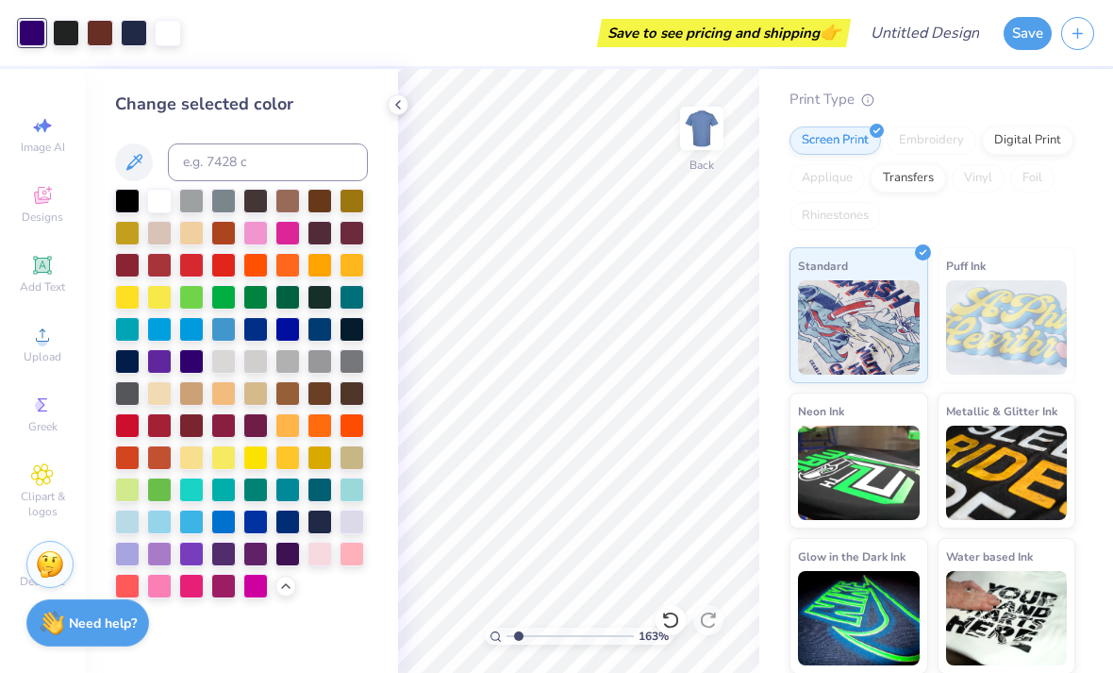
click at [355, 524] on div at bounding box center [352, 521] width 25 height 25
click at [226, 563] on div at bounding box center [223, 553] width 25 height 25
click at [395, 113] on div at bounding box center [398, 104] width 21 height 21
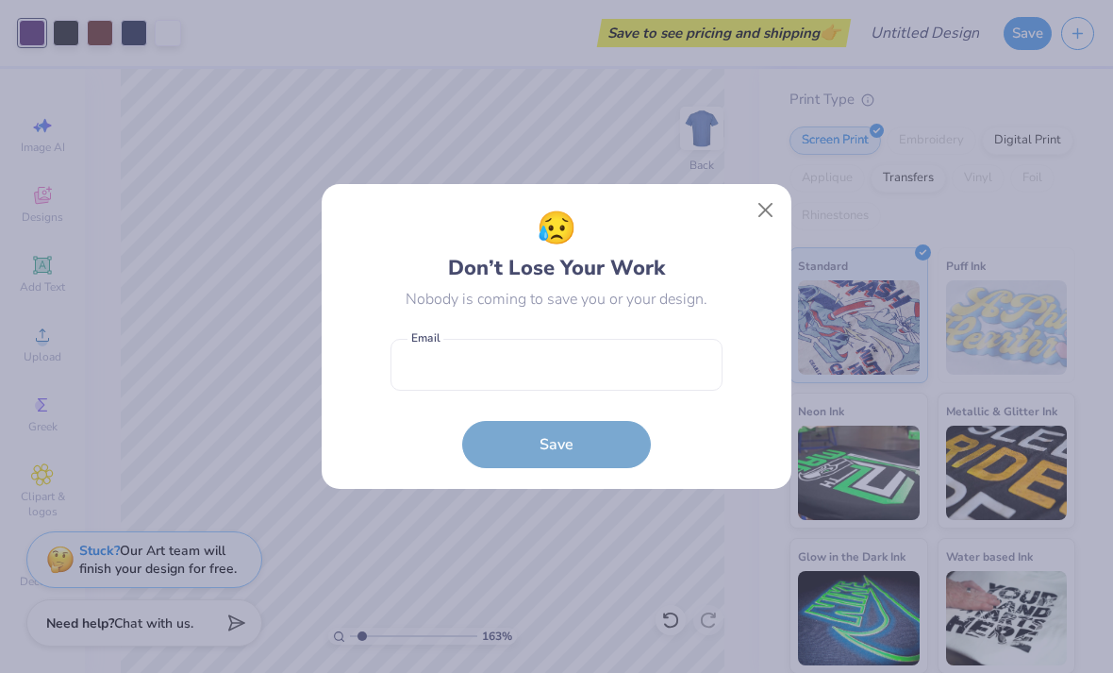
click at [757, 217] on button "Close" at bounding box center [766, 210] width 36 height 36
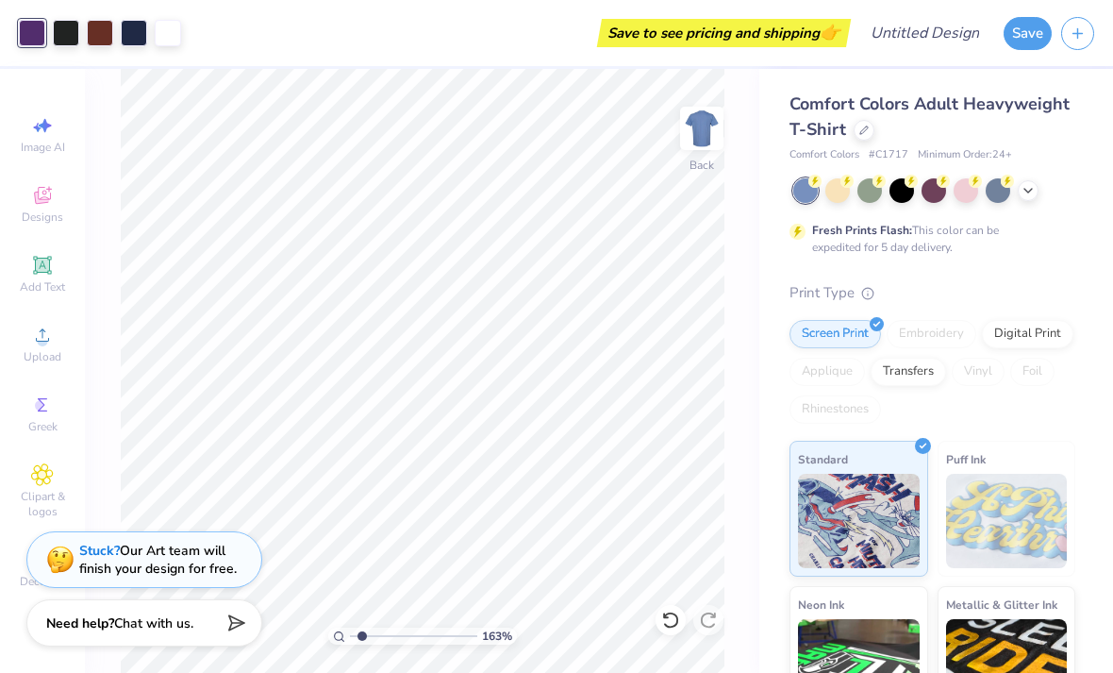
scroll to position [0, 0]
click at [1030, 185] on icon at bounding box center [1028, 190] width 15 height 15
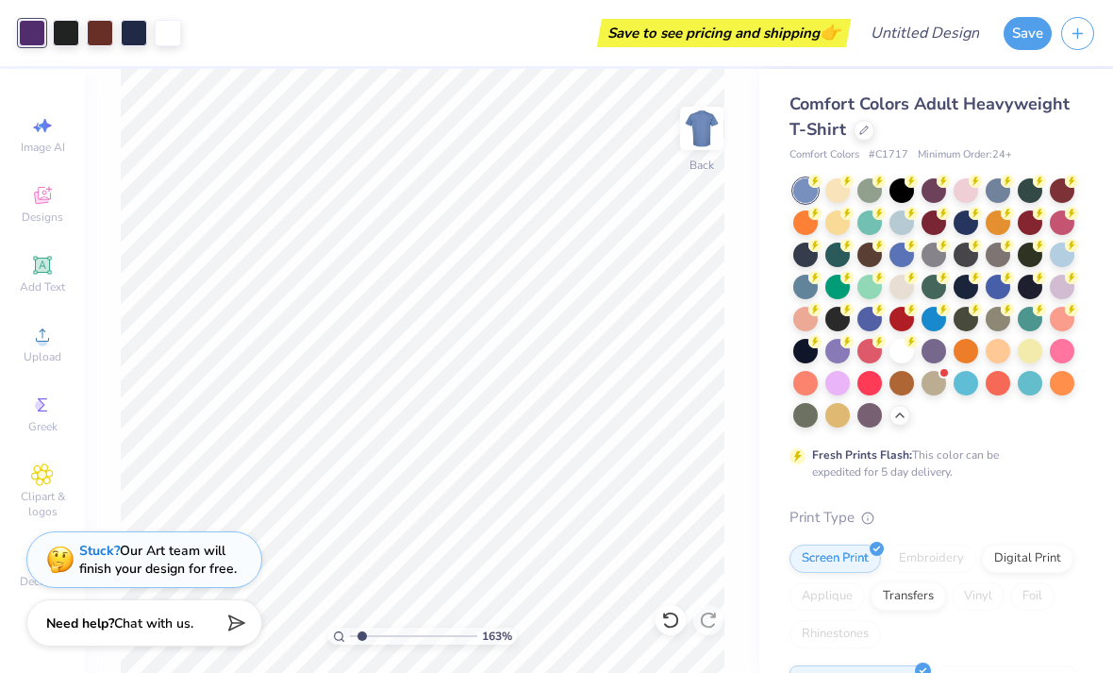
click at [901, 353] on div at bounding box center [902, 351] width 25 height 25
click at [803, 359] on div at bounding box center [805, 351] width 25 height 25
click at [907, 351] on div at bounding box center [902, 351] width 25 height 25
click at [35, 35] on div at bounding box center [32, 33] width 26 height 26
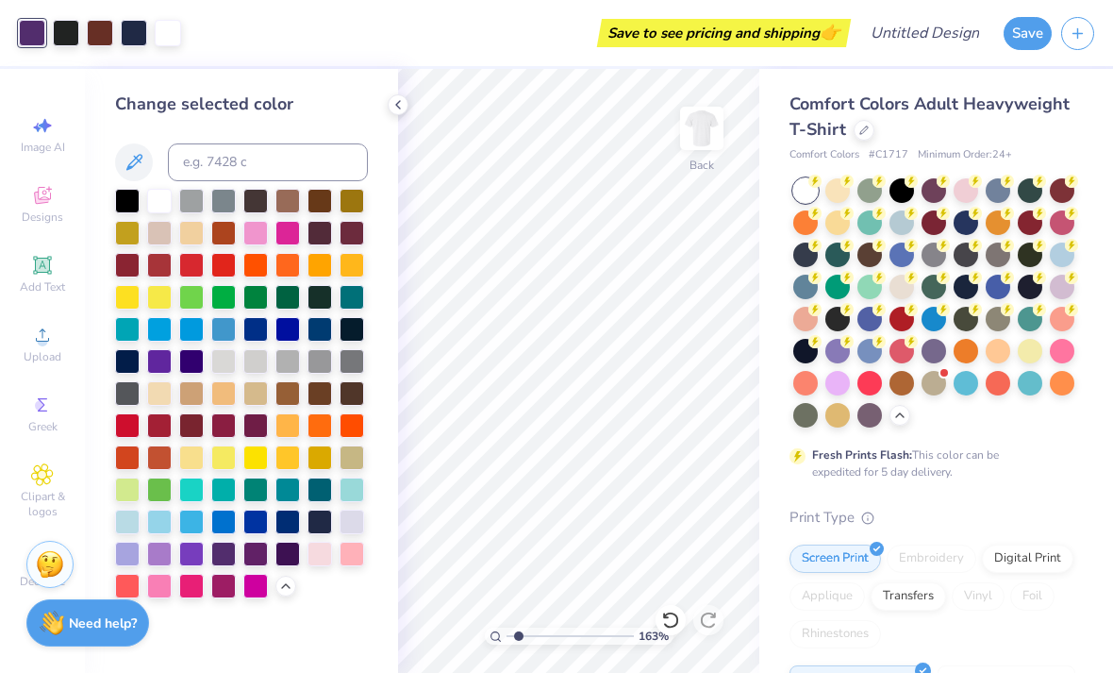
click at [160, 557] on div at bounding box center [159, 553] width 25 height 25
click at [127, 557] on div at bounding box center [127, 553] width 25 height 25
click at [355, 526] on div at bounding box center [352, 521] width 25 height 25
click at [87, 20] on div at bounding box center [100, 33] width 26 height 26
click at [63, 42] on div at bounding box center [66, 33] width 26 height 26
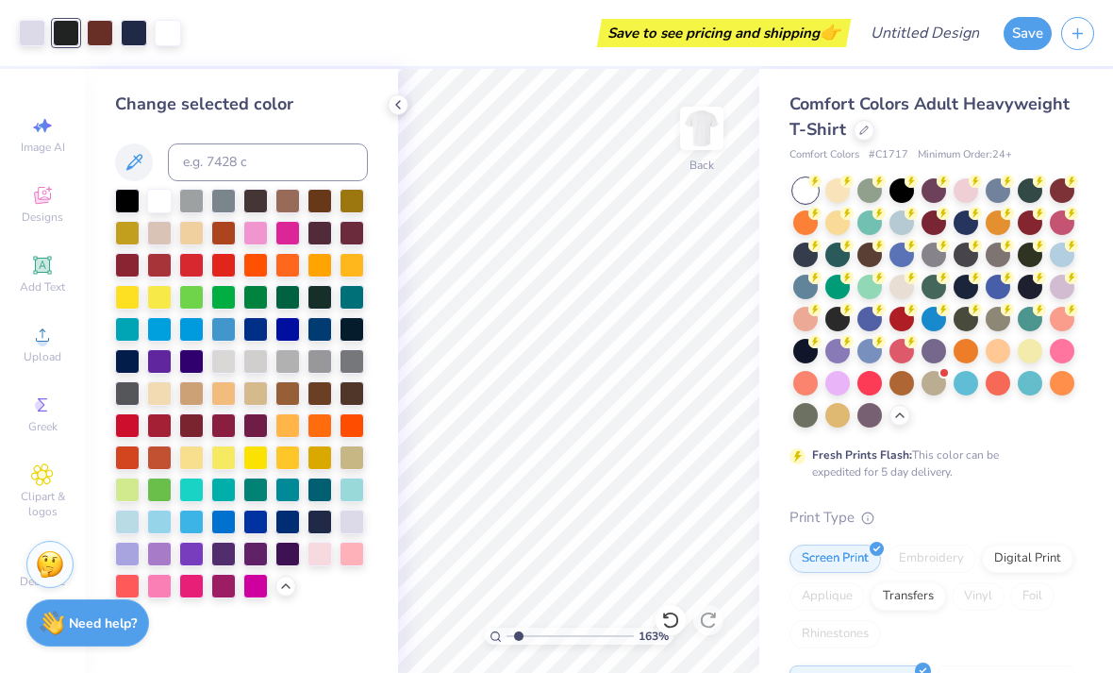
click at [321, 337] on div at bounding box center [320, 329] width 25 height 25
click at [159, 209] on div at bounding box center [159, 201] width 25 height 25
click at [125, 208] on div at bounding box center [127, 201] width 25 height 25
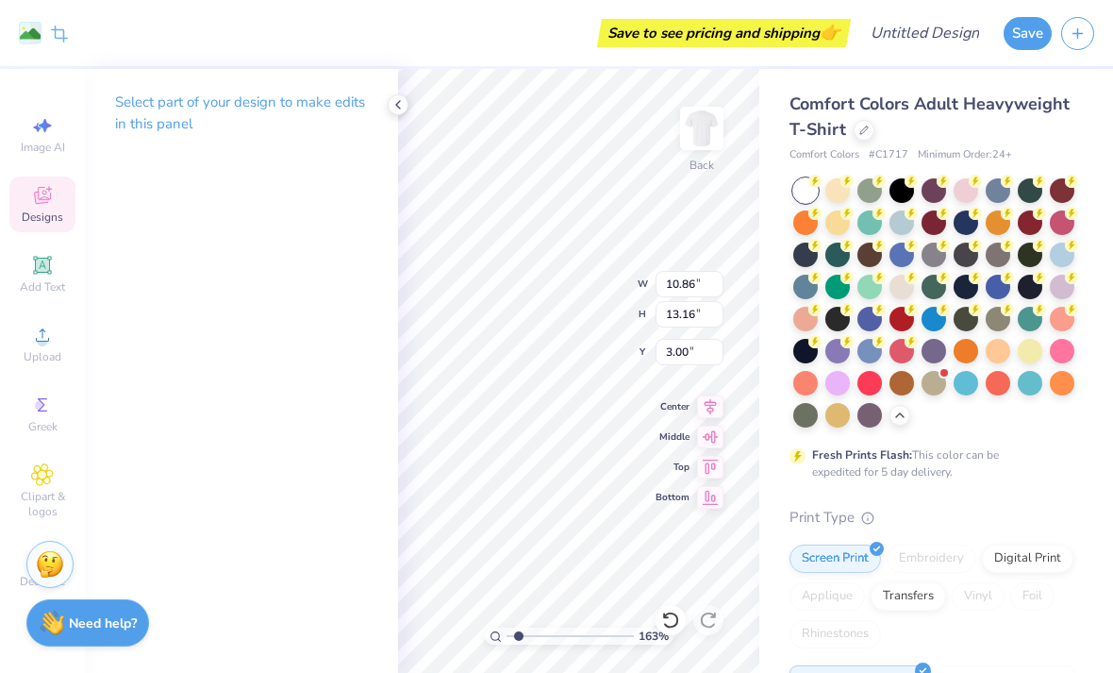
type input "2.51"
click at [404, 106] on icon at bounding box center [398, 104] width 15 height 15
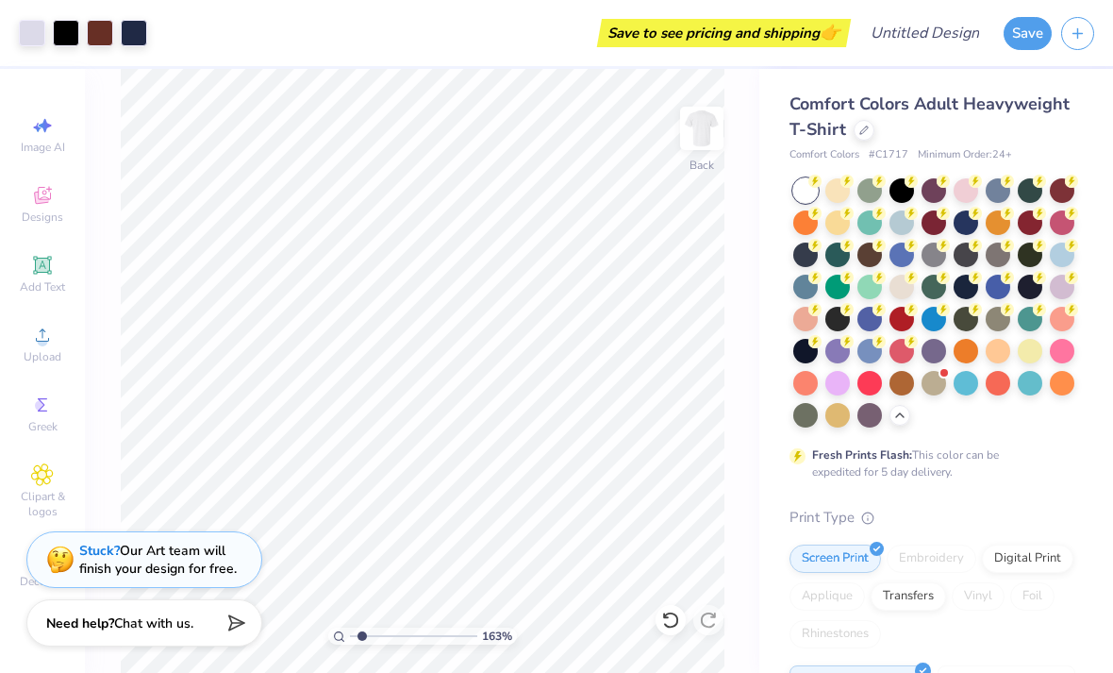
click at [670, 623] on icon at bounding box center [670, 619] width 19 height 19
click at [67, 40] on div at bounding box center [66, 33] width 26 height 26
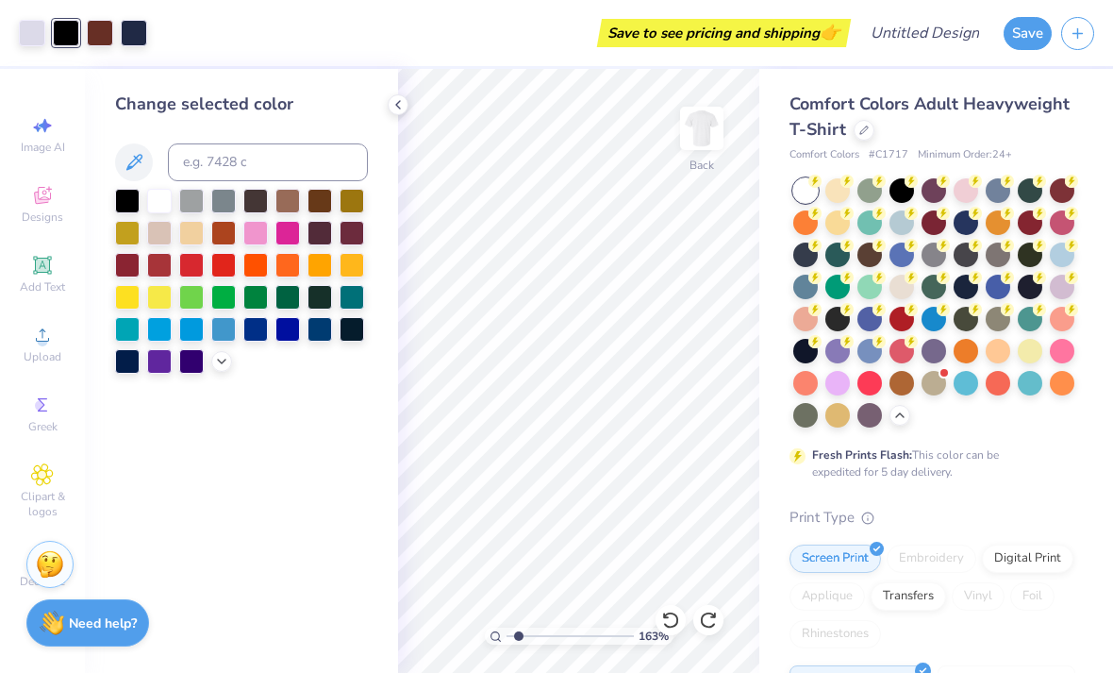
click at [156, 208] on div at bounding box center [159, 201] width 25 height 25
click at [291, 339] on div at bounding box center [287, 329] width 25 height 25
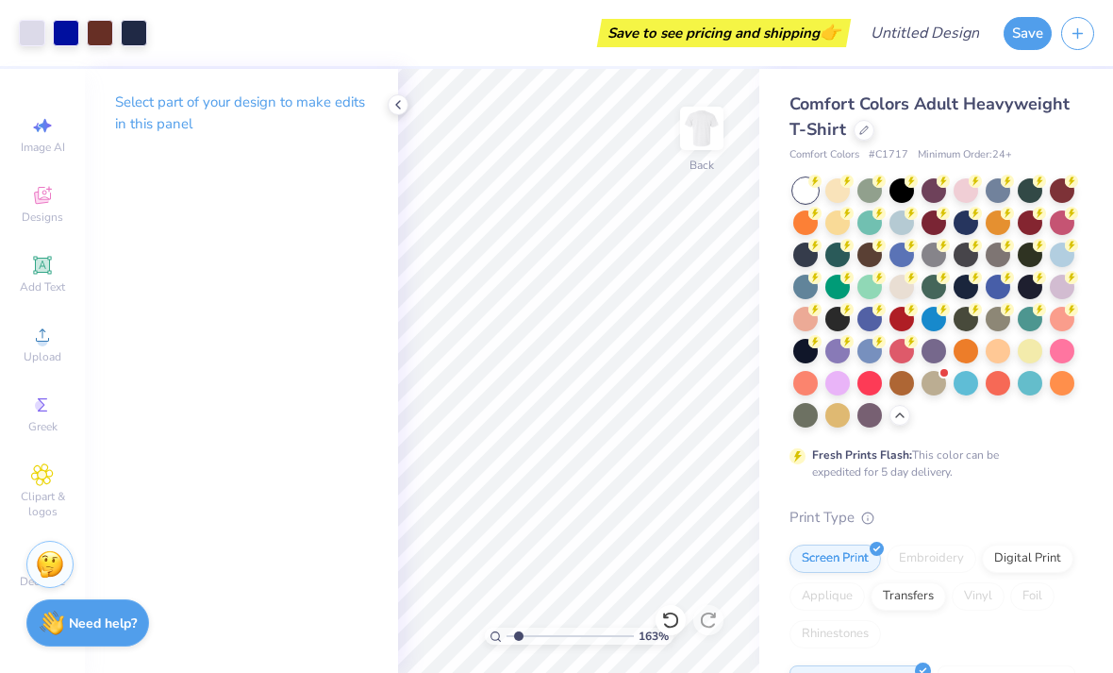
click at [101, 33] on div at bounding box center [100, 33] width 26 height 26
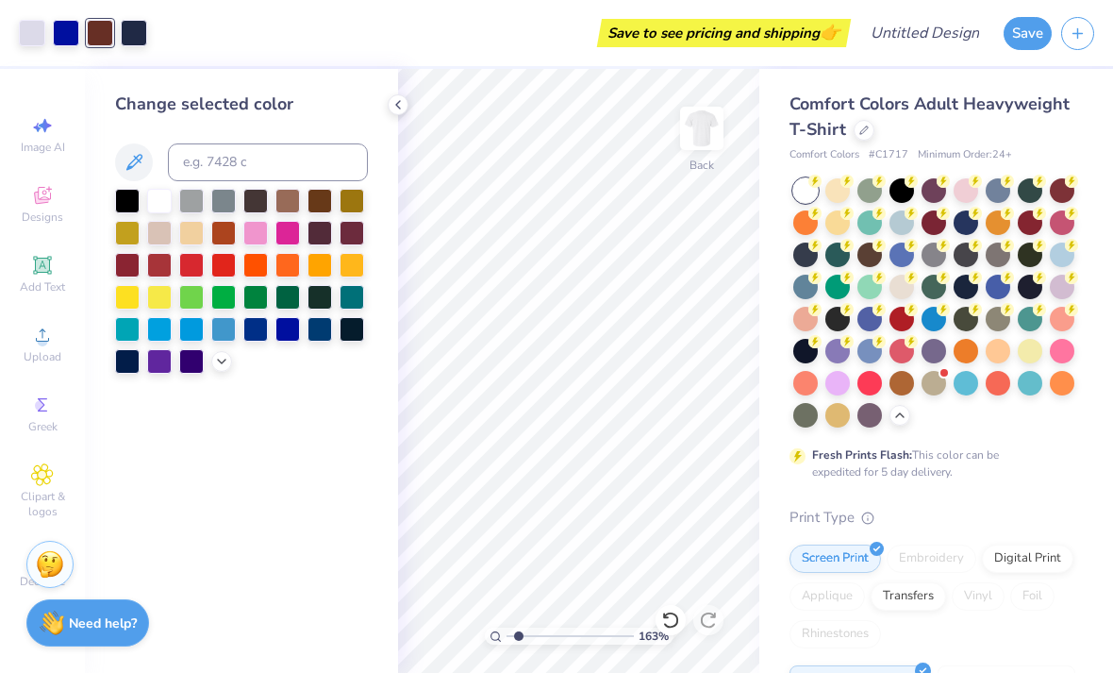
click at [64, 37] on div at bounding box center [66, 33] width 26 height 26
click at [187, 370] on div at bounding box center [191, 361] width 25 height 25
click at [225, 365] on icon at bounding box center [221, 361] width 15 height 15
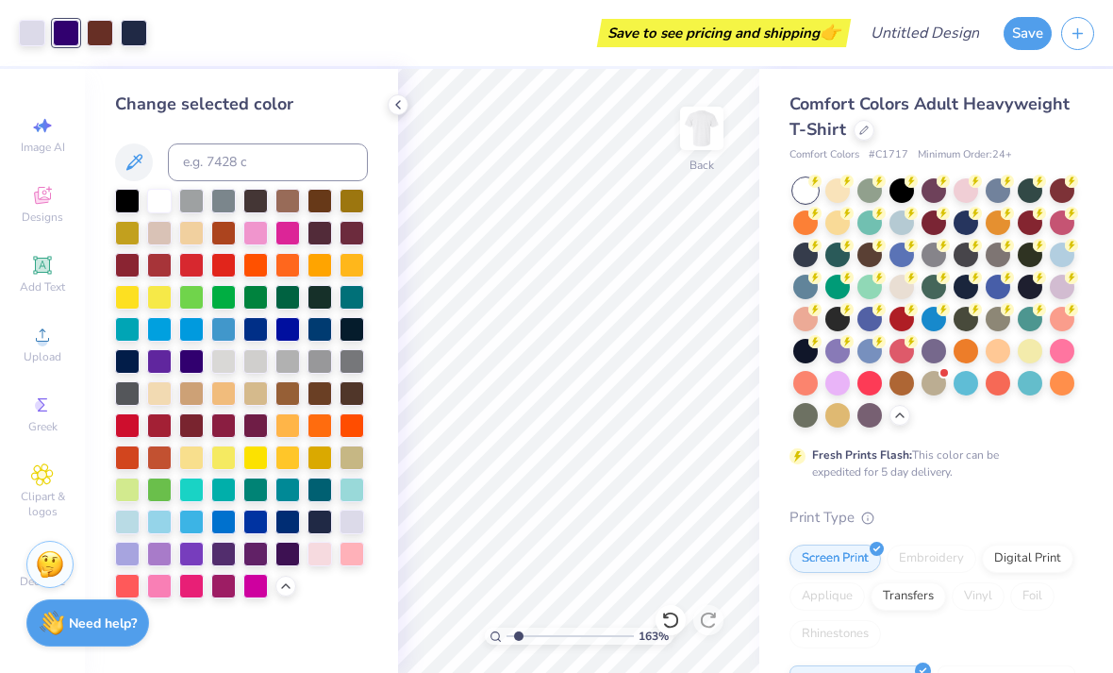
click at [106, 24] on div at bounding box center [100, 33] width 26 height 26
click at [353, 429] on div at bounding box center [352, 425] width 25 height 25
click at [663, 621] on icon at bounding box center [670, 619] width 19 height 19
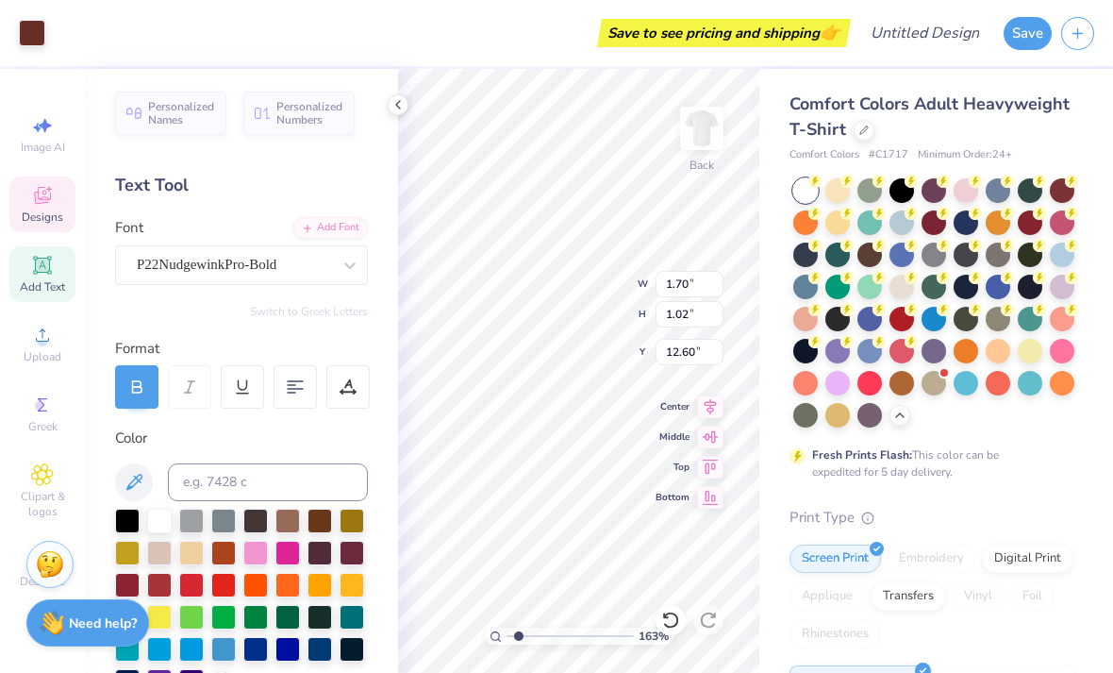
type input "12.74"
type input "1.67"
type input "0.91"
type input "13.76"
click at [680, 415] on div "Center" at bounding box center [690, 406] width 68 height 23
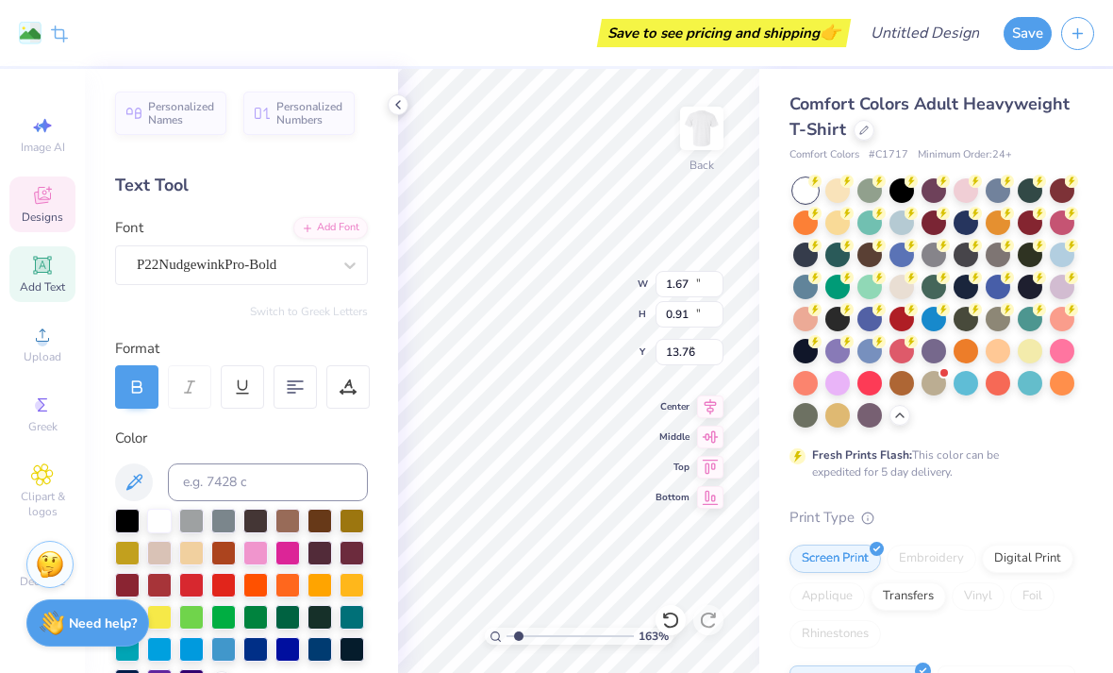
type input "10.86"
type input "13.16"
click at [665, 622] on icon at bounding box center [670, 619] width 19 height 19
type input "3.00"
click at [673, 621] on icon at bounding box center [670, 619] width 19 height 19
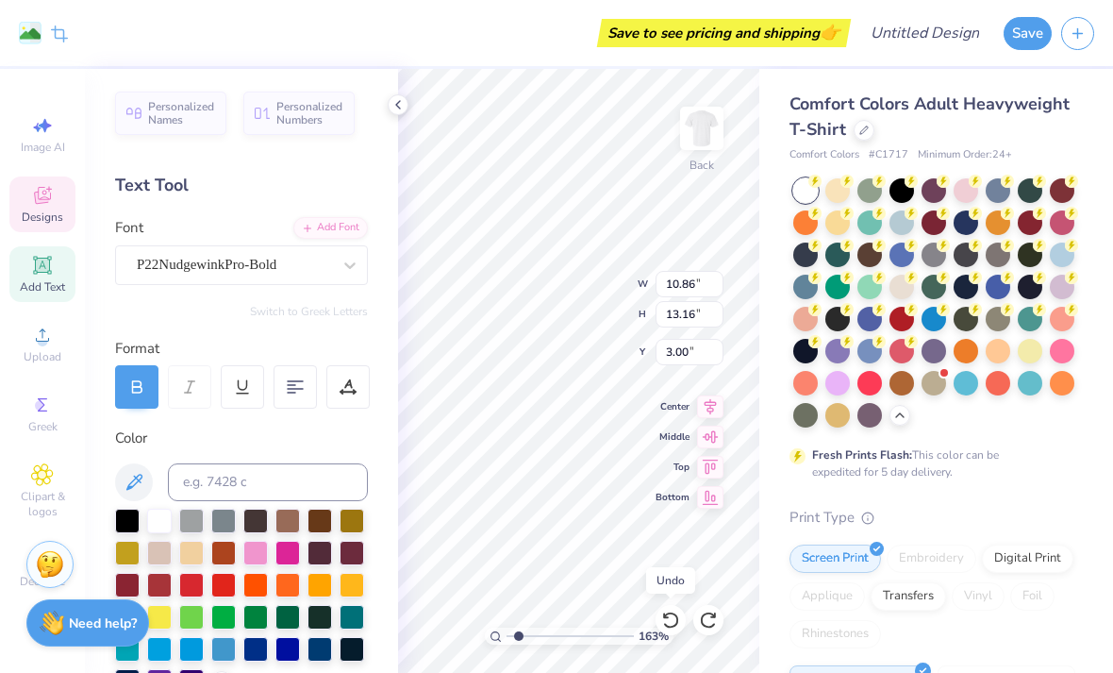
click at [674, 416] on div "Center" at bounding box center [690, 406] width 68 height 23
type input "1.67"
type input "0.91"
type input "13.76"
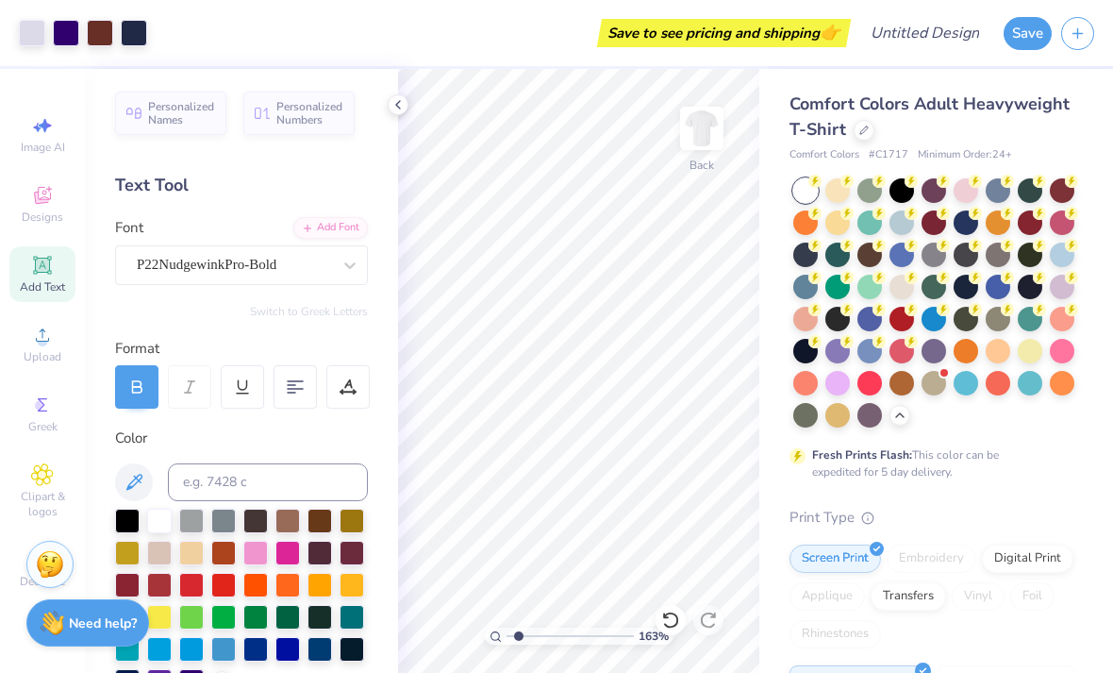
scroll to position [18, 0]
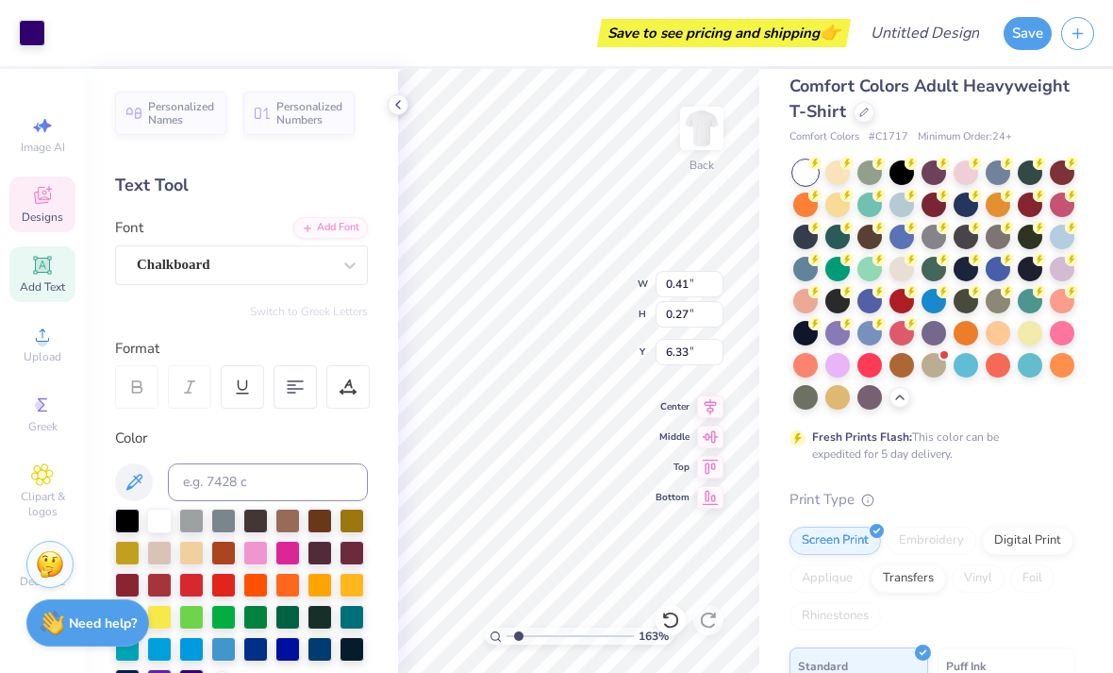
type input "6.26"
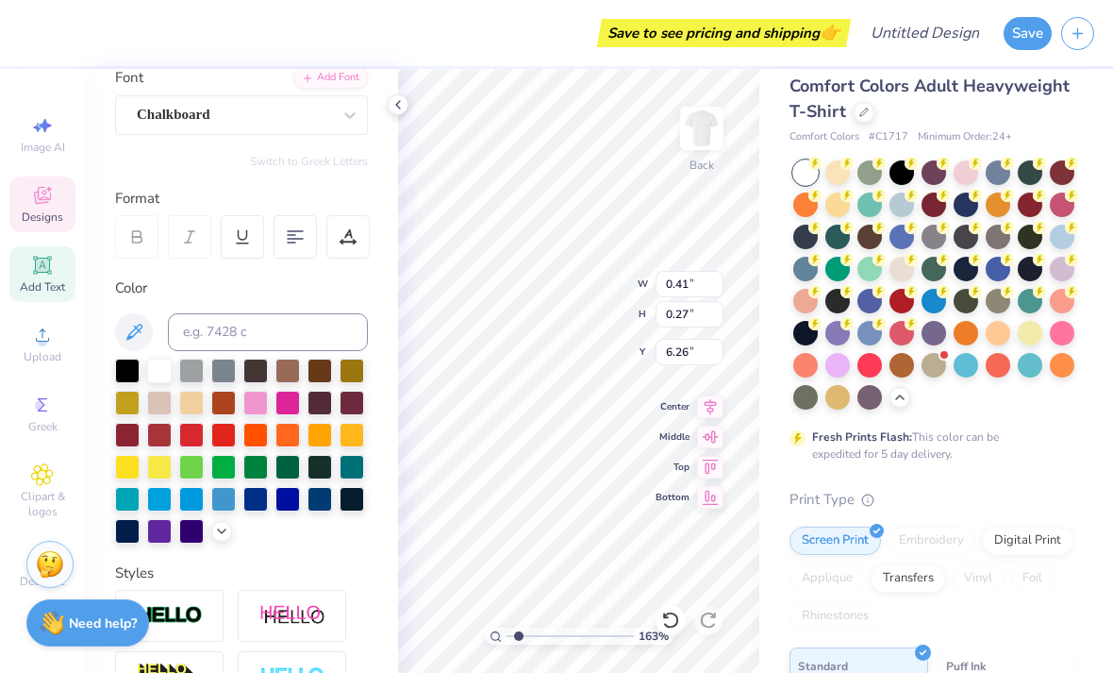
scroll to position [135, 0]
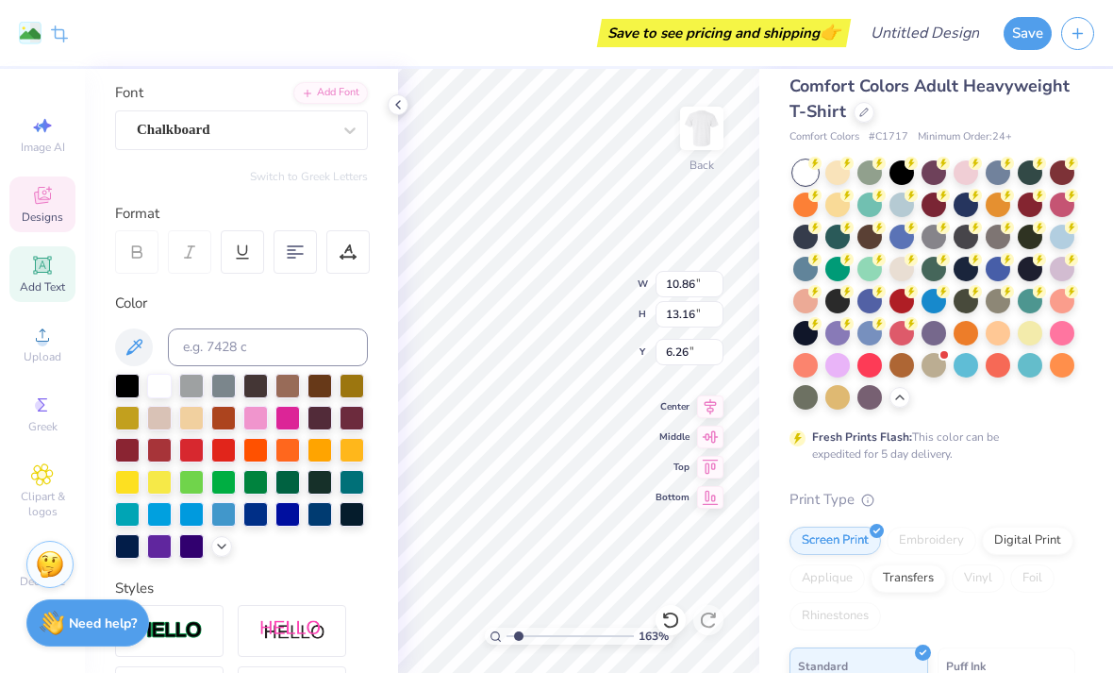
type input "10.86"
type input "13.16"
type input "3.00"
click at [671, 621] on icon at bounding box center [670, 619] width 19 height 19
click at [398, 103] on polyline at bounding box center [398, 105] width 4 height 8
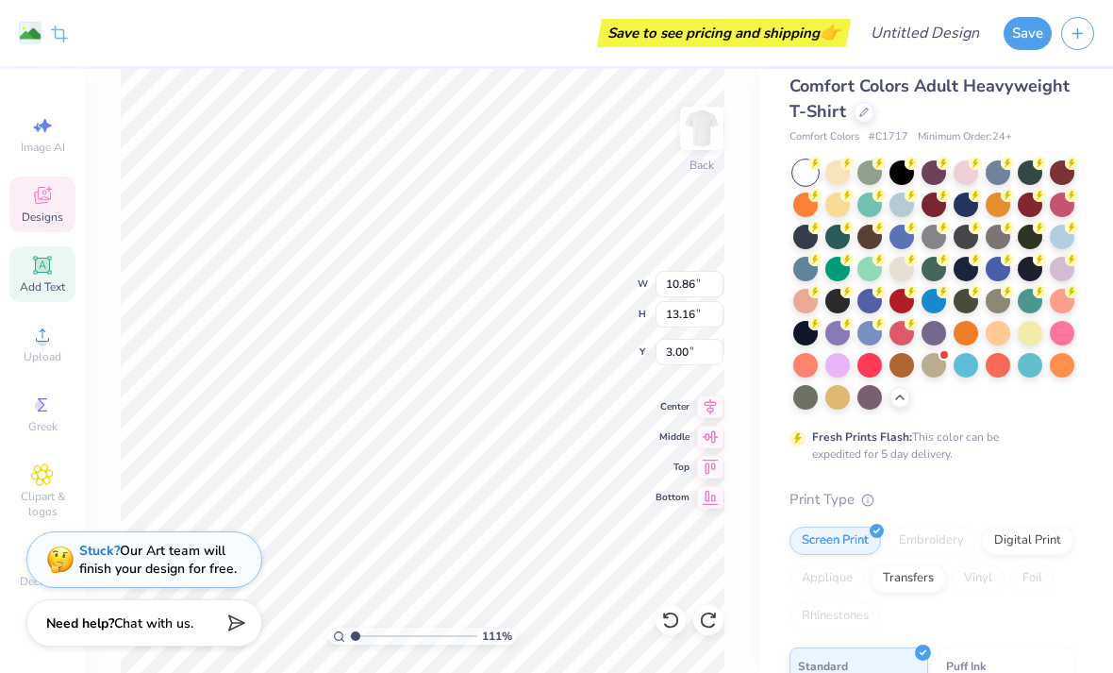
type input "1.11"
type input "3.26"
type input "1.63"
click at [676, 626] on icon at bounding box center [670, 619] width 19 height 19
click at [667, 625] on icon at bounding box center [670, 619] width 16 height 17
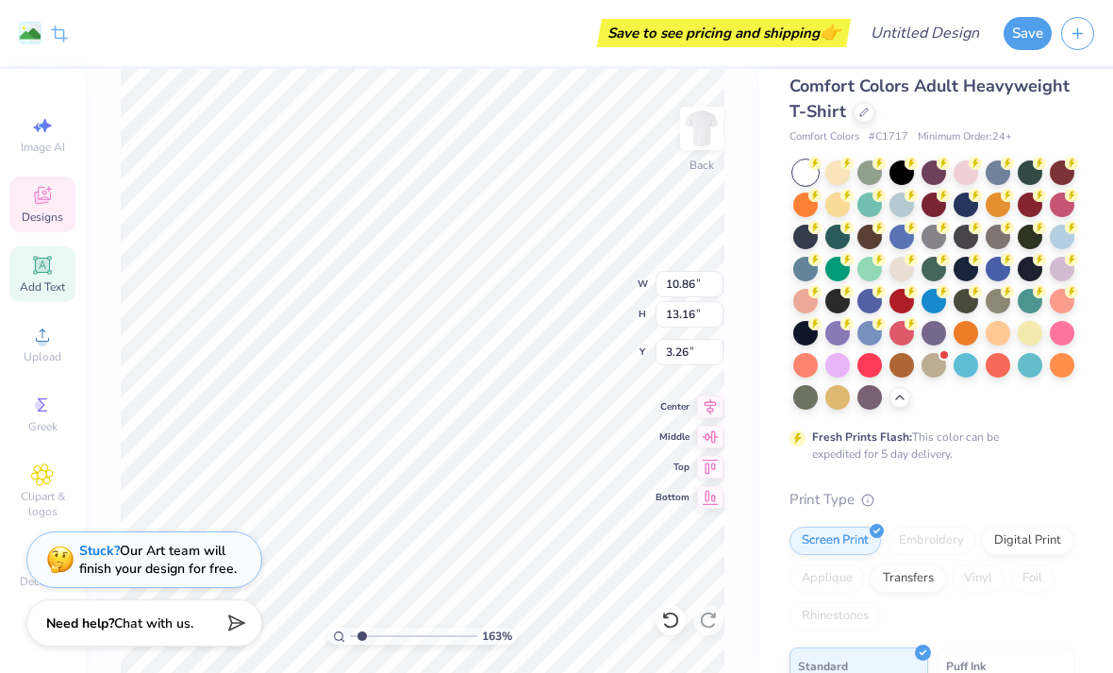
type input "3.51"
click at [47, 210] on div "Designs" at bounding box center [42, 204] width 66 height 56
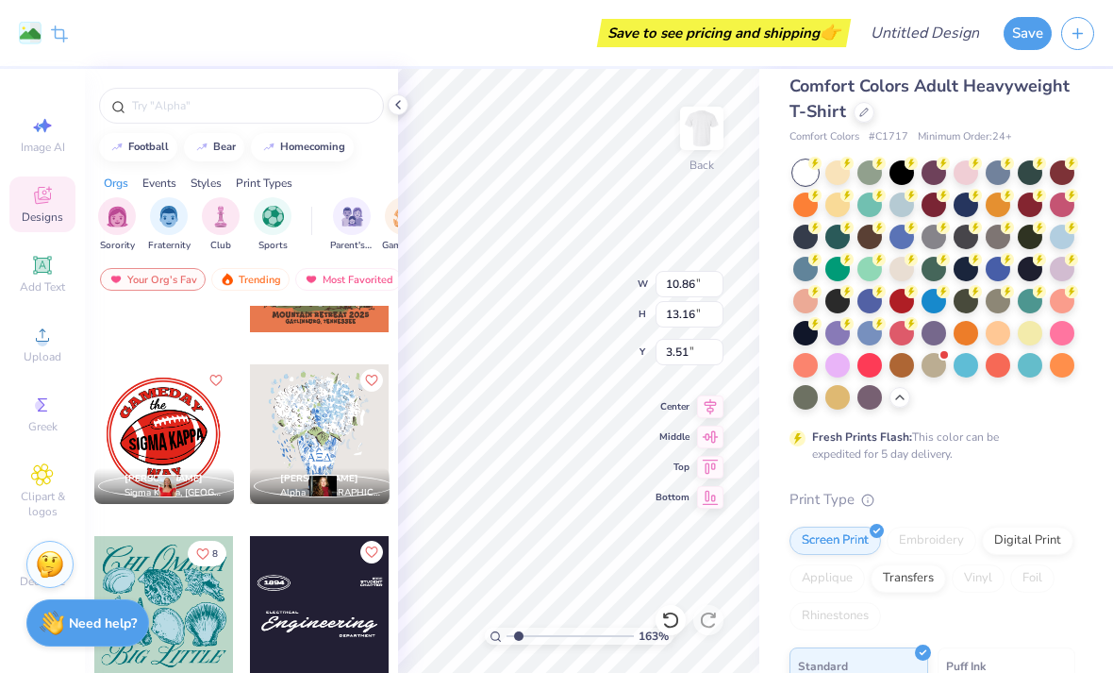
scroll to position [3801, 0]
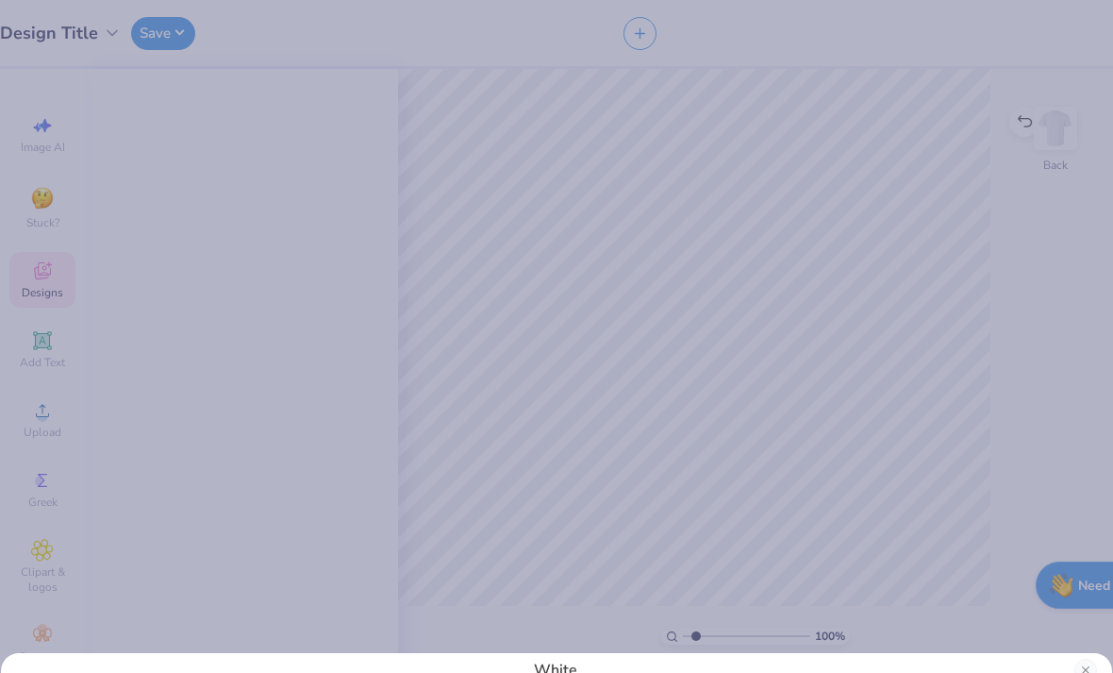
type input "1"
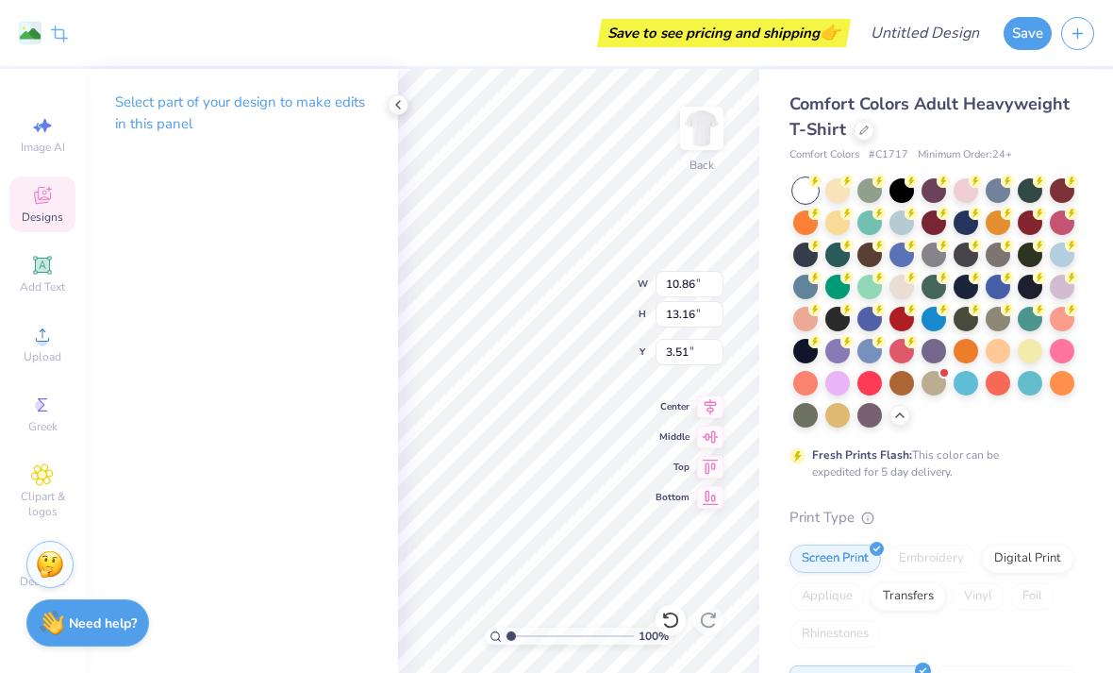
click at [393, 112] on div at bounding box center [398, 104] width 21 height 21
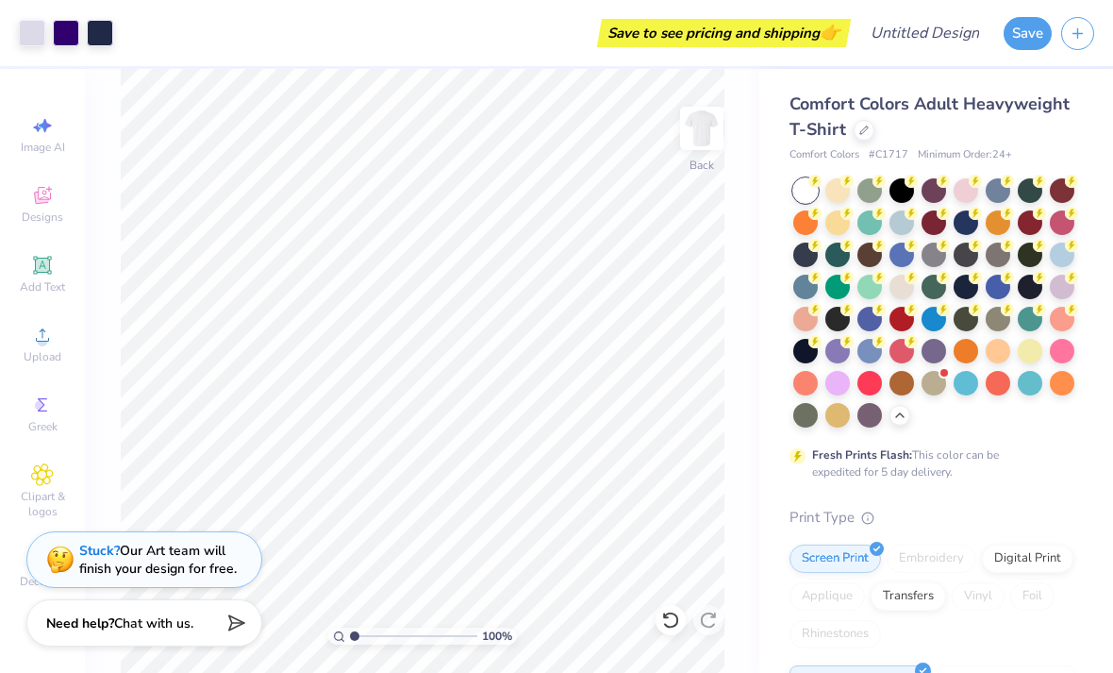
click at [50, 215] on span "Designs" at bounding box center [43, 216] width 42 height 15
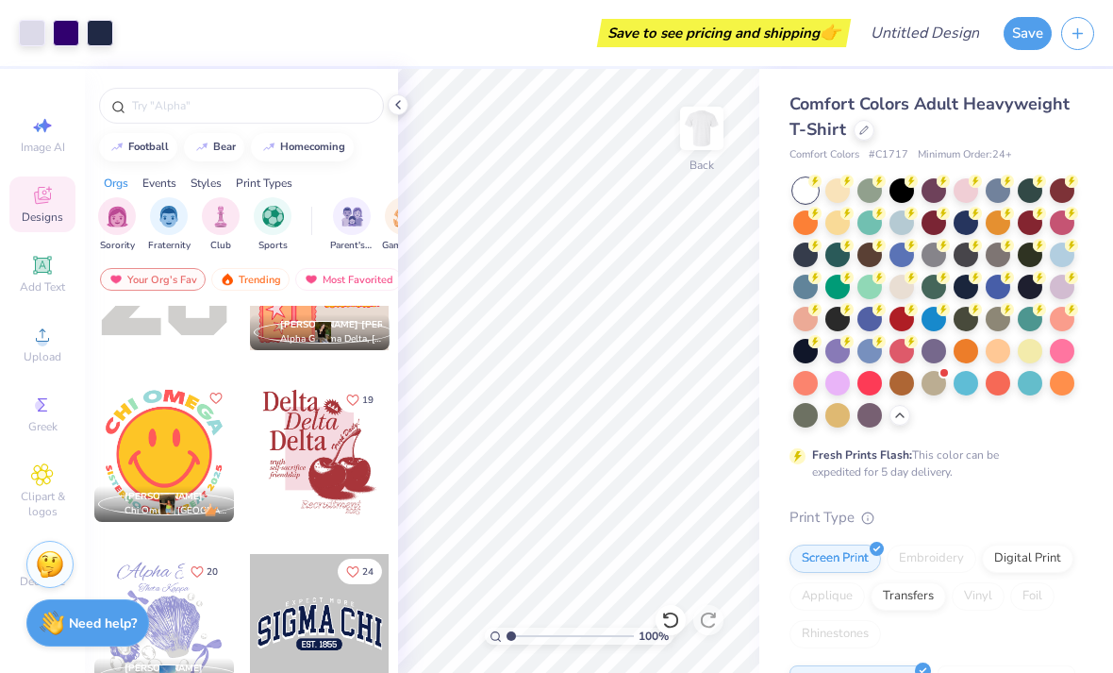
scroll to position [7832, 0]
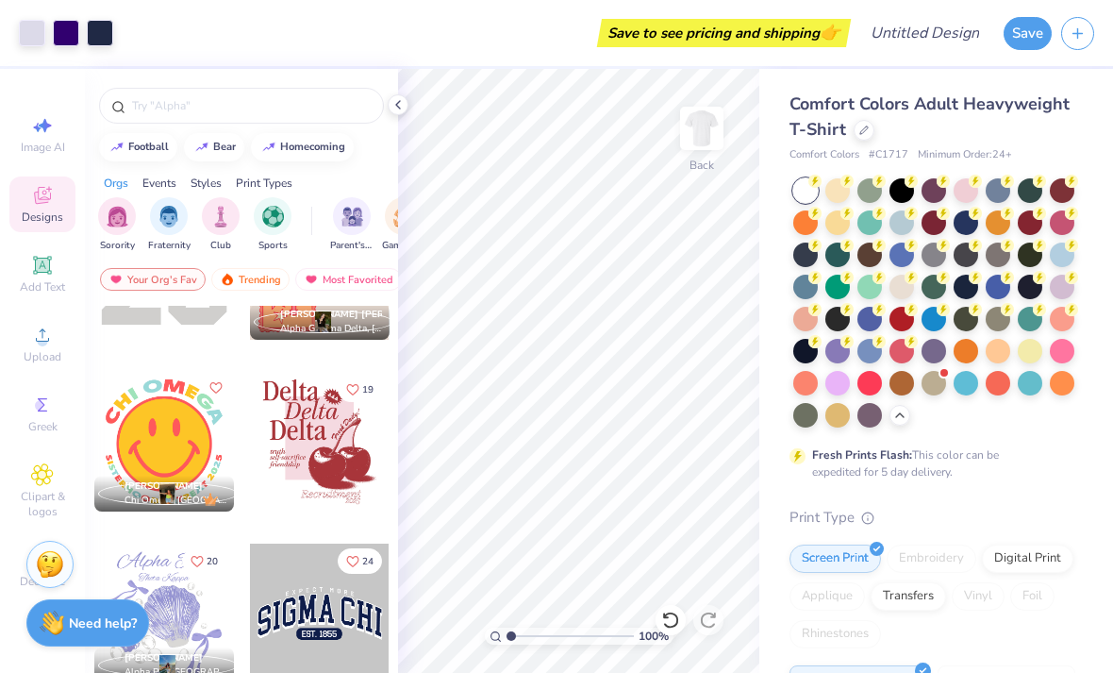
click at [324, 434] on div at bounding box center [320, 442] width 140 height 140
type input "10.86"
type input "13.16"
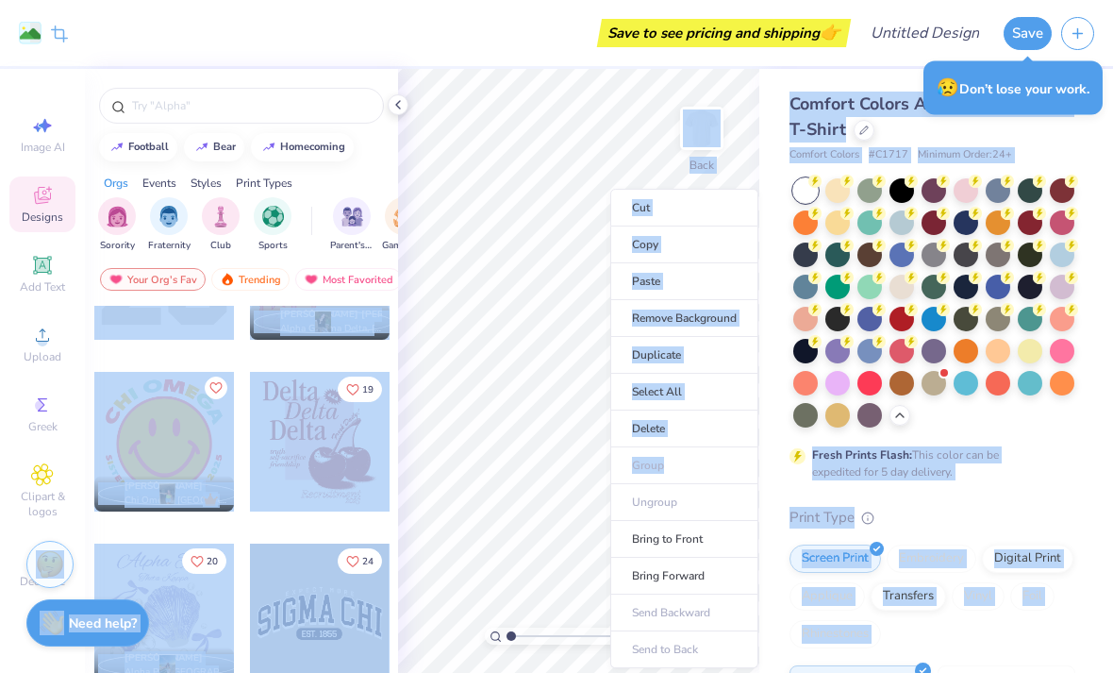
click at [851, 89] on div "Comfort Colors Adult Heavyweight T-Shirt Comfort Colors # C1717 Minimum Order: …" at bounding box center [936, 580] width 354 height 1023
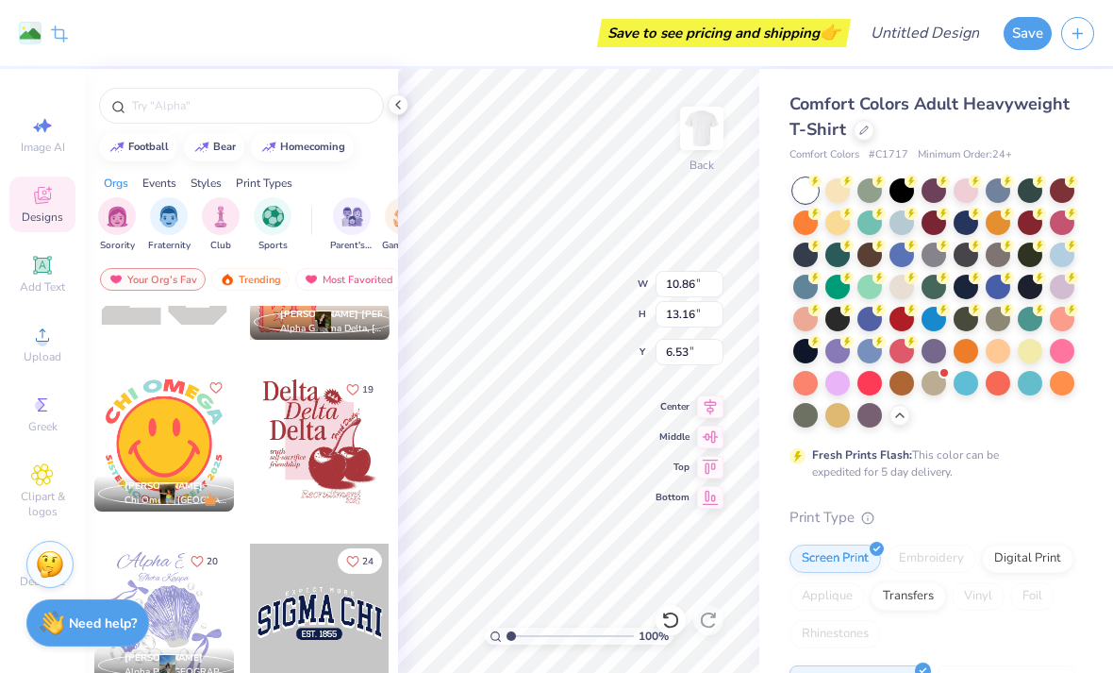
type input "3.26"
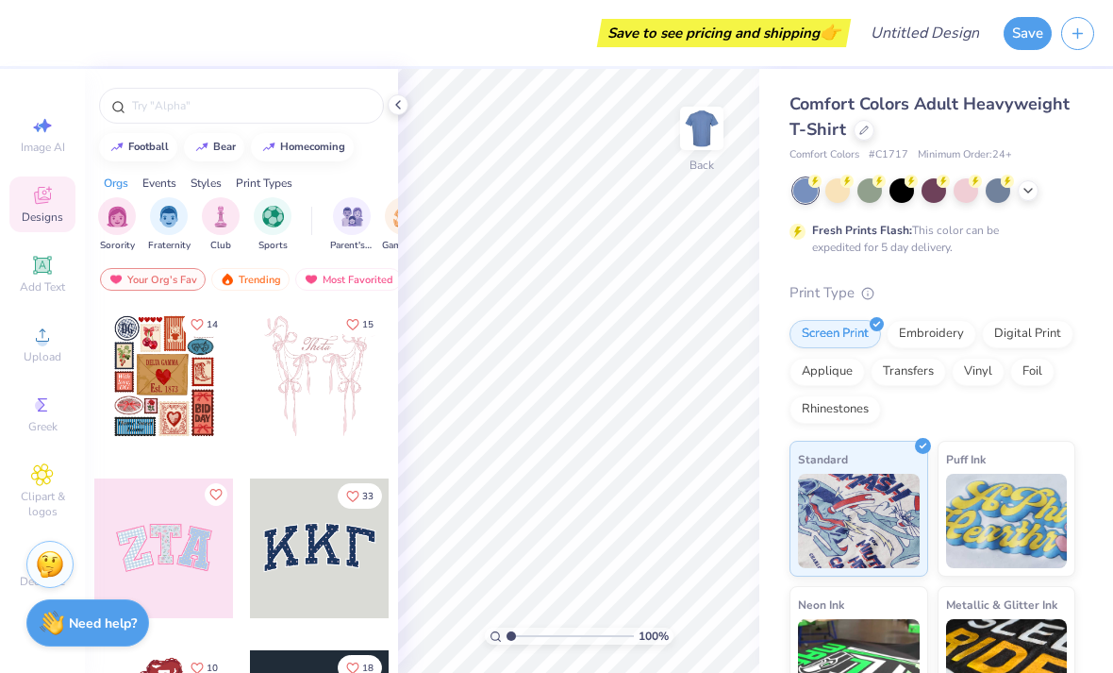
click at [1037, 186] on div at bounding box center [1028, 190] width 21 height 21
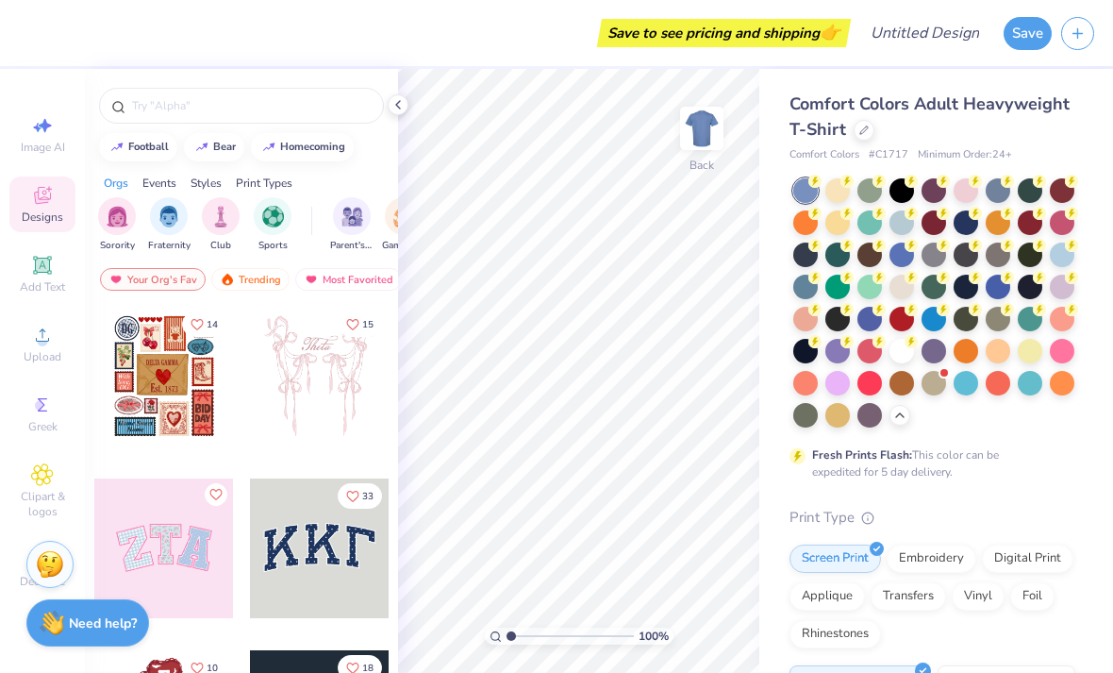
click at [903, 349] on div at bounding box center [902, 351] width 25 height 25
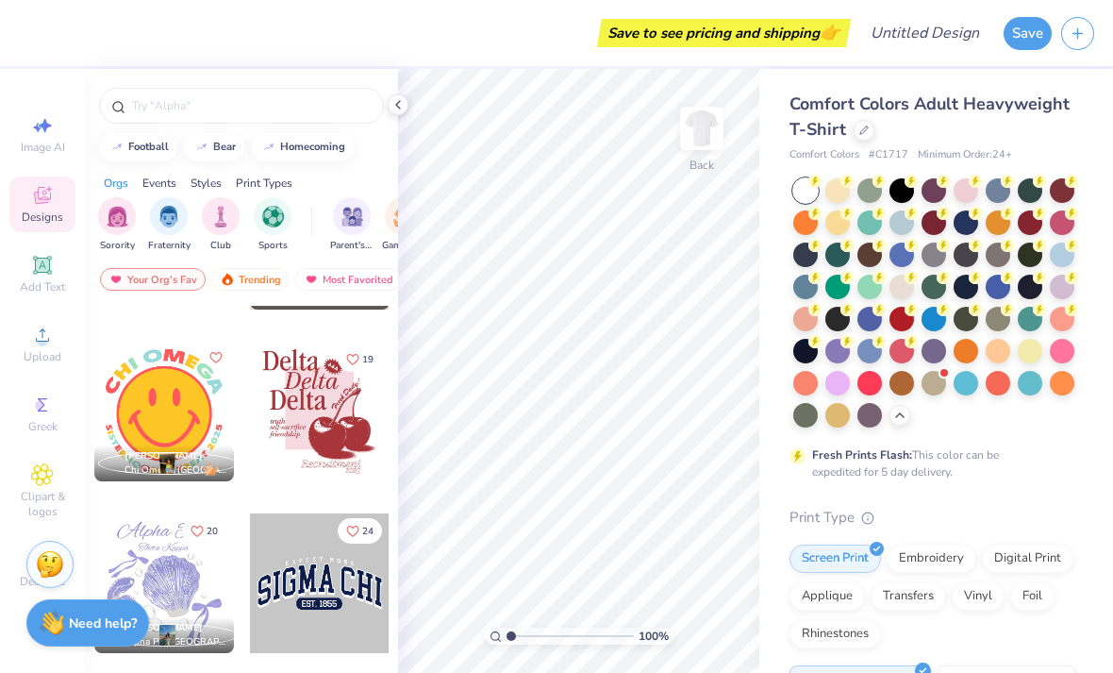
scroll to position [7867, 0]
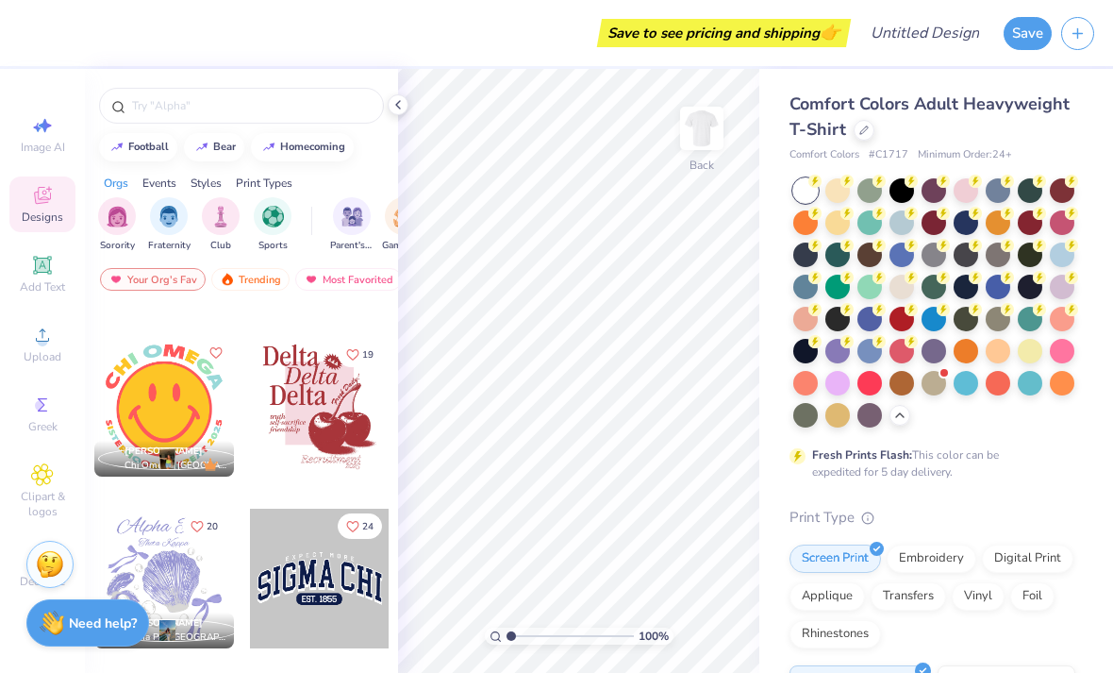
click at [308, 432] on div at bounding box center [320, 407] width 140 height 140
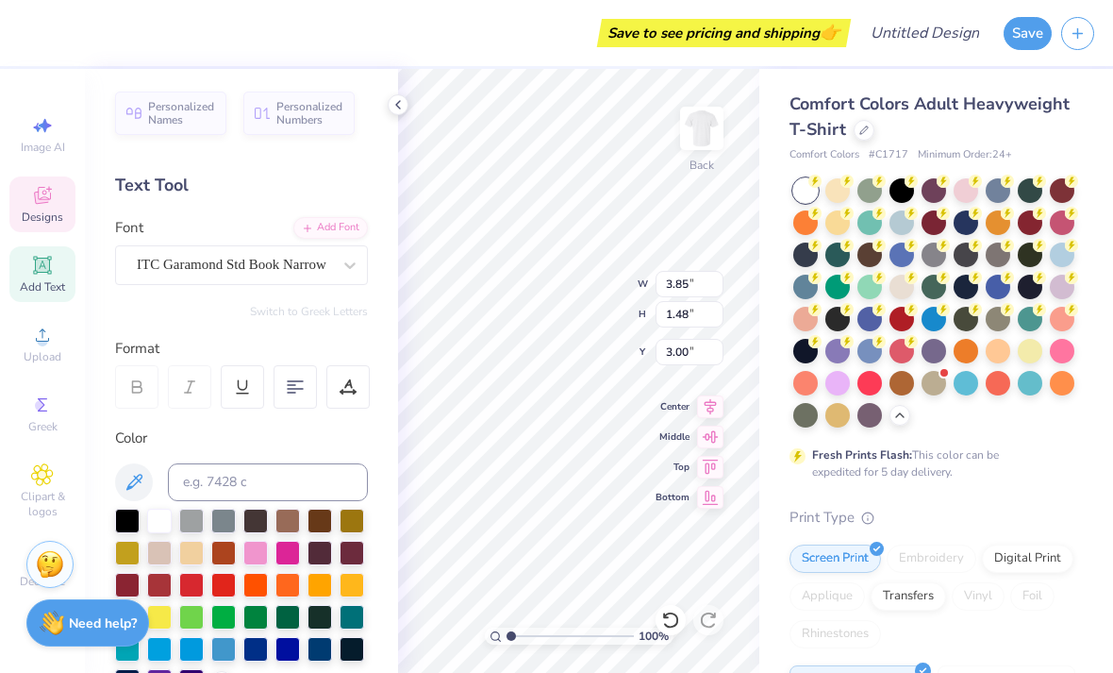
scroll to position [0, 0]
type textarea "Take"
type input "3.73"
type input "1.27"
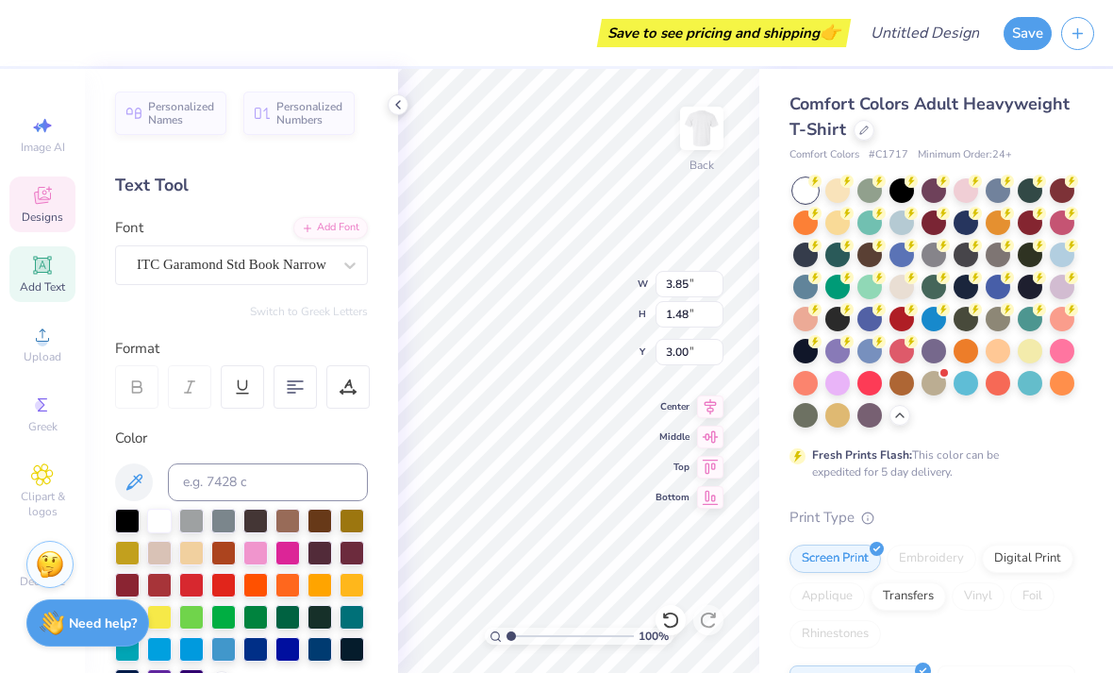
type input "4.46"
type textarea "Note"
type input "3.86"
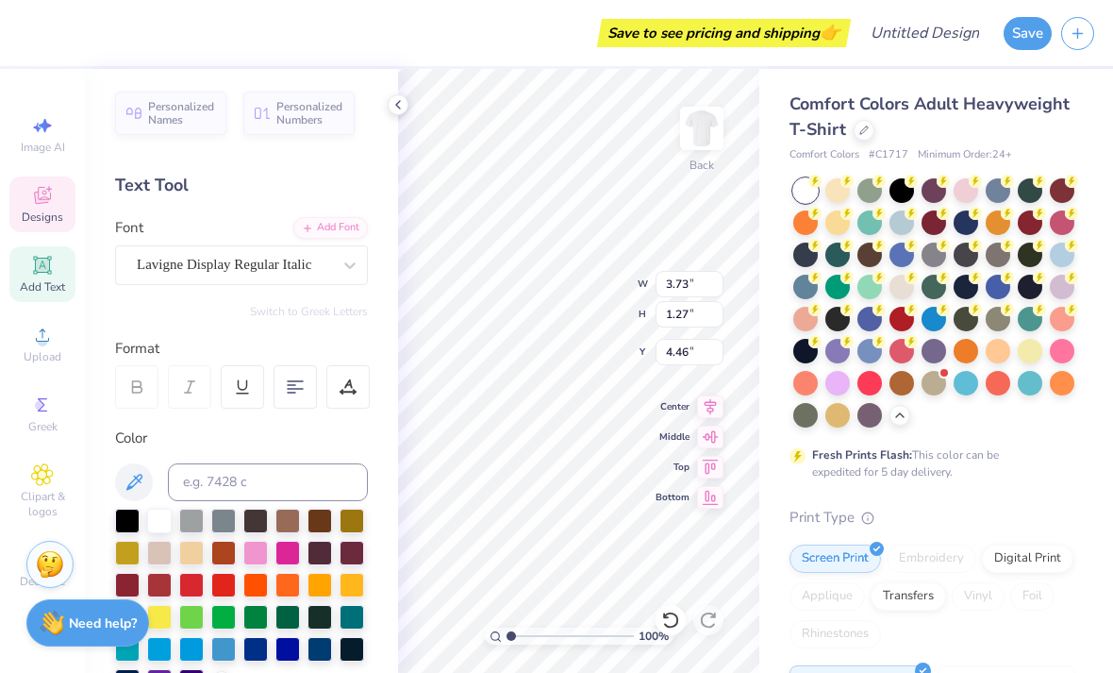
type input "1.48"
type input "5.67"
type input "1.43252829141329"
type input "5.00"
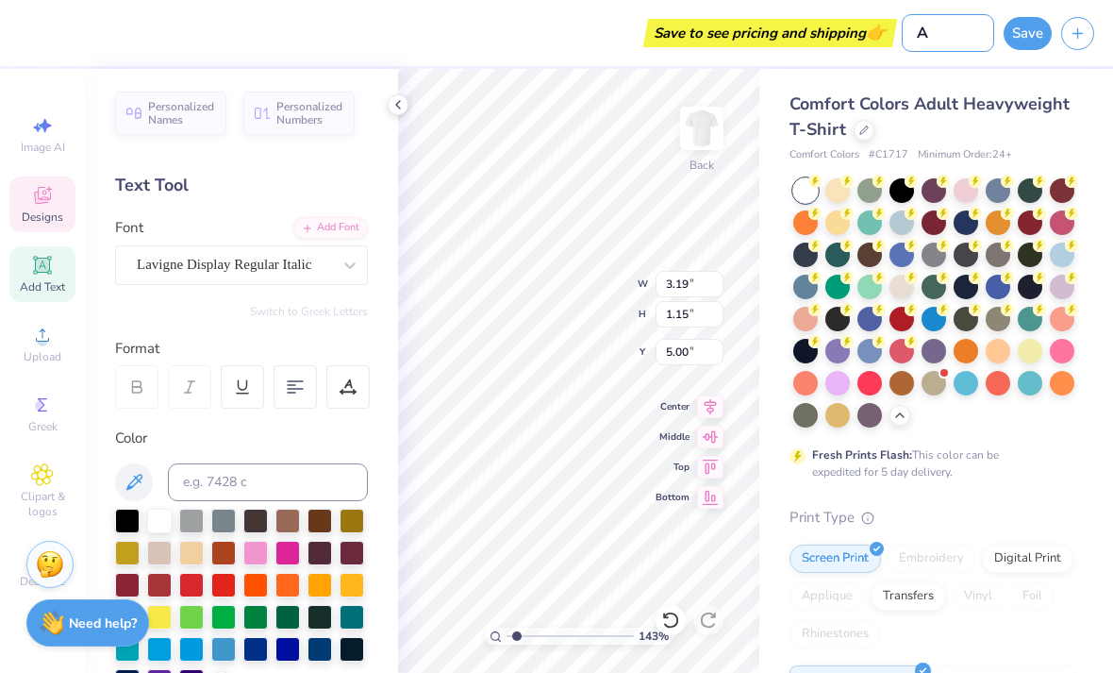
type input "A"
type input "1.43252829141329"
click at [541, 23] on div "Save to see pricing and shipping 👉" at bounding box center [437, 33] width 818 height 66
type input "1.43252829141329"
type input "3.85"
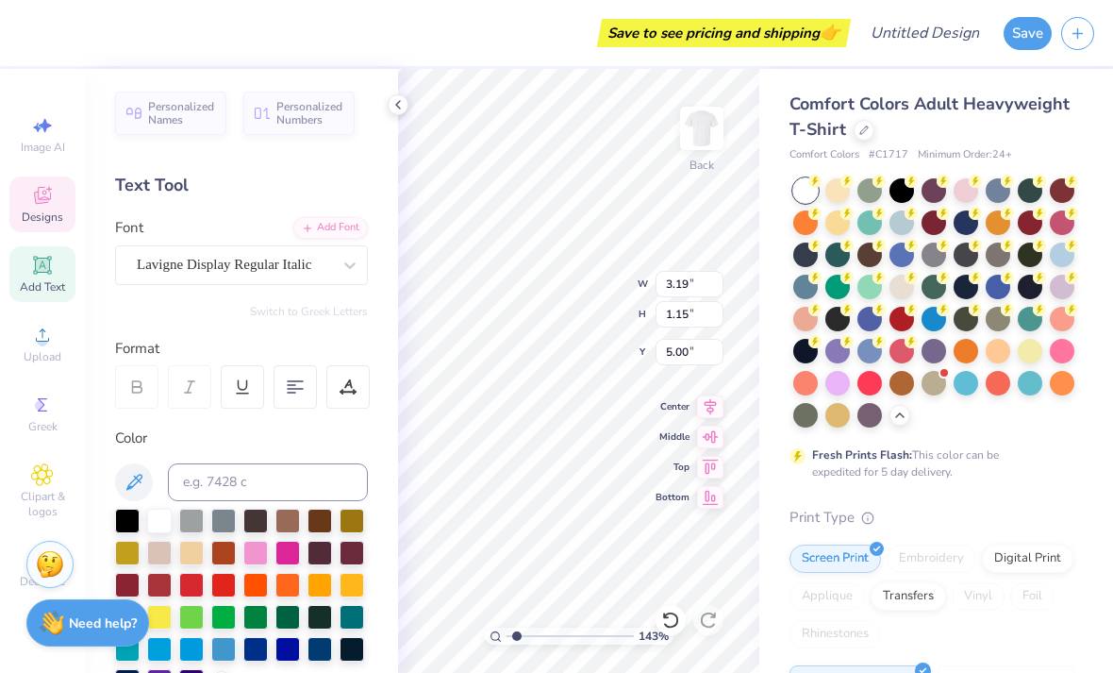
type input "1.39"
type input "4.76"
type input "1.43252829141329"
type input "2.42"
type input "0.49"
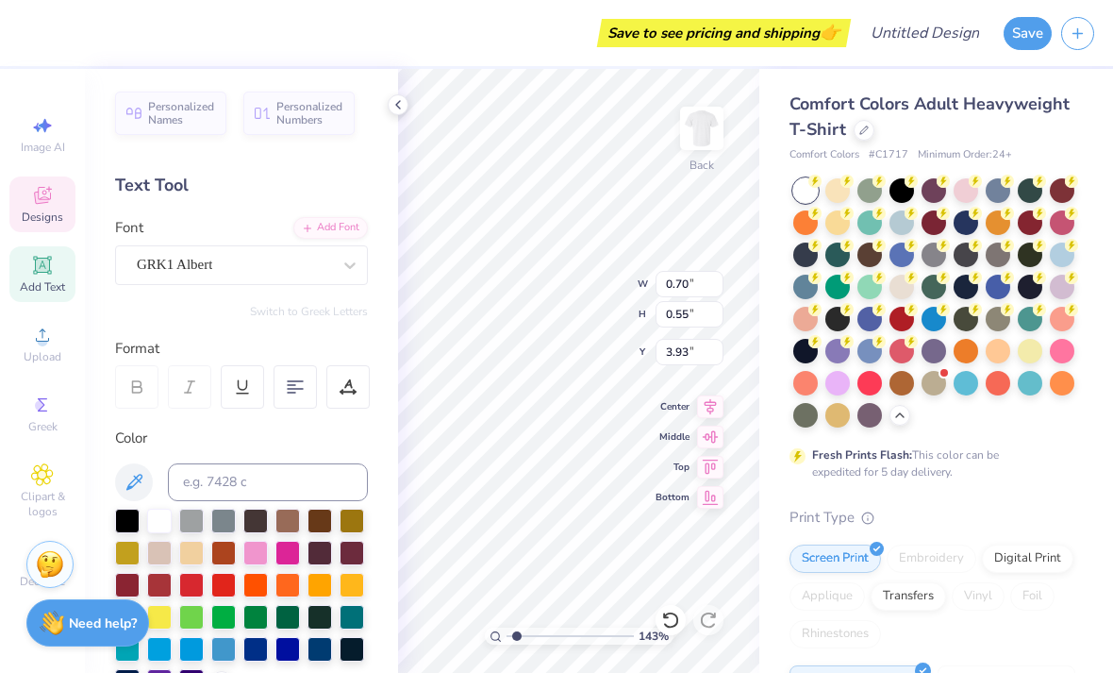
type input "8.12"
type input "1.43252829141329"
type input "4.08"
type input "0.55"
type input "10.53"
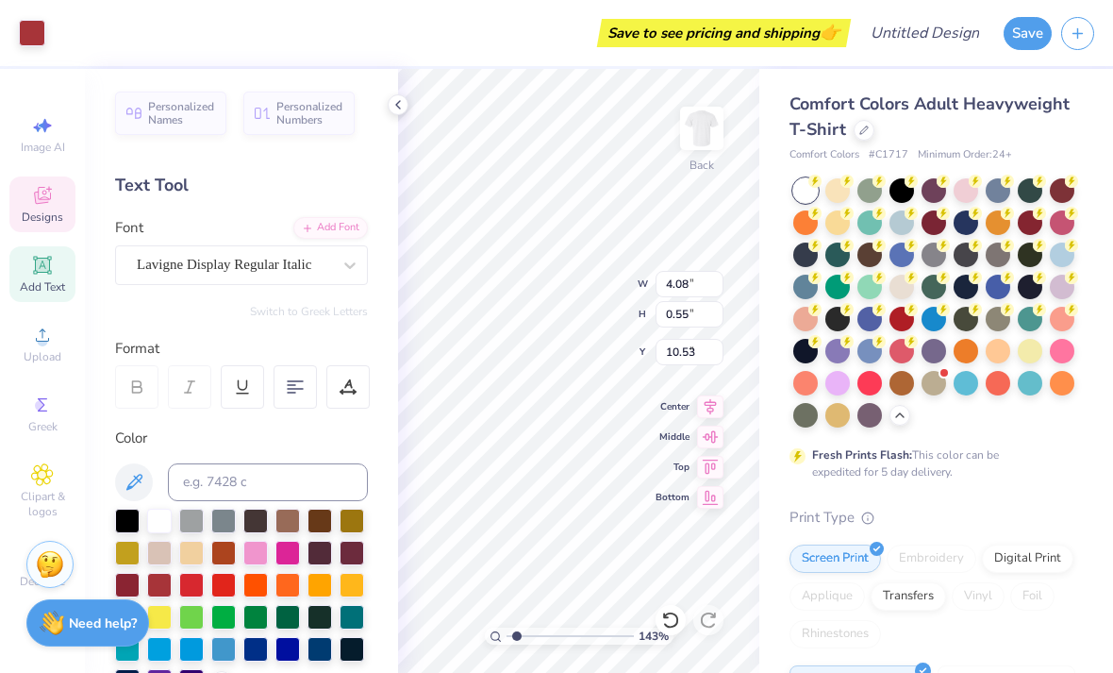
type input "1.43252829141329"
type input "4.08"
type input "0.55"
type input "10.53"
type input "1.43252829141329"
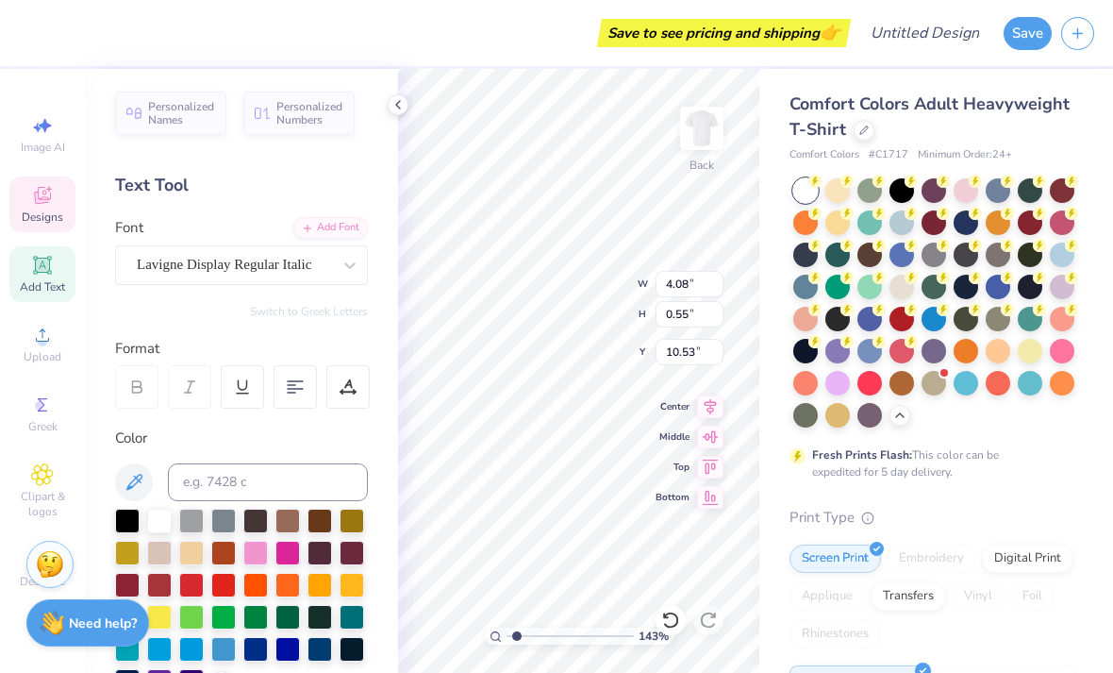
type textarea "ent"
type input "1.43252829141329"
type input "1.02"
type input "0.40"
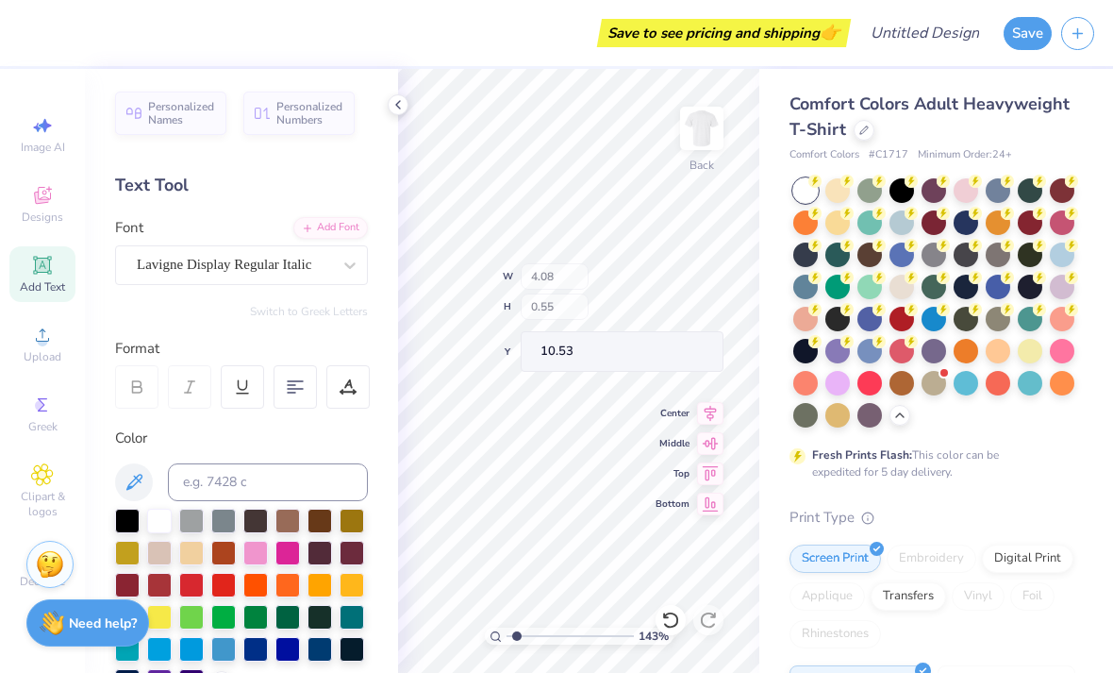
type input "11.13"
click at [674, 616] on icon at bounding box center [670, 619] width 19 height 19
type input "1.43252829141329"
type input "4.08"
type input "0.55"
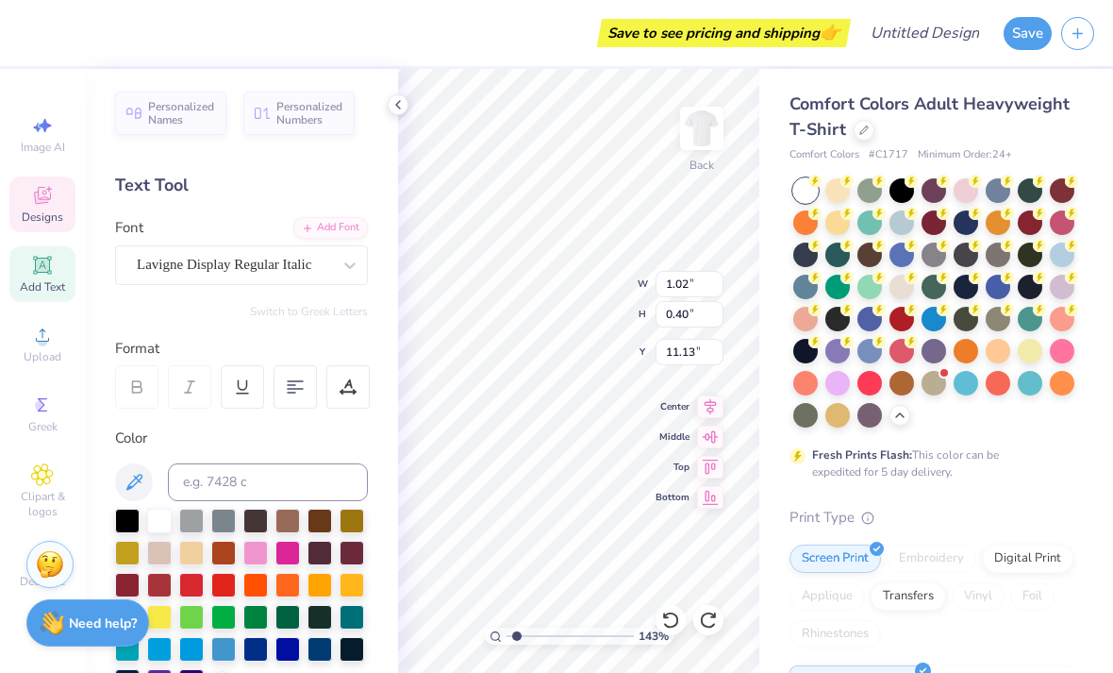
type input "10.53"
type input "1.43252829141329"
type textarea "Established"
type input "1.43252829141329"
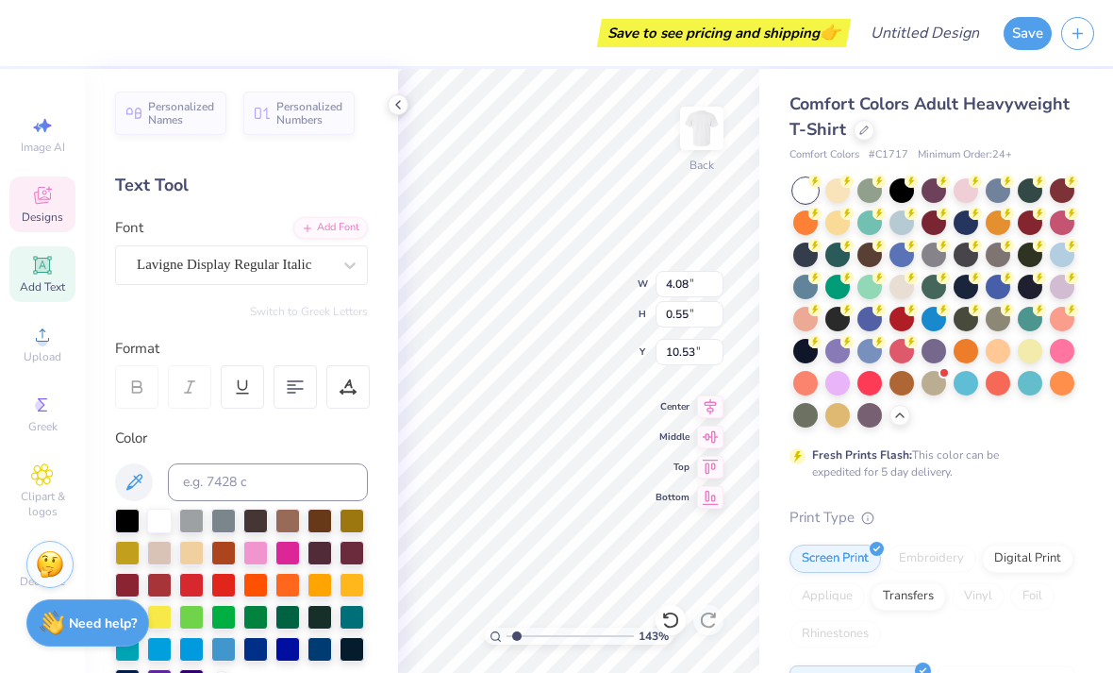
type input "1.02"
type input "0.40"
type input "11.13"
type input "1.43252829141329"
type input "3.70"
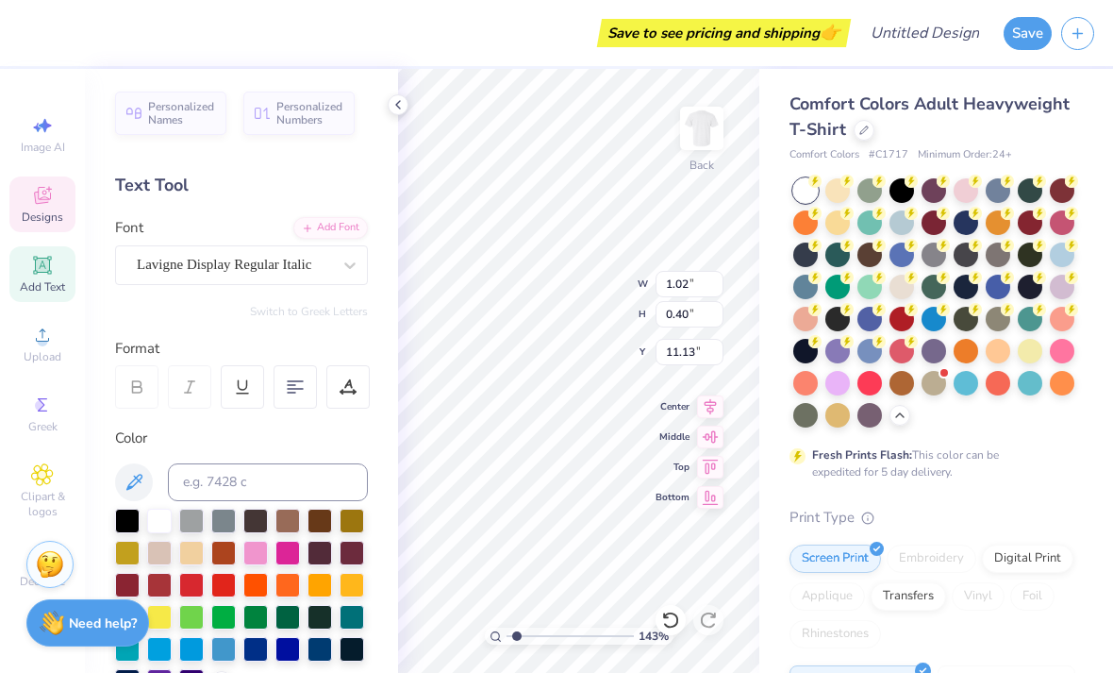
type input "0.60"
type input "10.51"
click at [1033, 441] on div "Fresh Prints Flash: This color can be expedited for 5 day delivery." at bounding box center [933, 329] width 286 height 302
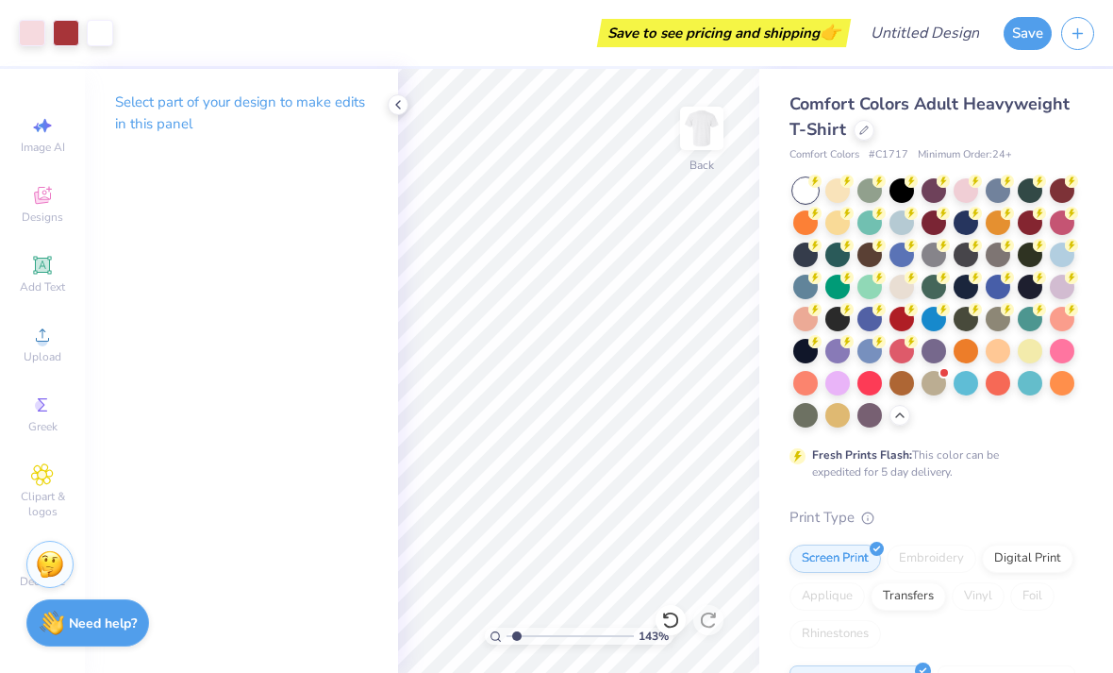
type input "1.43252829141329"
